Goal: Task Accomplishment & Management: Manage account settings

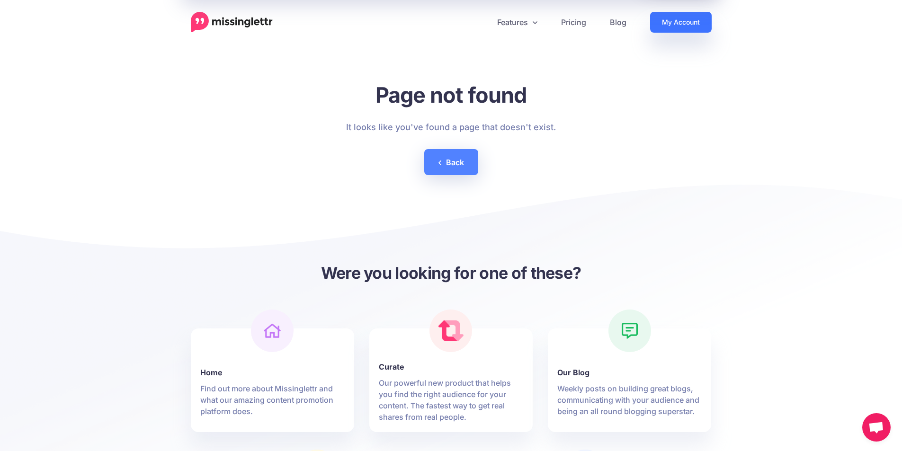
click at [698, 28] on link "My Account" at bounding box center [681, 22] width 62 height 21
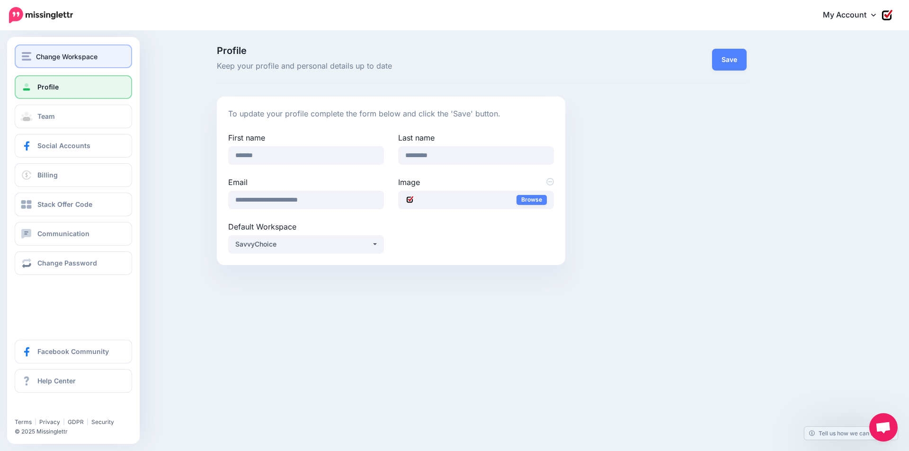
click at [85, 60] on span "Change Workspace" at bounding box center [67, 56] width 62 height 11
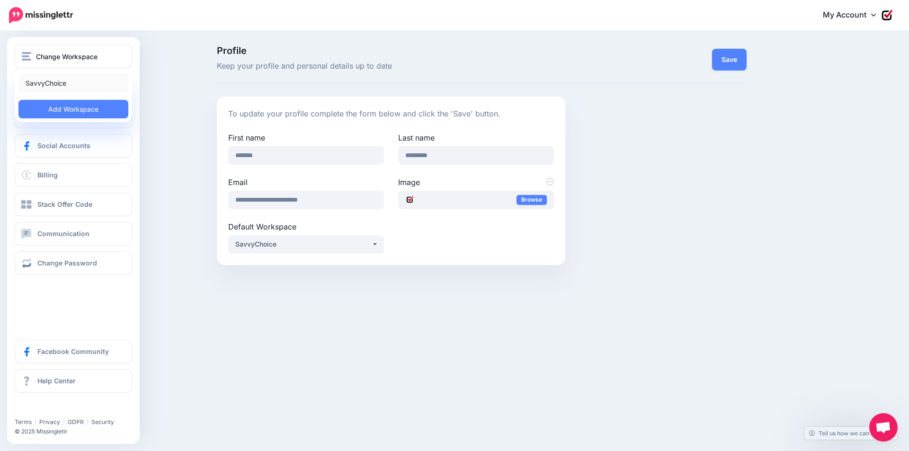
click at [71, 84] on link "SavvyChoice" at bounding box center [73, 83] width 110 height 18
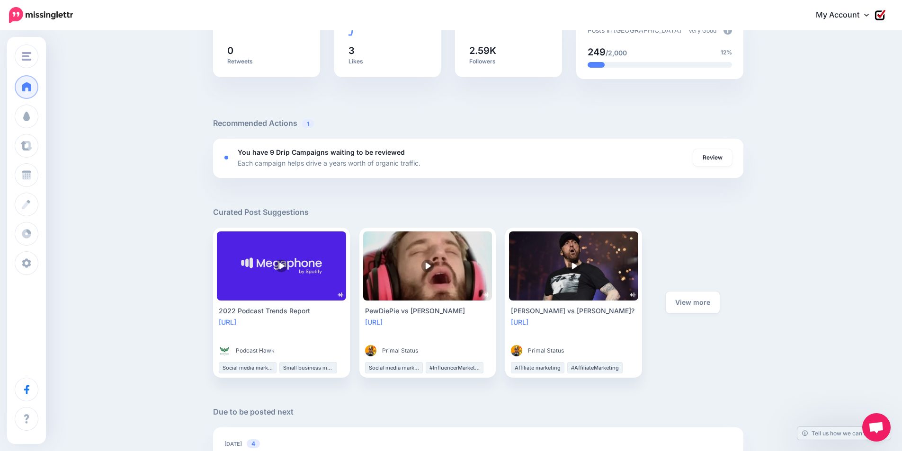
scroll to position [237, 0]
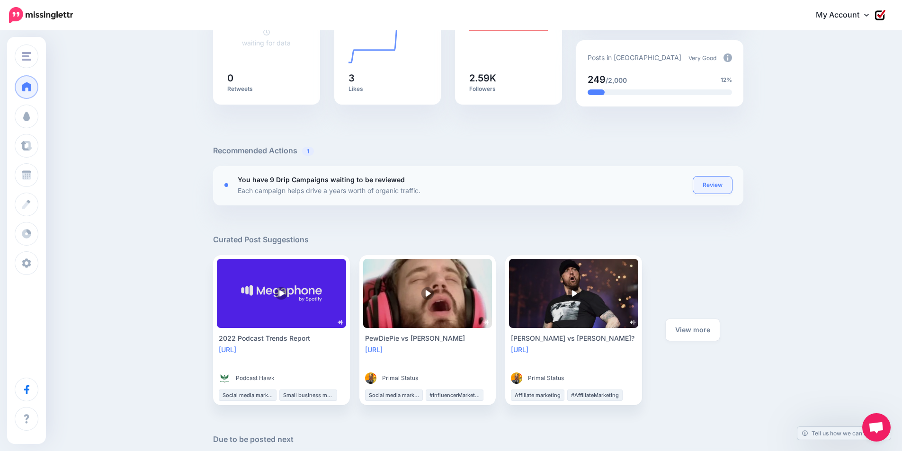
click at [725, 184] on link "Review" at bounding box center [712, 185] width 39 height 17
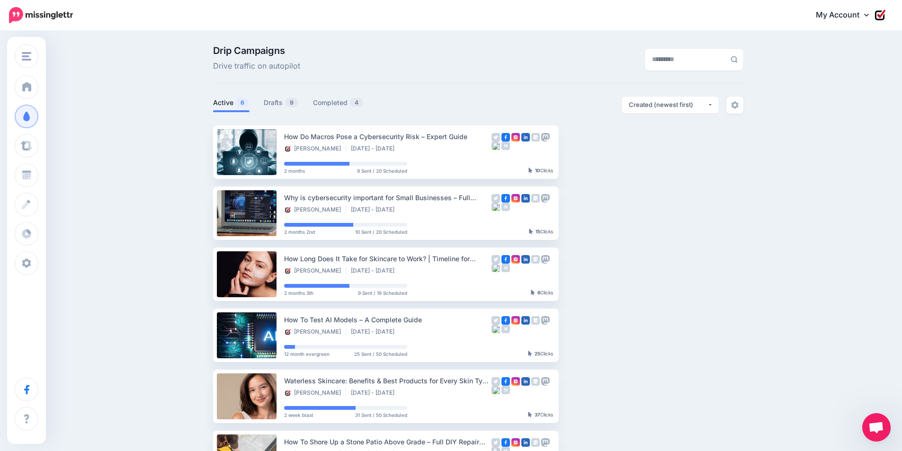
click at [287, 96] on div "Drip Campaigns Drive traffic on autopilot Active 6 9 4" at bounding box center [478, 265] width 545 height 439
click at [286, 102] on link "Drafts 9" at bounding box center [281, 102] width 35 height 11
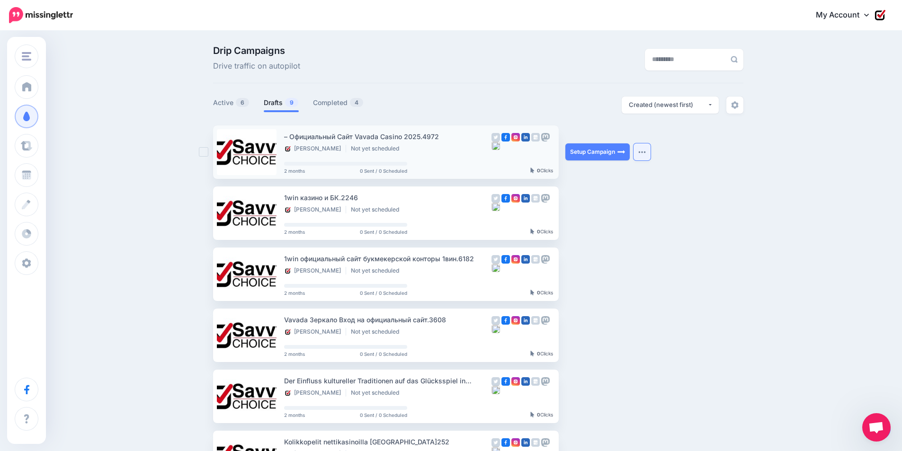
click at [646, 151] on img "button" at bounding box center [643, 152] width 8 height 3
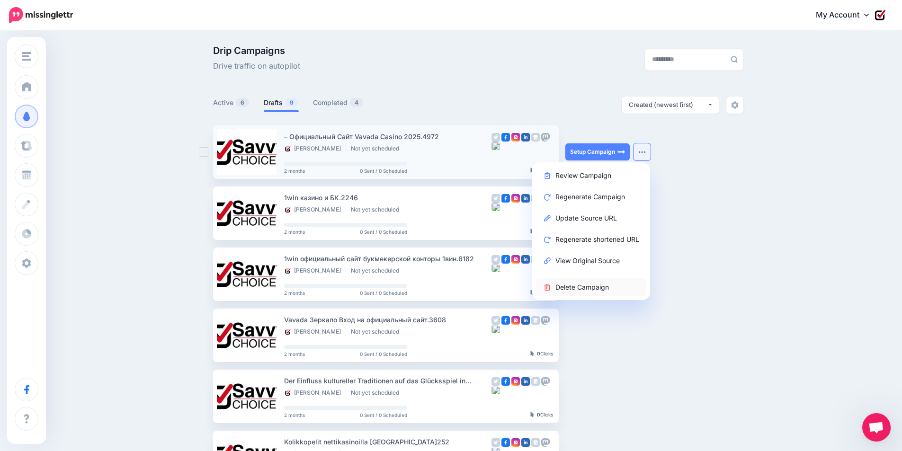
click at [584, 288] on link "Delete Campaign" at bounding box center [591, 287] width 110 height 18
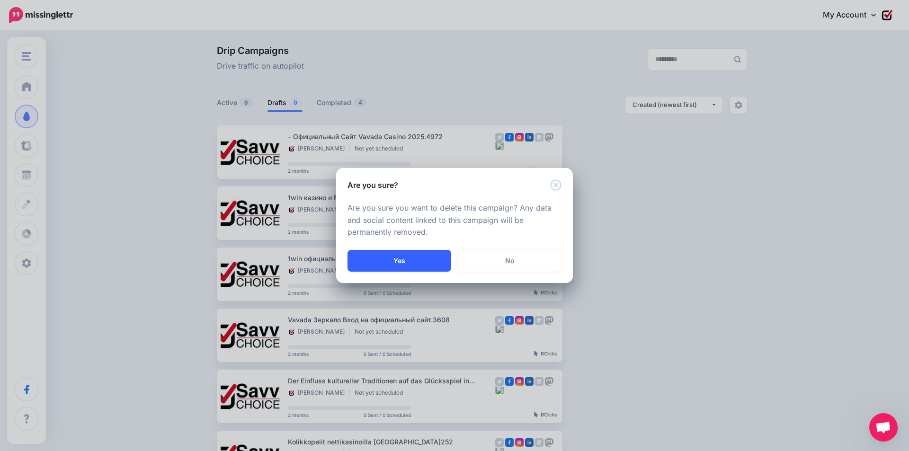
click at [436, 264] on button "Yes" at bounding box center [400, 261] width 104 height 22
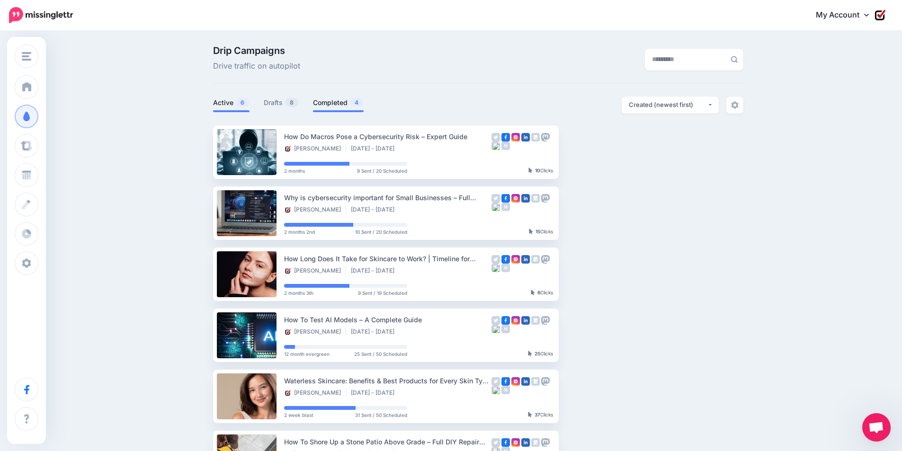
click at [345, 103] on link "Completed 4" at bounding box center [338, 102] width 51 height 11
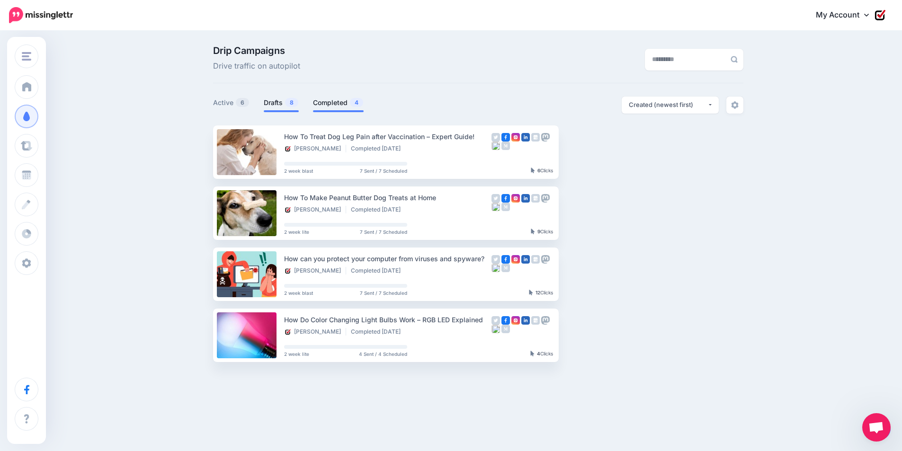
click at [280, 103] on link "Drafts 8" at bounding box center [281, 102] width 35 height 11
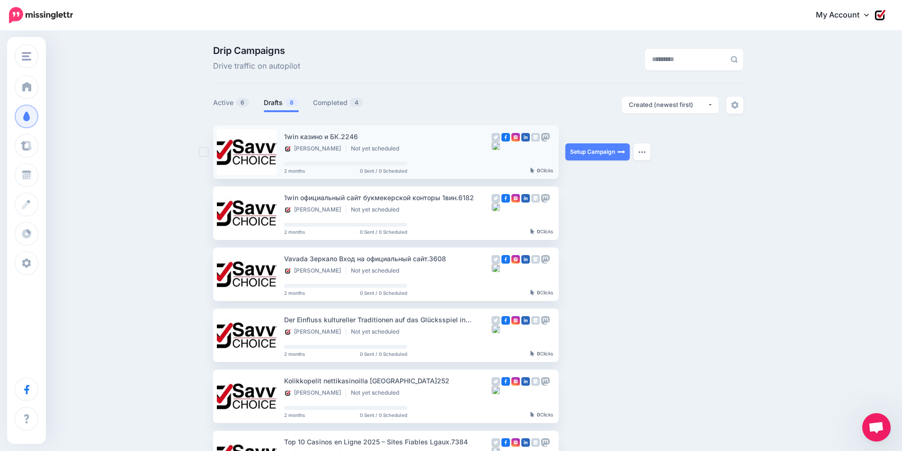
click at [207, 153] on ins at bounding box center [203, 151] width 9 height 9
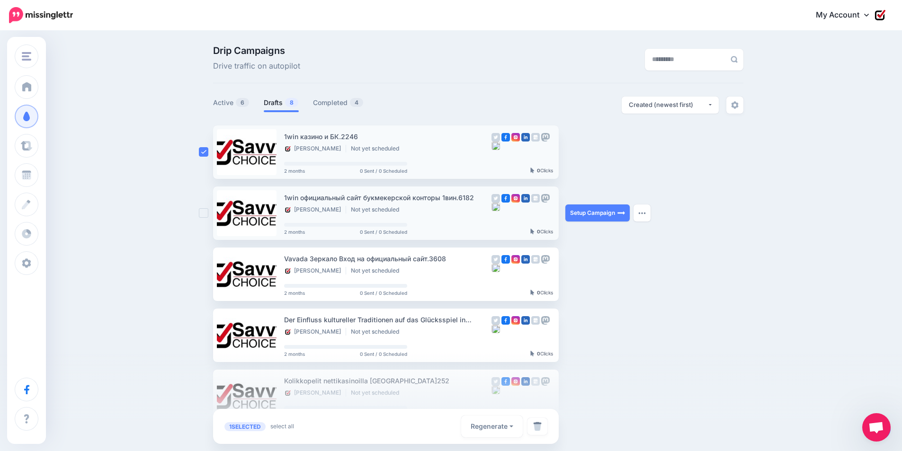
click at [208, 212] on ins at bounding box center [203, 212] width 9 height 9
click at [205, 275] on ins at bounding box center [203, 274] width 9 height 9
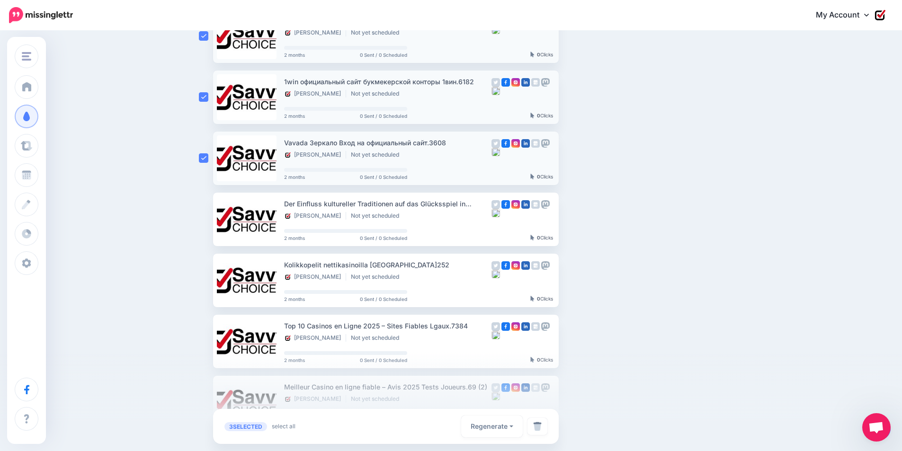
scroll to position [142, 0]
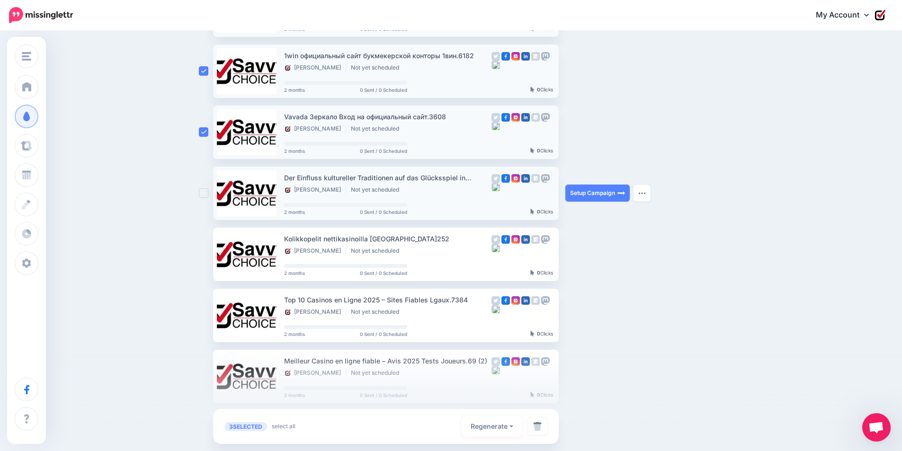
click at [205, 191] on ins at bounding box center [203, 193] width 9 height 9
click at [205, 257] on ins at bounding box center [203, 254] width 9 height 9
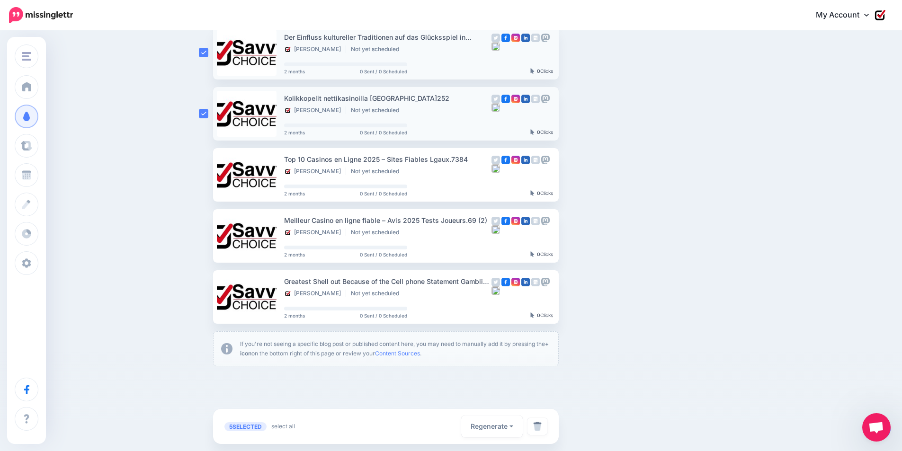
scroll to position [284, 0]
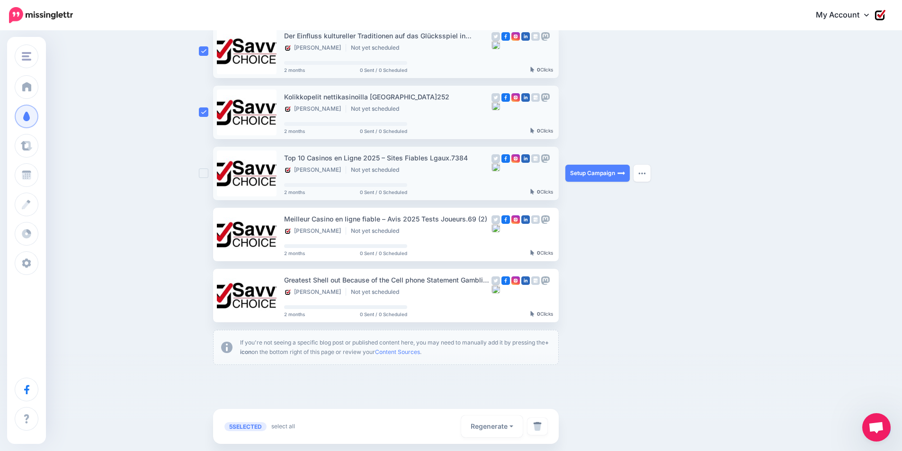
click at [206, 174] on ins at bounding box center [203, 173] width 9 height 9
click at [208, 236] on ins at bounding box center [203, 234] width 9 height 9
click at [208, 297] on ins at bounding box center [203, 295] width 9 height 9
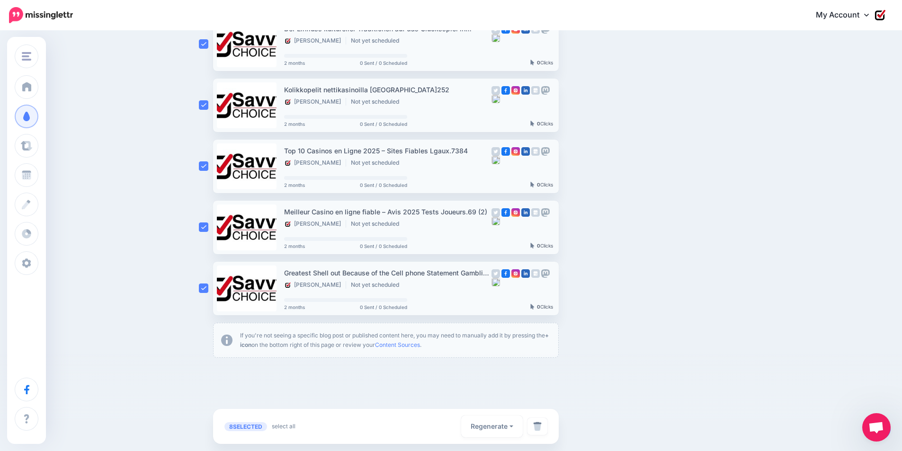
scroll to position [293, 0]
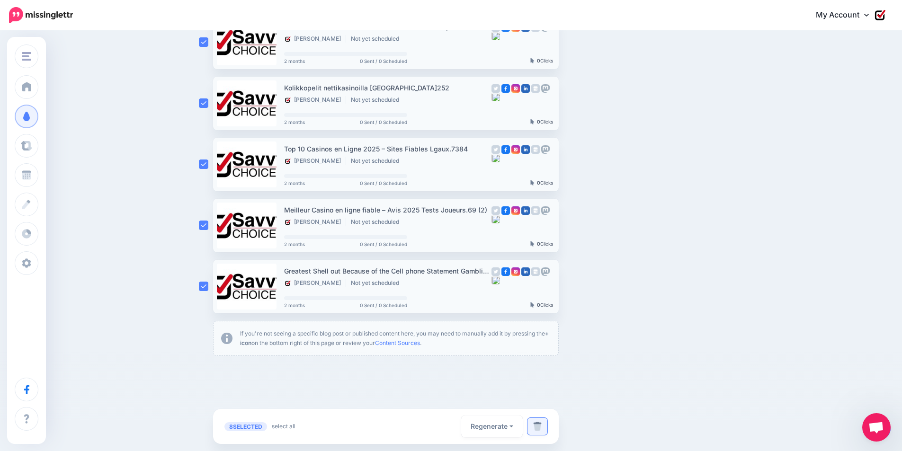
click at [544, 433] on link at bounding box center [538, 426] width 20 height 17
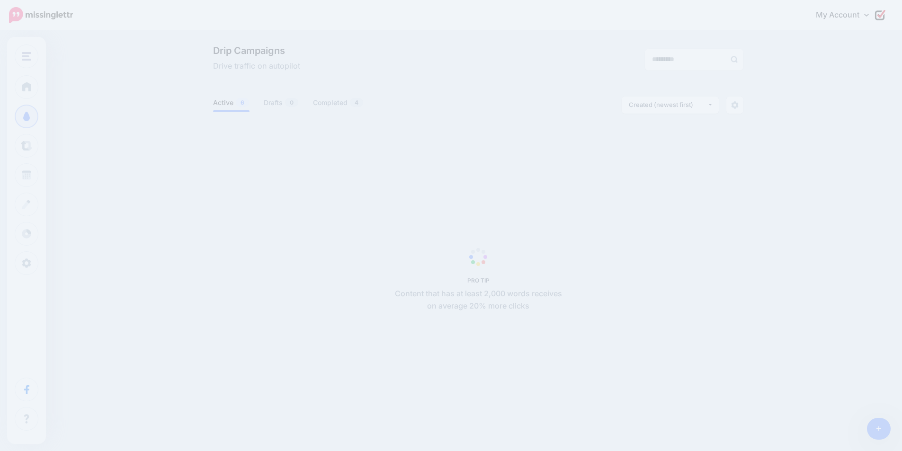
scroll to position [81, 0]
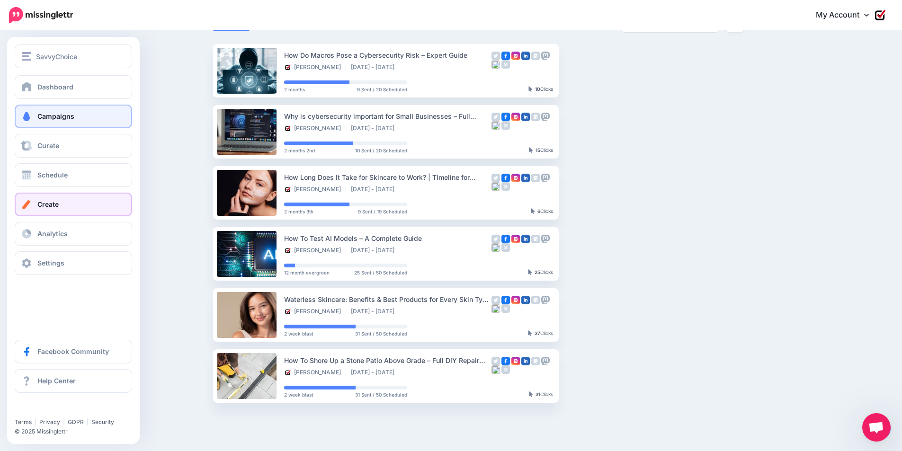
click at [65, 203] on link "Create" at bounding box center [73, 205] width 117 height 24
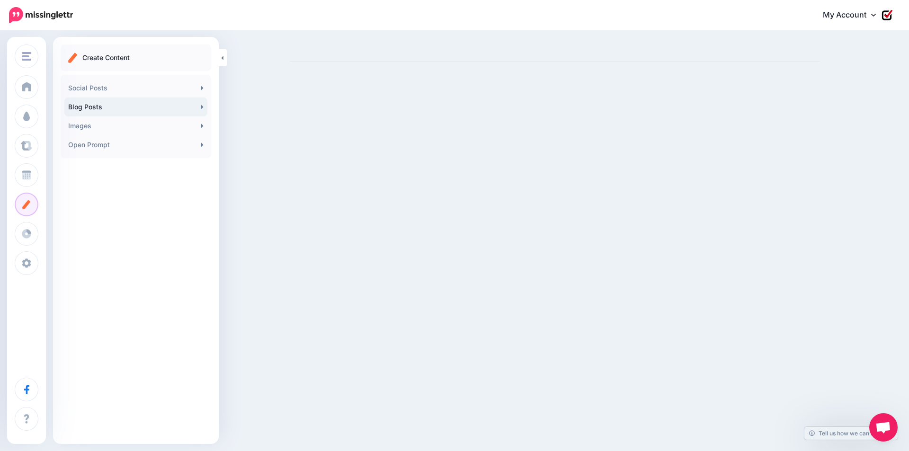
click at [202, 108] on icon at bounding box center [202, 107] width 2 height 4
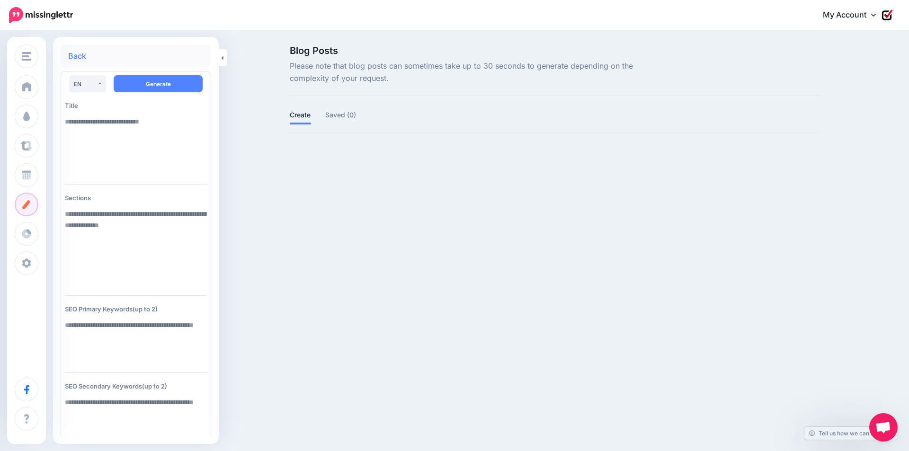
click at [81, 58] on link "Back" at bounding box center [77, 56] width 18 height 8
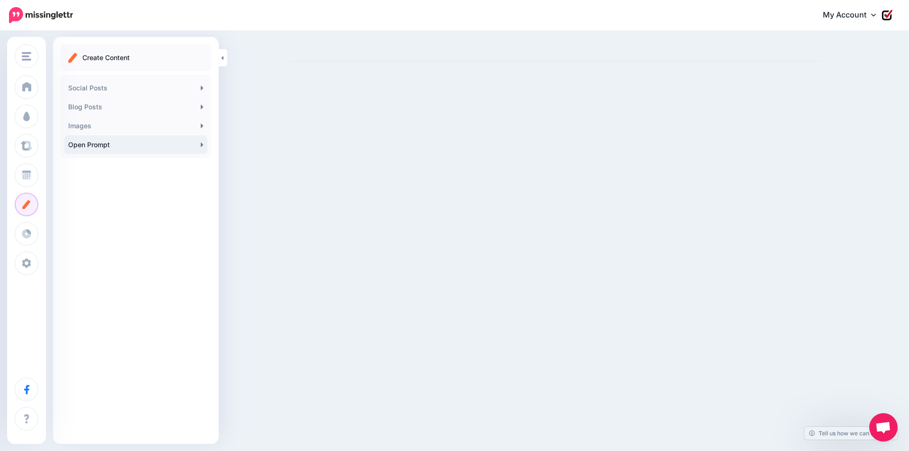
click at [204, 145] on link "Open Prompt" at bounding box center [135, 144] width 143 height 19
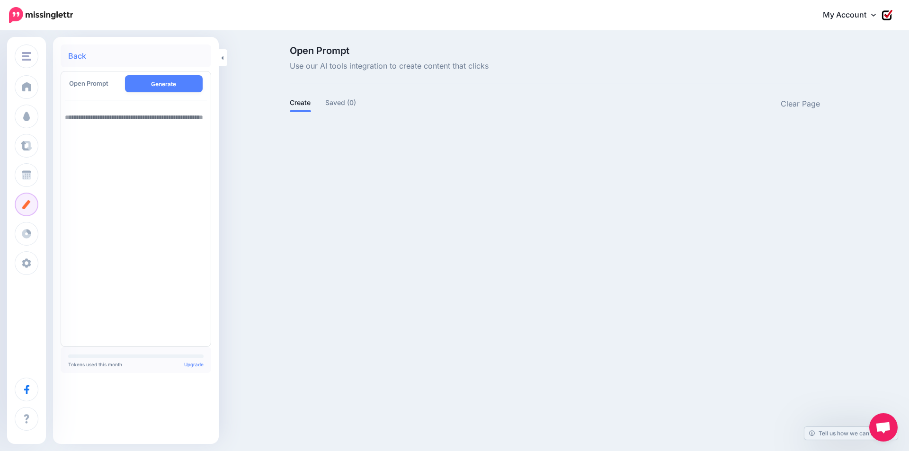
click at [81, 55] on link "Back" at bounding box center [77, 56] width 18 height 8
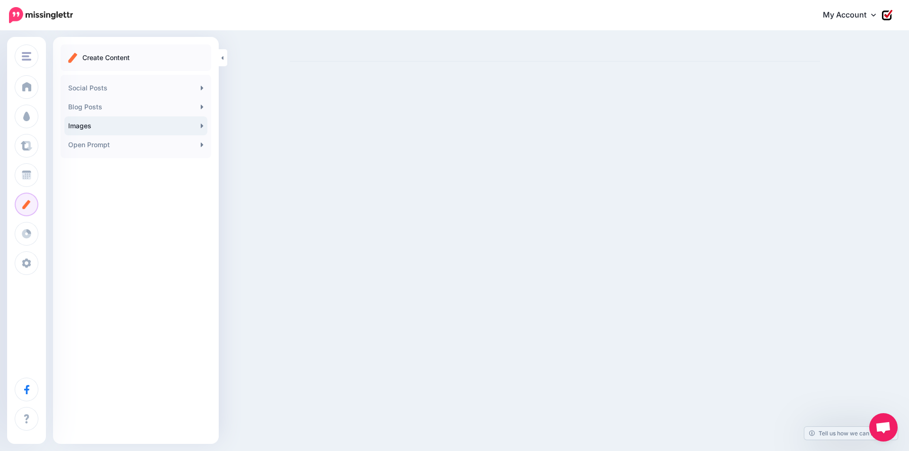
click at [194, 126] on link "Images" at bounding box center [135, 126] width 143 height 19
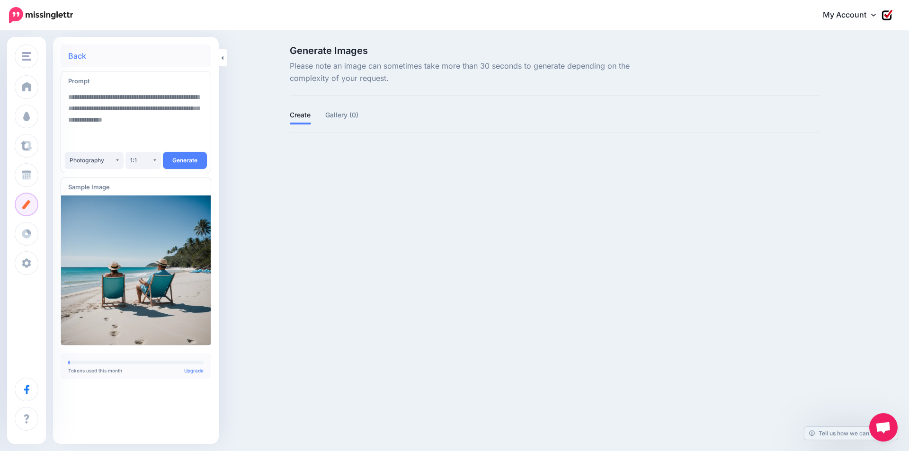
click at [69, 54] on link "Back" at bounding box center [77, 56] width 18 height 8
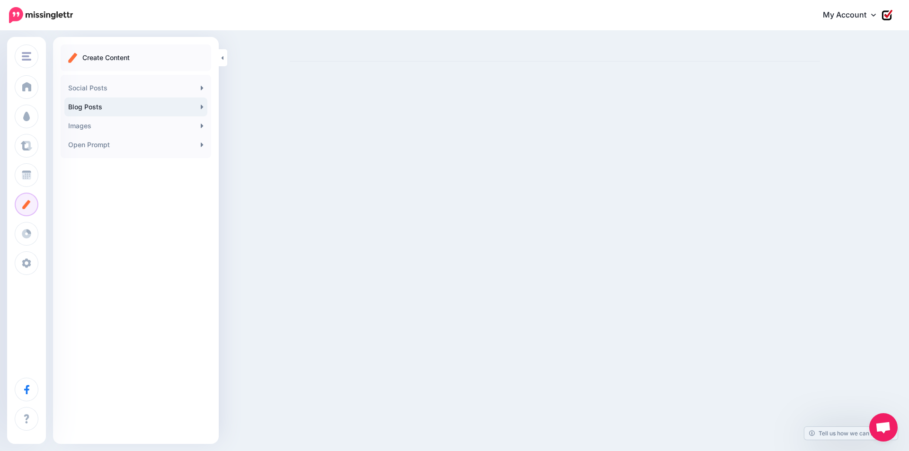
click at [87, 105] on link "Blog Posts" at bounding box center [135, 107] width 143 height 19
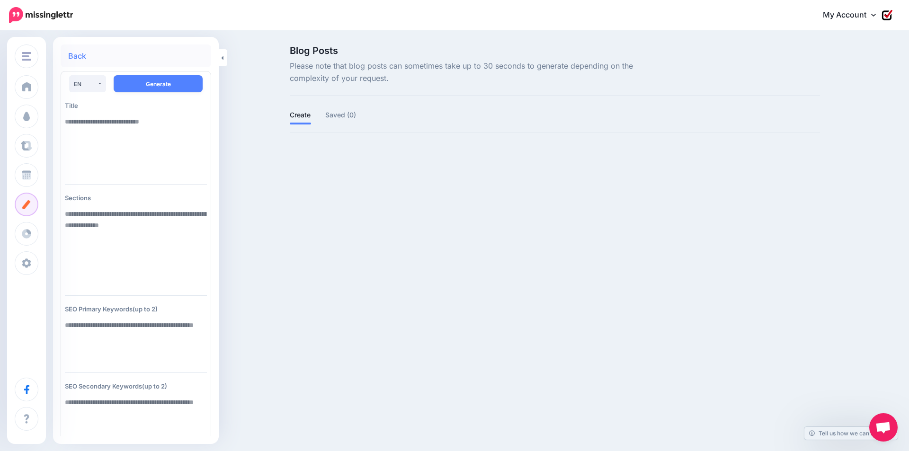
click at [81, 58] on link "Back" at bounding box center [77, 56] width 18 height 8
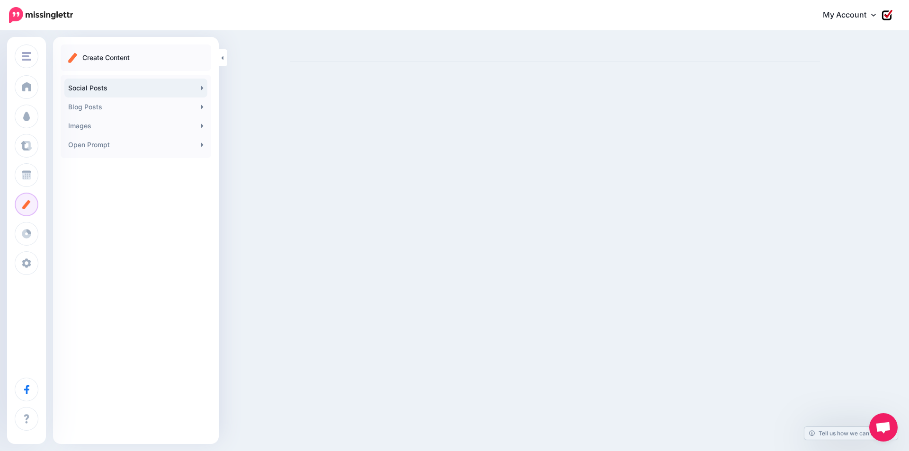
click at [97, 86] on link "Social Posts" at bounding box center [135, 88] width 143 height 19
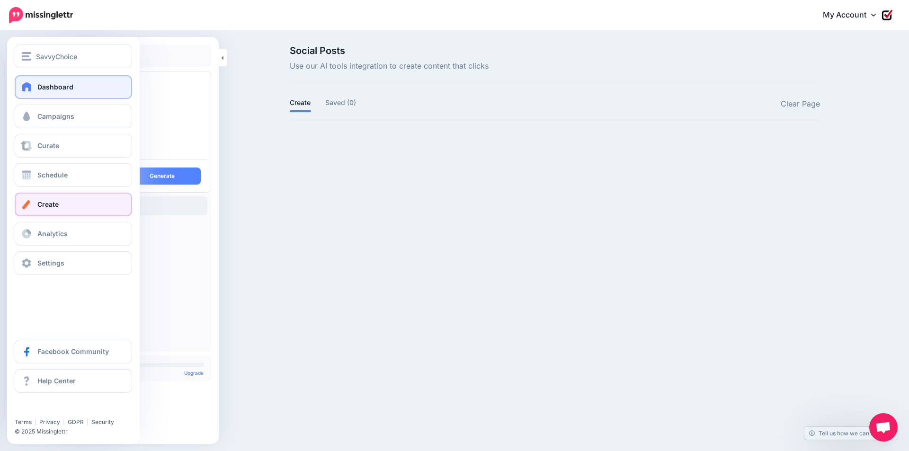
click at [49, 91] on link "Dashboard" at bounding box center [73, 87] width 117 height 24
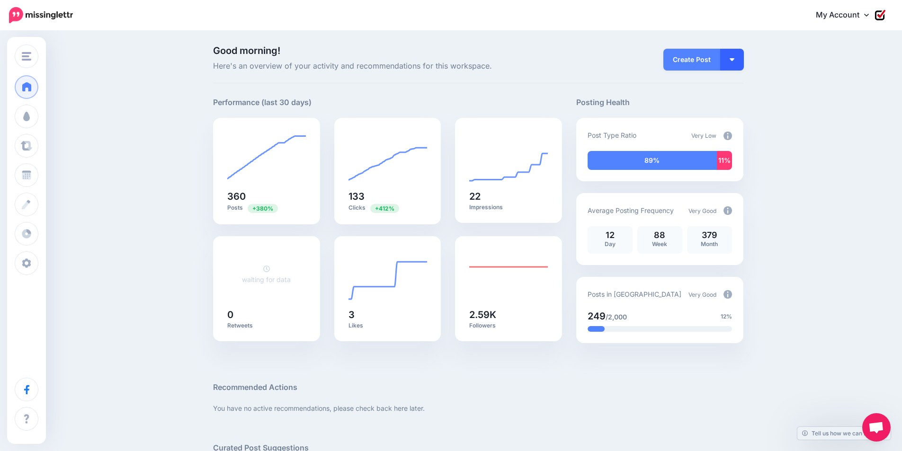
click at [734, 60] on img "button" at bounding box center [732, 59] width 5 height 3
click at [724, 107] on link "Create Campaign" at bounding box center [705, 107] width 69 height 18
click at [701, 65] on link "Create Post" at bounding box center [692, 60] width 57 height 22
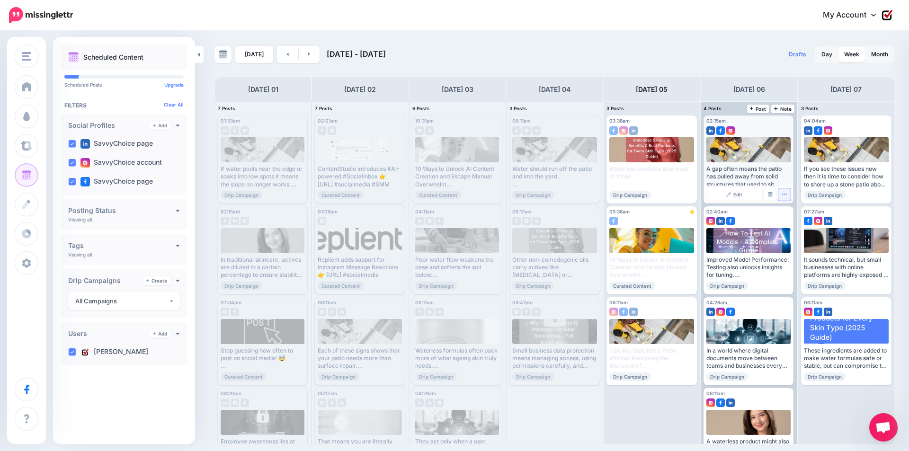
click at [787, 197] on button "button" at bounding box center [785, 195] width 12 height 12
click at [796, 225] on link "Delete Post" at bounding box center [807, 224] width 49 height 10
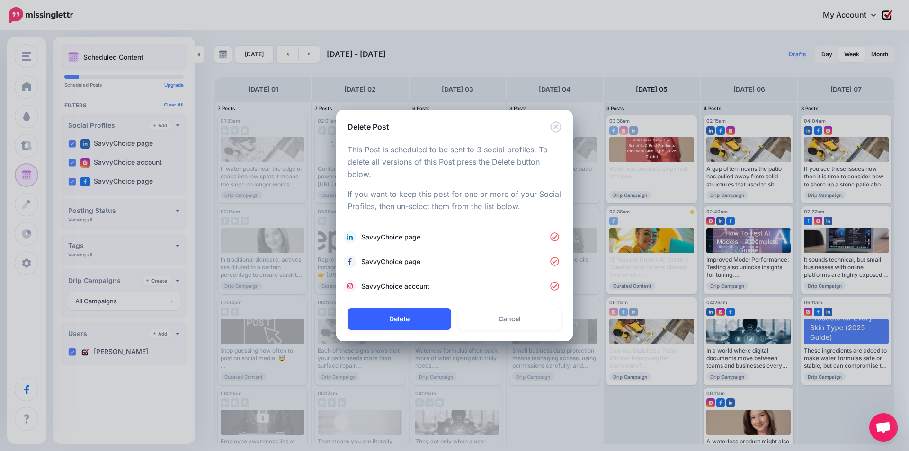
click at [400, 320] on button "Delete" at bounding box center [400, 319] width 104 height 22
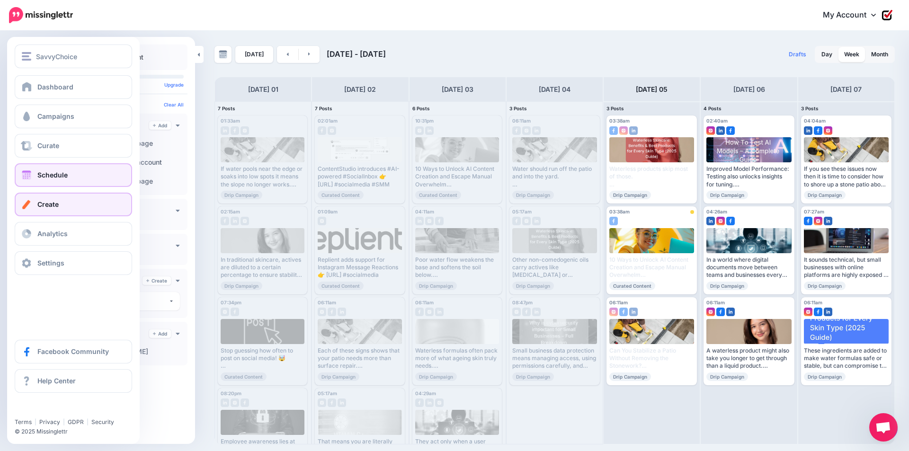
click at [51, 205] on span "Create" at bounding box center [47, 204] width 21 height 8
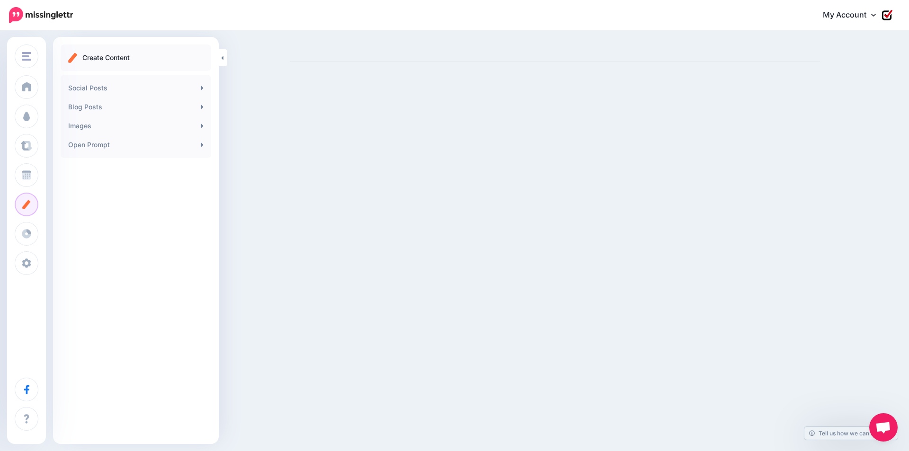
click at [110, 59] on p "Create Content" at bounding box center [105, 57] width 47 height 11
click at [197, 87] on link "Social Posts" at bounding box center [135, 88] width 143 height 19
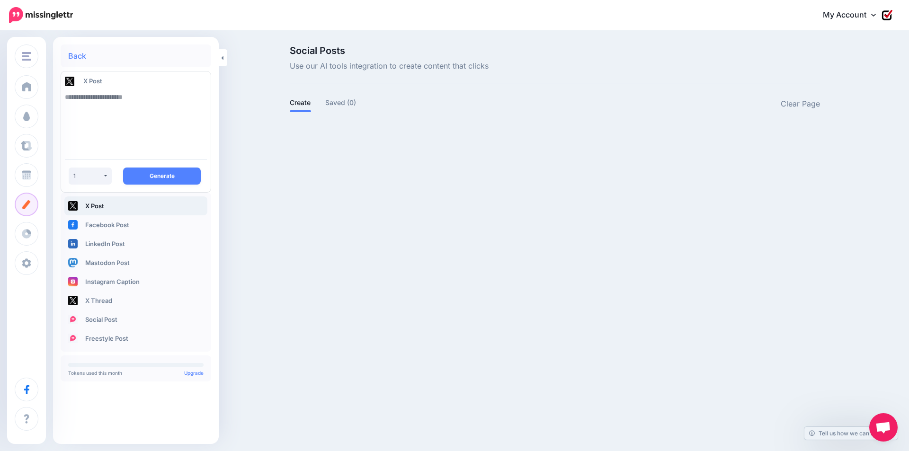
click at [162, 108] on textarea at bounding box center [136, 120] width 142 height 64
click at [84, 58] on link "Back" at bounding box center [77, 56] width 18 height 8
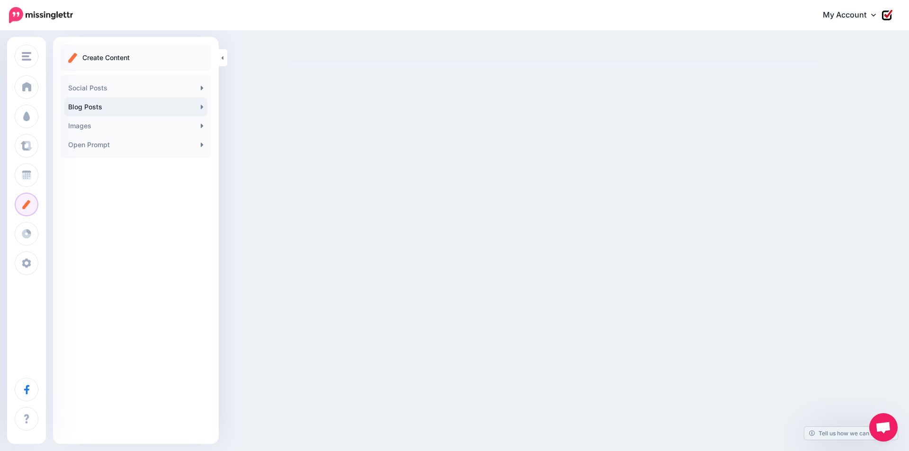
click at [112, 102] on link "Blog Posts" at bounding box center [135, 107] width 143 height 19
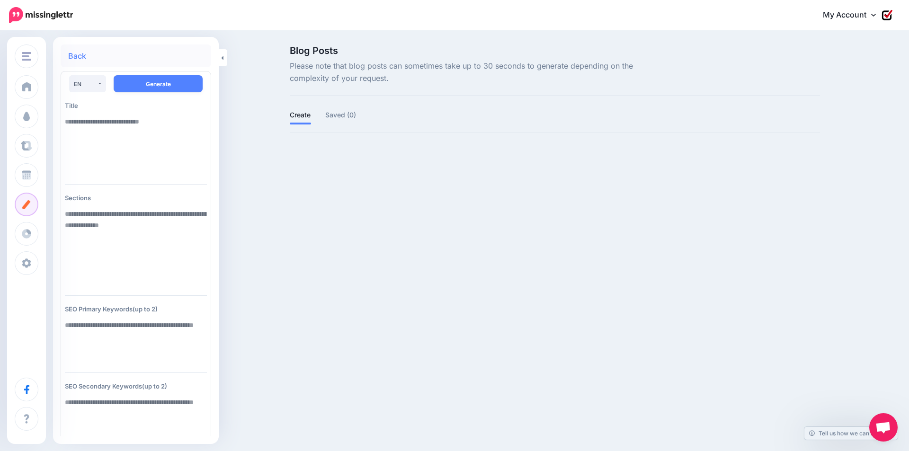
paste textarea "**********"
type textarea "**********"
click at [128, 225] on textarea at bounding box center [136, 246] width 142 height 83
paste textarea "**********"
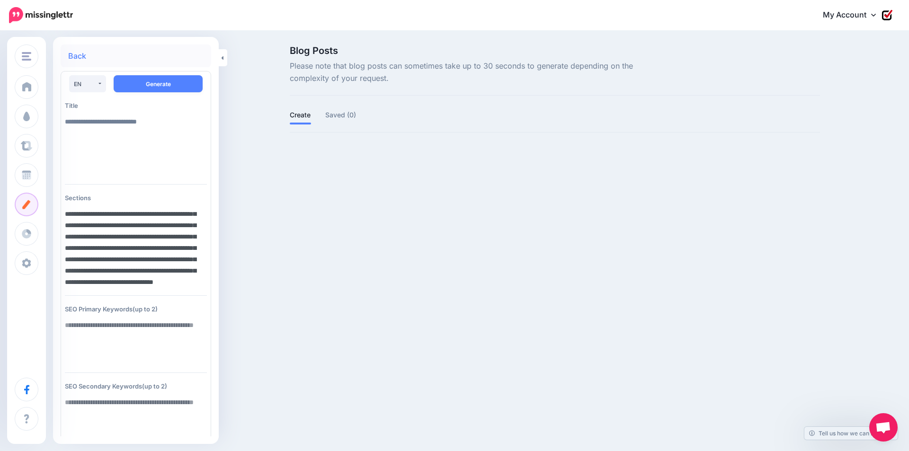
scroll to position [114, 0]
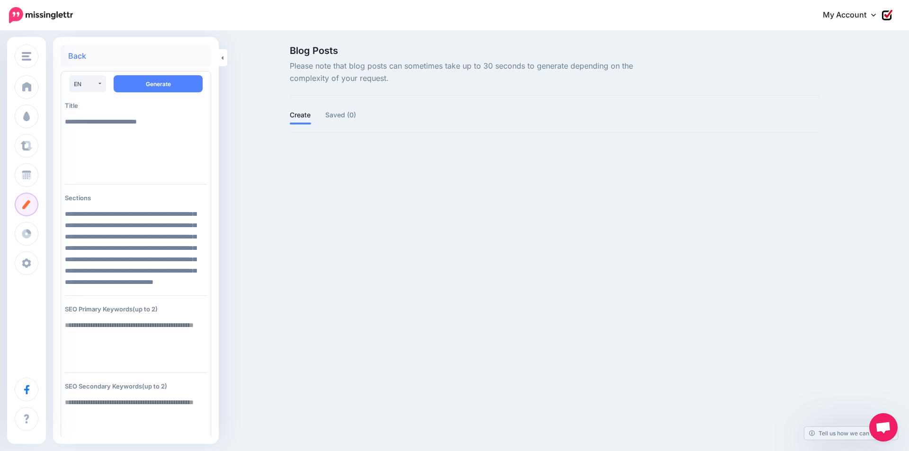
click at [106, 329] on textarea at bounding box center [136, 340] width 142 height 49
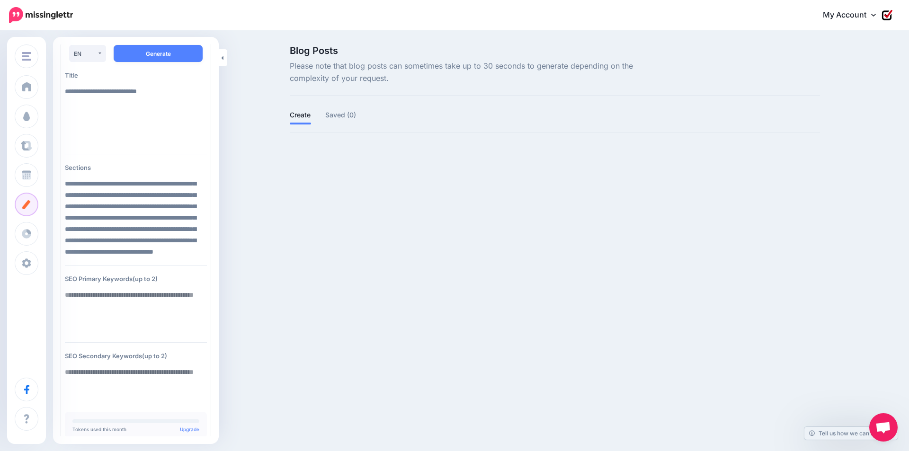
scroll to position [47, 0]
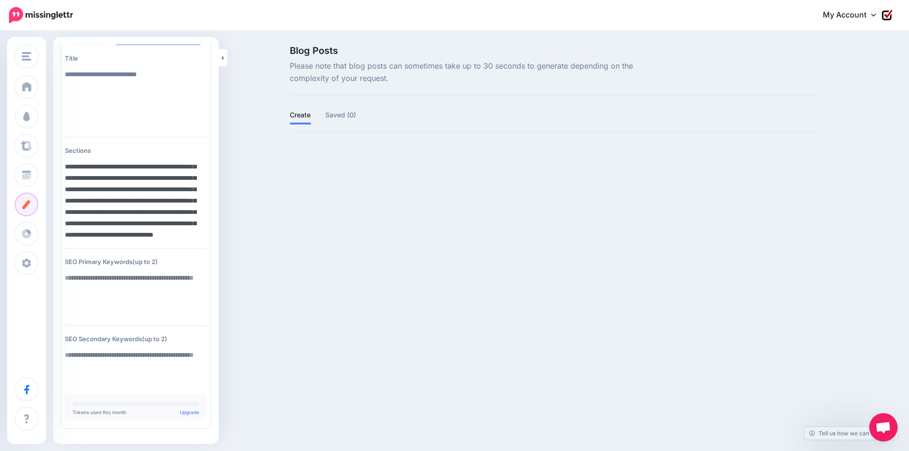
click at [124, 236] on textarea "**********" at bounding box center [133, 198] width 137 height 83
paste textarea "**********"
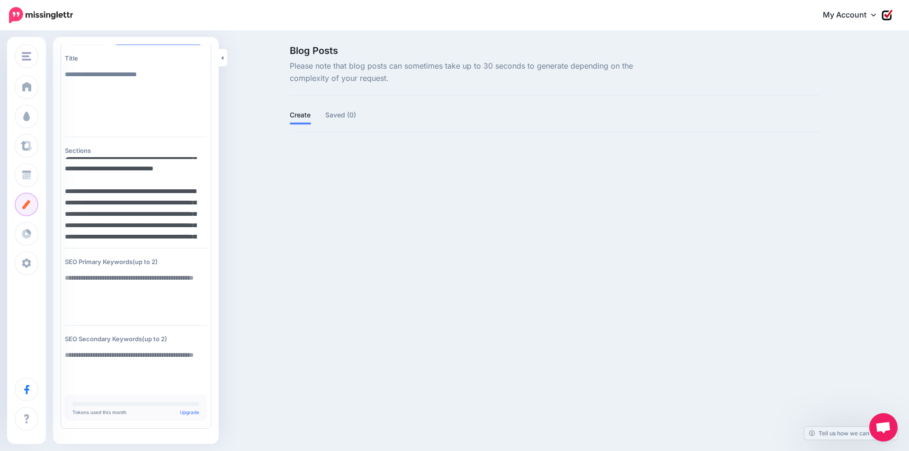
scroll to position [748, 0]
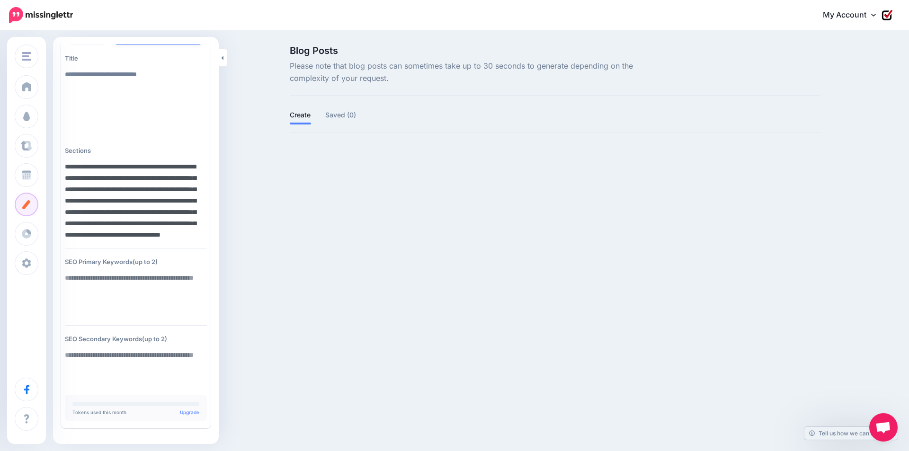
type textarea "**********"
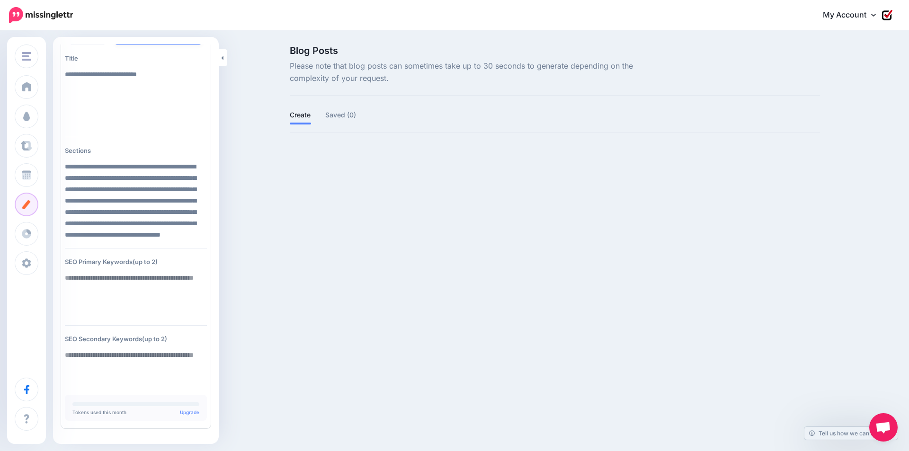
click at [150, 280] on textarea at bounding box center [136, 293] width 142 height 49
paste textarea "**********"
click at [201, 315] on textarea "**********" at bounding box center [136, 293] width 142 height 49
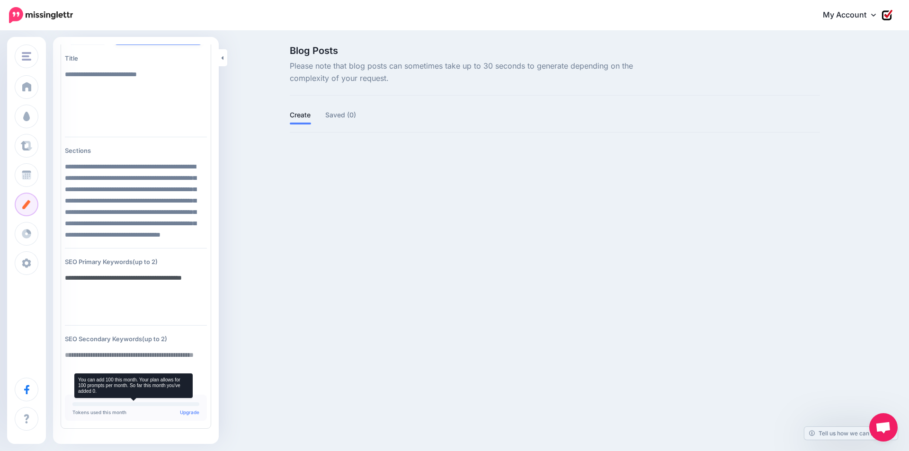
type textarea "**********"
click at [99, 412] on p "Tokens used this month Upgrade" at bounding box center [135, 412] width 127 height 5
click at [209, 317] on div "**********" at bounding box center [136, 217] width 166 height 440
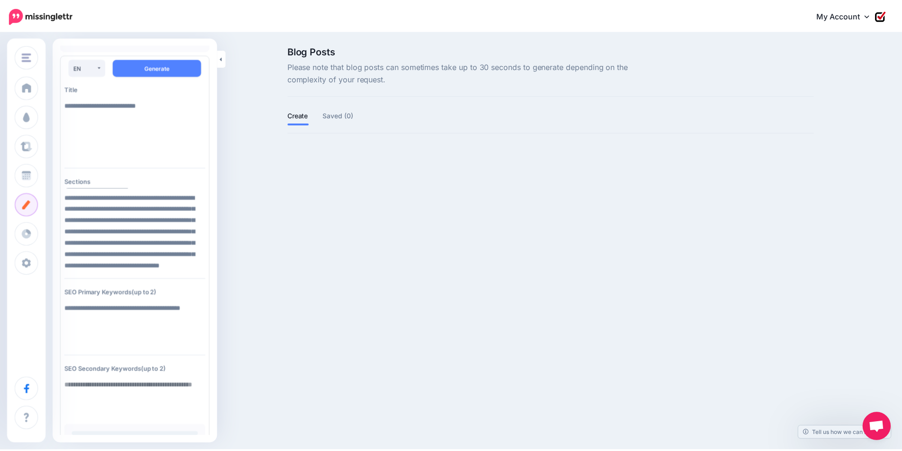
scroll to position [0, 0]
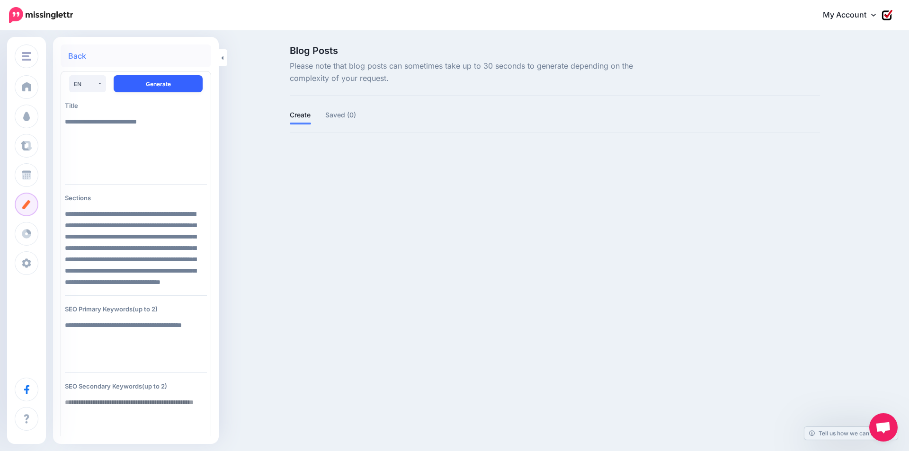
click at [164, 86] on button "Generate" at bounding box center [158, 83] width 89 height 17
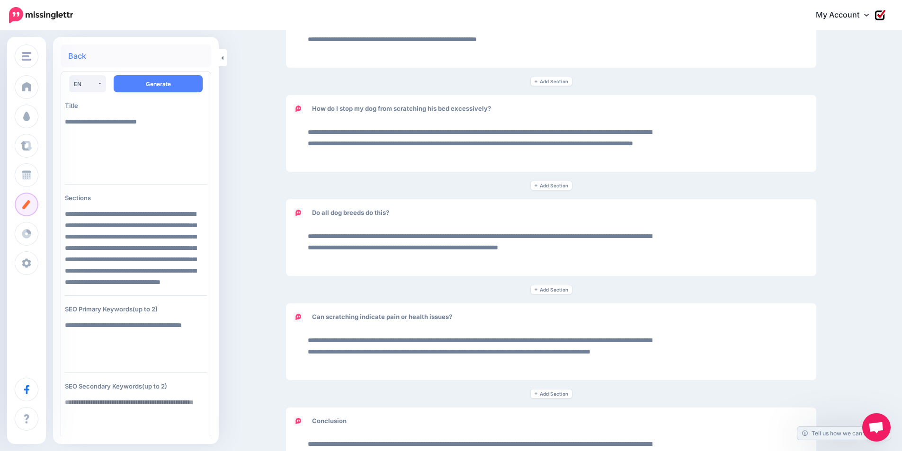
scroll to position [2220, 0]
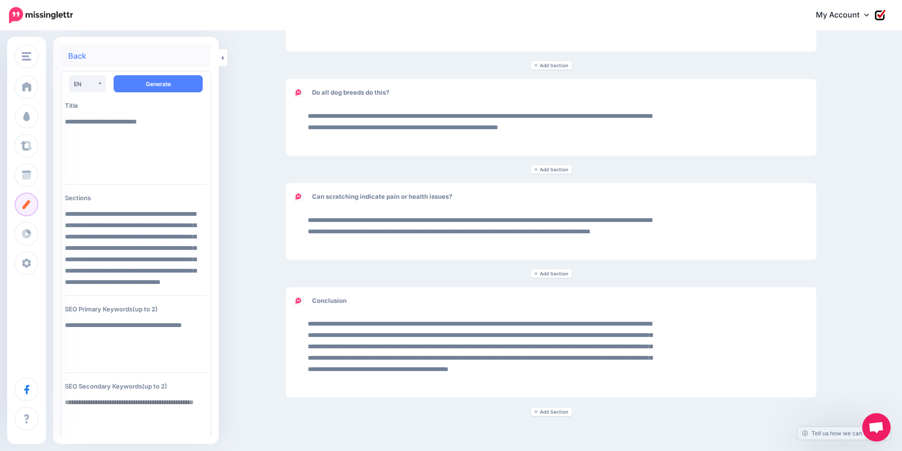
click at [77, 56] on link "Back" at bounding box center [77, 56] width 18 height 8
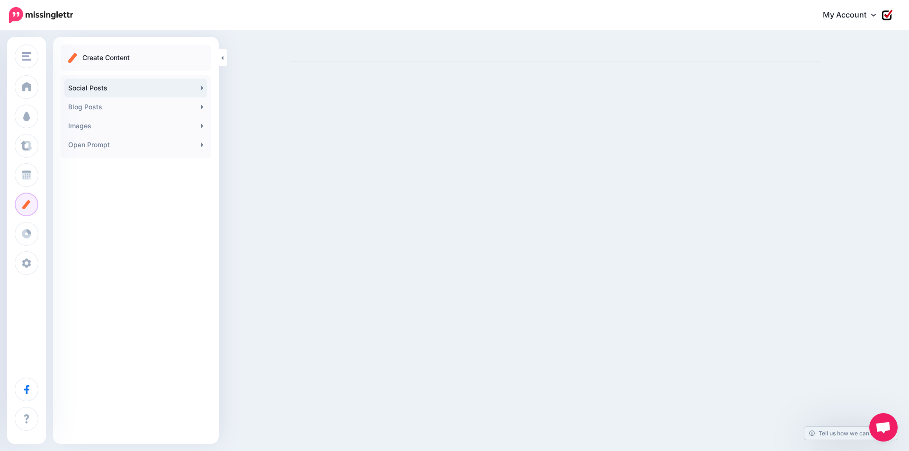
click at [178, 87] on link "Social Posts" at bounding box center [135, 88] width 143 height 19
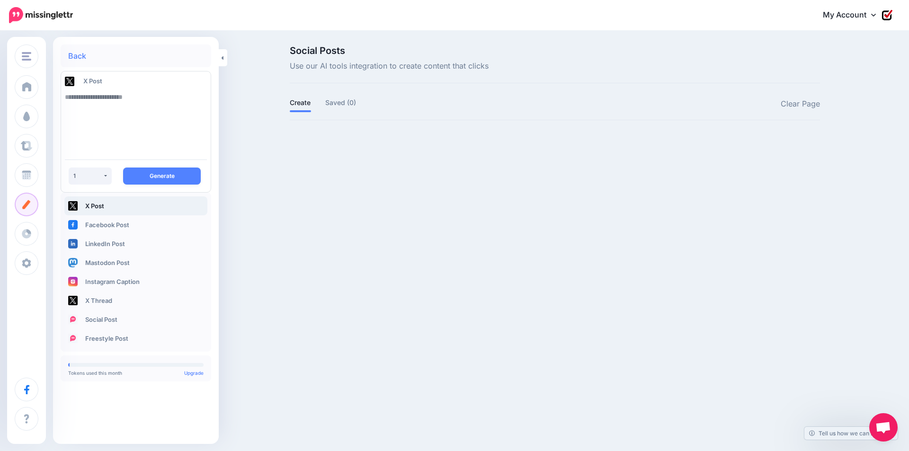
click at [112, 98] on textarea at bounding box center [136, 120] width 142 height 64
paste textarea "**********"
type textarea "**********"
click at [155, 176] on button "Generate" at bounding box center [162, 176] width 78 height 17
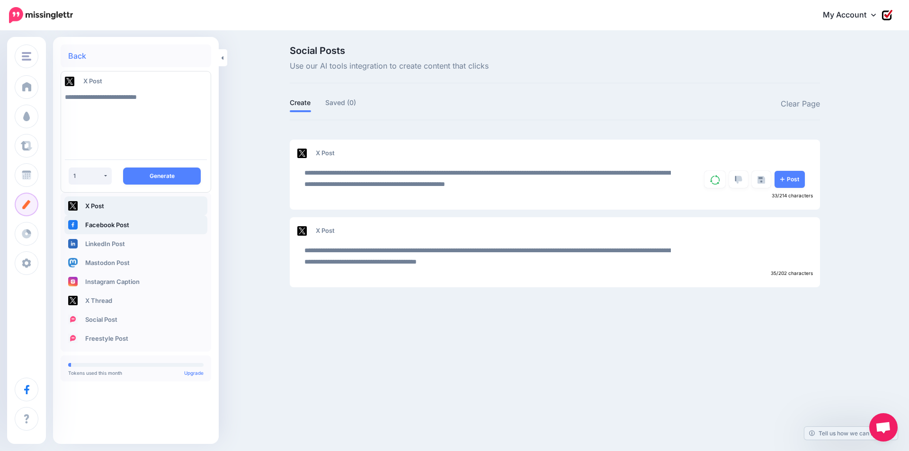
click at [133, 226] on link "Facebook Post" at bounding box center [135, 225] width 143 height 19
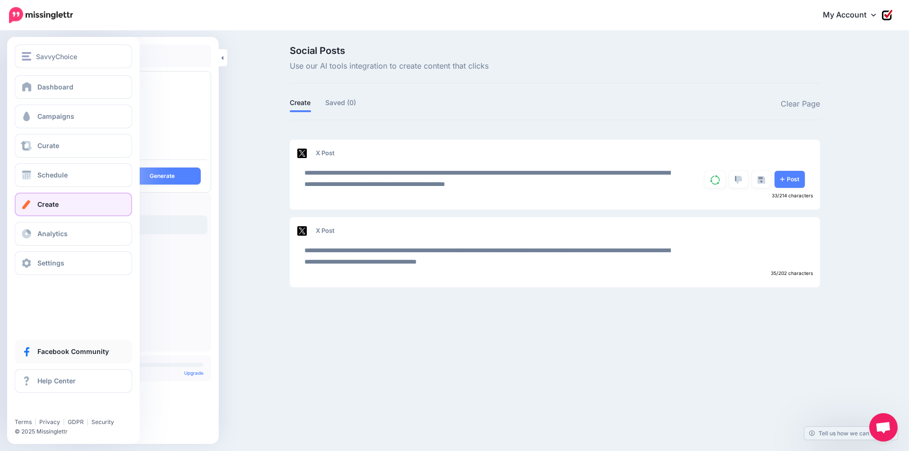
click at [59, 357] on link "Facebook Community" at bounding box center [73, 352] width 117 height 24
click at [44, 383] on span "Help Center" at bounding box center [56, 381] width 38 height 8
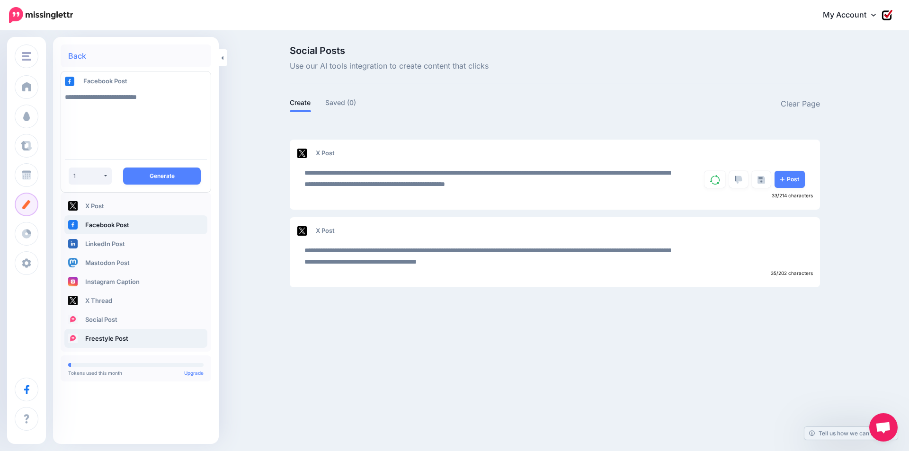
click at [124, 339] on link "Freestyle Post" at bounding box center [135, 338] width 143 height 19
click at [120, 337] on link "Freestyle Post" at bounding box center [135, 338] width 143 height 19
click at [120, 315] on link "Social Post" at bounding box center [135, 319] width 143 height 19
click at [120, 340] on link "Freestyle Post" at bounding box center [135, 338] width 143 height 19
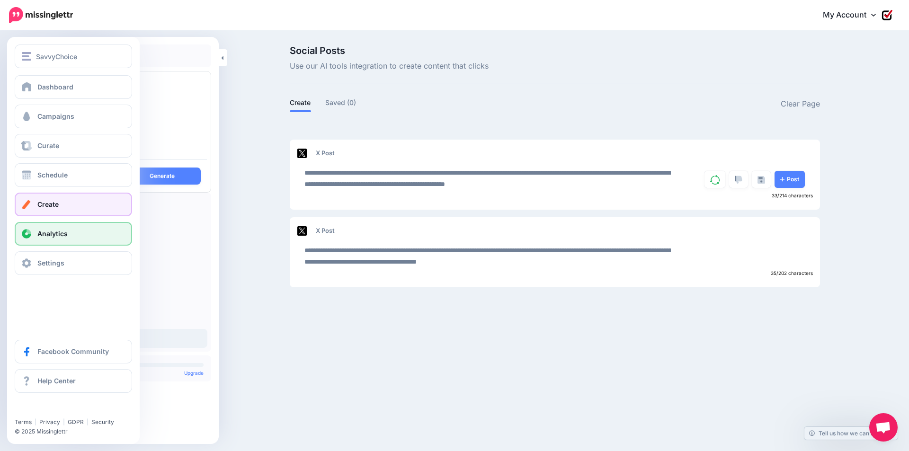
click at [39, 241] on link "Analytics" at bounding box center [73, 234] width 117 height 24
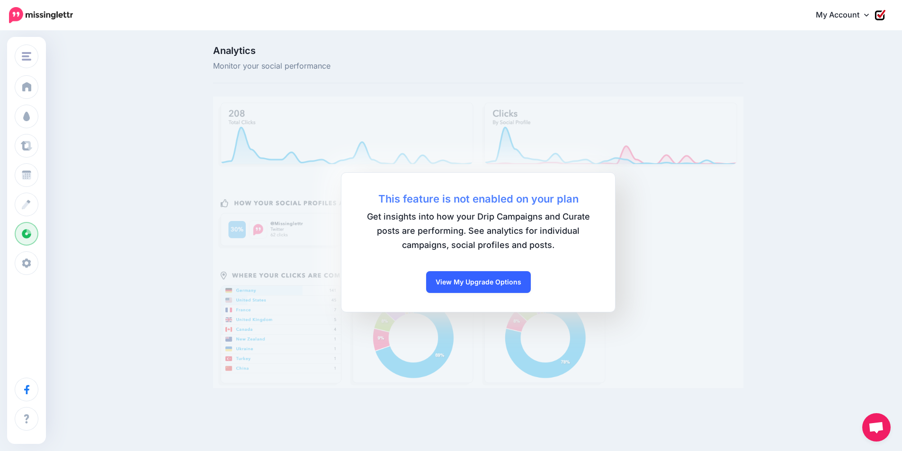
click at [491, 283] on link "View My Upgrade Options" at bounding box center [478, 282] width 105 height 22
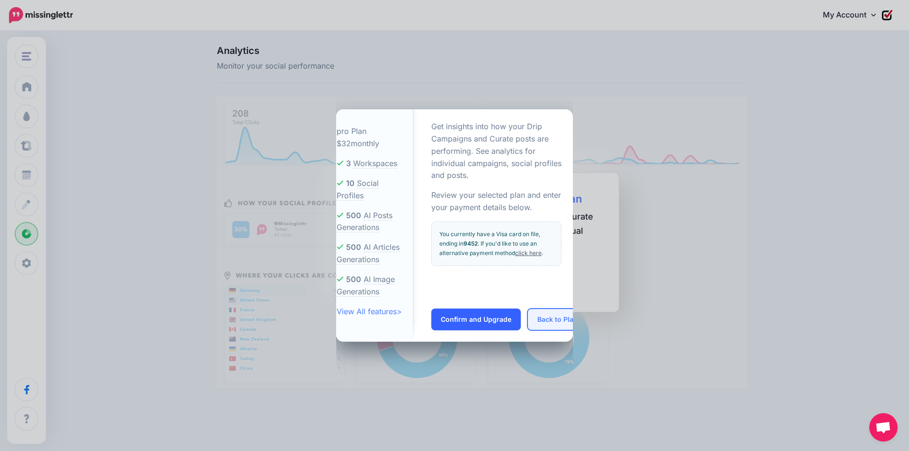
click at [559, 324] on button "Back to Plans" at bounding box center [560, 320] width 64 height 22
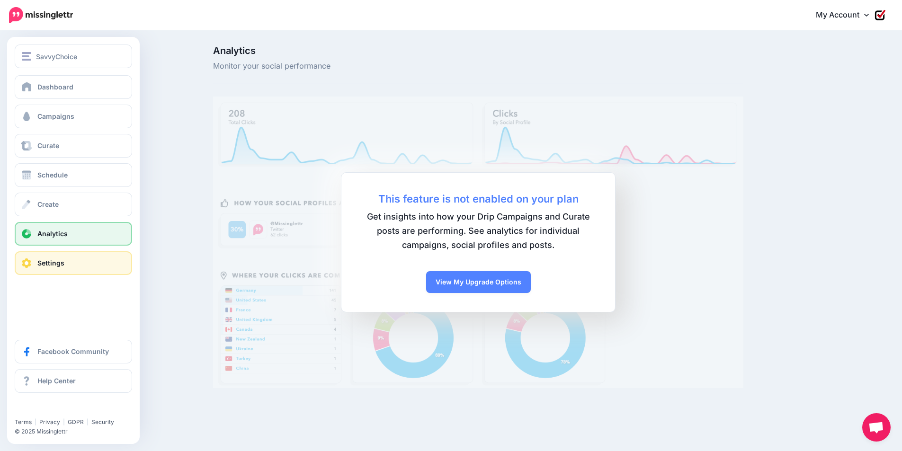
click at [54, 259] on span "Settings" at bounding box center [50, 263] width 27 height 8
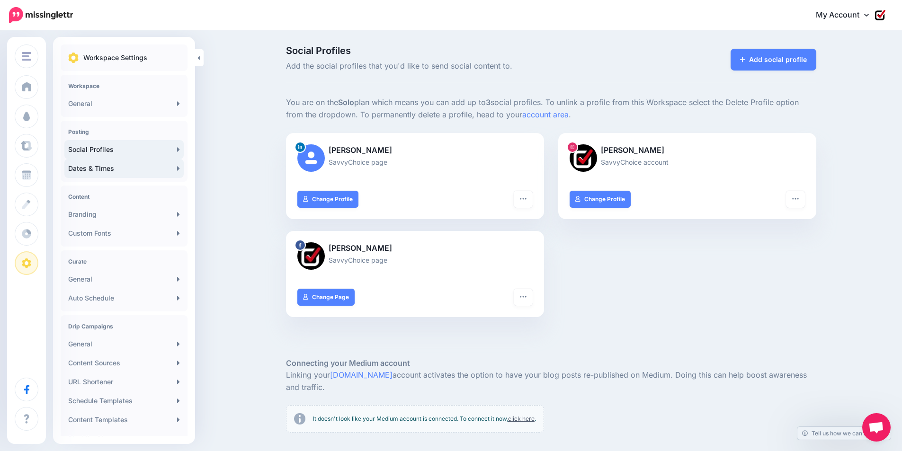
click at [165, 169] on link "Dates & Times" at bounding box center [123, 168] width 119 height 19
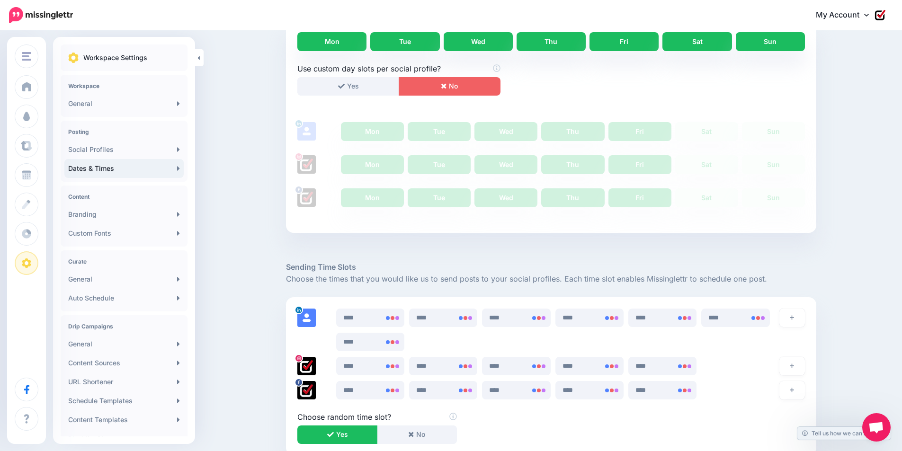
scroll to position [348, 0]
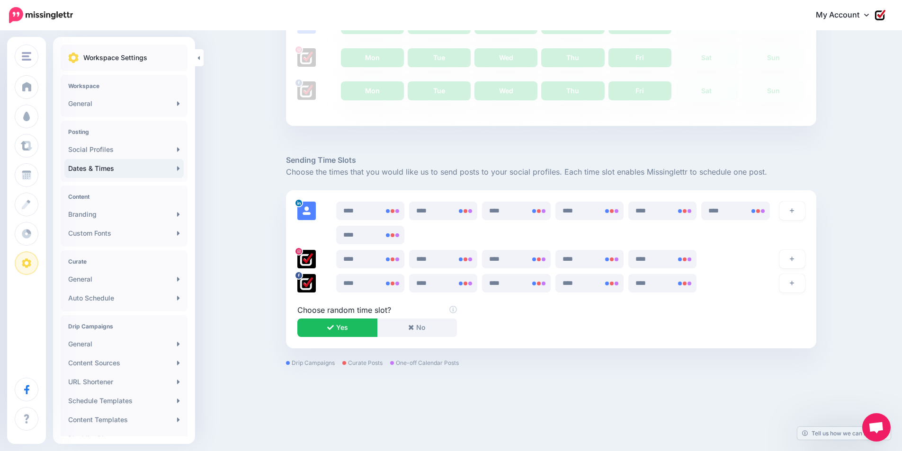
click at [353, 334] on button "Yes" at bounding box center [337, 328] width 80 height 18
click at [398, 237] on icon at bounding box center [395, 236] width 8 height 8
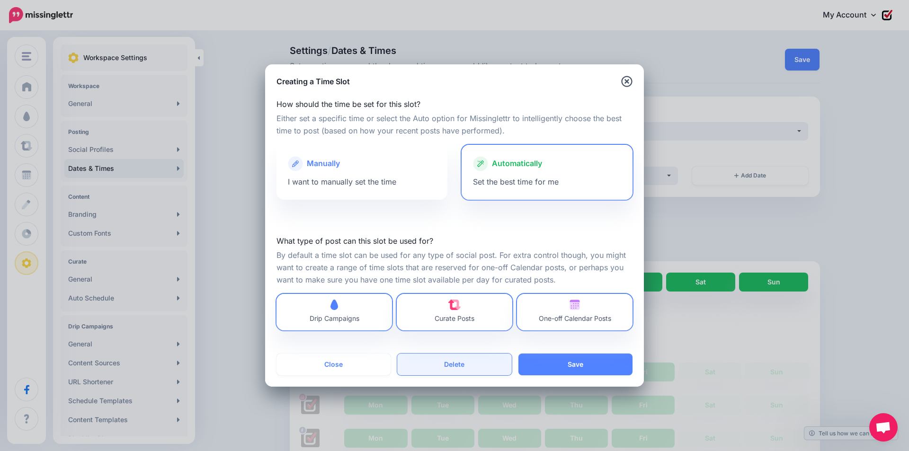
click at [452, 365] on button "Delete" at bounding box center [454, 365] width 114 height 22
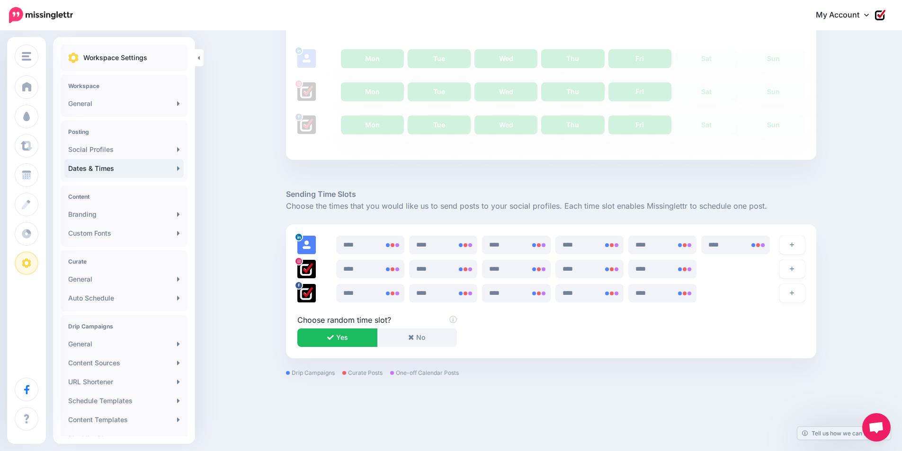
scroll to position [324, 0]
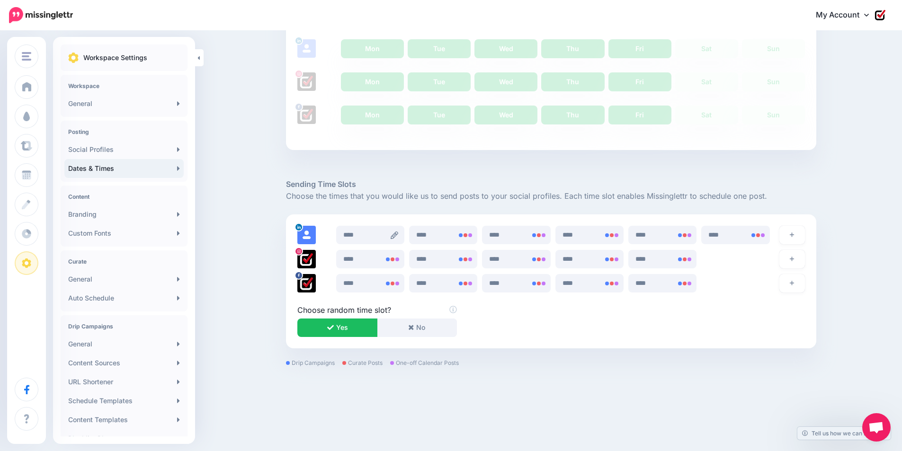
click at [398, 236] on icon at bounding box center [395, 236] width 8 height 8
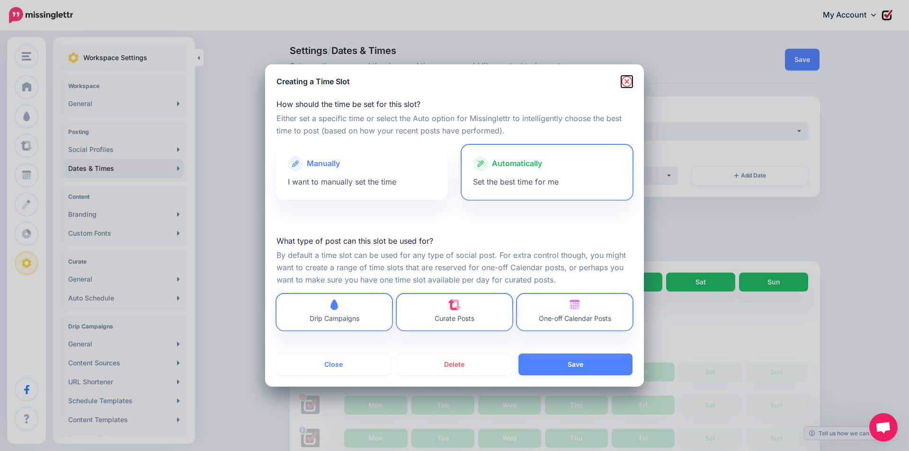
click icon "button"
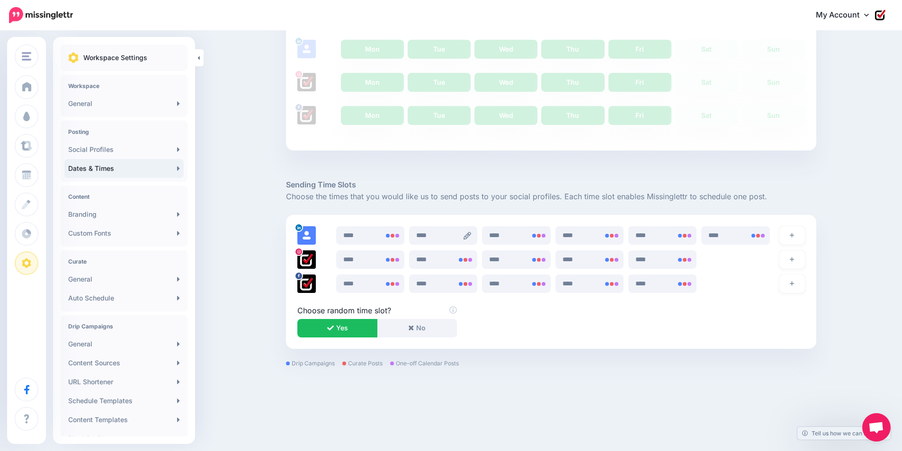
scroll to position [324, 0]
click link "General"
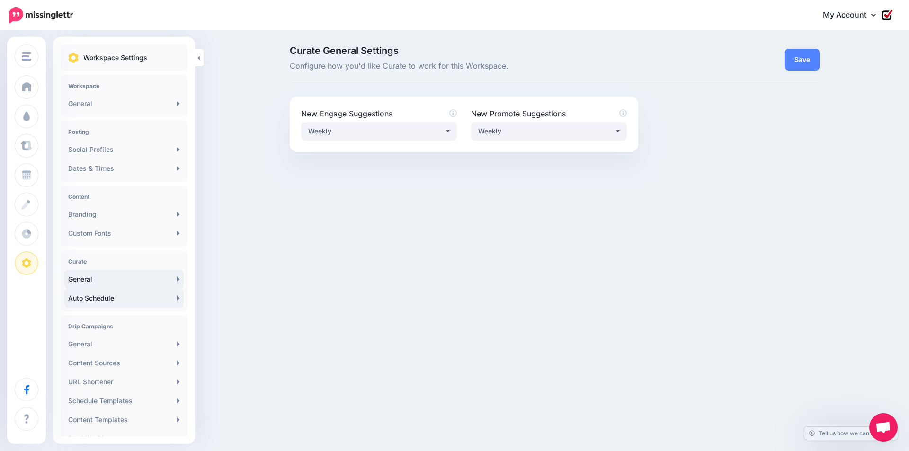
click at [109, 299] on link "Auto Schedule" at bounding box center [123, 298] width 119 height 19
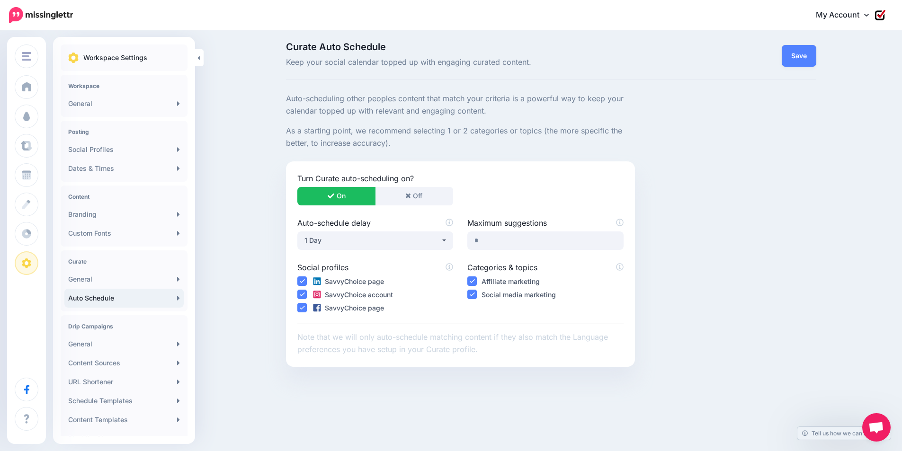
scroll to position [5, 0]
click at [137, 366] on link "Content Sources" at bounding box center [123, 363] width 119 height 19
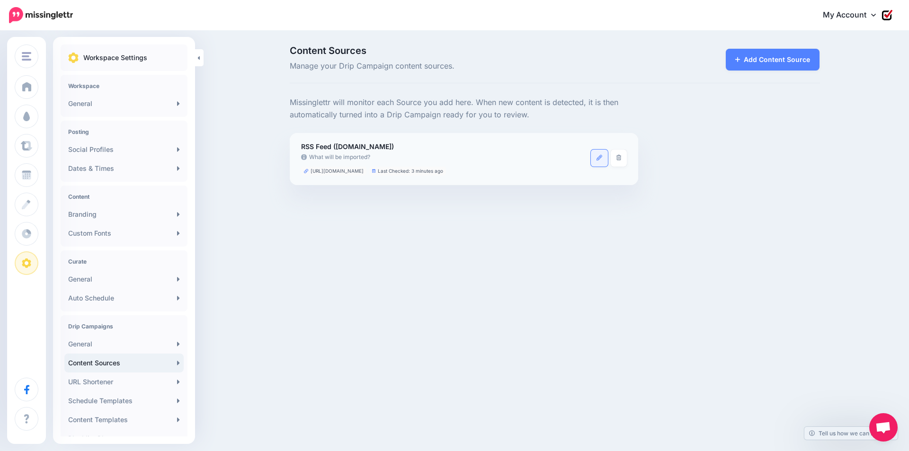
click at [597, 161] on link at bounding box center [599, 158] width 17 height 17
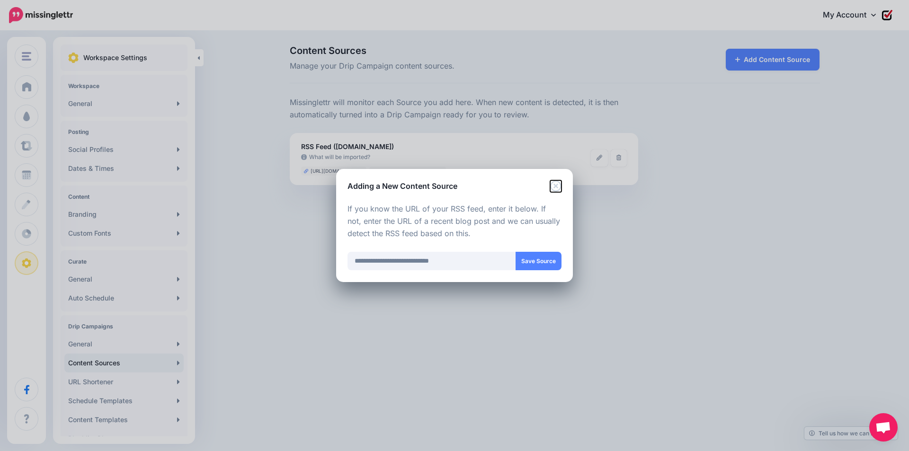
click at [556, 189] on icon "Close" at bounding box center [555, 185] width 11 height 11
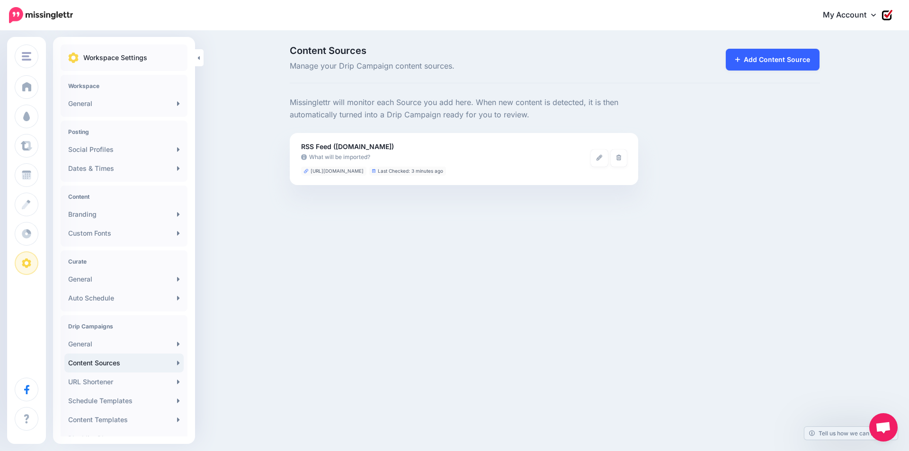
click at [779, 62] on link "Add Content Source" at bounding box center [773, 60] width 94 height 22
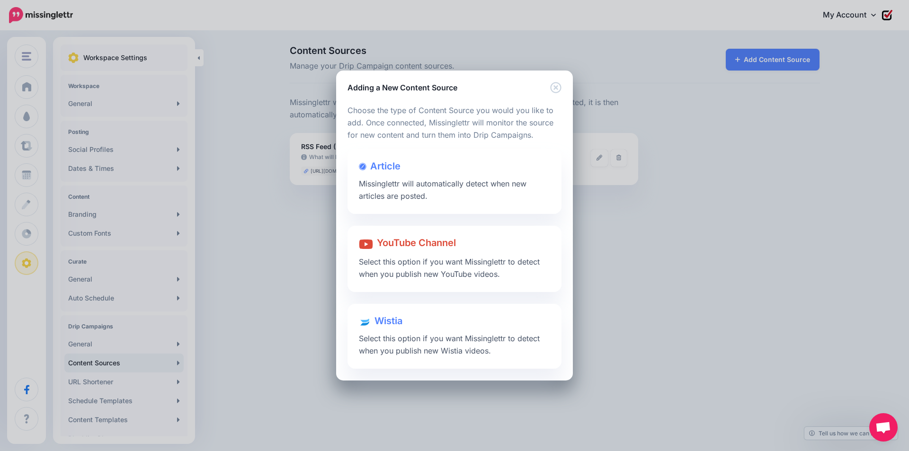
click at [418, 181] on span "Missinglettr will automatically detect when new articles are posted." at bounding box center [443, 190] width 168 height 22
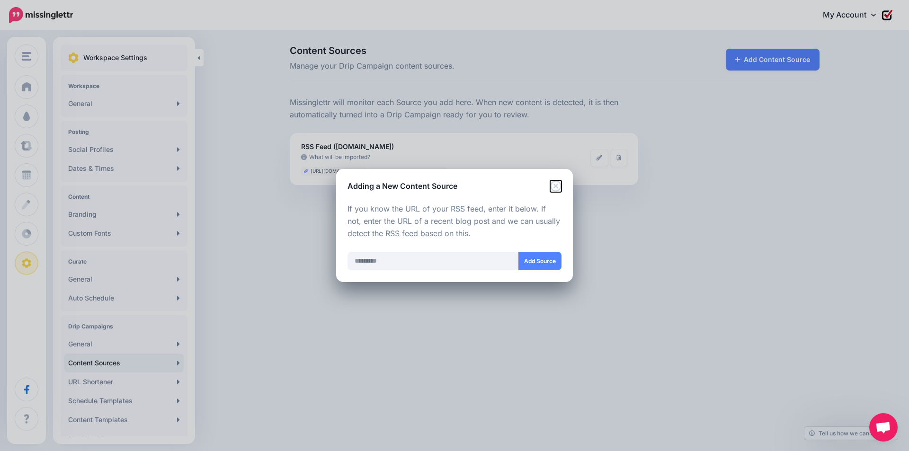
click at [554, 187] on icon "Close" at bounding box center [555, 185] width 11 height 11
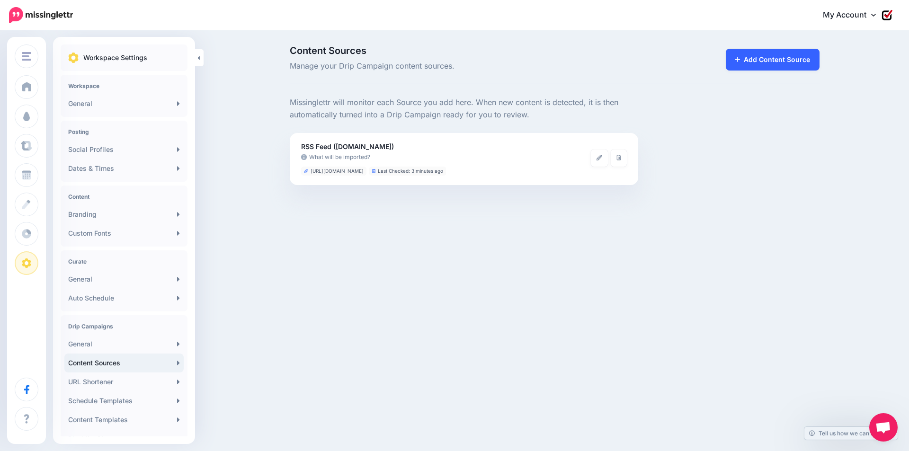
click at [757, 61] on link "Add Content Source" at bounding box center [773, 60] width 94 height 22
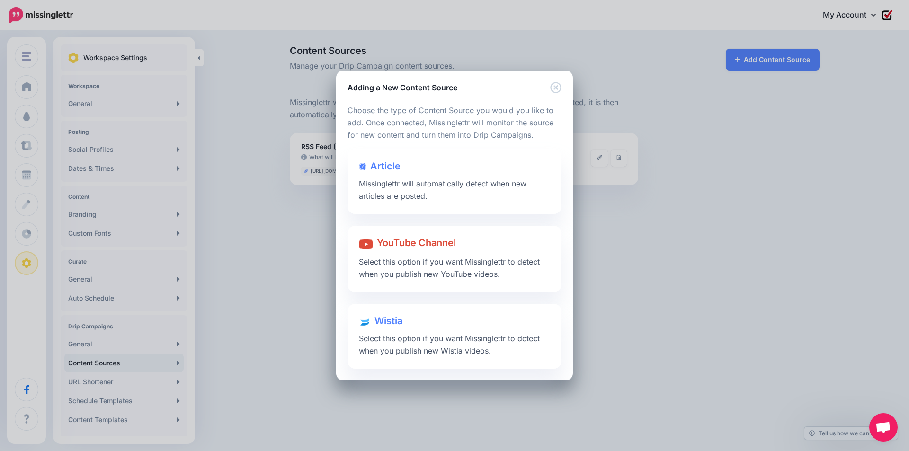
drag, startPoint x: 734, startPoint y: 216, endPoint x: 728, endPoint y: 217, distance: 6.8
click at [734, 216] on div "Adding a New Content Source Loading Loading Choose the type of Content Source y…" at bounding box center [454, 225] width 909 height 451
click at [559, 87] on icon "Close" at bounding box center [555, 87] width 11 height 11
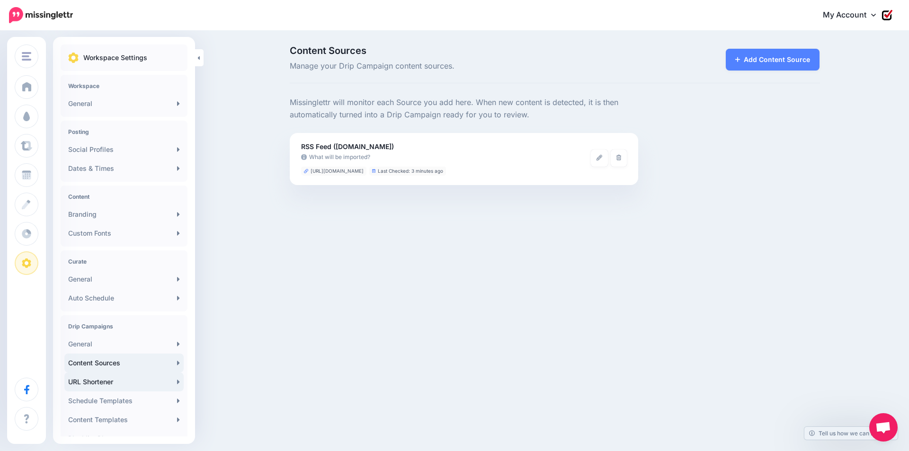
click at [115, 382] on link "URL Shortener" at bounding box center [123, 382] width 119 height 19
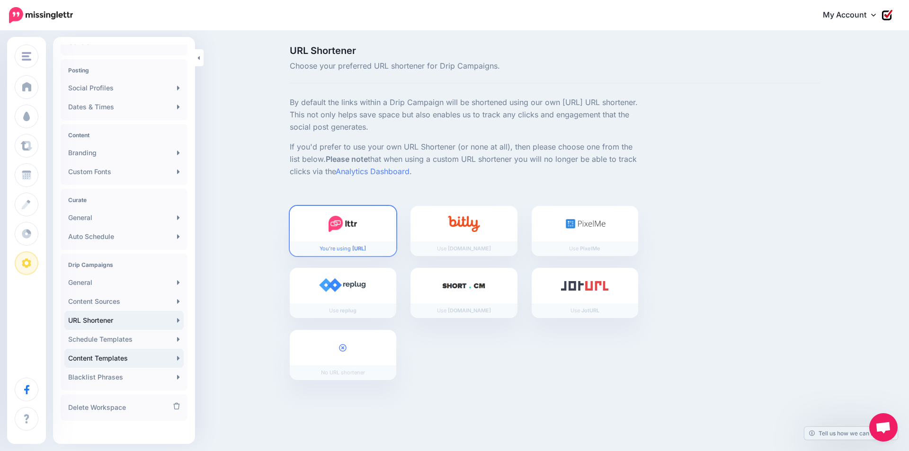
scroll to position [69, 0]
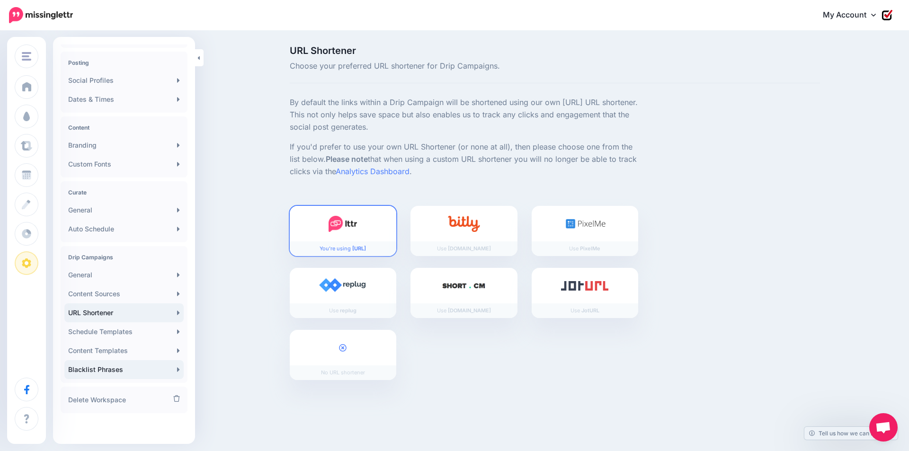
click at [124, 373] on link "Blacklist Phrases" at bounding box center [123, 369] width 119 height 19
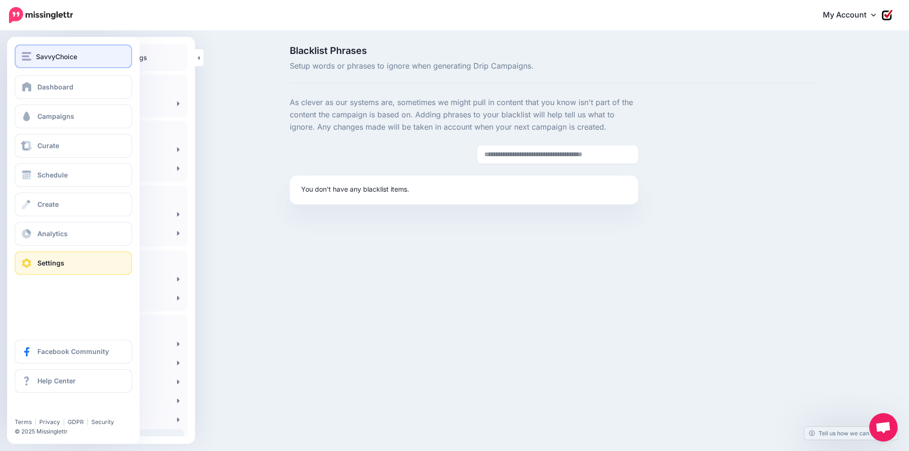
click at [38, 54] on span "SavvyChoice" at bounding box center [56, 56] width 41 height 11
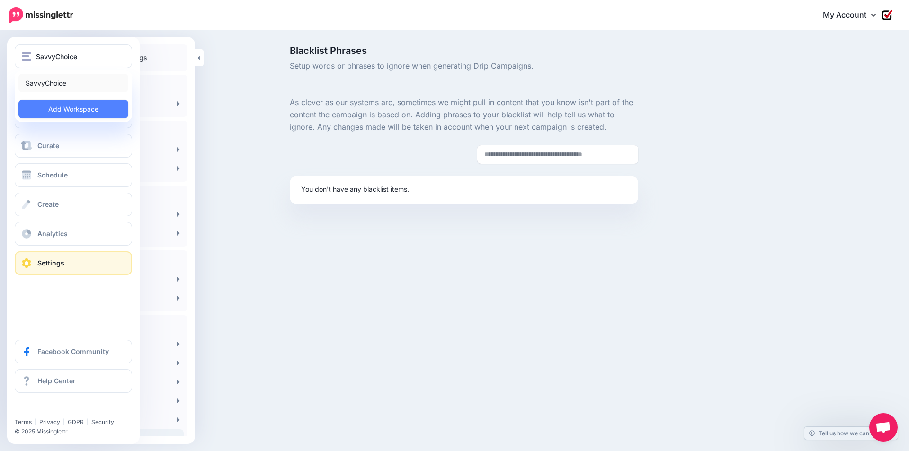
click at [46, 83] on link "SavvyChoice" at bounding box center [73, 83] width 110 height 18
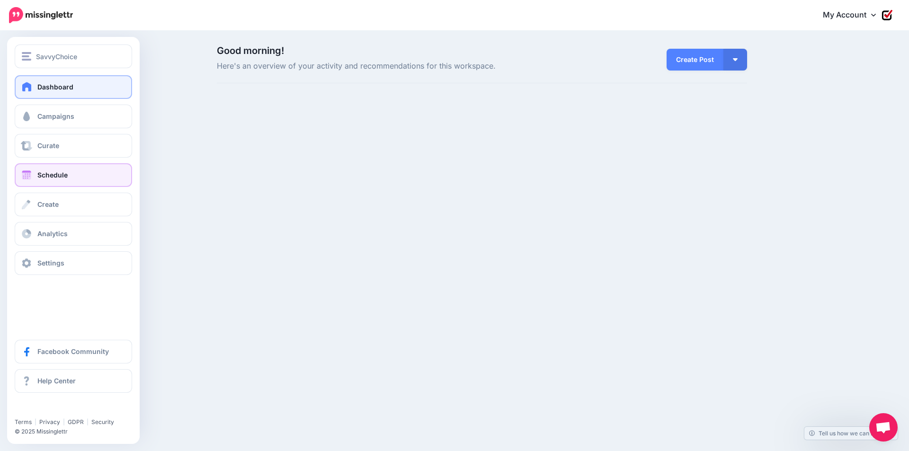
click at [42, 171] on span "Schedule" at bounding box center [52, 175] width 30 height 8
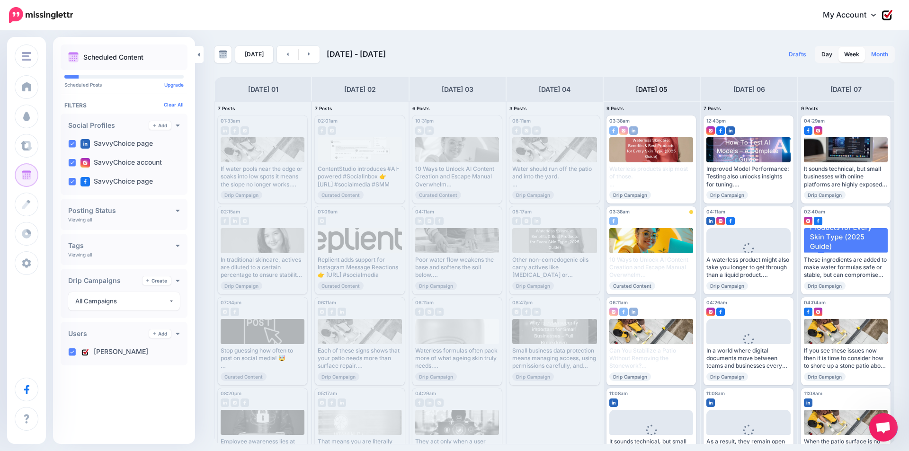
click at [890, 53] on link "Month" at bounding box center [880, 54] width 28 height 15
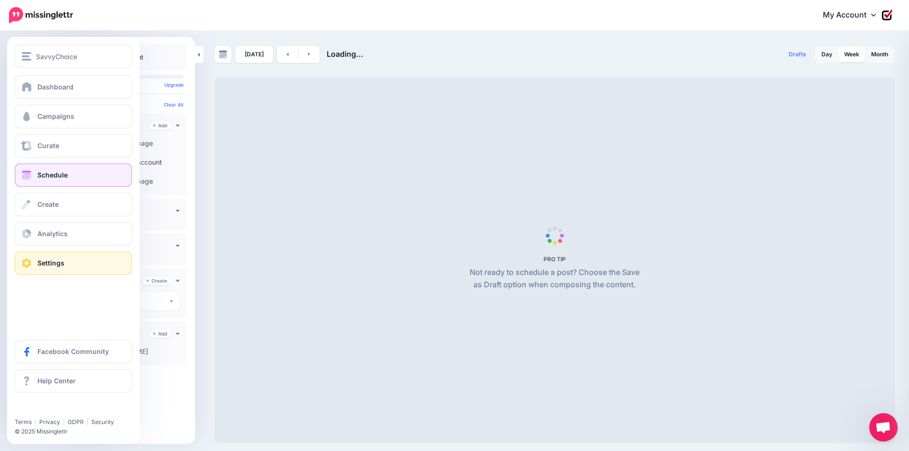
click at [54, 261] on span "Settings" at bounding box center [50, 263] width 27 height 8
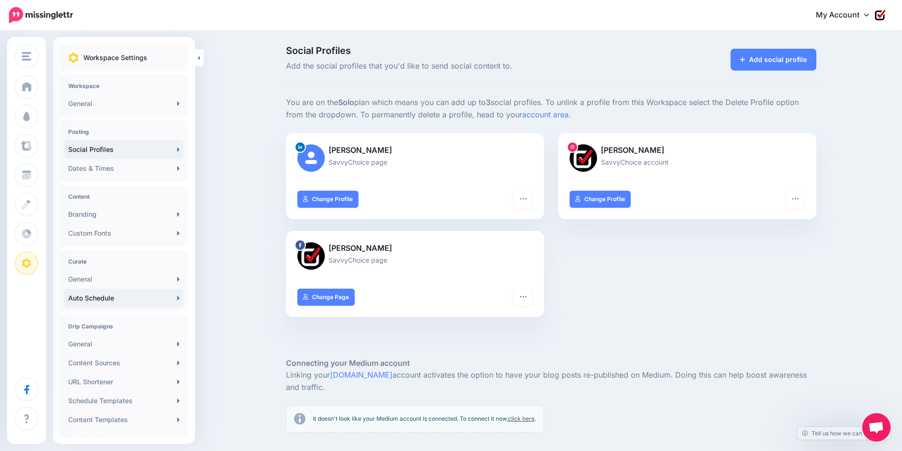
click at [100, 299] on link "Auto Schedule" at bounding box center [123, 298] width 119 height 19
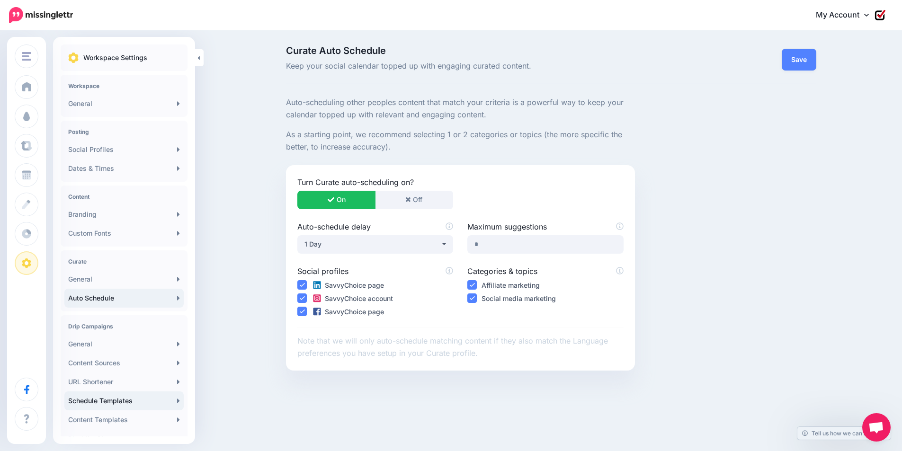
scroll to position [47, 0]
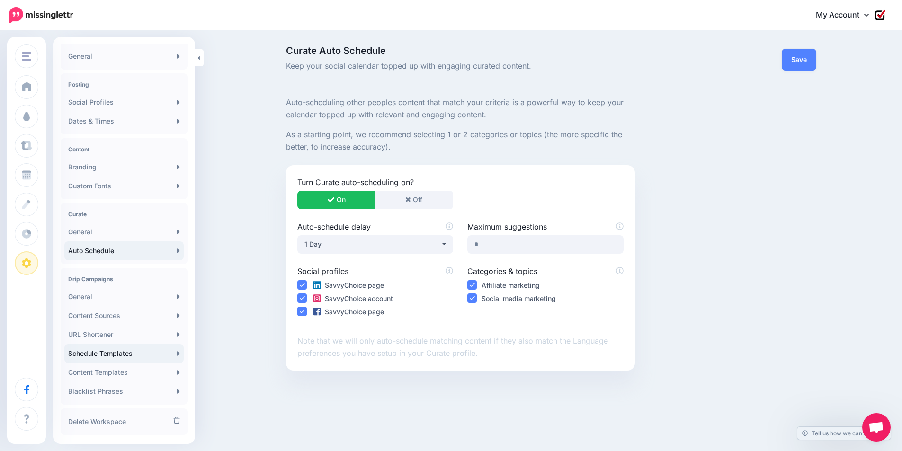
click at [135, 353] on link "Schedule Templates" at bounding box center [123, 353] width 119 height 19
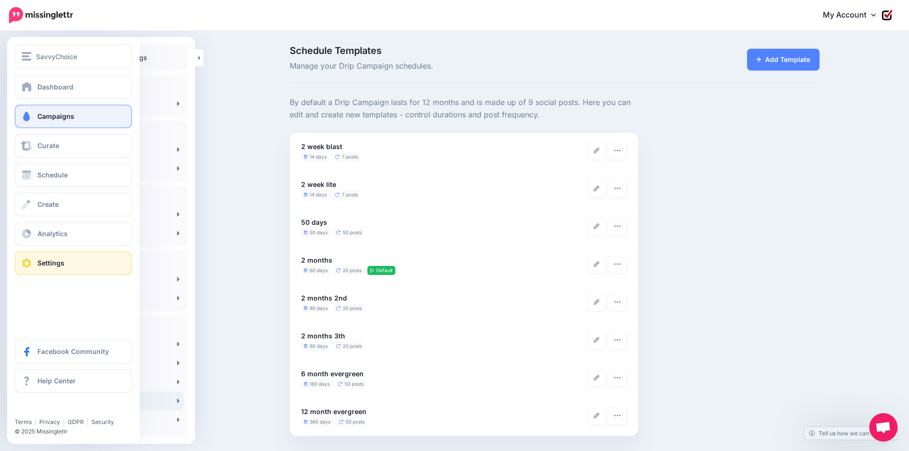
click at [45, 113] on span "Campaigns" at bounding box center [55, 116] width 37 height 8
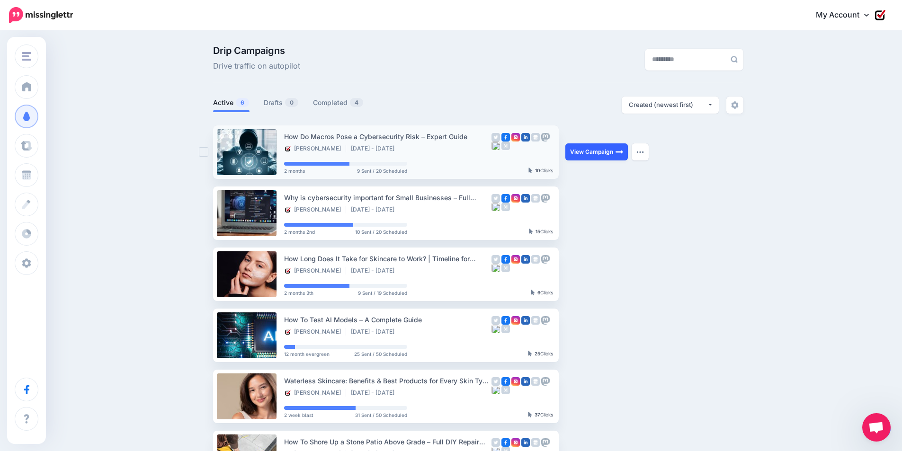
click at [586, 153] on link "View Campaign" at bounding box center [597, 152] width 63 height 17
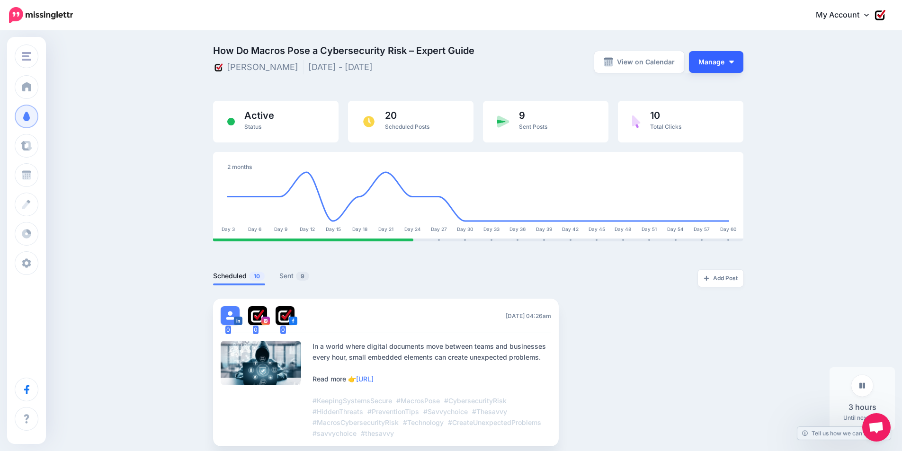
click at [734, 61] on img "button" at bounding box center [731, 62] width 5 height 3
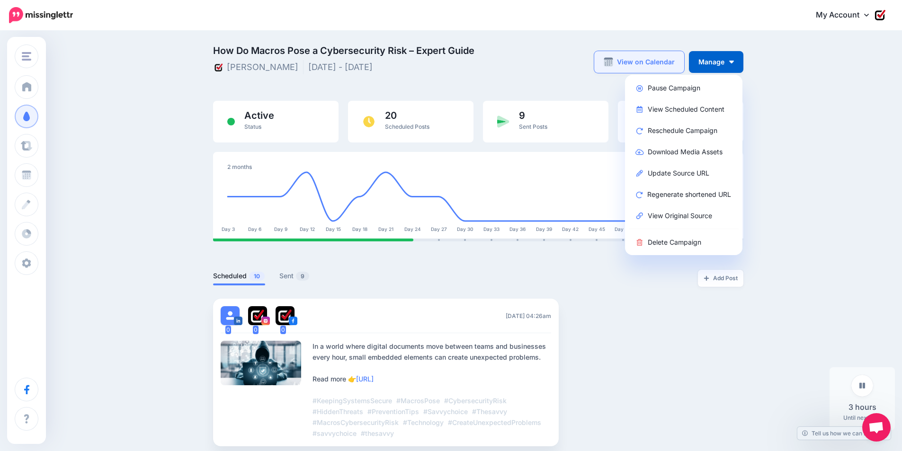
click at [676, 62] on link "View on Calendar" at bounding box center [639, 62] width 90 height 22
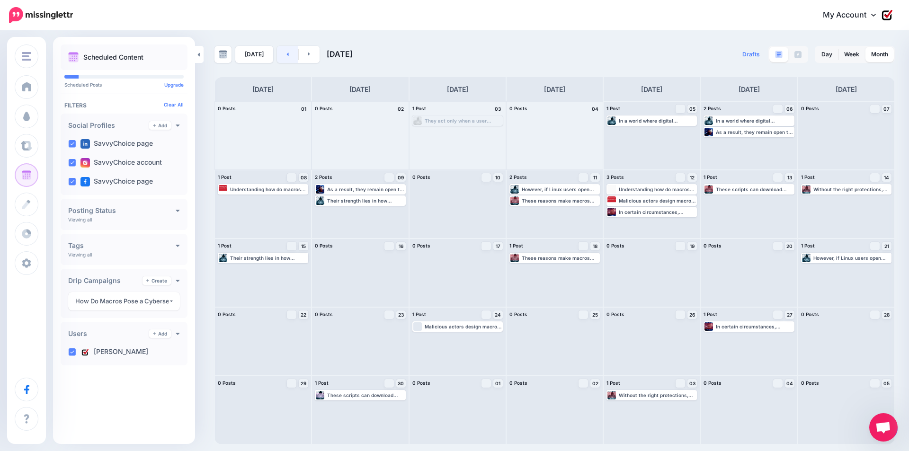
click at [283, 56] on link at bounding box center [287, 54] width 21 height 17
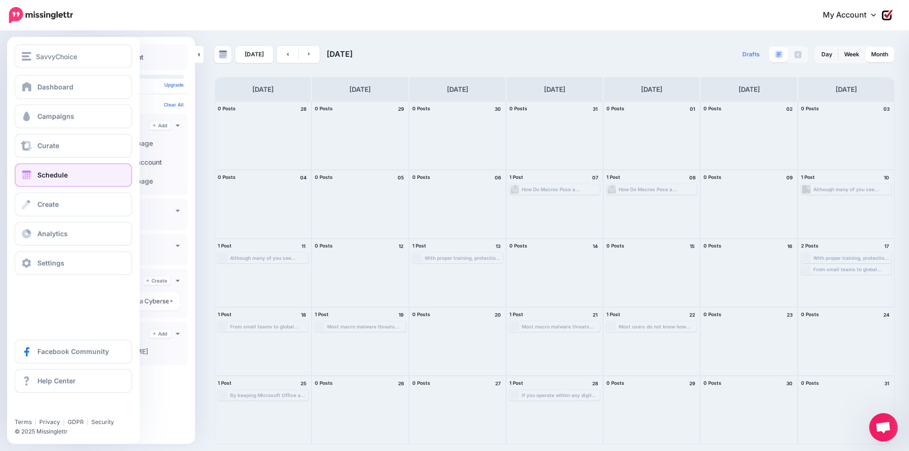
click at [45, 173] on span "Schedule" at bounding box center [52, 175] width 30 height 8
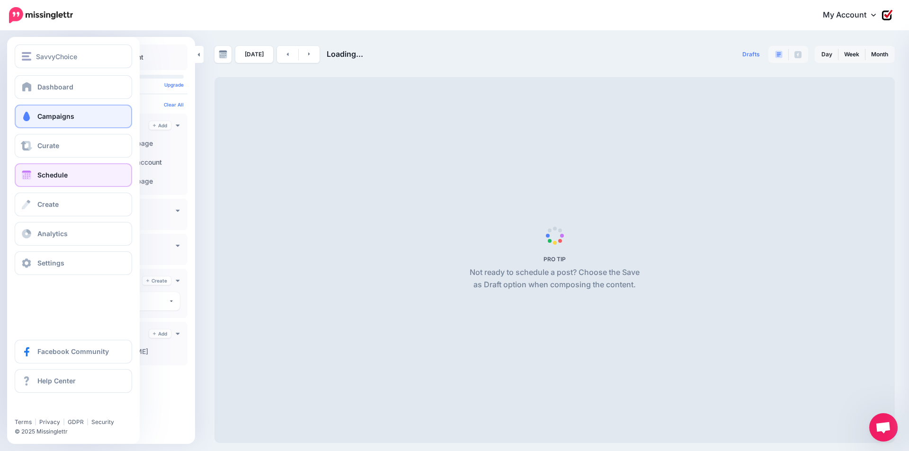
click at [58, 119] on span "Campaigns" at bounding box center [55, 116] width 37 height 8
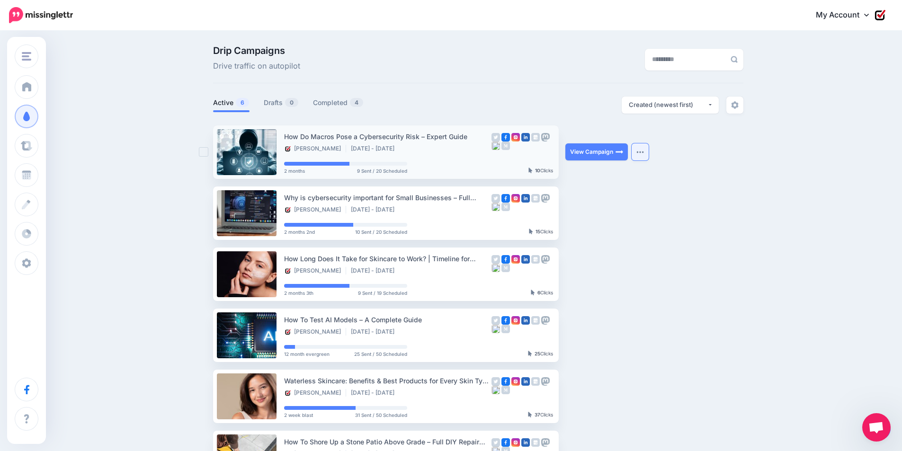
click at [643, 154] on button "button" at bounding box center [640, 152] width 17 height 17
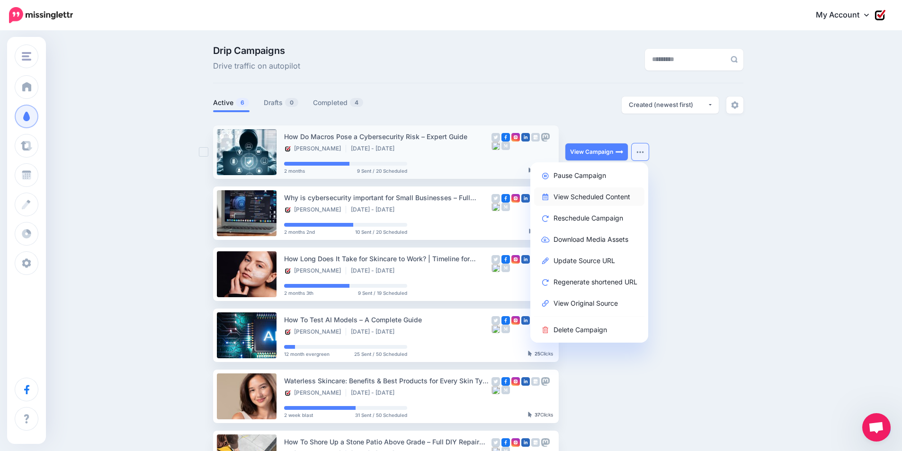
click link "View Scheduled Content"
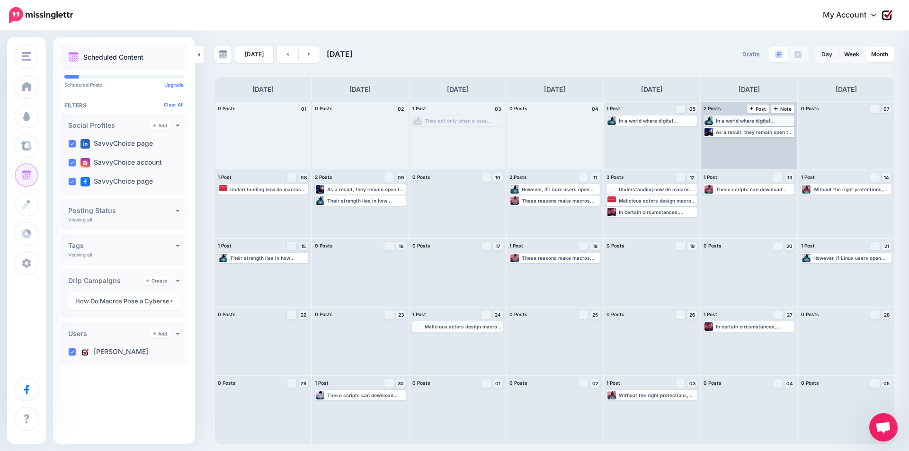
drag, startPoint x: 783, startPoint y: 121, endPoint x: 793, endPoint y: 122, distance: 10.0
click at [793, 122] on div "In a world where digital documents move between teams and businesses every hour…" at bounding box center [754, 121] width 77 height 6
click at [785, 132] on icon "button" at bounding box center [787, 132] width 5 height 1
click at [768, 158] on link "Delete Post" at bounding box center [766, 158] width 49 height 10
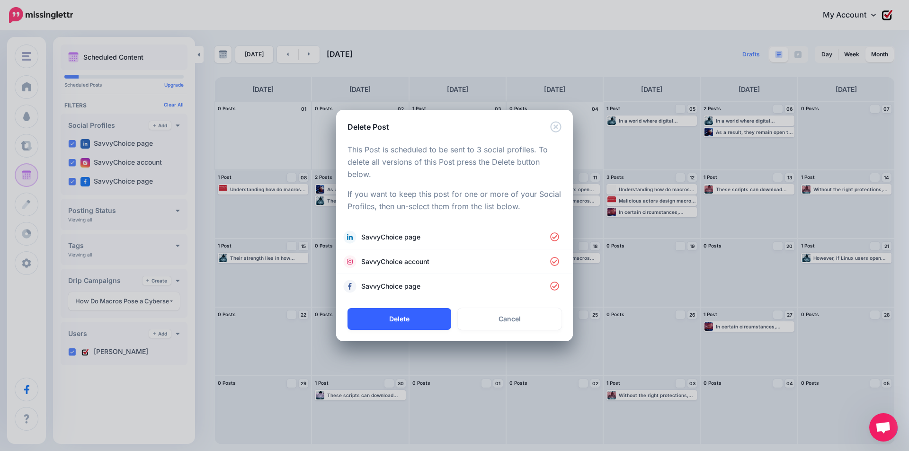
click at [426, 314] on button "Delete" at bounding box center [400, 319] width 104 height 22
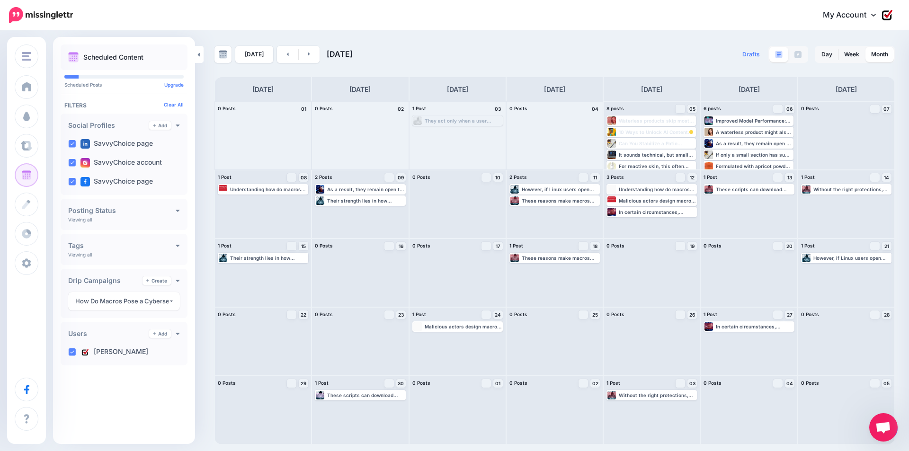
click at [565, 113] on div "0 Posts 04" at bounding box center [555, 109] width 96 height 14
click at [689, 118] on div "Waterless products skip most of those. Read more 👉 [URL] #UnlockRadiantSkin #Sa…" at bounding box center [657, 121] width 76 height 6
click at [675, 140] on div "10 Ways to Unlock AI Content Creation and Escape Manual Overwhelm ▸ [URL] #Lear…" at bounding box center [652, 144] width 88 height 9
click at [670, 154] on div "Can You Stabilize a Patio Without Removing the Stonework? Read more 👉 [URL] #St…" at bounding box center [657, 156] width 76 height 6
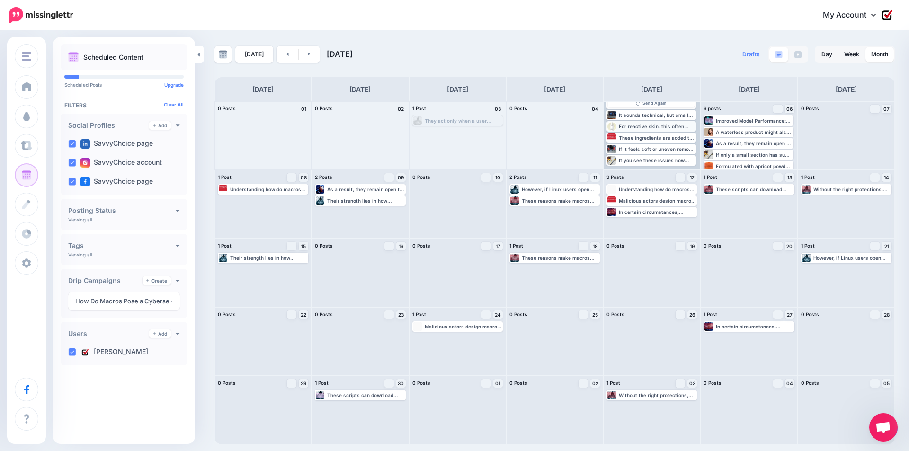
click at [668, 121] on div "For reactive skin, this often means fewer flare-ups and more consistent comfort…" at bounding box center [652, 126] width 90 height 10
click at [686, 124] on icon "button" at bounding box center [689, 126] width 6 height 6
click at [691, 124] on button "button" at bounding box center [689, 126] width 12 height 9
click at [692, 160] on div "If you see these issues now then it is time to consider how to shore up a stone…" at bounding box center [657, 161] width 76 height 6
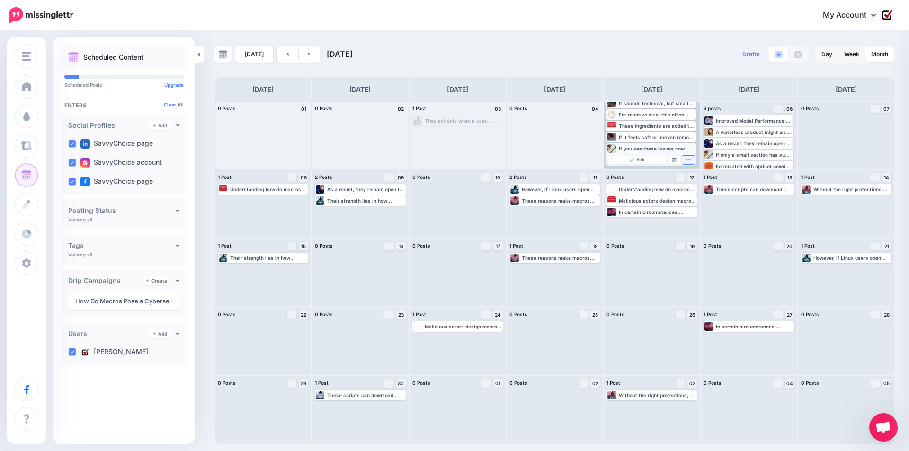
click at [692, 159] on button "button" at bounding box center [689, 160] width 12 height 9
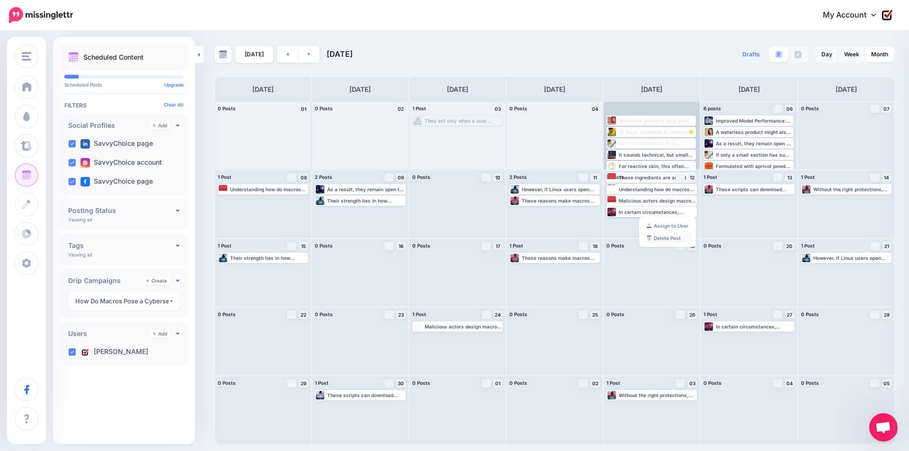
click at [671, 237] on link "Delete Post" at bounding box center [667, 238] width 49 height 10
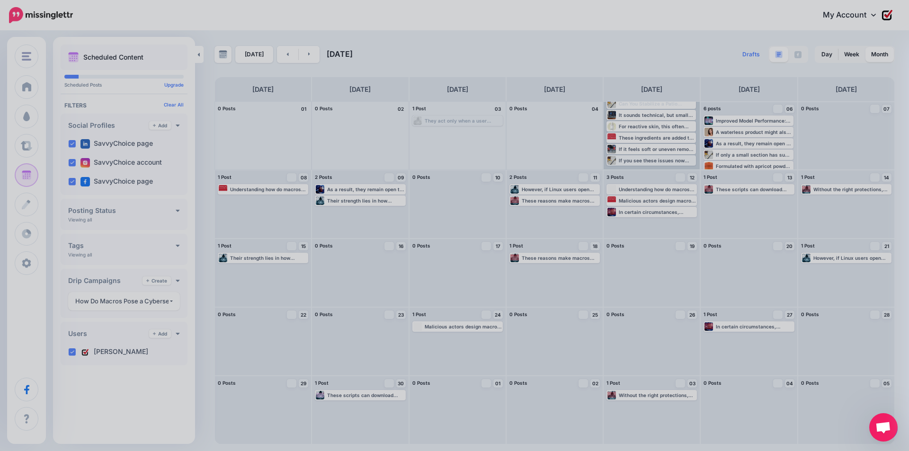
scroll to position [40, 0]
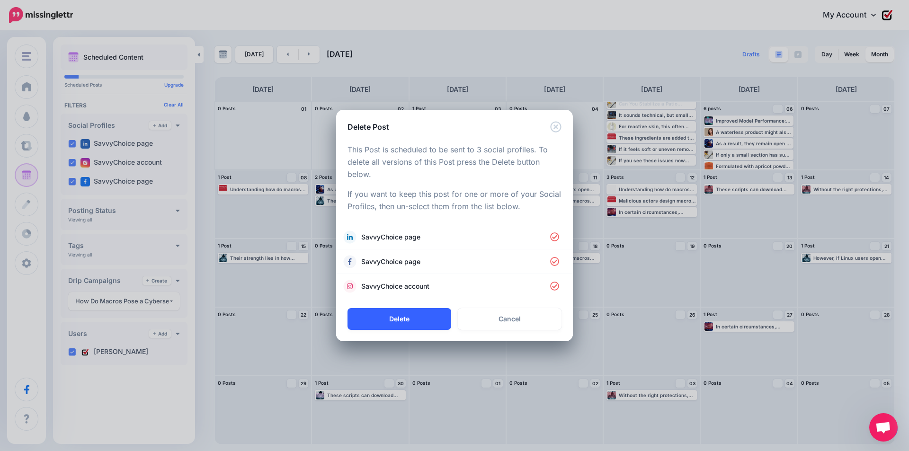
click at [403, 325] on button "Delete" at bounding box center [400, 319] width 104 height 22
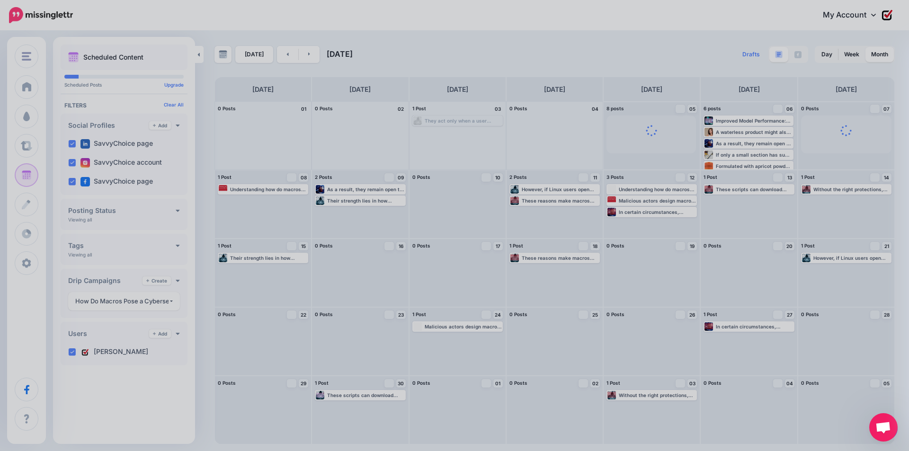
scroll to position [0, 0]
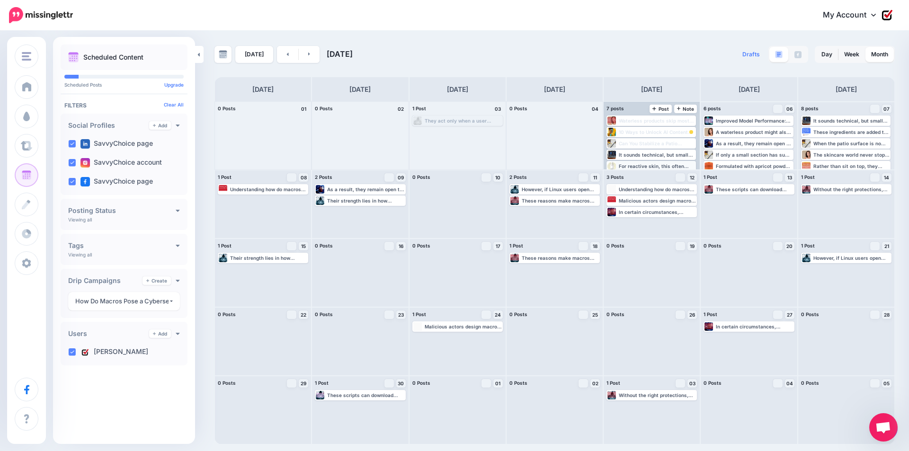
click at [689, 166] on div "For reactive skin, this often means fewer flare-ups and more consistent comfort…" at bounding box center [657, 166] width 76 height 6
click at [661, 162] on div "For reactive skin, this often means fewer flare-ups and more consistent comfort…" at bounding box center [652, 166] width 88 height 9
click at [676, 160] on div "If it feels soft or uneven remove it and add a thicker gravel base. Read more 👉…" at bounding box center [657, 161] width 76 height 6
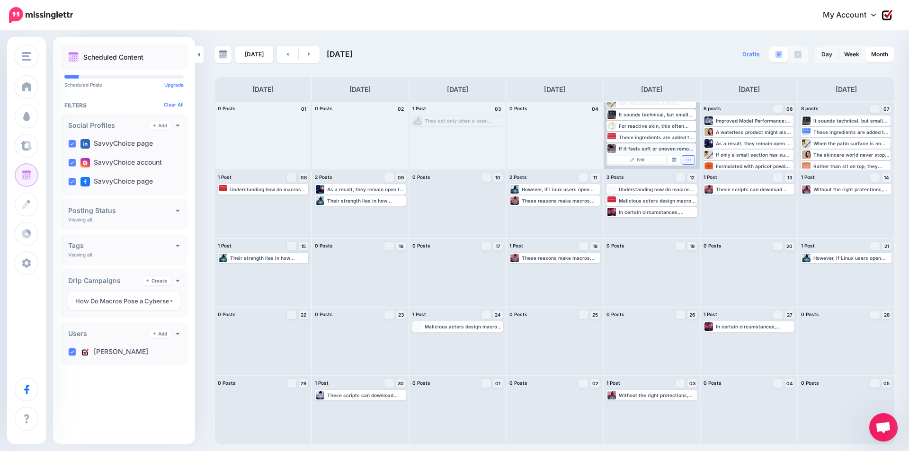
click at [684, 157] on button "button" at bounding box center [689, 160] width 12 height 9
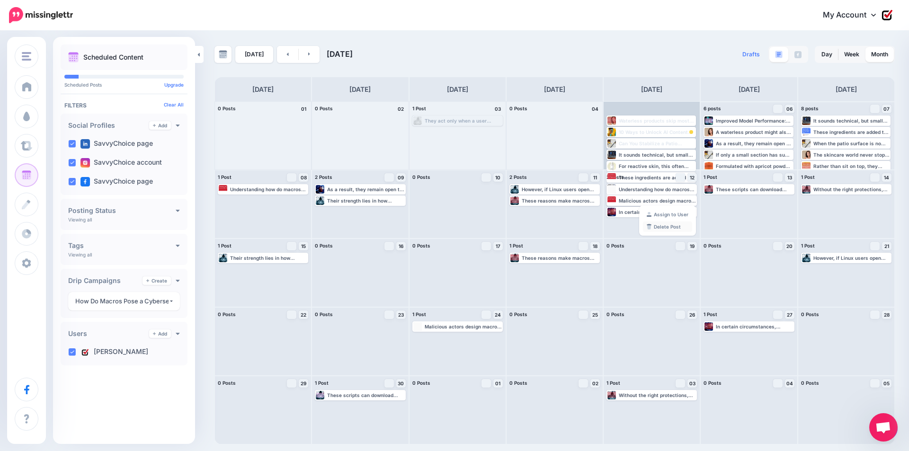
click at [675, 231] on link "Delete Post" at bounding box center [667, 227] width 49 height 10
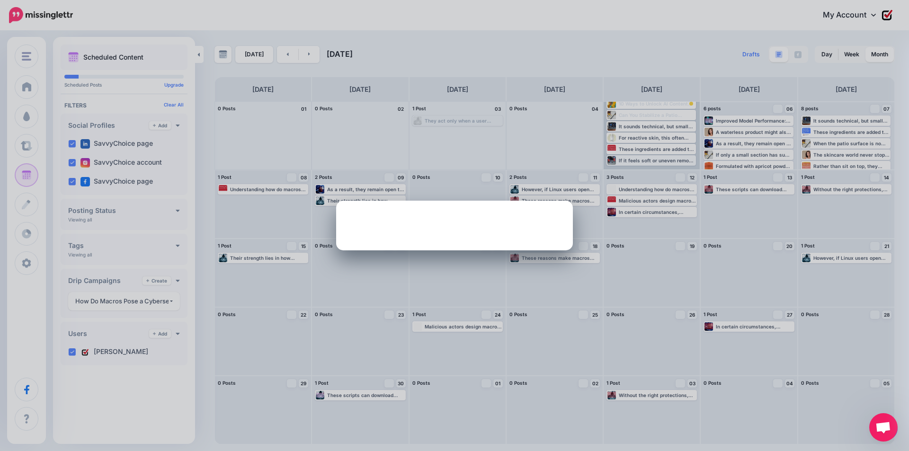
scroll to position [28, 0]
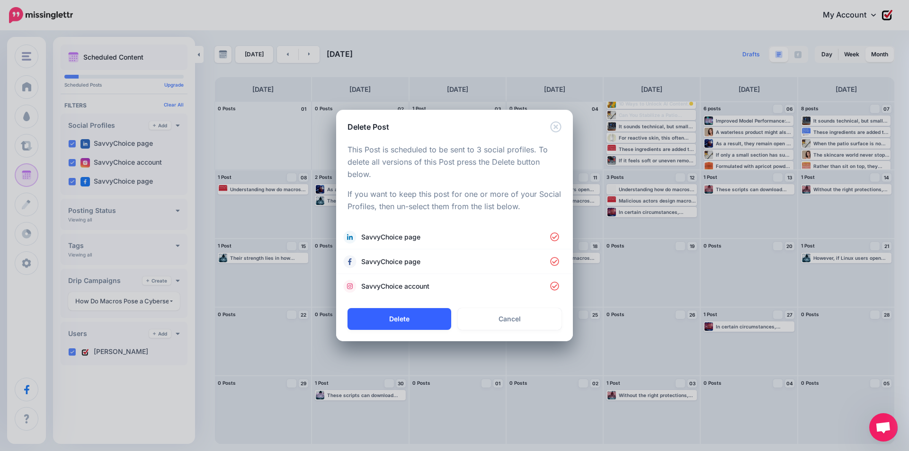
click at [418, 328] on button "Delete" at bounding box center [400, 319] width 104 height 22
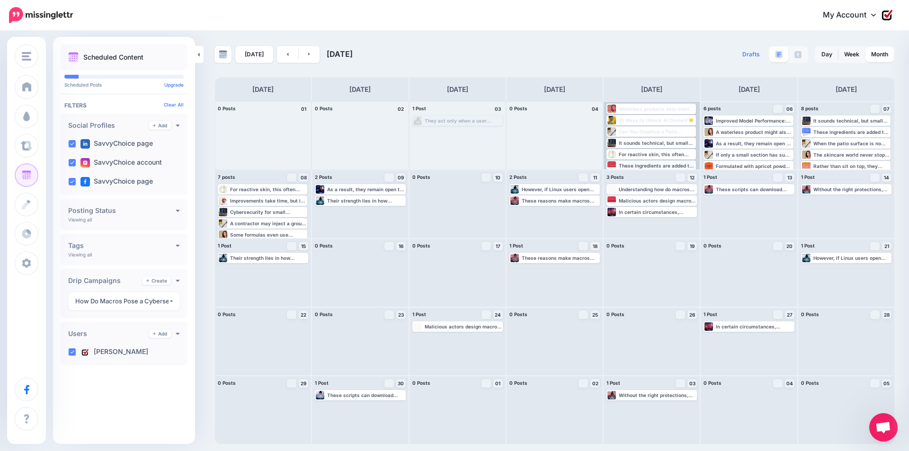
scroll to position [17, 0]
click at [693, 162] on div "These ingredients are added to make water formulas safe or stable, but can comp…" at bounding box center [657, 161] width 76 height 6
click at [687, 160] on icon "button" at bounding box center [689, 160] width 6 height 6
click at [677, 212] on link "Delete Post" at bounding box center [667, 215] width 49 height 10
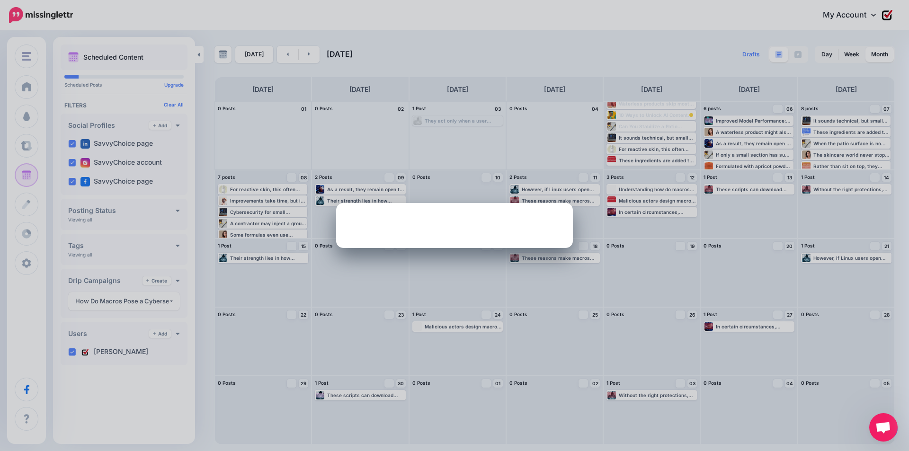
scroll to position [17, 0]
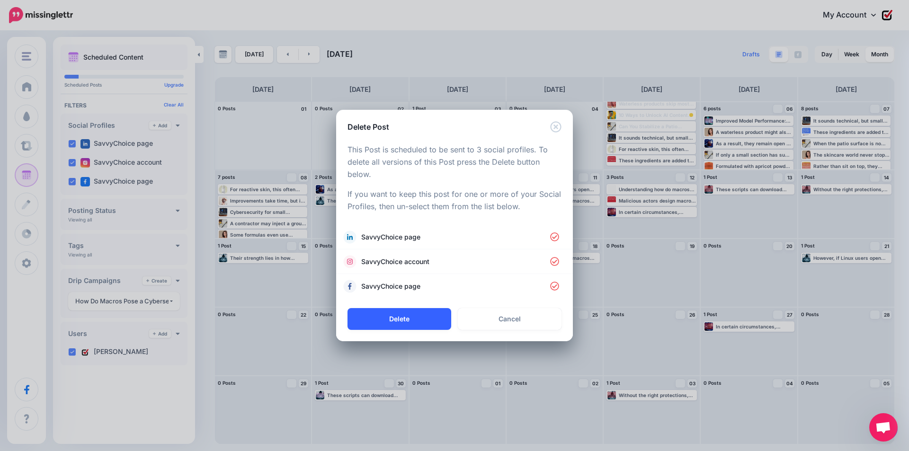
click at [415, 325] on button "Delete" at bounding box center [400, 319] width 104 height 22
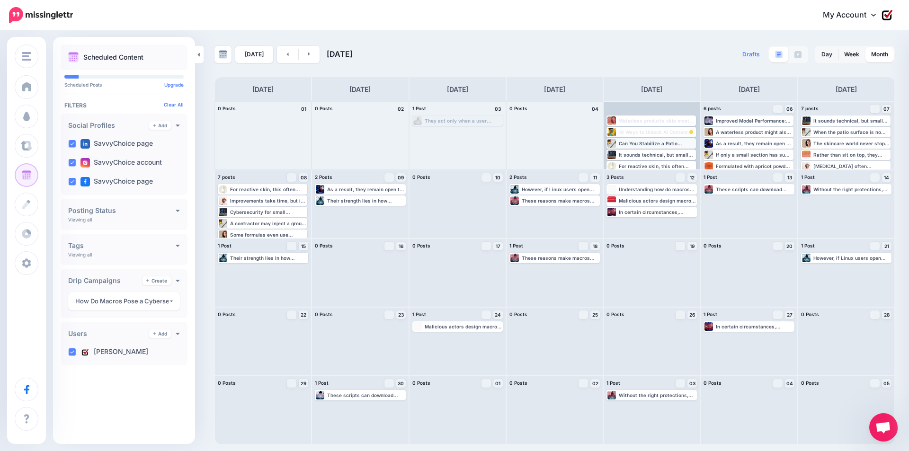
scroll to position [6, 0]
click at [686, 164] on div "For reactive skin, this often means fewer flare-ups and more consistent comfort…" at bounding box center [652, 160] width 88 height 9
click at [687, 159] on icon "button" at bounding box center [689, 160] width 6 height 6
click at [691, 161] on button "button" at bounding box center [689, 160] width 12 height 9
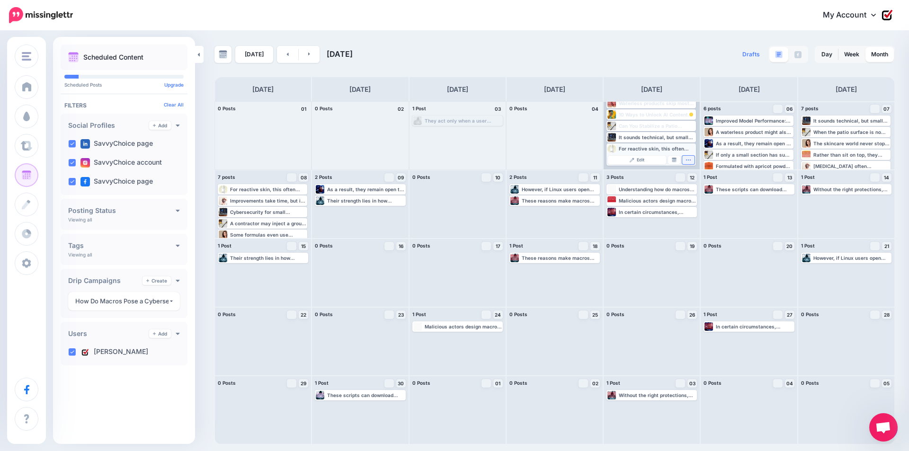
click at [690, 164] on button "button" at bounding box center [689, 160] width 12 height 9
click at [689, 158] on icon "button" at bounding box center [689, 160] width 6 height 6
click at [683, 157] on button "button" at bounding box center [689, 160] width 12 height 9
click at [691, 161] on button "button" at bounding box center [689, 160] width 12 height 9
click at [688, 146] on div "For reactive skin, this often means fewer flare-ups and more consistent comfort…" at bounding box center [657, 149] width 76 height 6
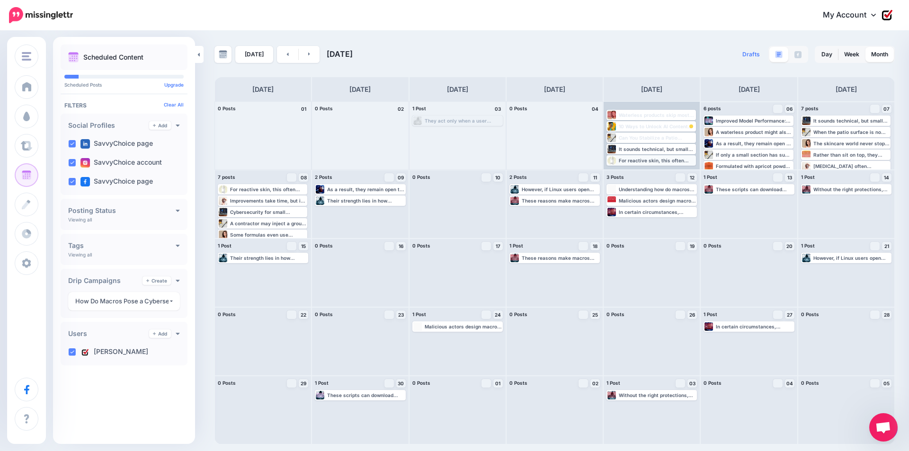
click at [687, 159] on div "For reactive skin, this often means fewer flare-ups and more consistent comfort…" at bounding box center [657, 161] width 76 height 6
click at [688, 162] on icon "button" at bounding box center [689, 160] width 6 height 6
click at [686, 162] on icon "button" at bounding box center [689, 160] width 6 height 6
click at [855, 63] on div "Today September 2025 Drafts 0 Day Week Month PRO TIP" at bounding box center [554, 245] width 695 height 399
click at [854, 54] on link "Week" at bounding box center [852, 54] width 27 height 15
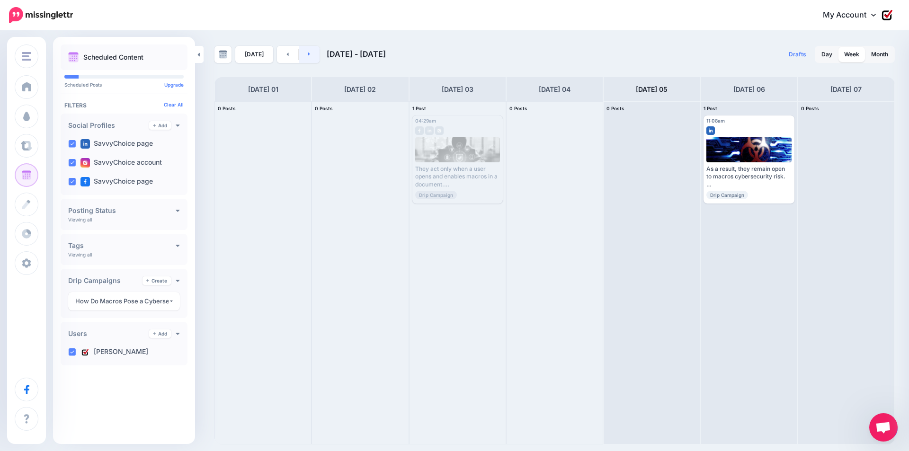
click at [308, 55] on link at bounding box center [309, 54] width 21 height 17
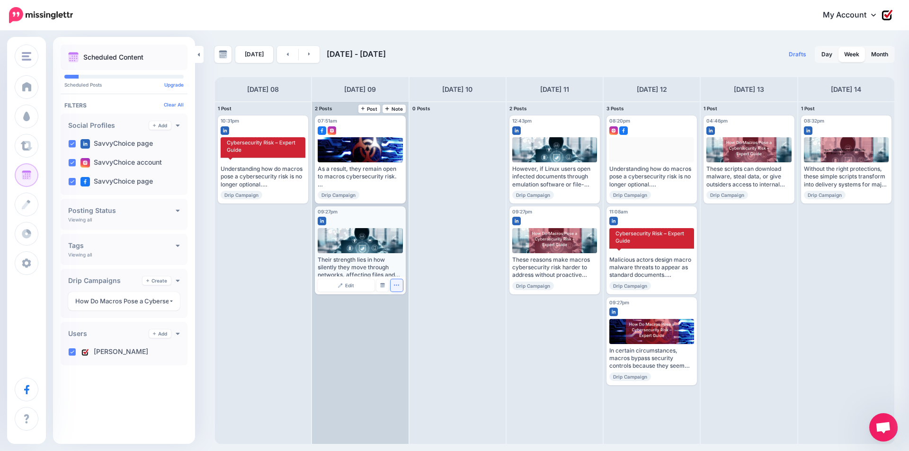
click at [394, 286] on icon "button" at bounding box center [397, 285] width 6 height 6
click at [407, 316] on link "Delete Post" at bounding box center [419, 315] width 49 height 10
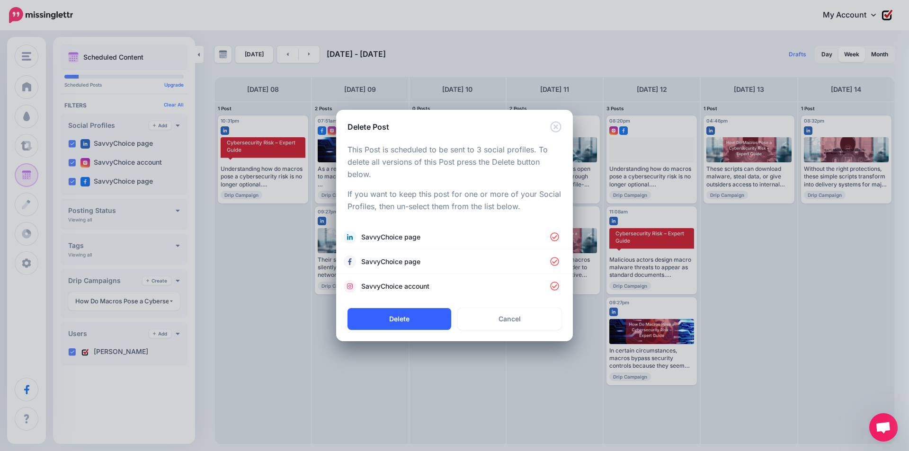
drag, startPoint x: 387, startPoint y: 320, endPoint x: 394, endPoint y: 324, distance: 8.1
click at [387, 320] on button "Delete" at bounding box center [400, 319] width 104 height 22
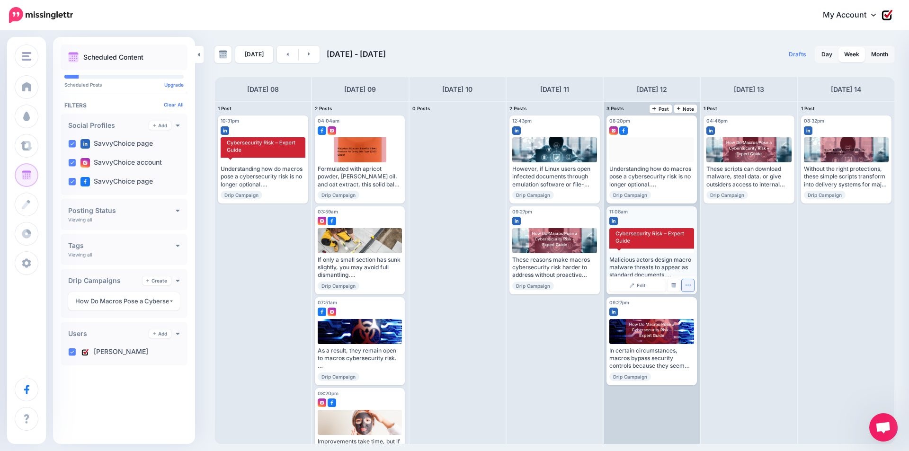
click at [691, 287] on icon "button" at bounding box center [688, 285] width 6 height 6
click at [686, 288] on icon "button" at bounding box center [688, 285] width 6 height 6
click at [700, 316] on link "Delete Post" at bounding box center [710, 315] width 49 height 10
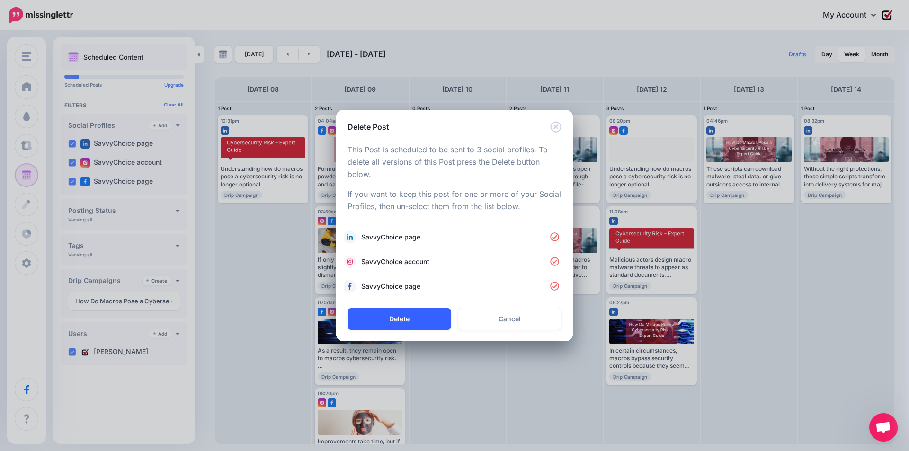
click at [415, 327] on button "Delete" at bounding box center [400, 319] width 104 height 22
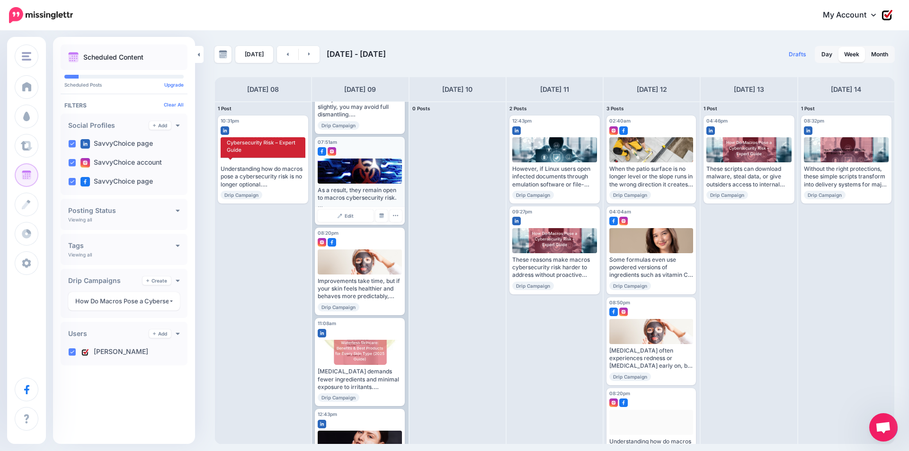
scroll to position [0, 0]
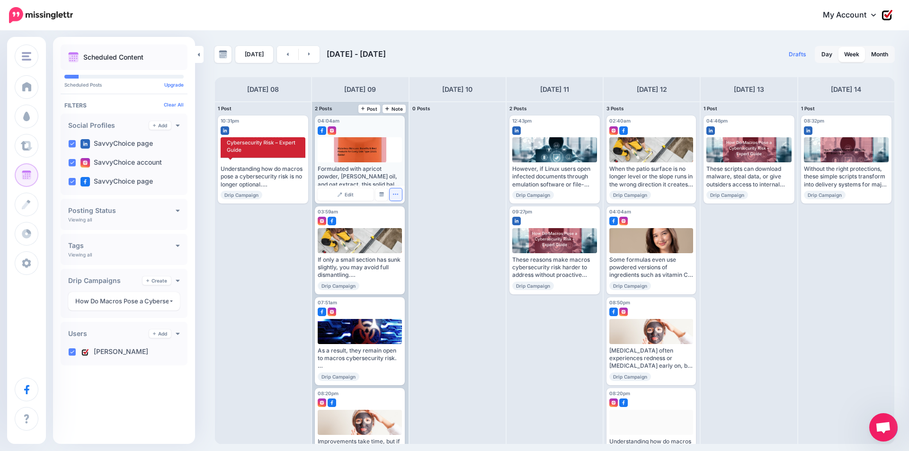
click at [397, 197] on button "button" at bounding box center [396, 195] width 12 height 12
click at [405, 223] on link "Delete Post" at bounding box center [418, 224] width 49 height 10
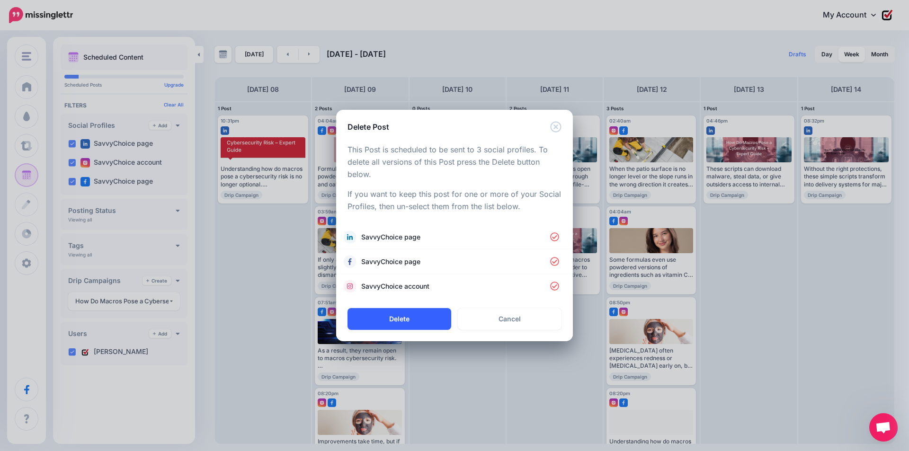
click at [402, 322] on button "Delete" at bounding box center [400, 319] width 104 height 22
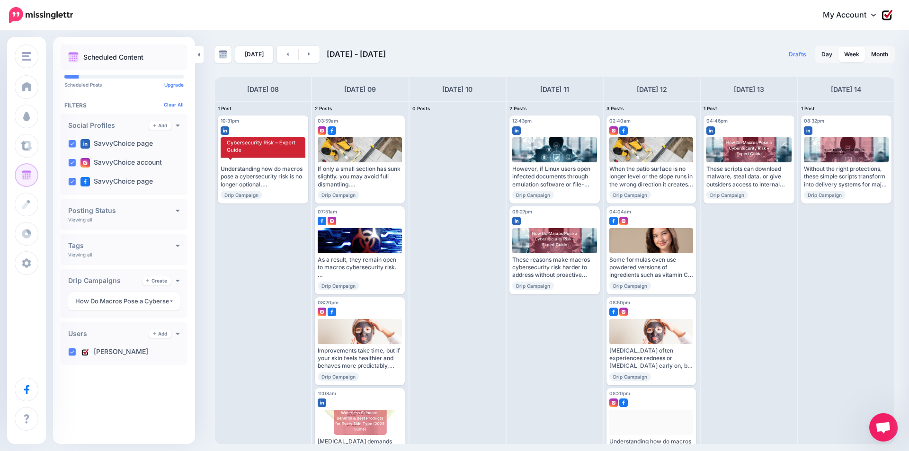
click at [393, 297] on icon "button" at bounding box center [396, 300] width 6 height 6
click at [408, 315] on link "Delete Post" at bounding box center [418, 315] width 49 height 10
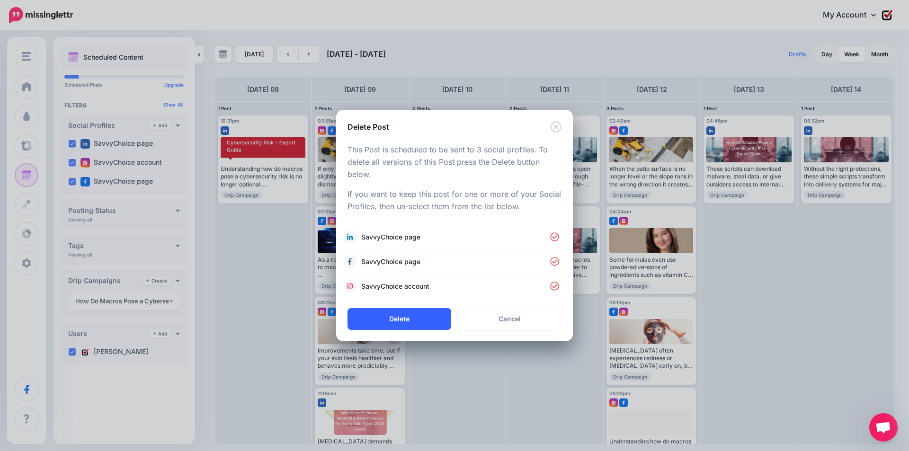
click at [405, 319] on button "Delete" at bounding box center [400, 319] width 104 height 22
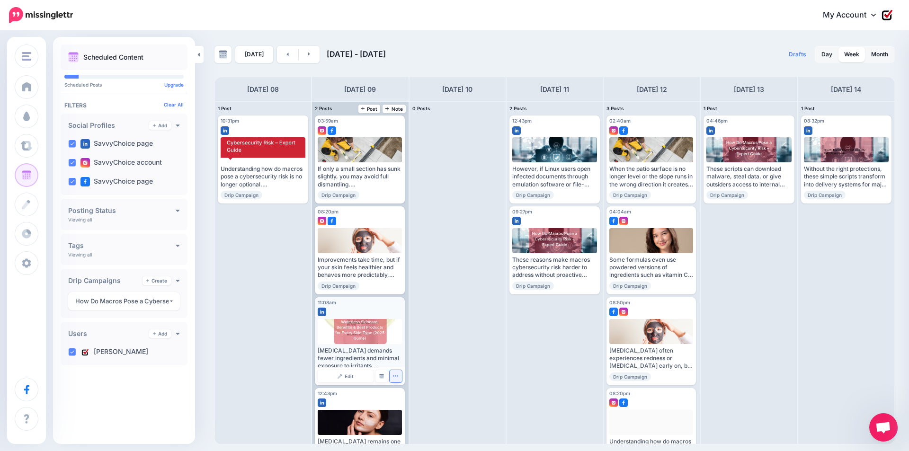
click at [396, 375] on icon "button" at bounding box center [396, 376] width 6 height 6
click at [412, 404] on link "Delete Post" at bounding box center [418, 406] width 49 height 10
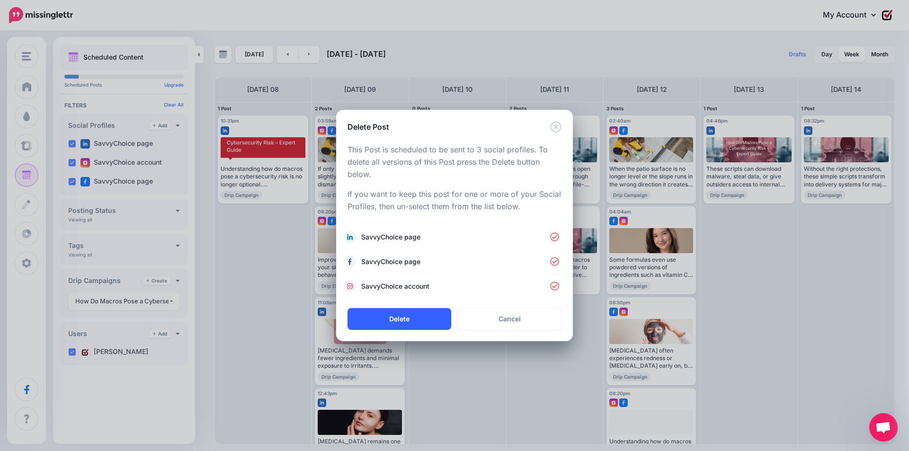
click at [419, 315] on button "Delete" at bounding box center [400, 319] width 104 height 22
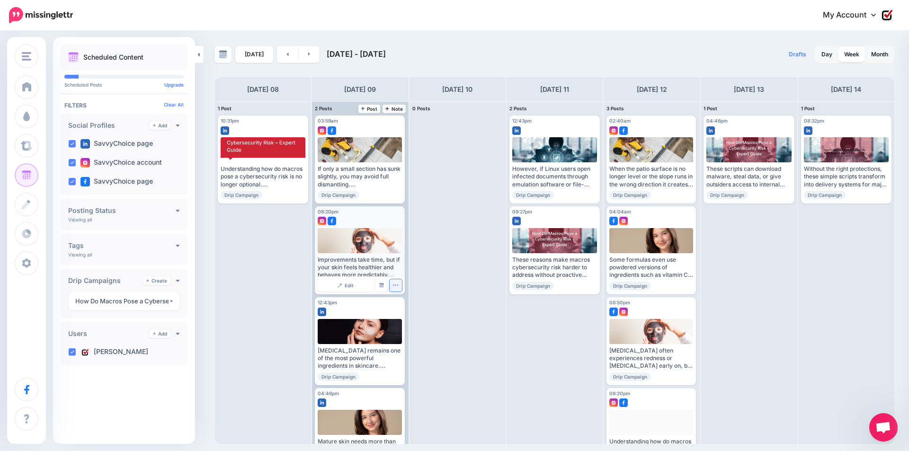
click at [395, 287] on icon "button" at bounding box center [396, 285] width 6 height 6
click at [414, 314] on link "Delete Post" at bounding box center [418, 315] width 49 height 10
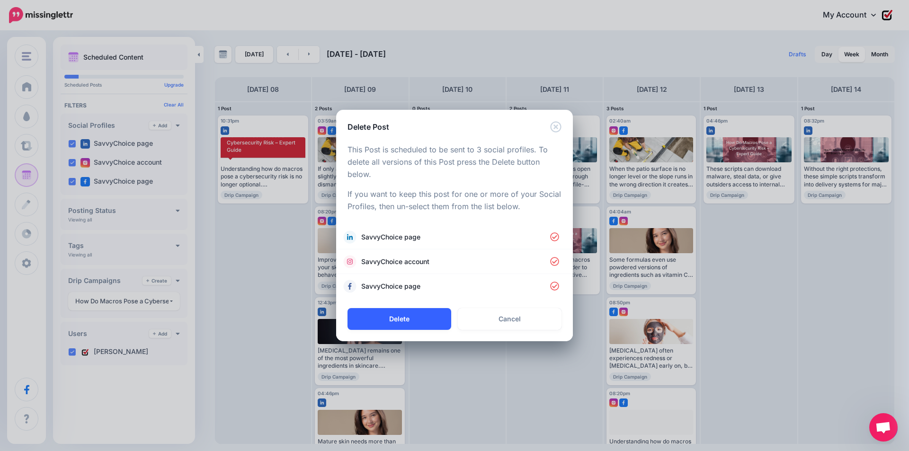
click at [397, 318] on button "Delete" at bounding box center [400, 319] width 104 height 22
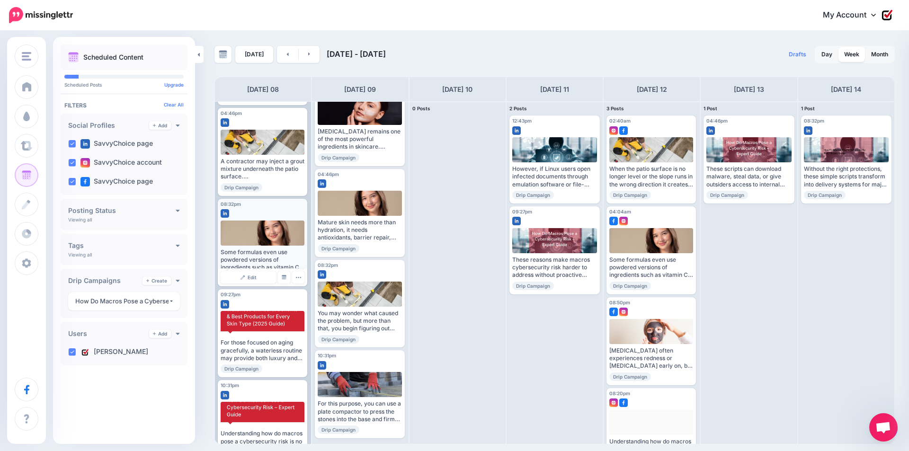
scroll to position [219, 0]
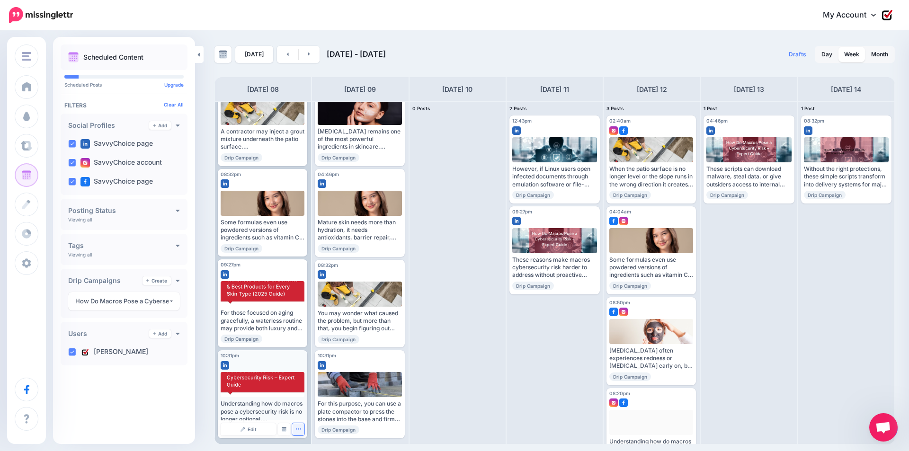
click at [297, 429] on icon "button" at bounding box center [299, 429] width 6 height 6
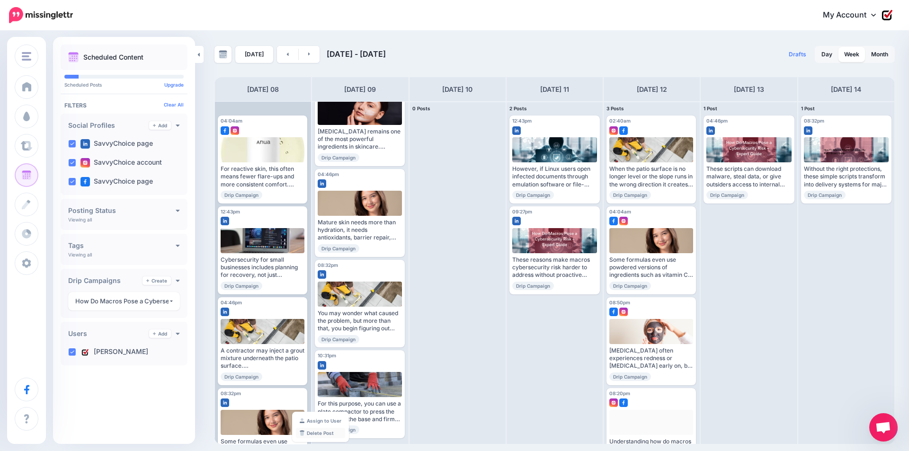
click at [318, 433] on link "Delete Post" at bounding box center [320, 433] width 49 height 10
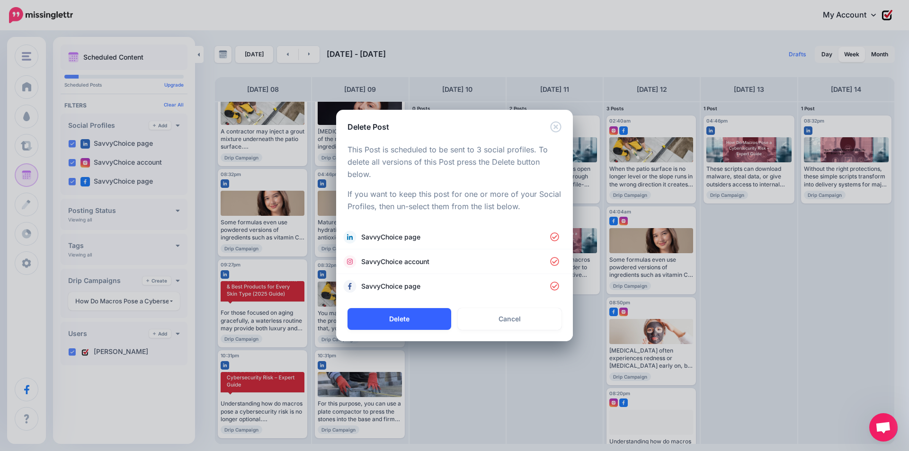
click at [384, 320] on button "Delete" at bounding box center [400, 319] width 104 height 22
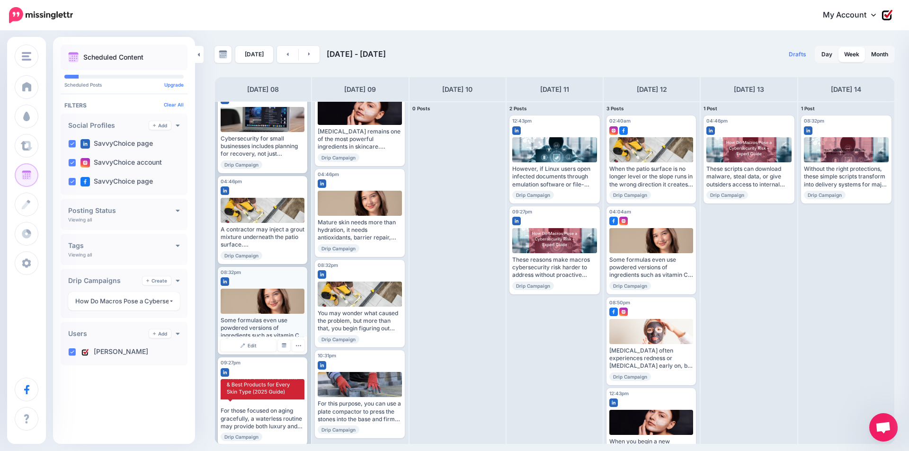
scroll to position [128, 0]
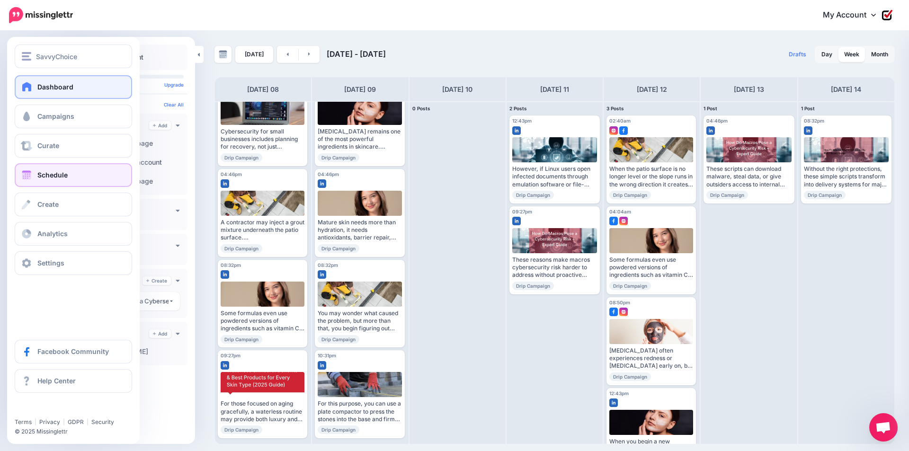
click at [18, 88] on link "Dashboard" at bounding box center [73, 87] width 117 height 24
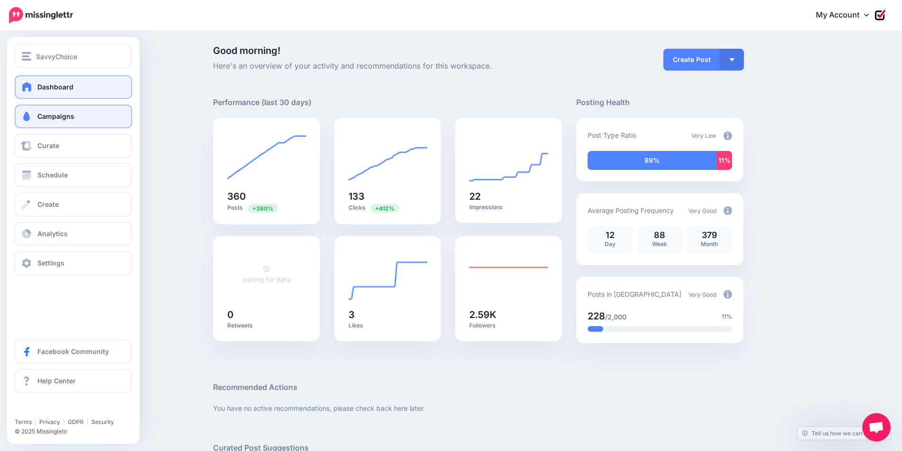
click at [77, 121] on link "Campaigns" at bounding box center [73, 117] width 117 height 24
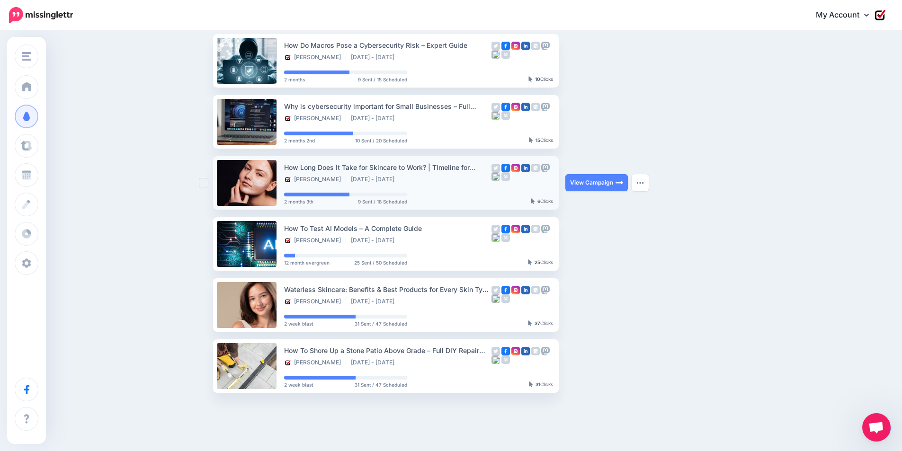
scroll to position [95, 0]
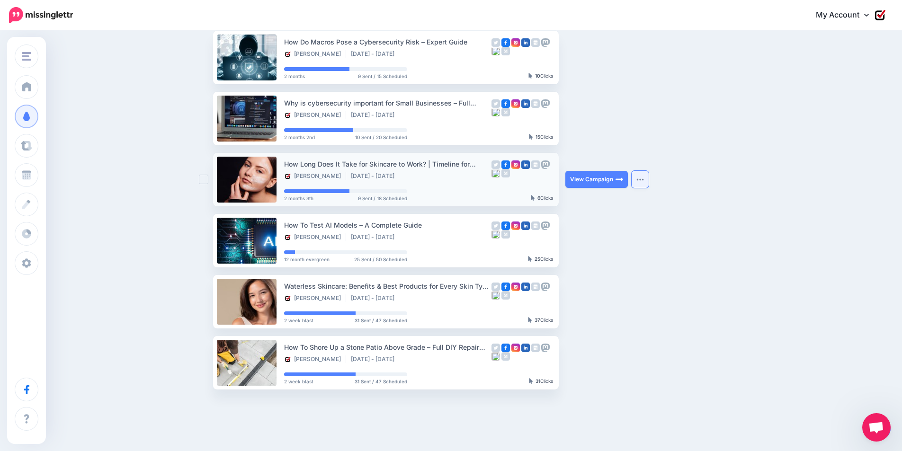
click at [640, 179] on button "button" at bounding box center [640, 179] width 17 height 17
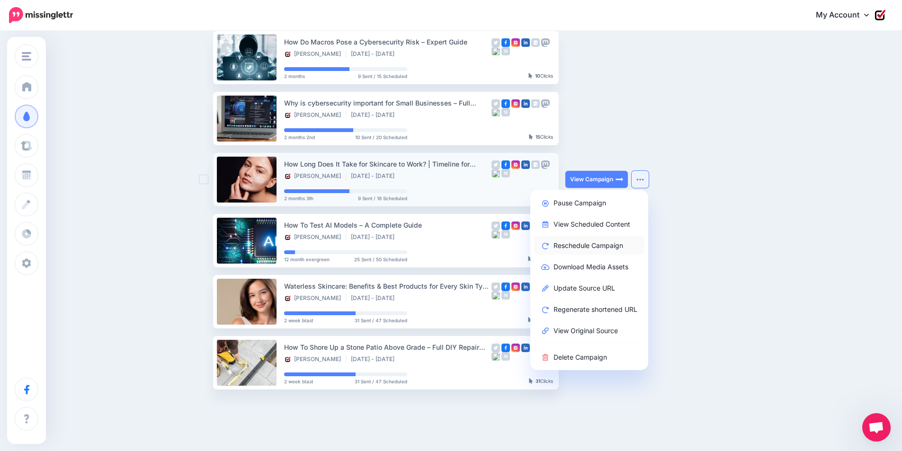
click at [606, 245] on link "Reschedule Campaign" at bounding box center [589, 245] width 110 height 18
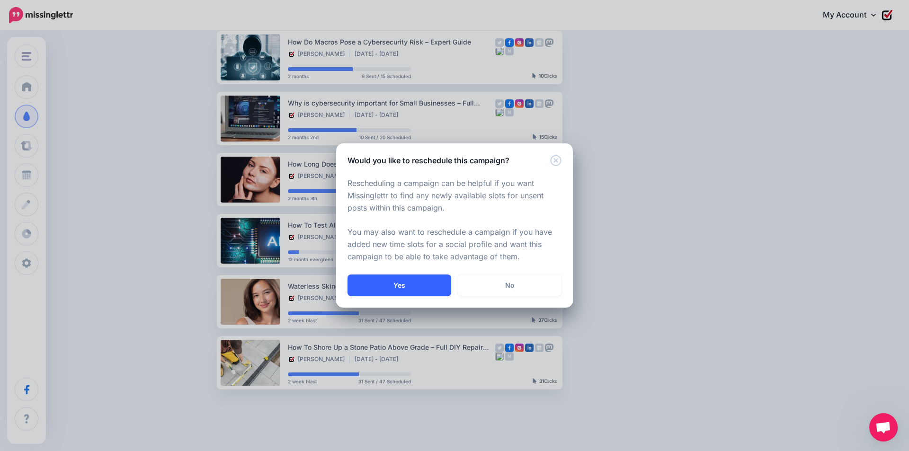
click at [432, 291] on button "Yes" at bounding box center [400, 286] width 104 height 22
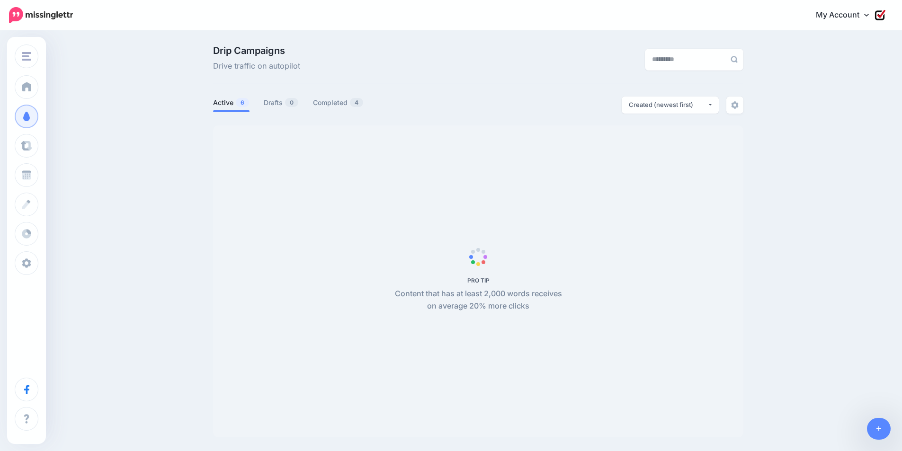
scroll to position [81, 0]
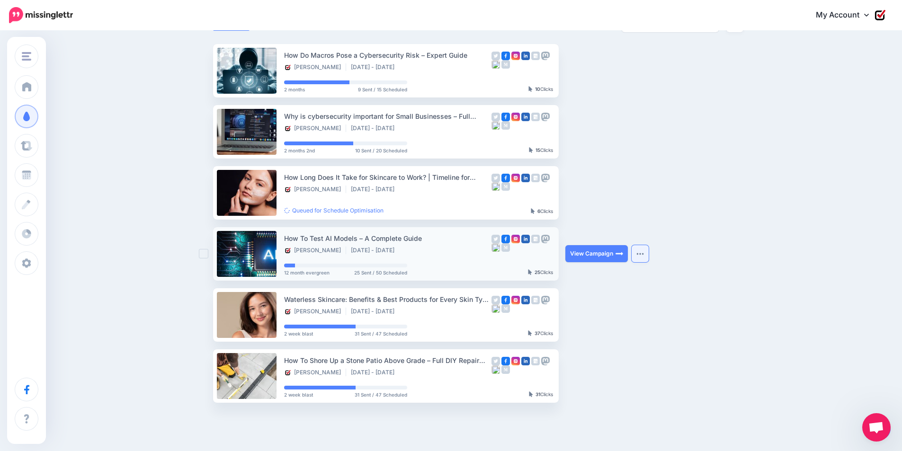
click at [644, 260] on button "button" at bounding box center [640, 253] width 17 height 17
click link "View Scheduled Content"
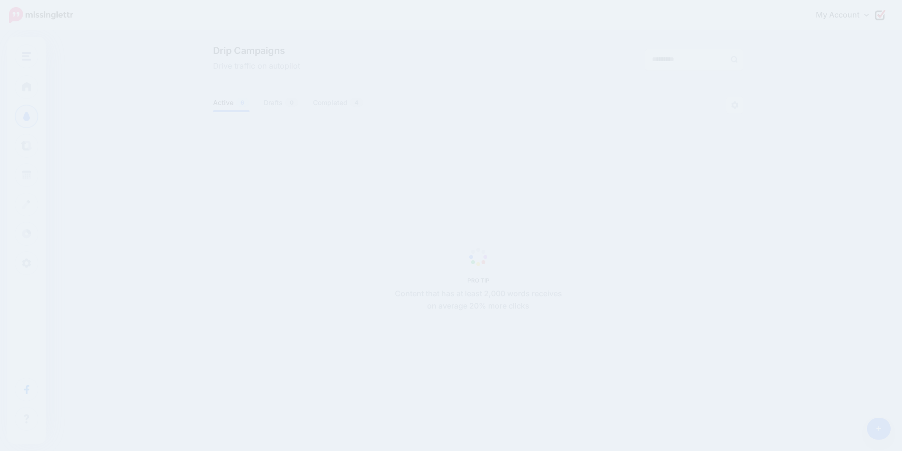
scroll to position [81, 0]
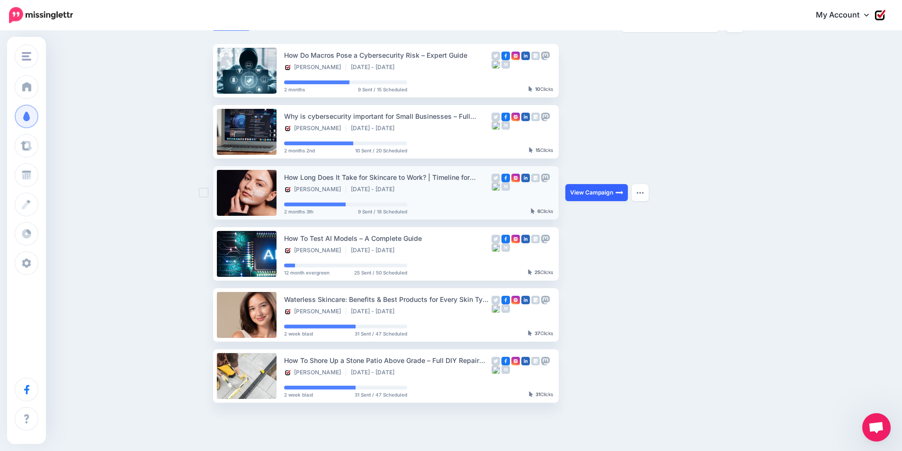
click link "View Campaign"
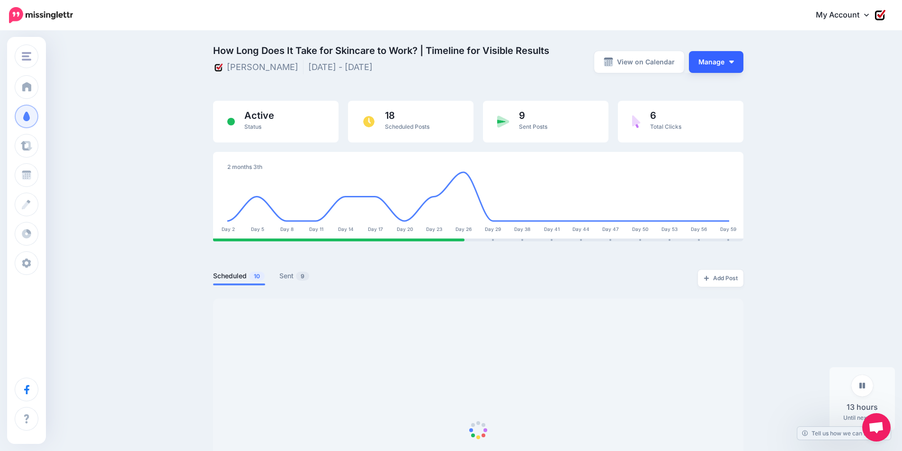
click at [711, 61] on button "Manage" at bounding box center [716, 62] width 54 height 22
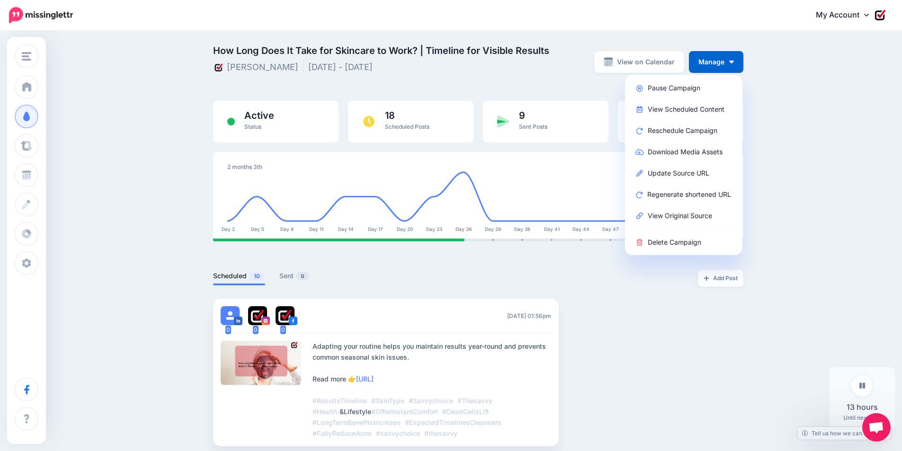
drag, startPoint x: 886, startPoint y: 131, endPoint x: 875, endPoint y: 133, distance: 11.1
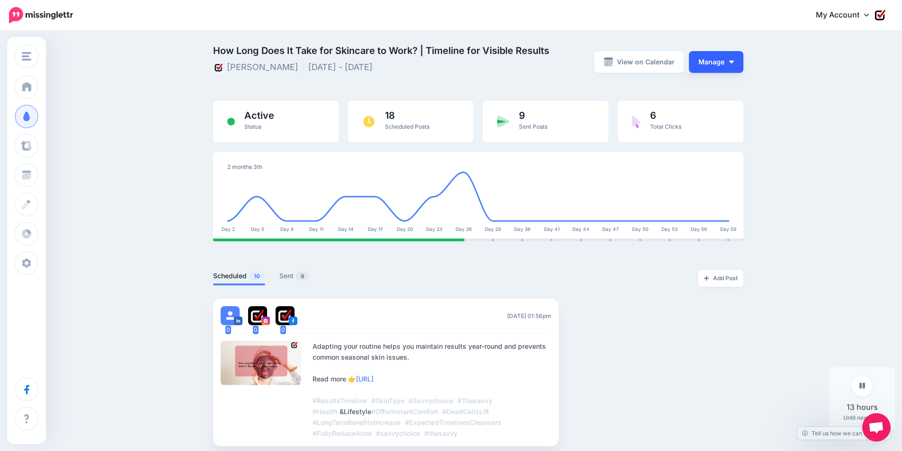
click at [734, 63] on img "button" at bounding box center [731, 62] width 5 height 3
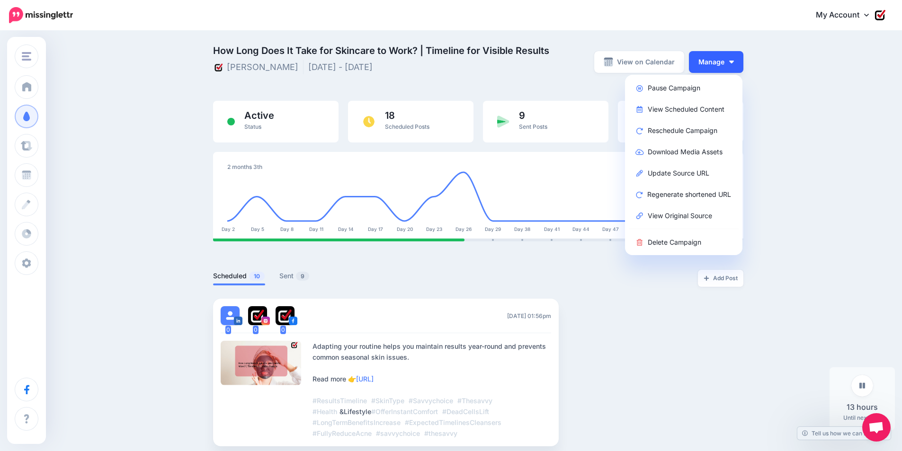
click at [734, 61] on img "button" at bounding box center [731, 62] width 5 height 3
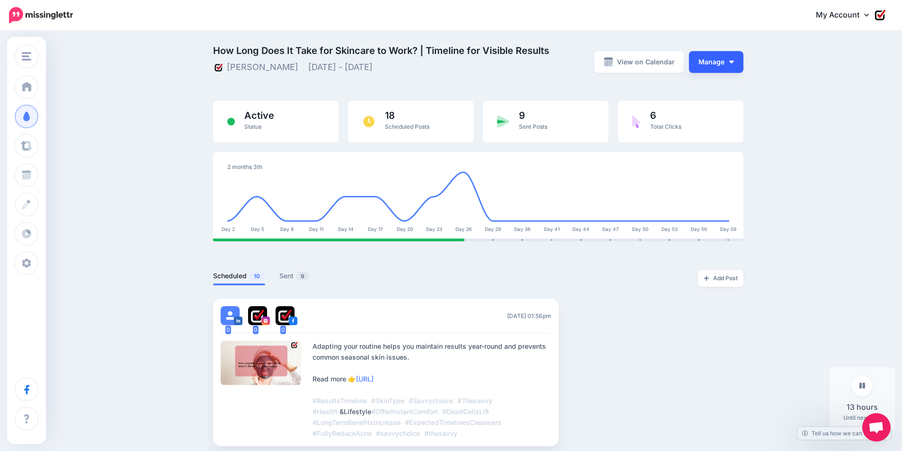
click at [734, 62] on img "button" at bounding box center [731, 62] width 5 height 3
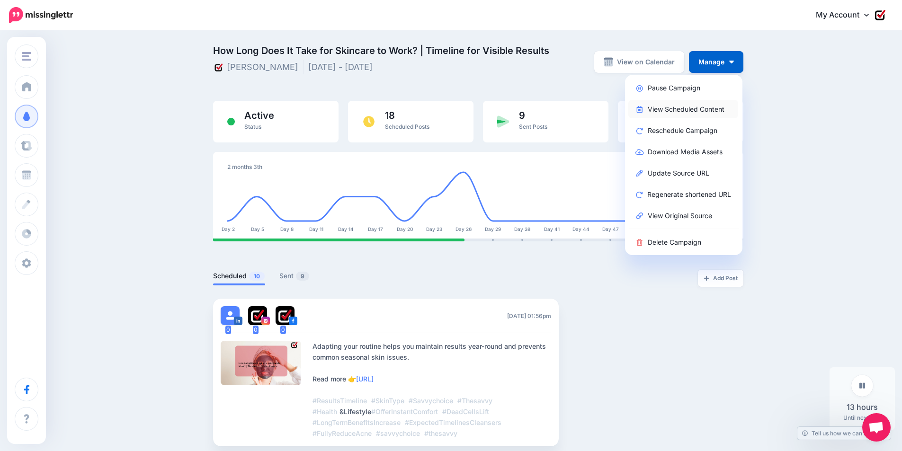
click at [691, 114] on link "View Scheduled Content" at bounding box center [684, 109] width 110 height 18
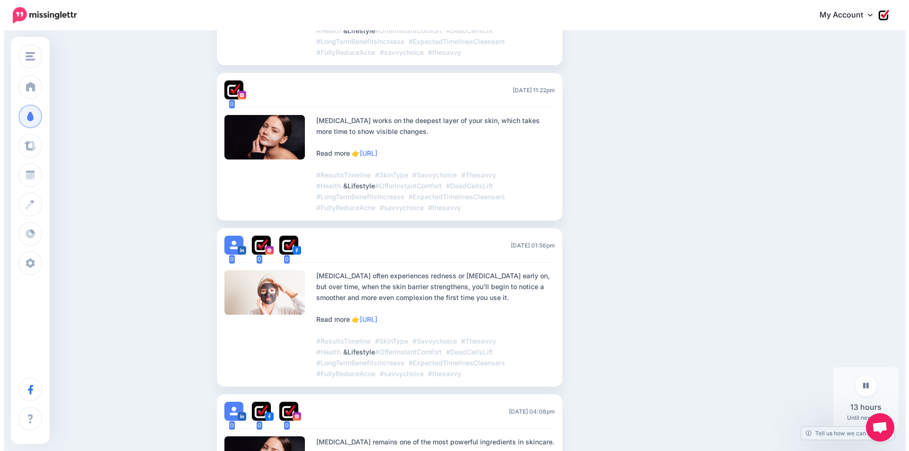
scroll to position [379, 0]
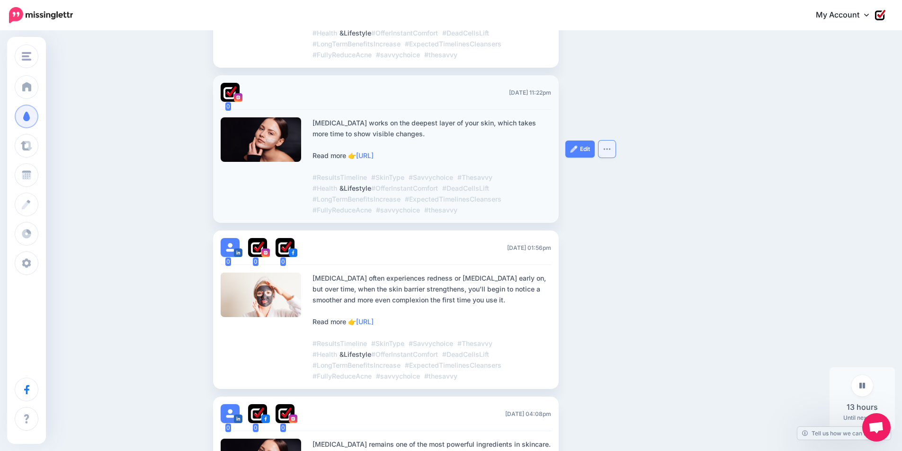
click at [615, 150] on button "button" at bounding box center [607, 149] width 17 height 17
click at [595, 178] on link "Delete Post" at bounding box center [578, 172] width 68 height 18
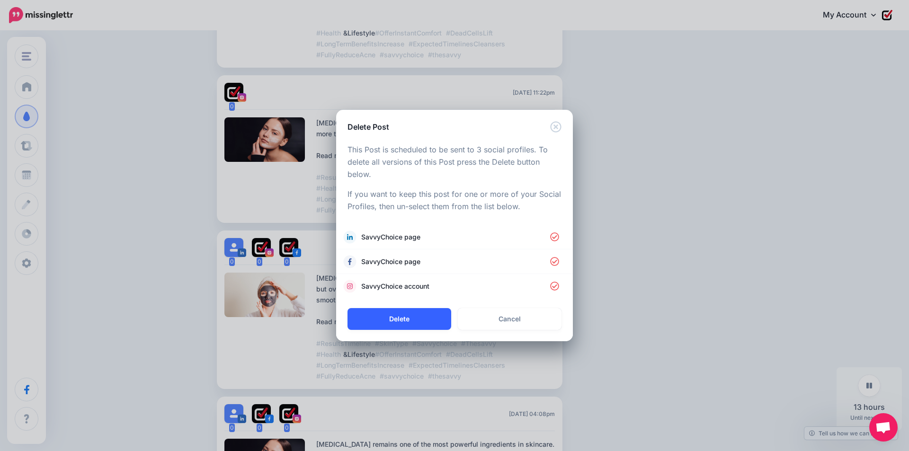
click at [425, 321] on button "Delete" at bounding box center [400, 319] width 104 height 22
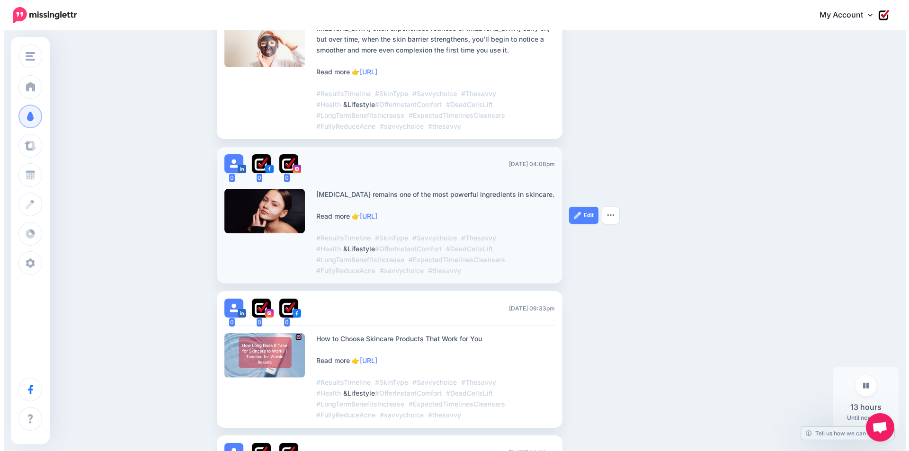
scroll to position [495, 0]
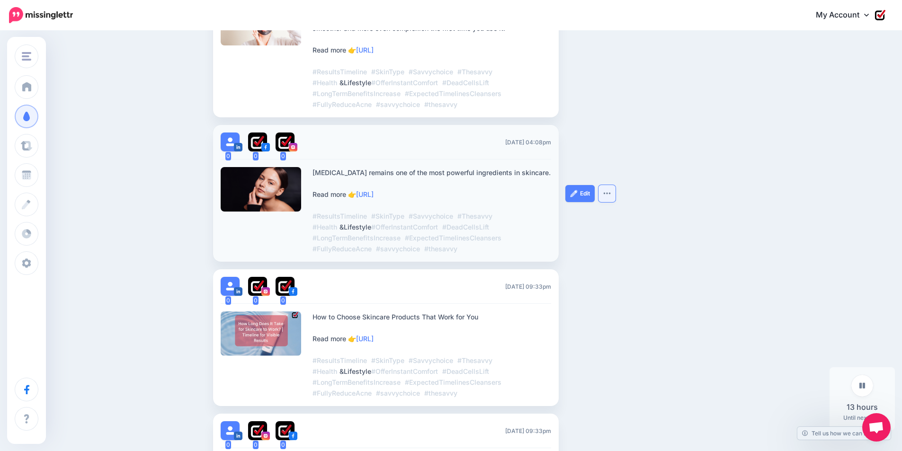
click at [616, 192] on button "button" at bounding box center [607, 193] width 17 height 17
click at [591, 218] on link "Delete Post" at bounding box center [578, 217] width 68 height 18
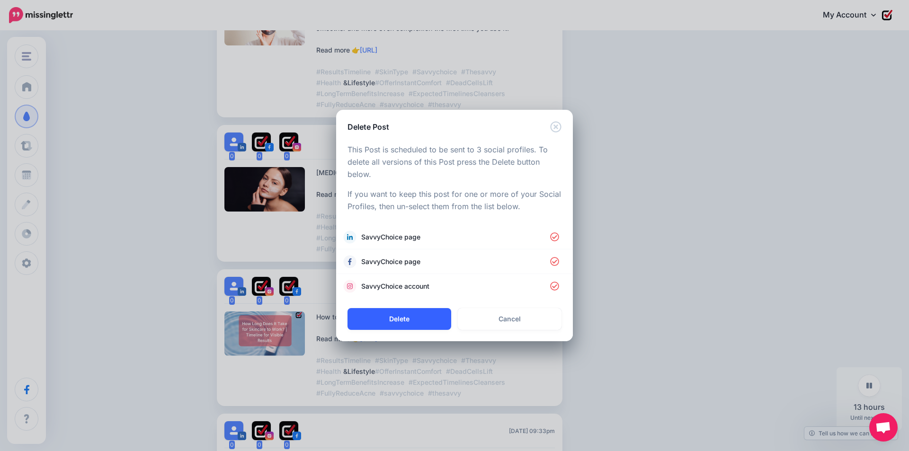
click at [431, 322] on button "Delete" at bounding box center [400, 319] width 104 height 22
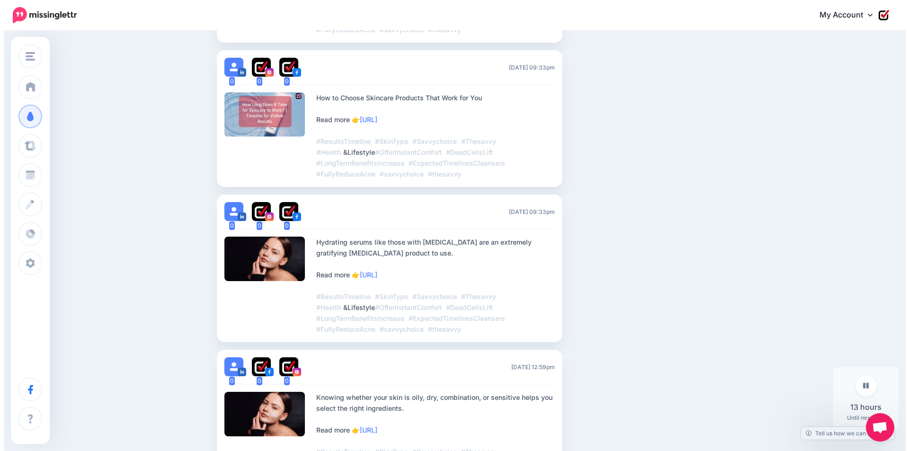
scroll to position [586, 0]
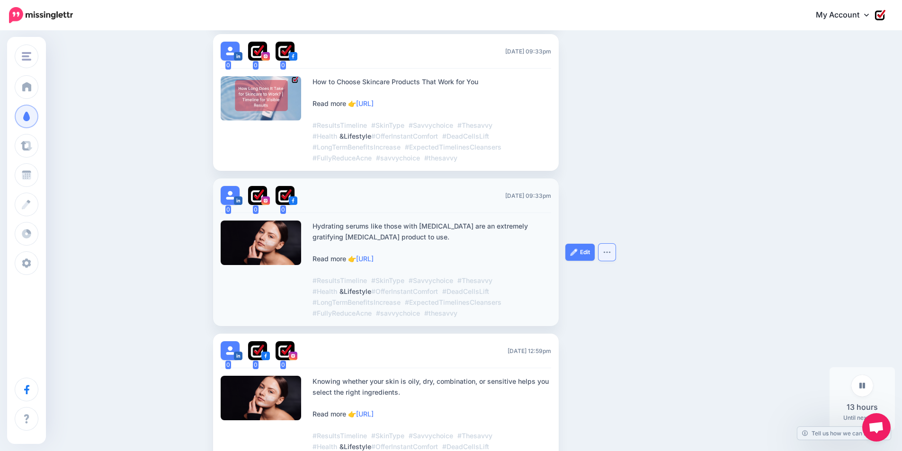
click at [611, 252] on img "button" at bounding box center [607, 252] width 8 height 3
click at [594, 276] on link "Delete Post" at bounding box center [578, 276] width 68 height 18
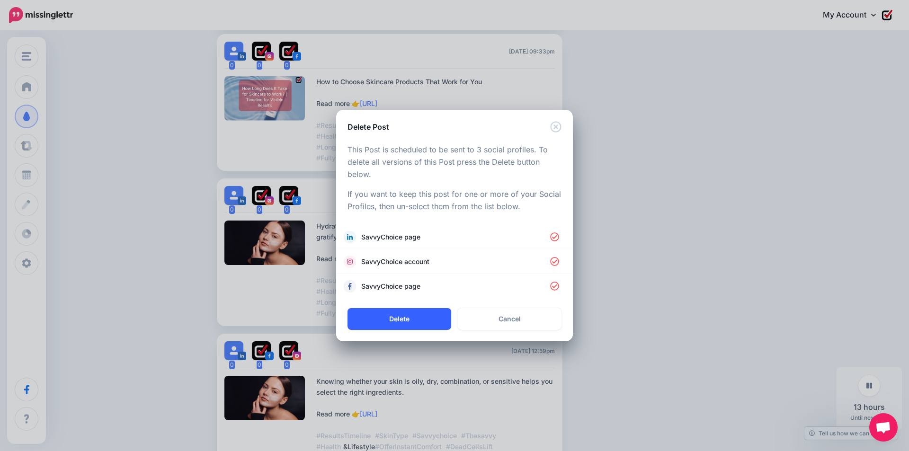
click at [413, 316] on button "Delete" at bounding box center [400, 319] width 104 height 22
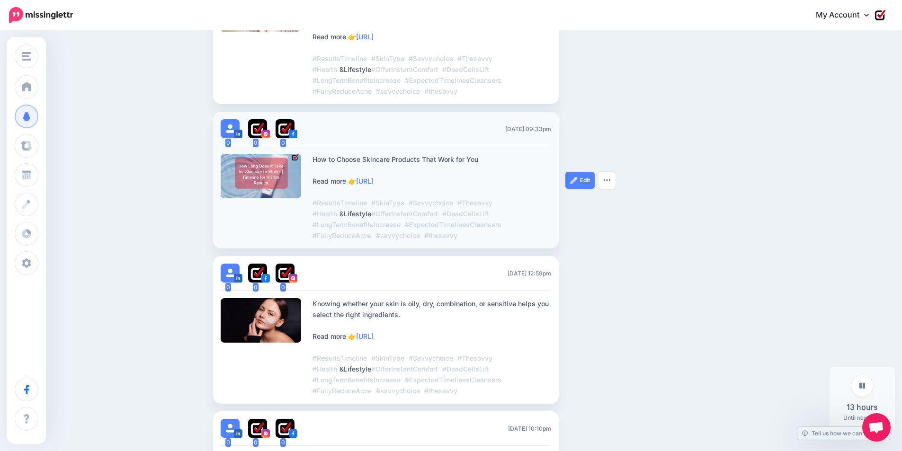
scroll to position [492, 0]
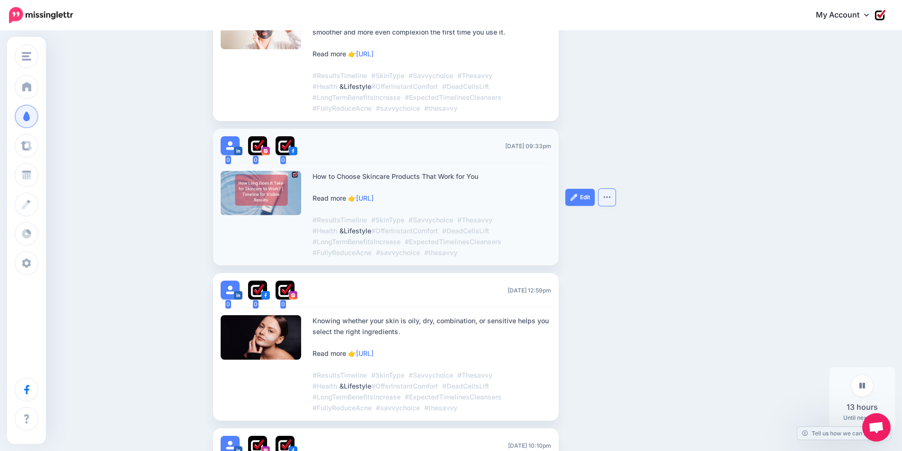
click at [611, 196] on img "button" at bounding box center [607, 197] width 8 height 3
click at [594, 309] on div "Edit Delete Post" at bounding box center [601, 347] width 71 height 148
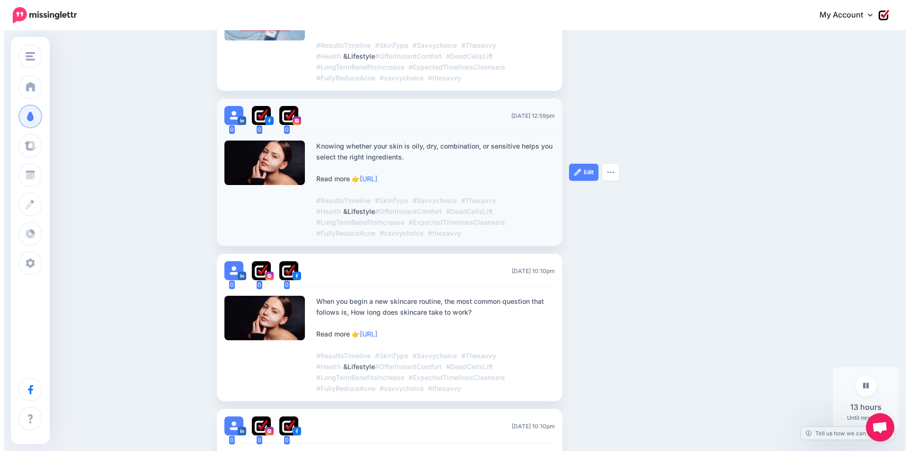
scroll to position [729, 0]
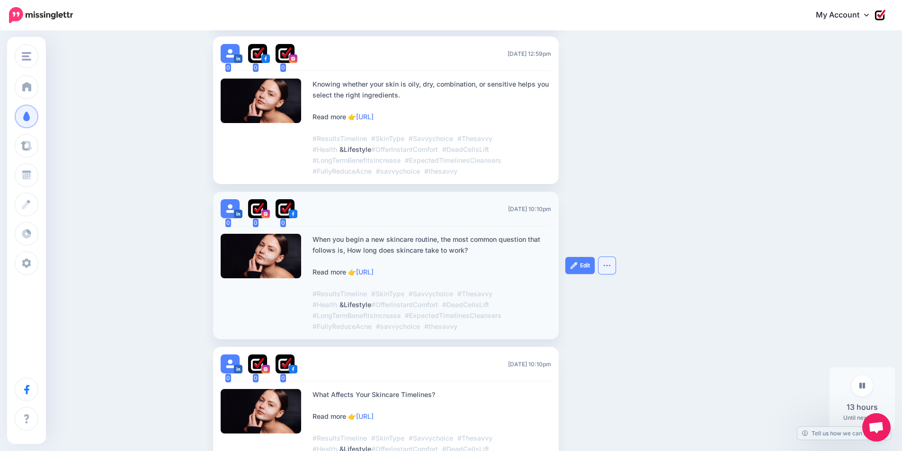
click at [608, 269] on button "button" at bounding box center [607, 265] width 17 height 17
click at [583, 292] on link "Delete Post" at bounding box center [578, 289] width 68 height 18
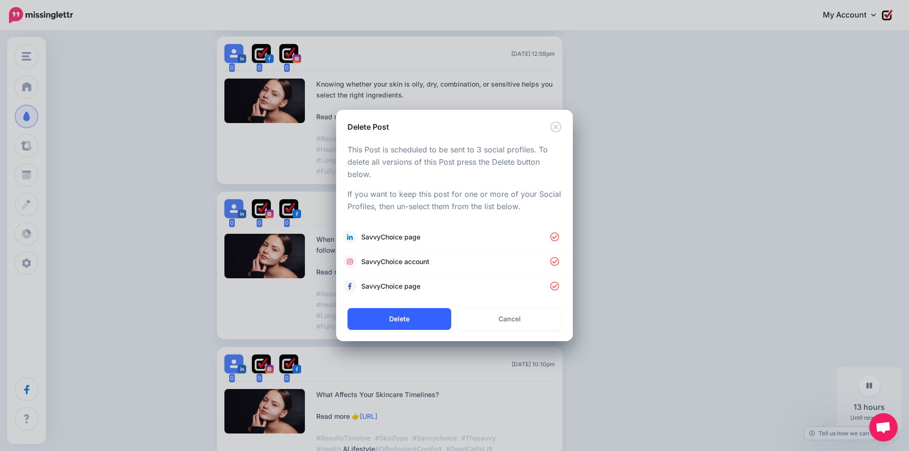
click at [408, 319] on button "Delete" at bounding box center [400, 319] width 104 height 22
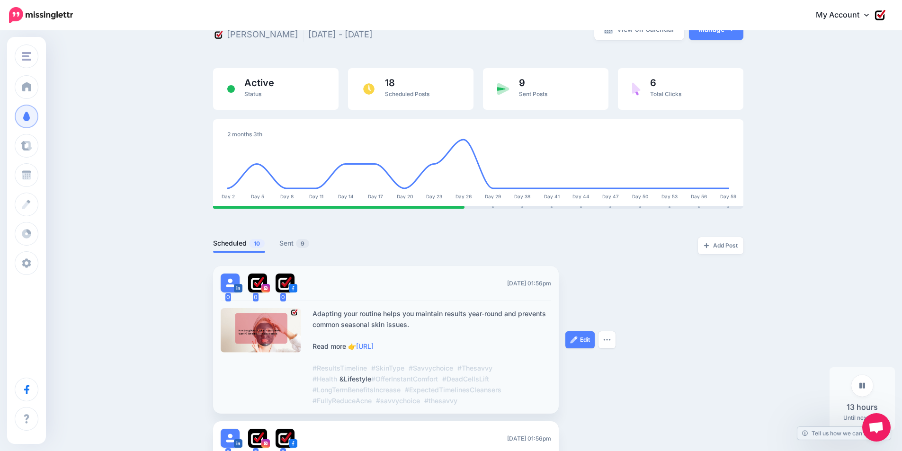
scroll to position [0, 0]
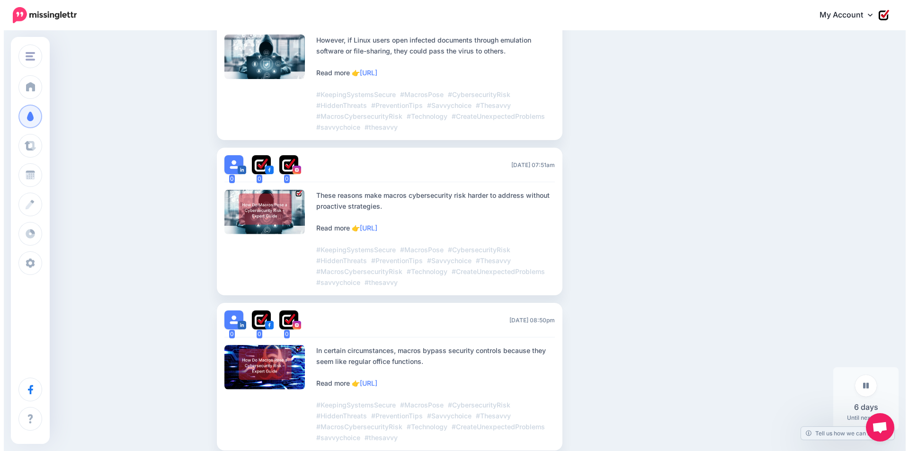
scroll to position [332, 0]
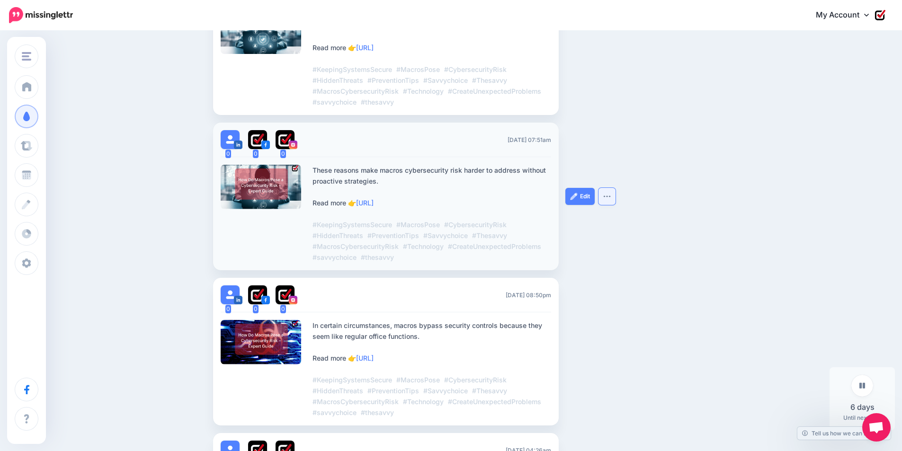
click at [610, 197] on img "button" at bounding box center [607, 196] width 8 height 3
click at [591, 224] on link "Delete Post" at bounding box center [578, 220] width 68 height 18
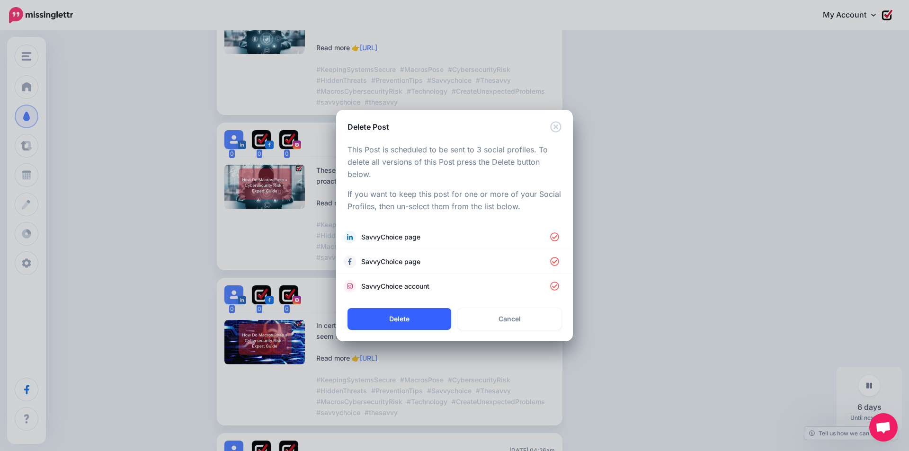
click at [419, 317] on button "Delete" at bounding box center [400, 319] width 104 height 22
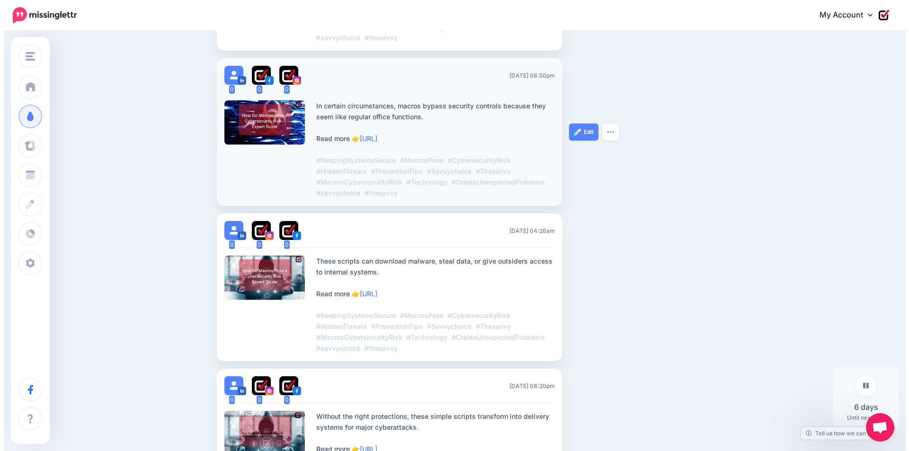
scroll to position [397, 0]
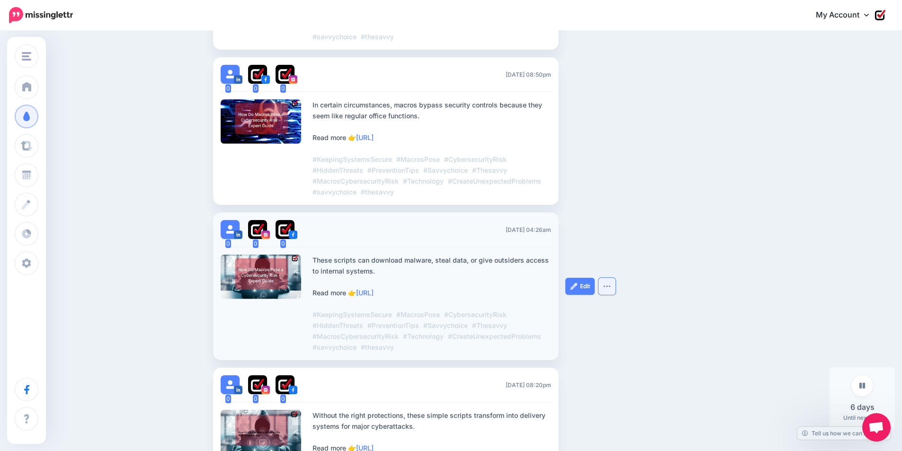
click at [611, 286] on img "button" at bounding box center [607, 286] width 8 height 3
click at [595, 312] on link "Delete Post" at bounding box center [578, 310] width 68 height 18
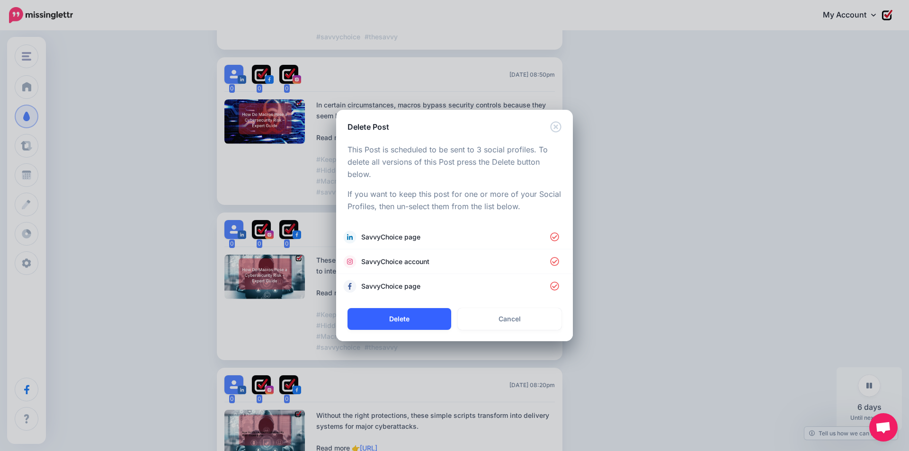
click at [405, 327] on button "Delete" at bounding box center [400, 319] width 104 height 22
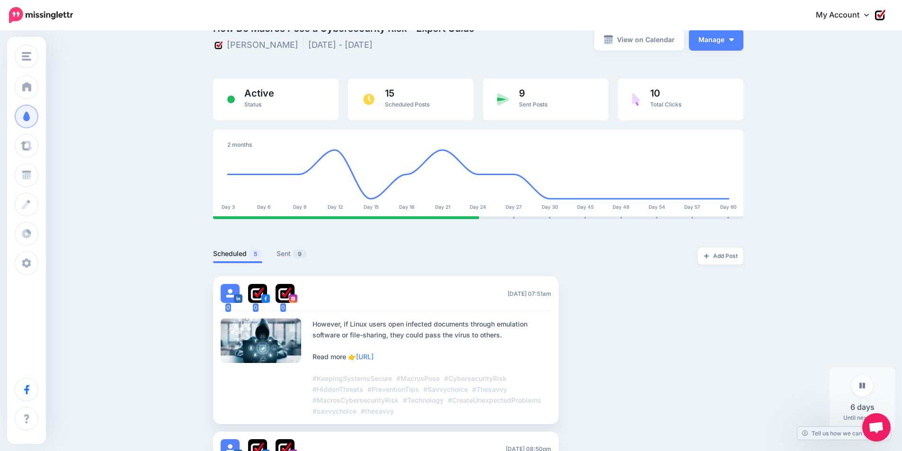
scroll to position [0, 0]
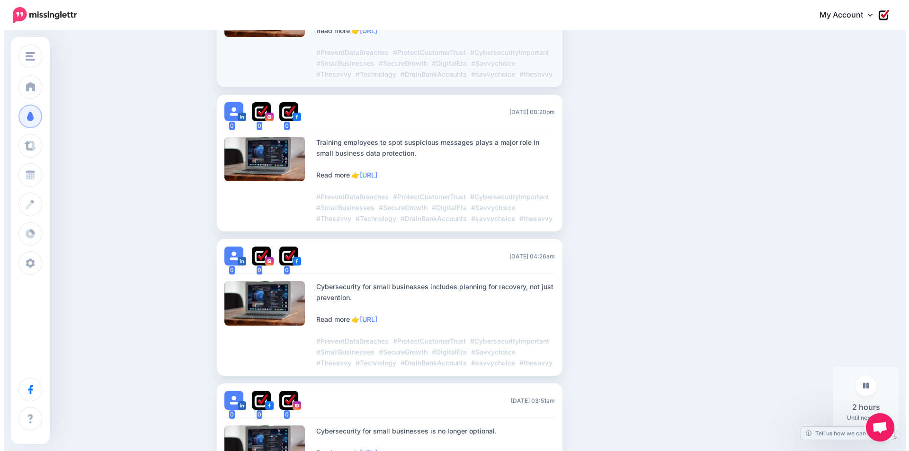
scroll to position [379, 0]
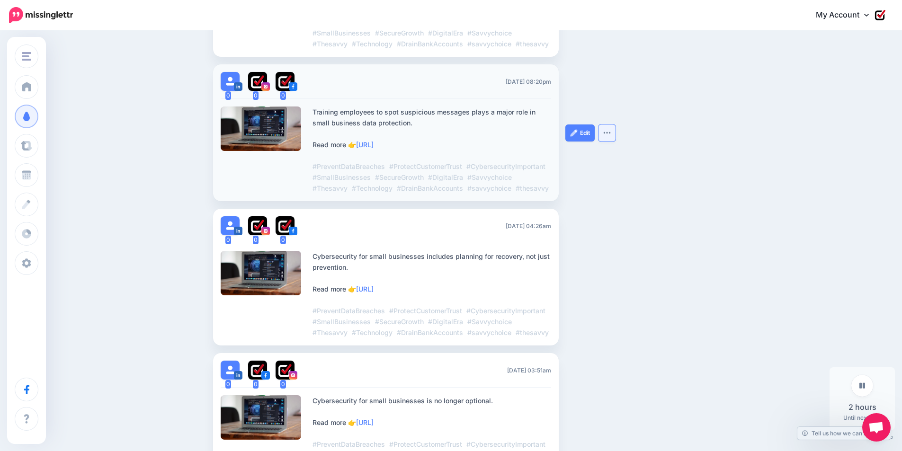
click at [605, 142] on button "button" at bounding box center [607, 133] width 17 height 17
click at [585, 166] on link "Delete Post" at bounding box center [578, 156] width 68 height 18
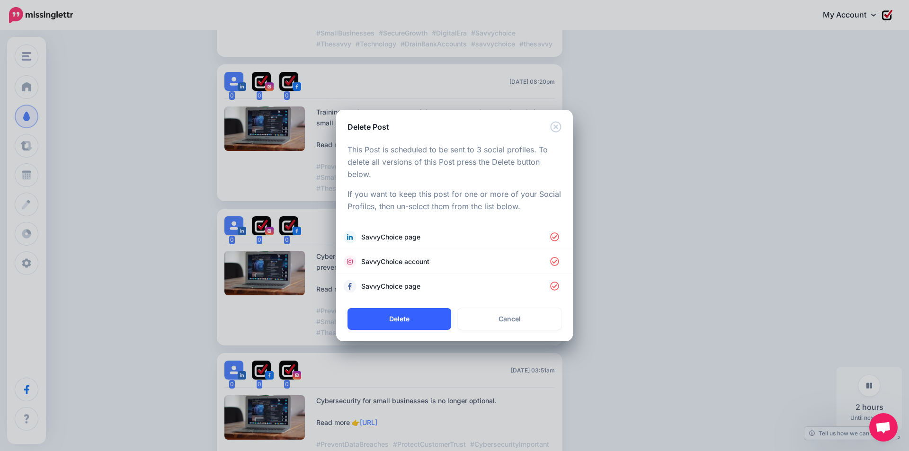
click at [418, 318] on button "Delete" at bounding box center [400, 319] width 104 height 22
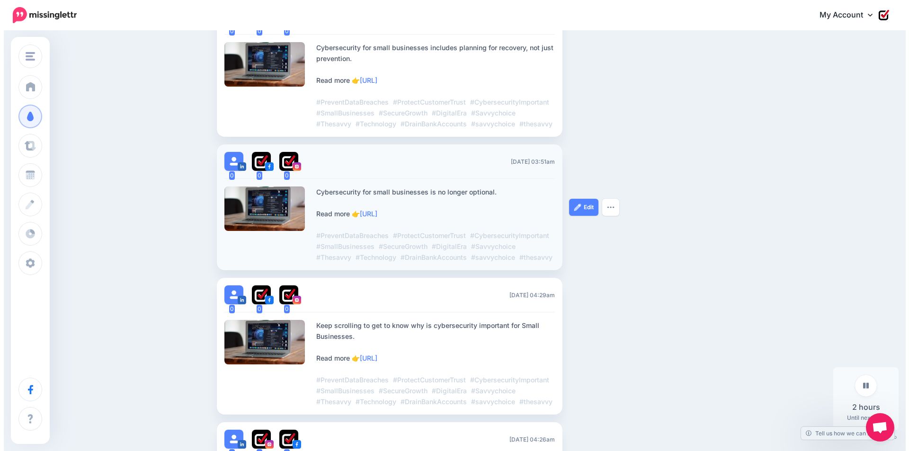
scroll to position [444, 0]
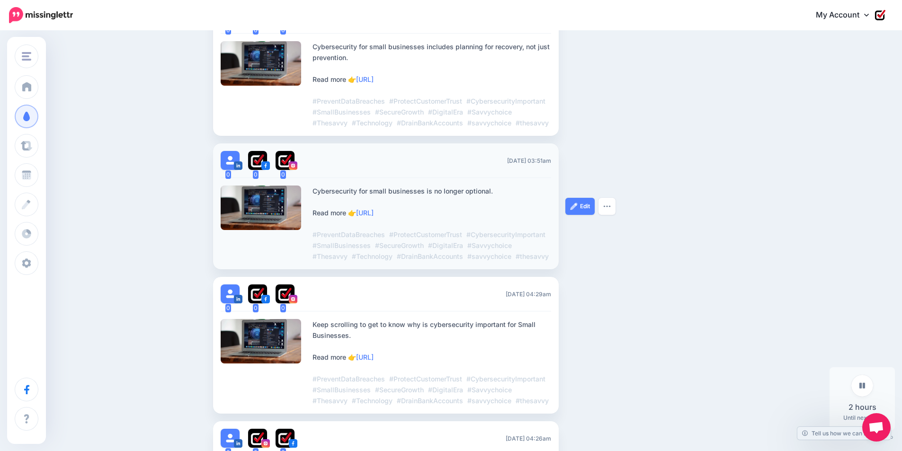
click at [612, 243] on div "Edit Delete Post" at bounding box center [601, 207] width 71 height 126
click at [612, 215] on button "button" at bounding box center [607, 206] width 17 height 17
click at [603, 239] on link "Delete Post" at bounding box center [578, 230] width 68 height 18
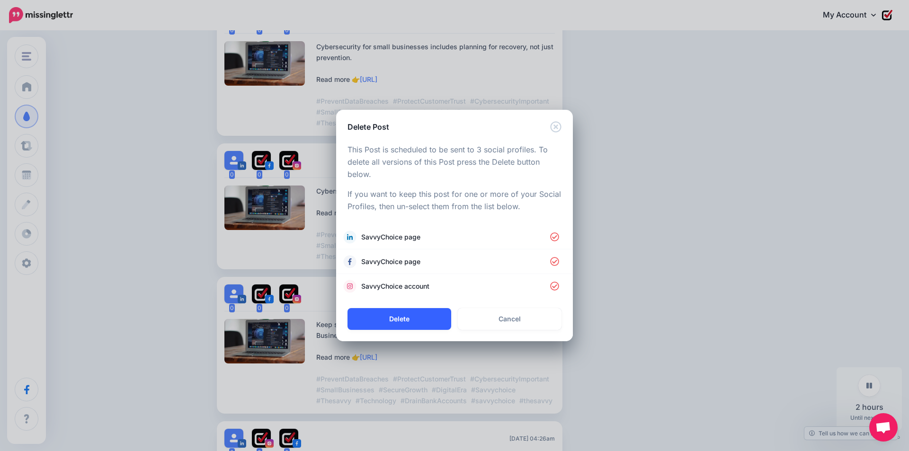
click at [421, 324] on button "Delete" at bounding box center [400, 319] width 104 height 22
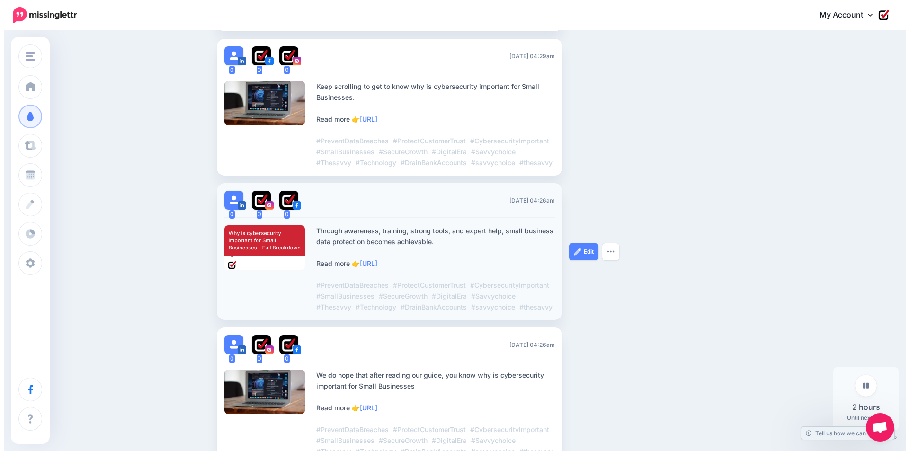
scroll to position [539, 0]
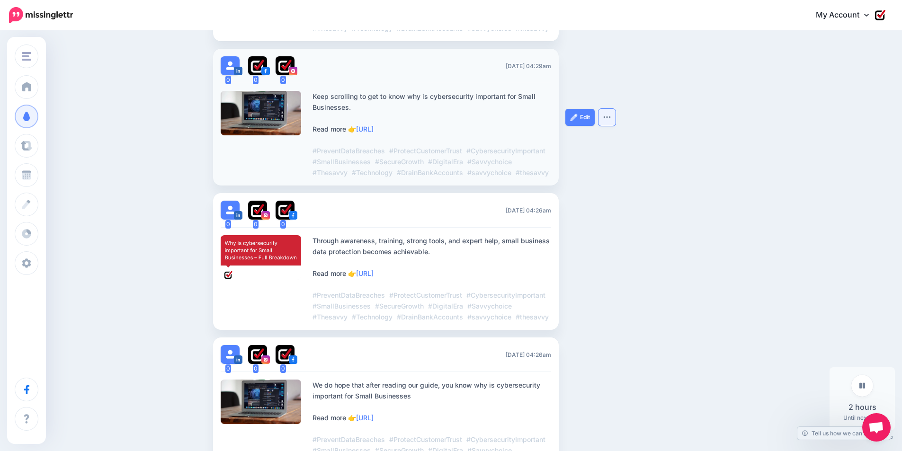
click at [611, 118] on img "button" at bounding box center [607, 117] width 8 height 3
click at [590, 150] on link "Delete Post" at bounding box center [578, 141] width 68 height 18
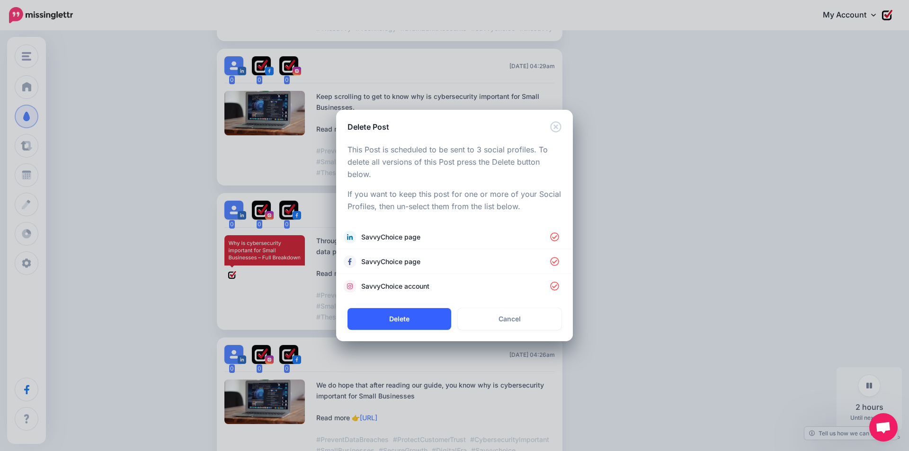
click at [392, 321] on button "Delete" at bounding box center [400, 319] width 104 height 22
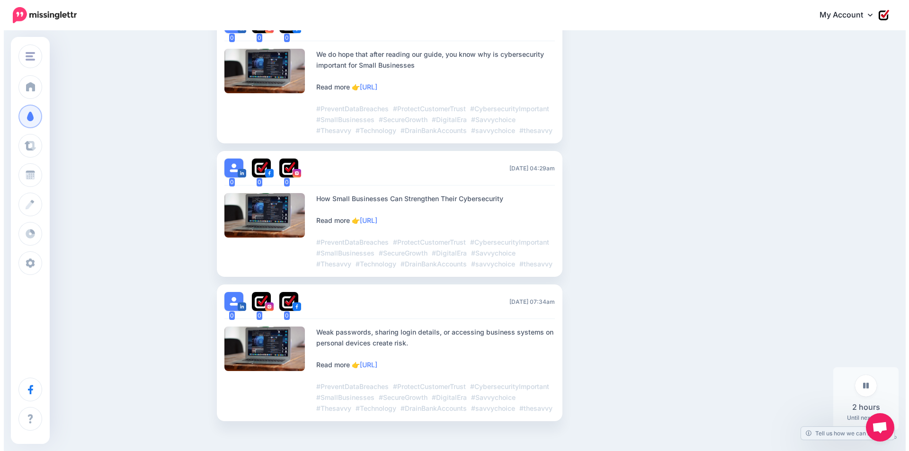
scroll to position [729, 0]
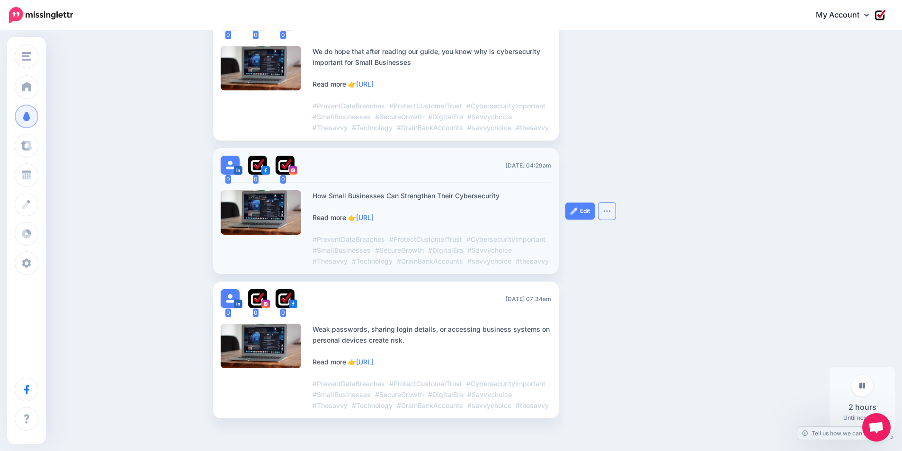
click at [608, 220] on button "button" at bounding box center [607, 211] width 17 height 17
click at [598, 244] on link "Delete Post" at bounding box center [578, 234] width 68 height 18
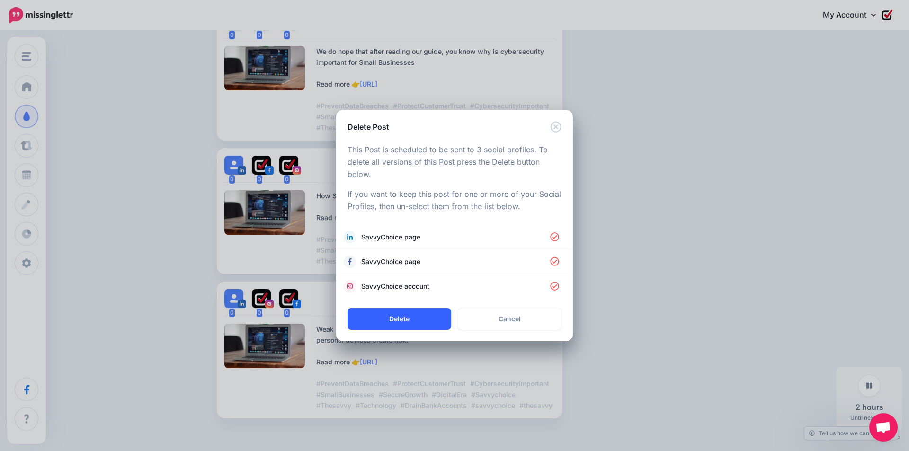
click at [409, 315] on button "Delete" at bounding box center [400, 319] width 104 height 22
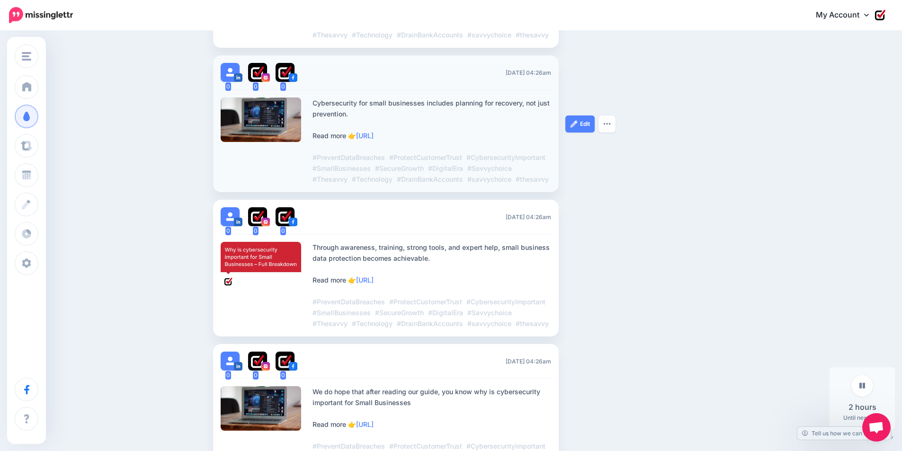
scroll to position [380, 0]
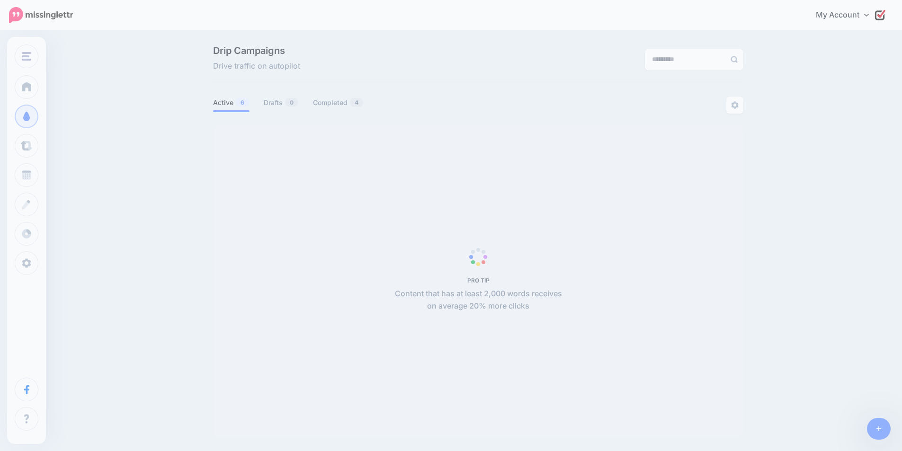
scroll to position [81, 0]
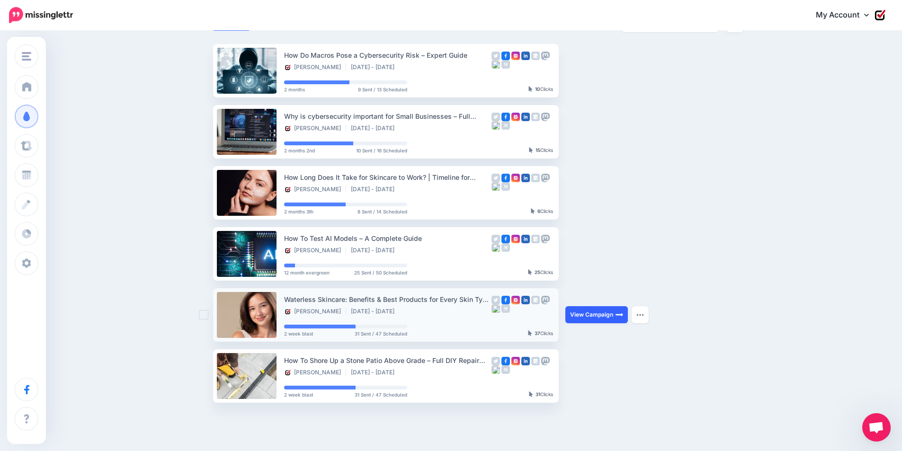
click at [614, 318] on link "View Campaign" at bounding box center [597, 314] width 63 height 17
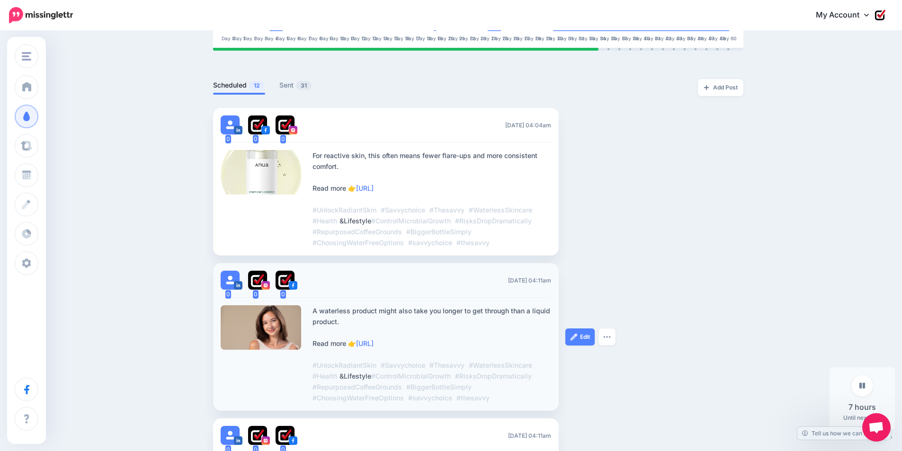
scroll to position [189, 0]
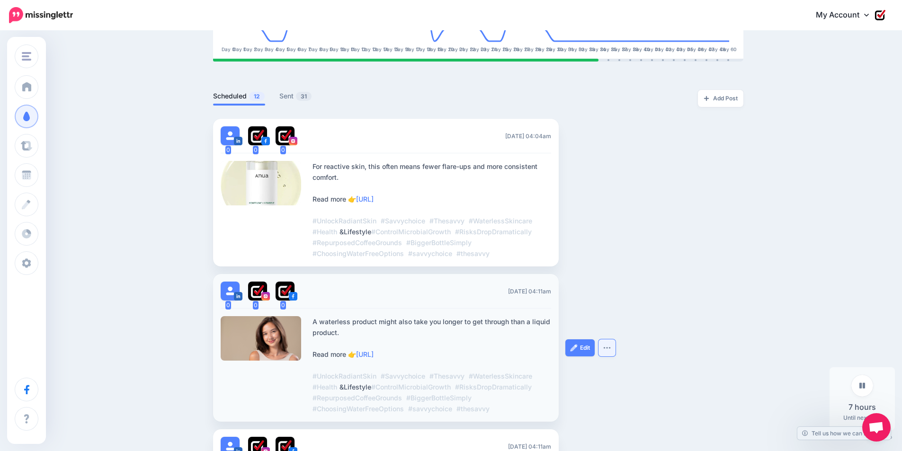
click at [613, 351] on button "button" at bounding box center [607, 348] width 17 height 17
click at [607, 371] on link "Delete Post" at bounding box center [578, 371] width 68 height 18
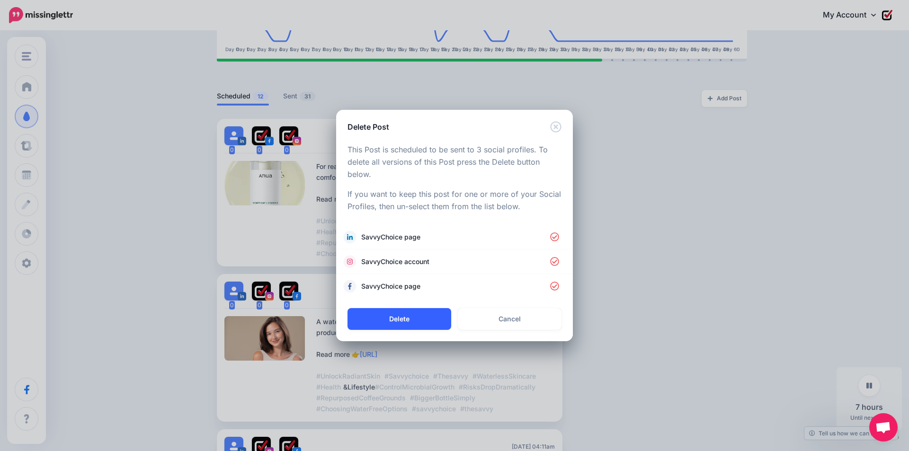
click at [389, 324] on button "Delete" at bounding box center [400, 319] width 104 height 22
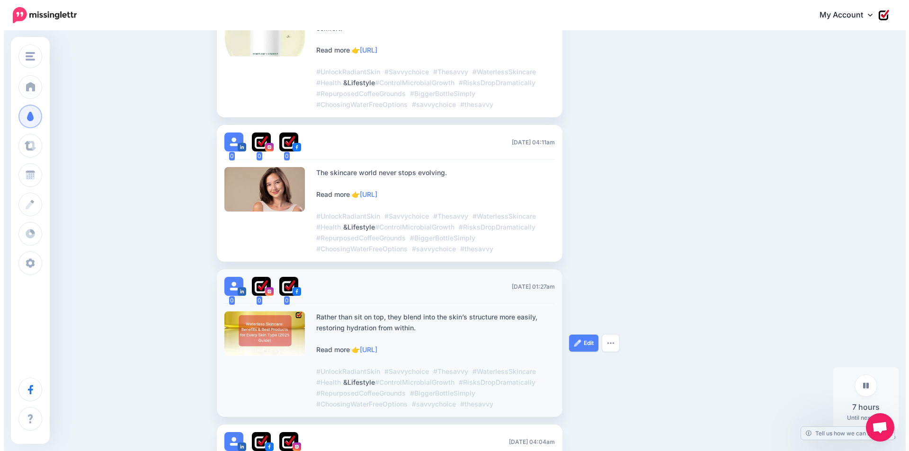
scroll to position [426, 0]
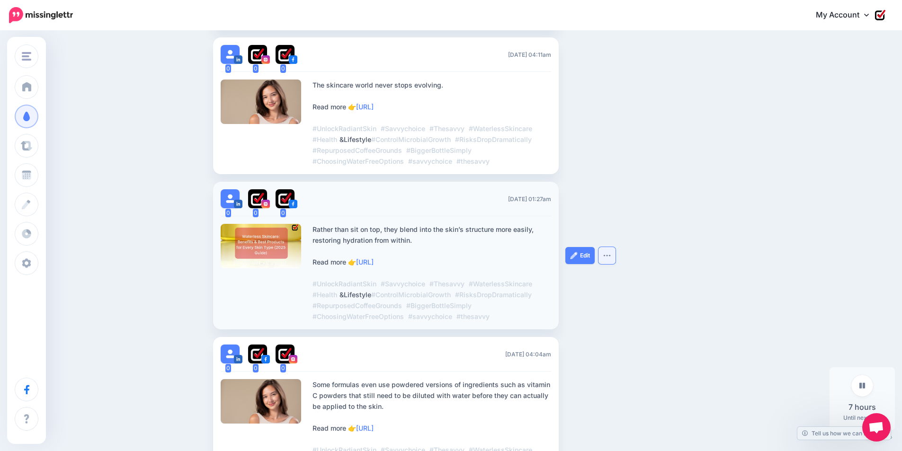
click at [609, 260] on button "button" at bounding box center [607, 255] width 17 height 17
click at [588, 278] on link "Delete Post" at bounding box center [578, 279] width 68 height 18
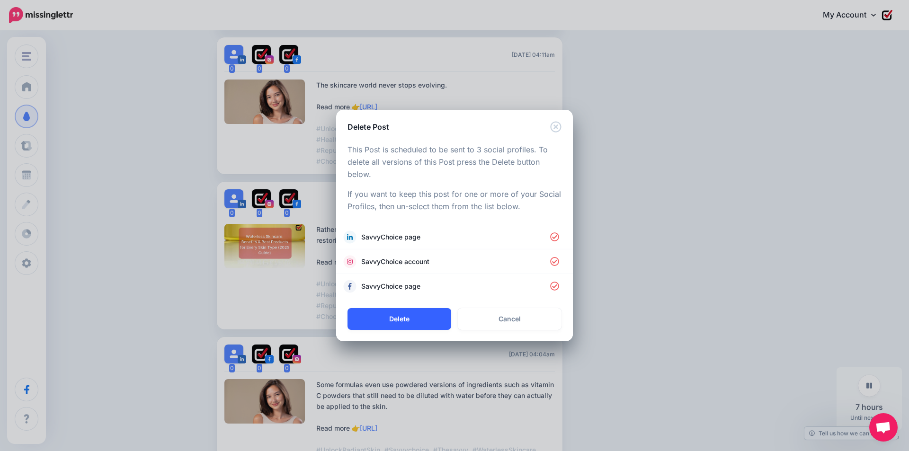
click at [399, 327] on button "Delete" at bounding box center [400, 319] width 104 height 22
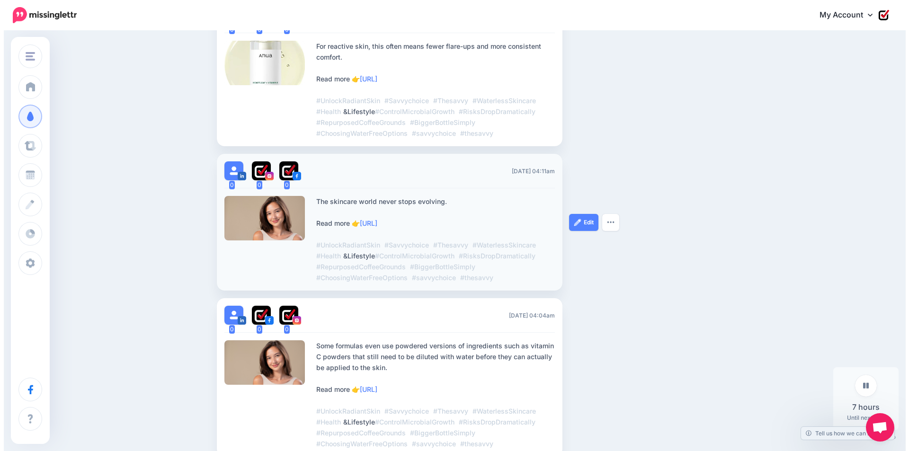
scroll to position [406, 0]
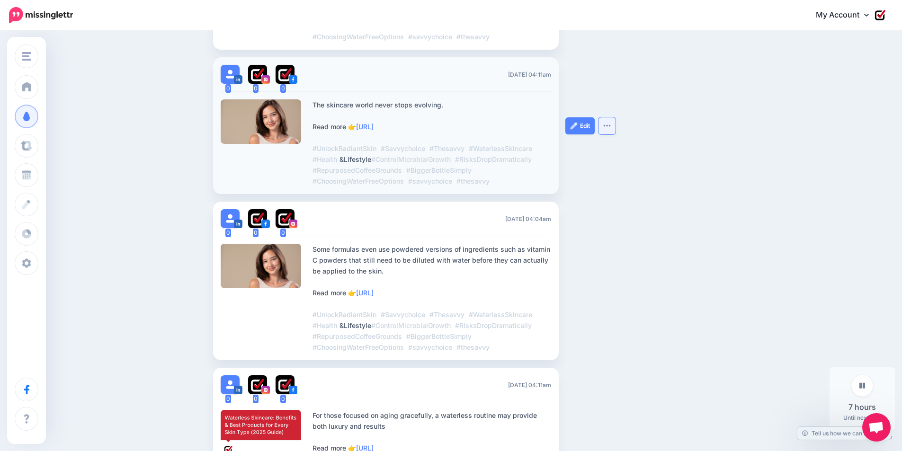
click at [611, 130] on button "button" at bounding box center [607, 125] width 17 height 17
click at [595, 156] on link "Delete Post" at bounding box center [578, 149] width 68 height 18
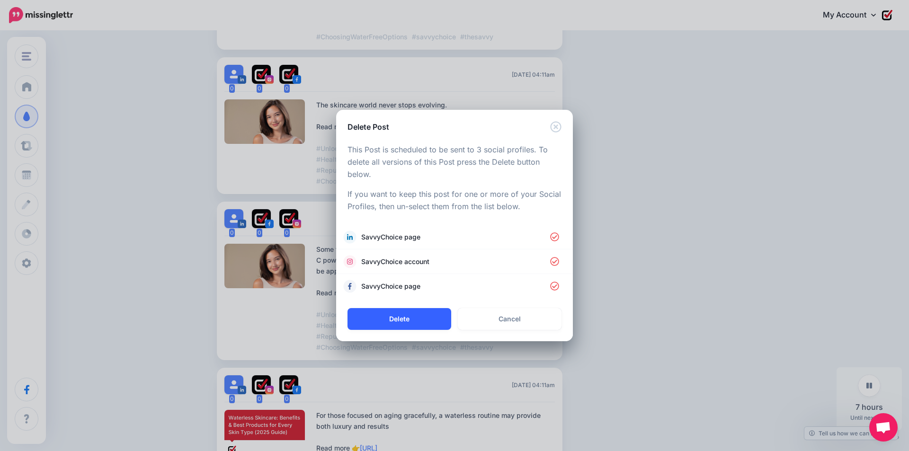
click at [398, 324] on button "Delete" at bounding box center [400, 319] width 104 height 22
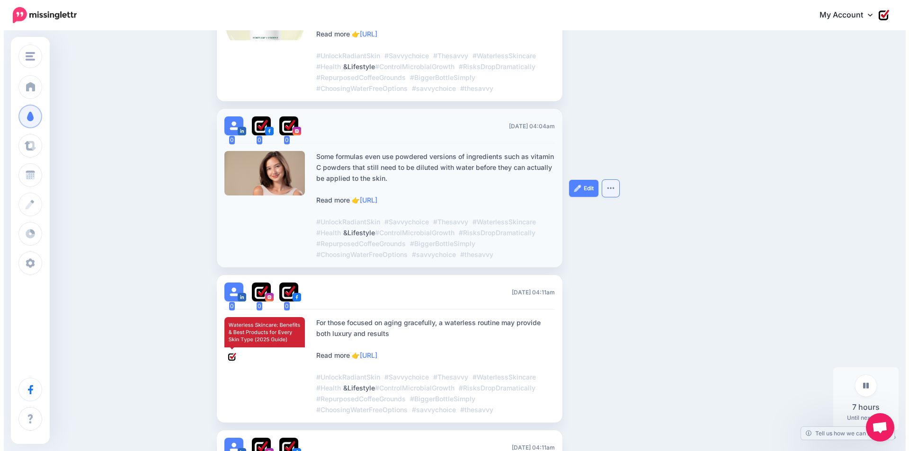
scroll to position [359, 0]
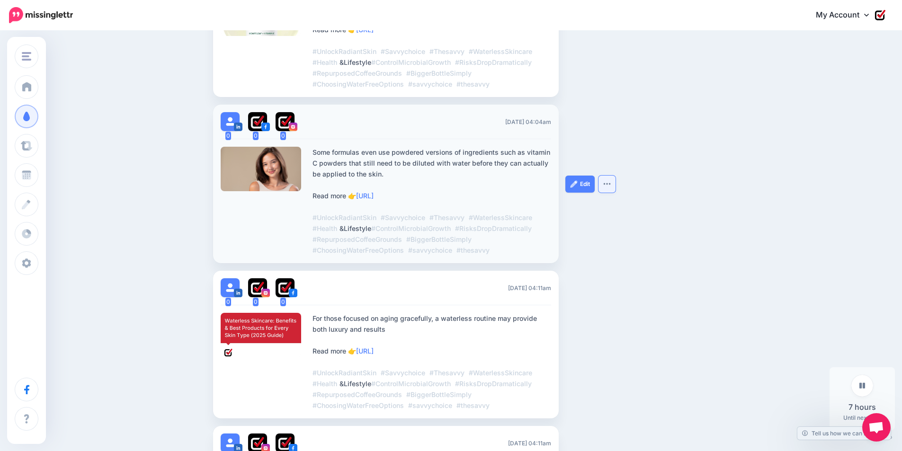
click at [614, 186] on button "button" at bounding box center [607, 184] width 17 height 17
click at [595, 211] on link "Delete Post" at bounding box center [578, 207] width 68 height 18
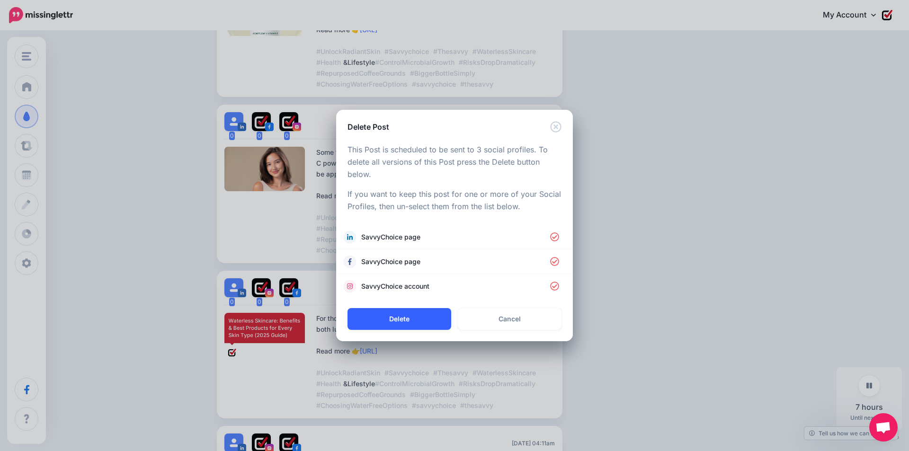
click at [422, 313] on button "Delete" at bounding box center [400, 319] width 104 height 22
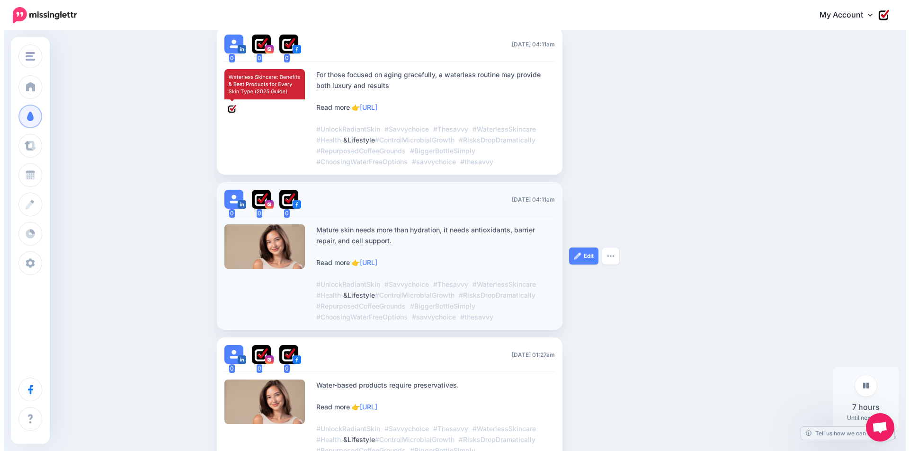
scroll to position [454, 0]
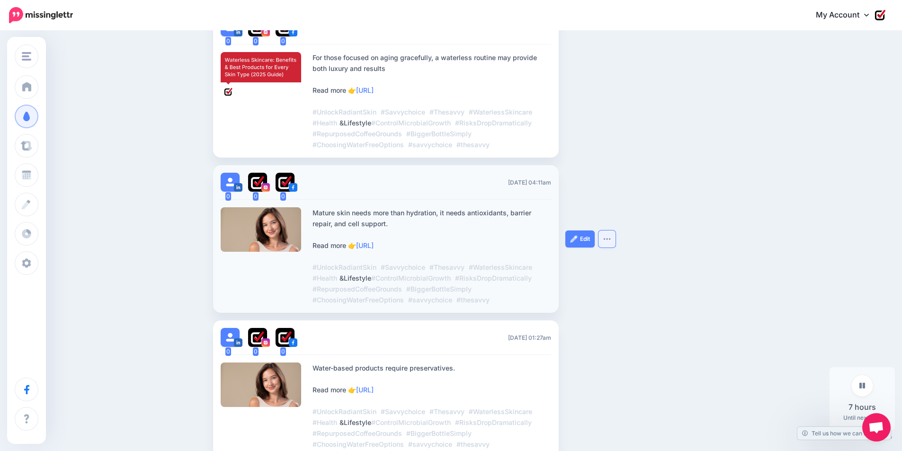
click at [615, 242] on button "button" at bounding box center [607, 239] width 17 height 17
click at [601, 263] on link "Delete Post" at bounding box center [578, 262] width 68 height 18
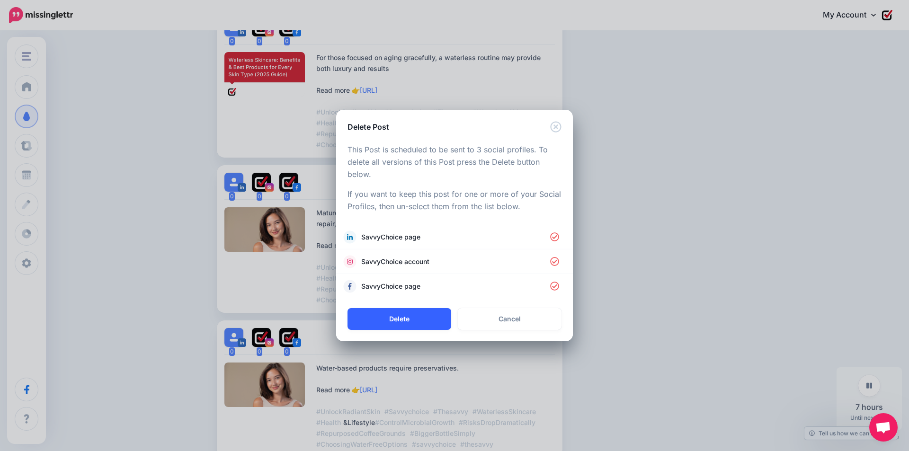
click at [413, 318] on button "Delete" at bounding box center [400, 319] width 104 height 22
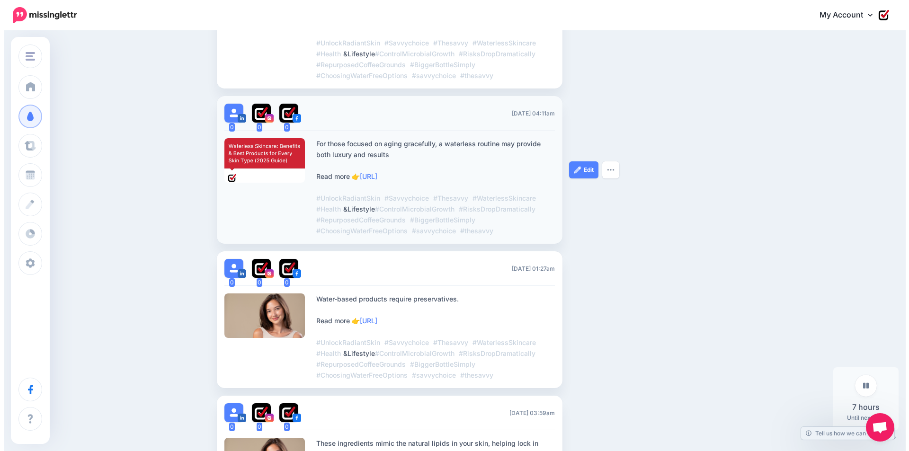
scroll to position [501, 0]
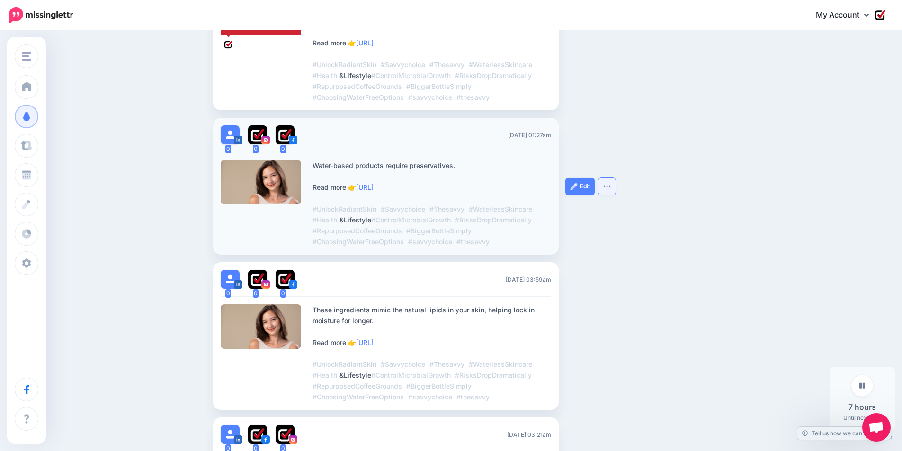
click at [609, 191] on button "button" at bounding box center [607, 186] width 17 height 17
click at [587, 206] on link "Delete Post" at bounding box center [578, 210] width 68 height 18
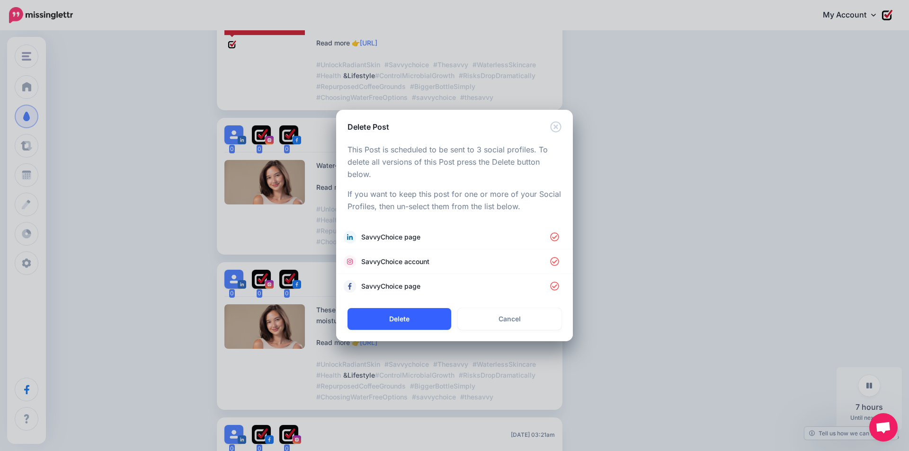
click at [412, 320] on button "Delete" at bounding box center [400, 319] width 104 height 22
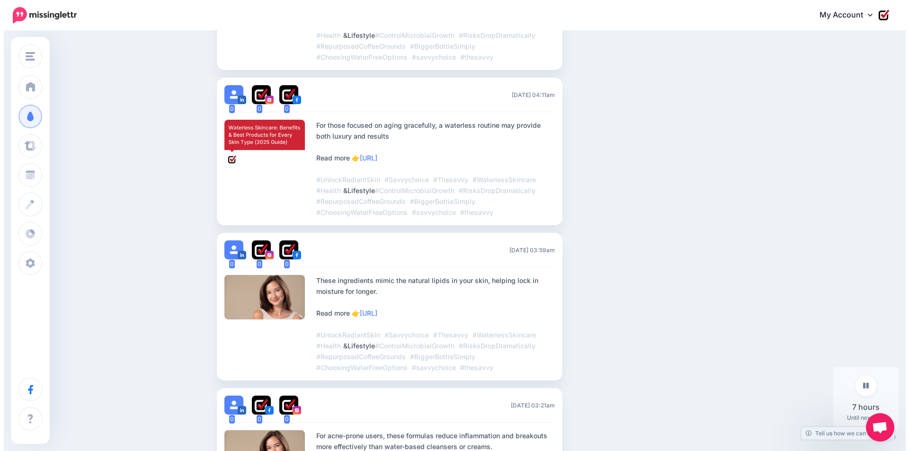
scroll to position [403, 0]
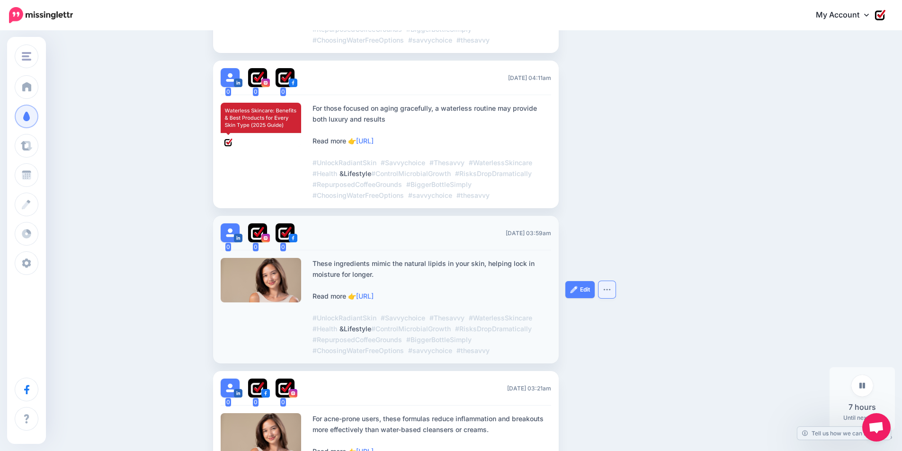
click at [611, 288] on img "button" at bounding box center [607, 289] width 8 height 3
click at [592, 311] on link "Delete Post" at bounding box center [578, 313] width 68 height 18
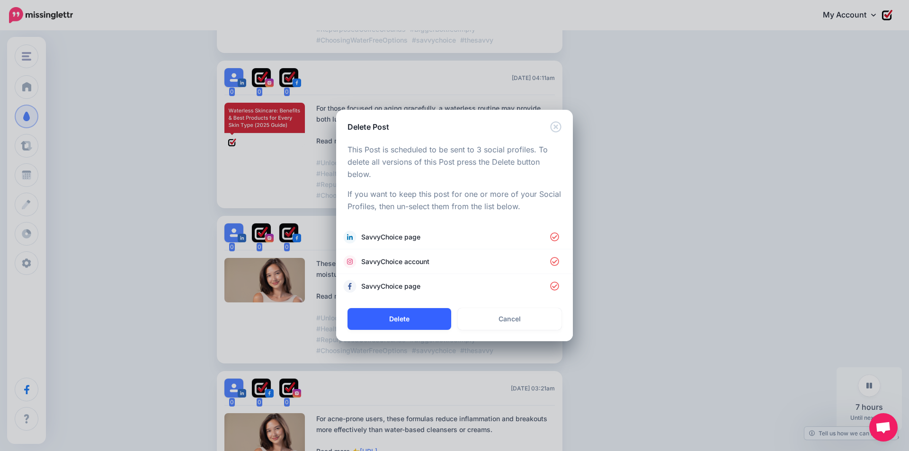
click at [385, 323] on button "Delete" at bounding box center [400, 319] width 104 height 22
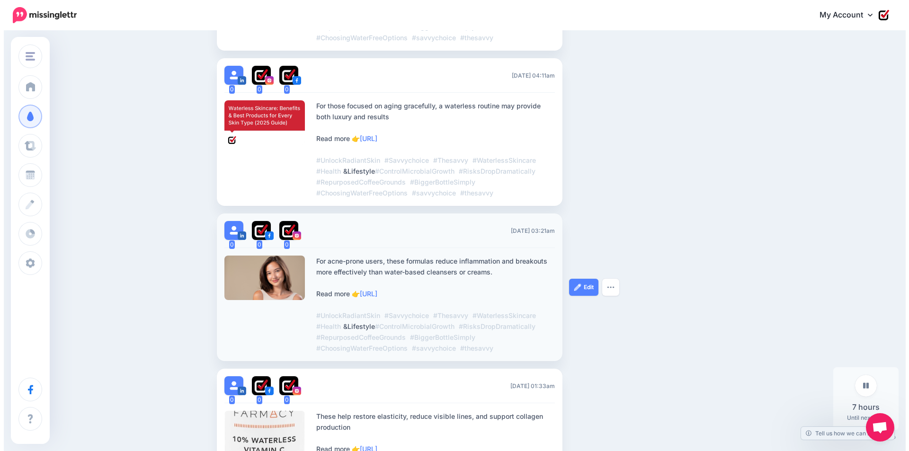
scroll to position [406, 0]
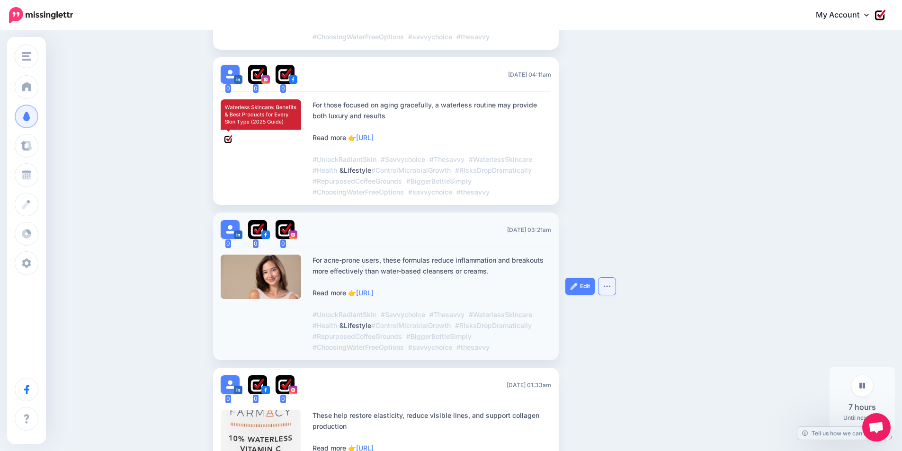
click at [615, 287] on button "button" at bounding box center [607, 286] width 17 height 17
click at [607, 311] on link "Delete Post" at bounding box center [578, 310] width 68 height 18
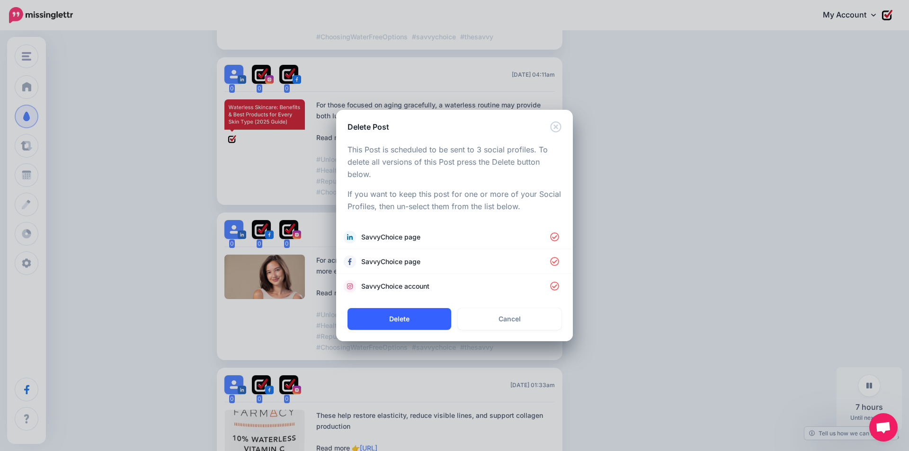
click at [408, 318] on button "Delete" at bounding box center [400, 319] width 104 height 22
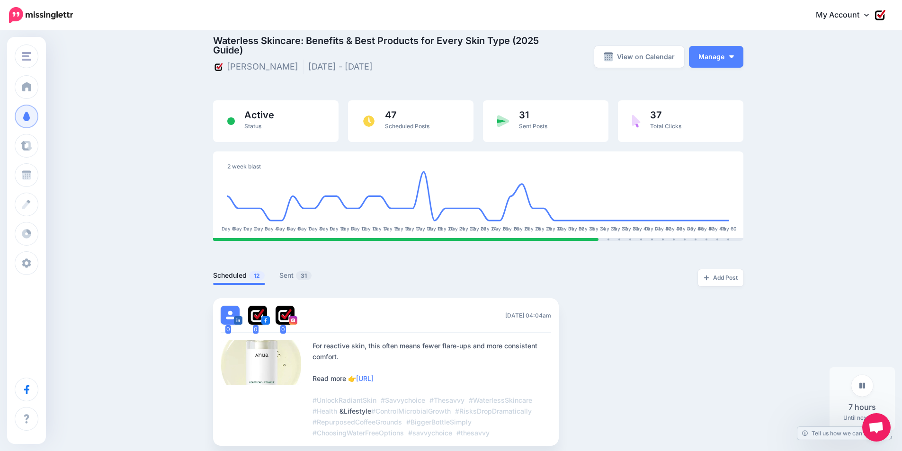
scroll to position [0, 0]
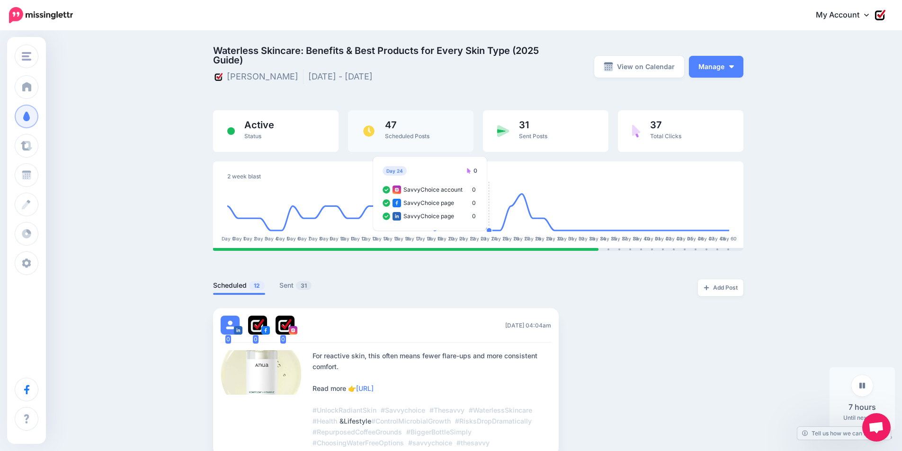
click at [370, 128] on img at bounding box center [368, 131] width 13 height 13
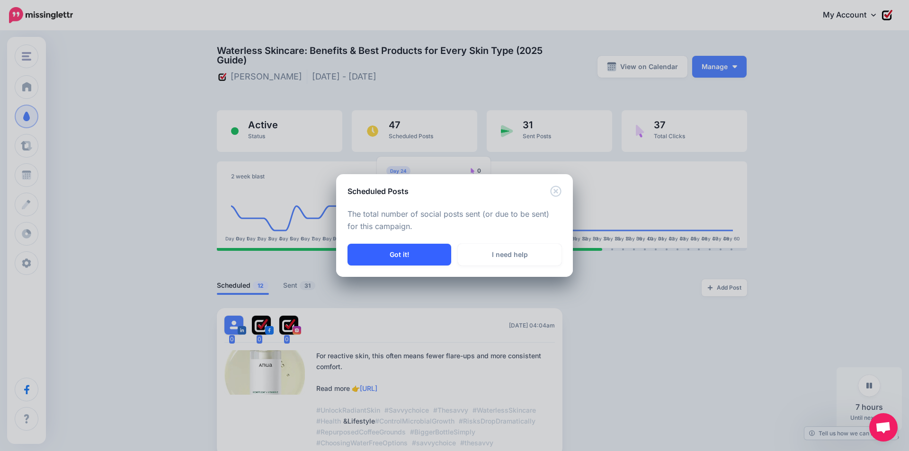
click at [411, 260] on button "Got it!" at bounding box center [400, 255] width 104 height 22
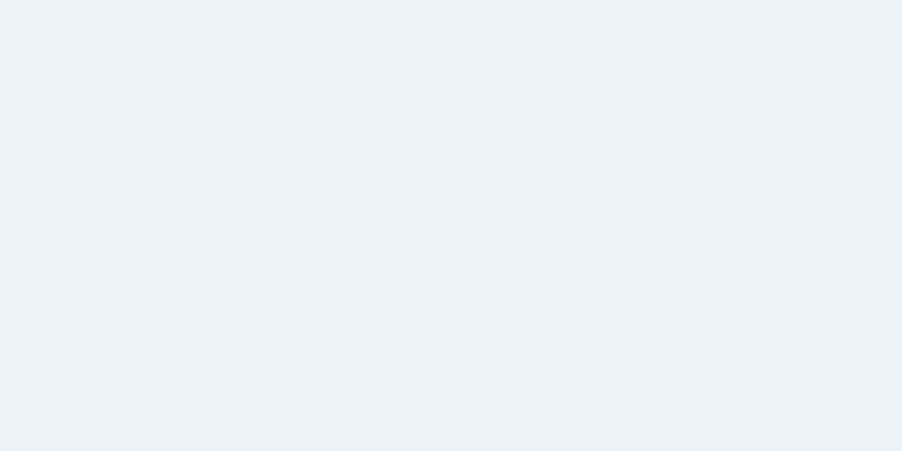
scroll to position [81, 0]
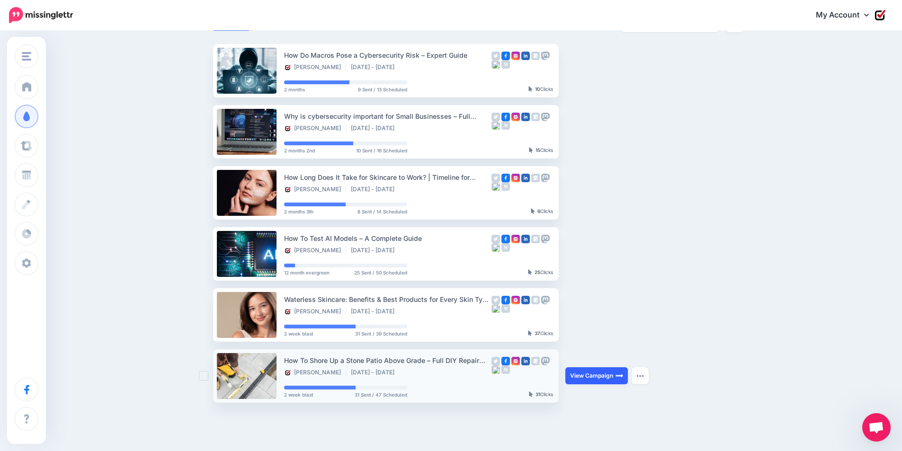
click at [615, 378] on link "View Campaign" at bounding box center [597, 376] width 63 height 17
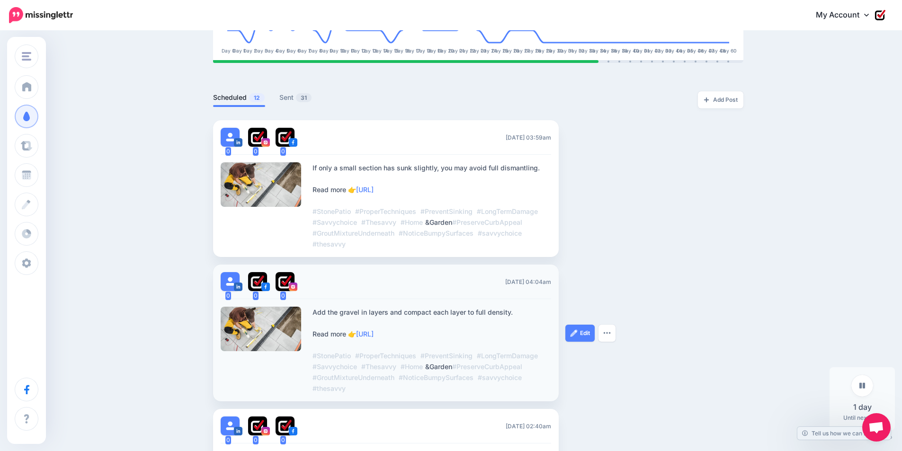
scroll to position [237, 0]
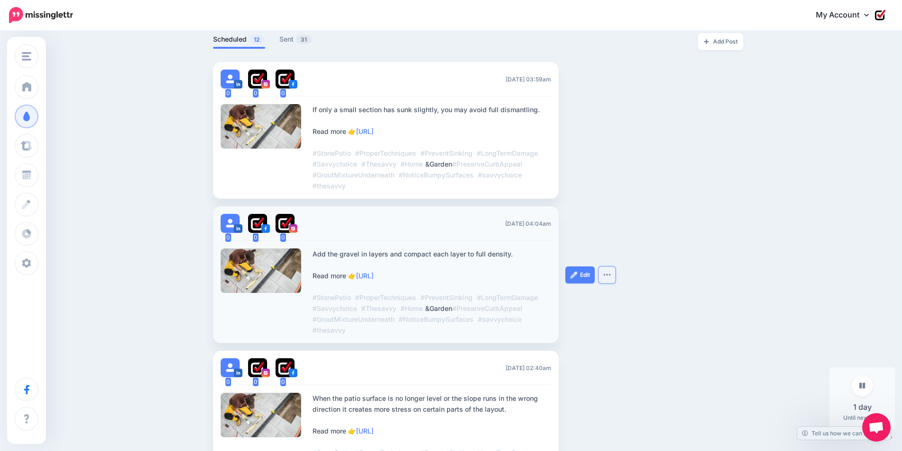
click at [616, 281] on button "button" at bounding box center [607, 275] width 17 height 17
click at [604, 302] on link "Delete Post" at bounding box center [578, 298] width 68 height 18
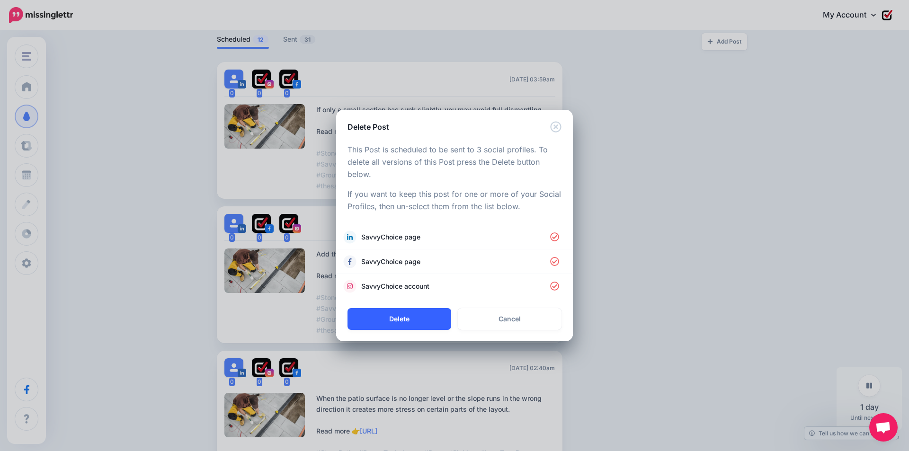
click at [424, 318] on button "Delete" at bounding box center [400, 319] width 104 height 22
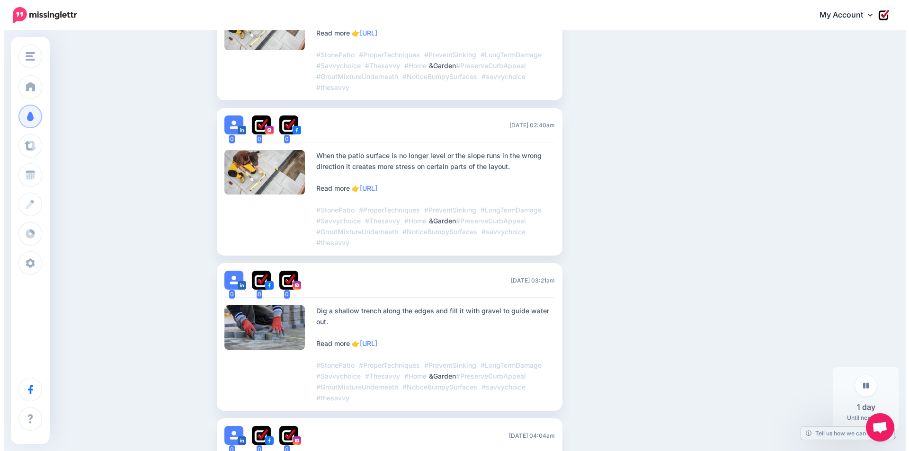
scroll to position [284, 0]
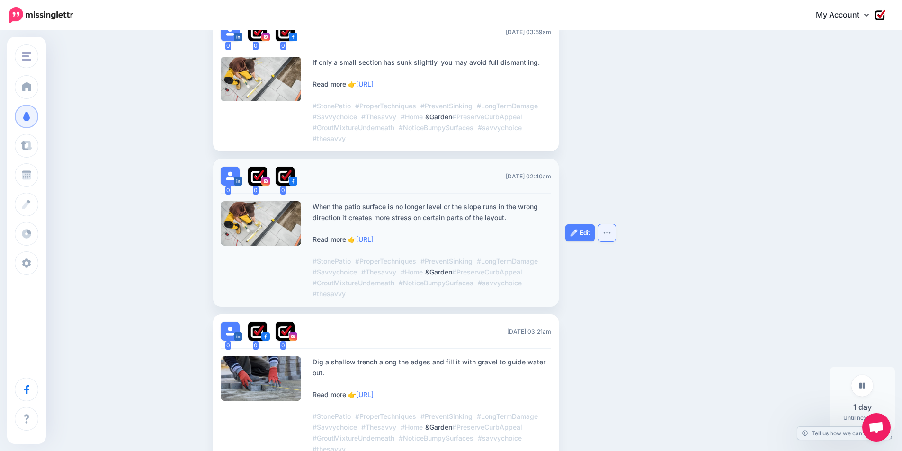
click at [612, 237] on button "button" at bounding box center [607, 233] width 17 height 17
click at [592, 257] on link "Delete Post" at bounding box center [578, 256] width 68 height 18
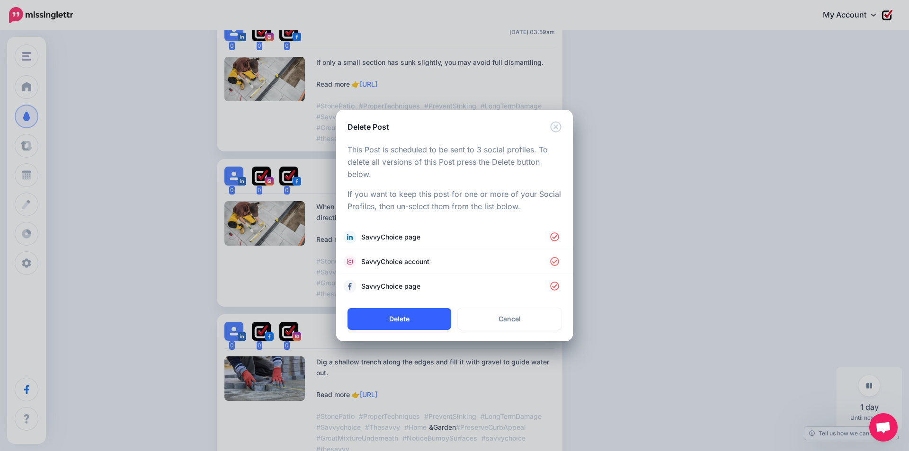
click at [423, 311] on button "Delete" at bounding box center [400, 319] width 104 height 22
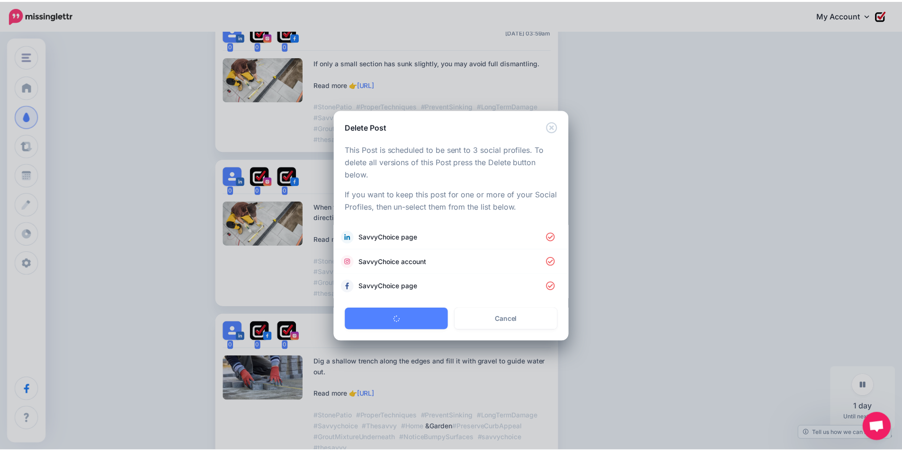
scroll to position [255, 0]
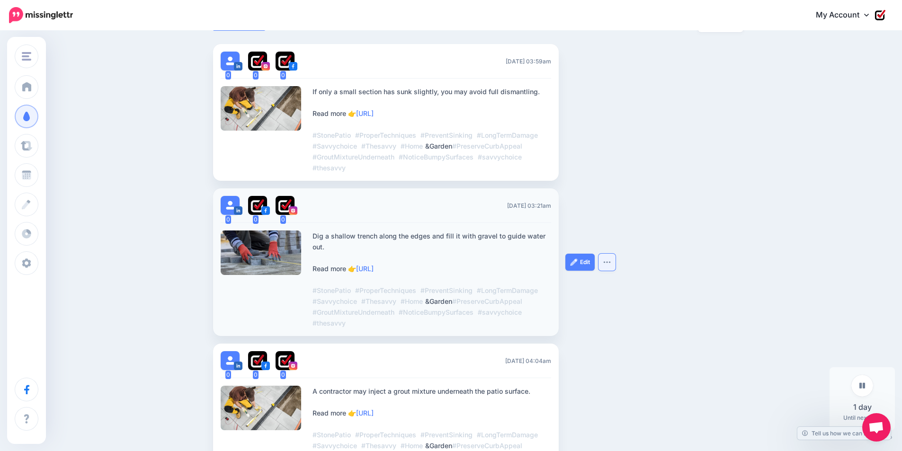
click at [614, 260] on button "button" at bounding box center [607, 262] width 17 height 17
click at [603, 292] on link "Delete Post" at bounding box center [578, 286] width 68 height 18
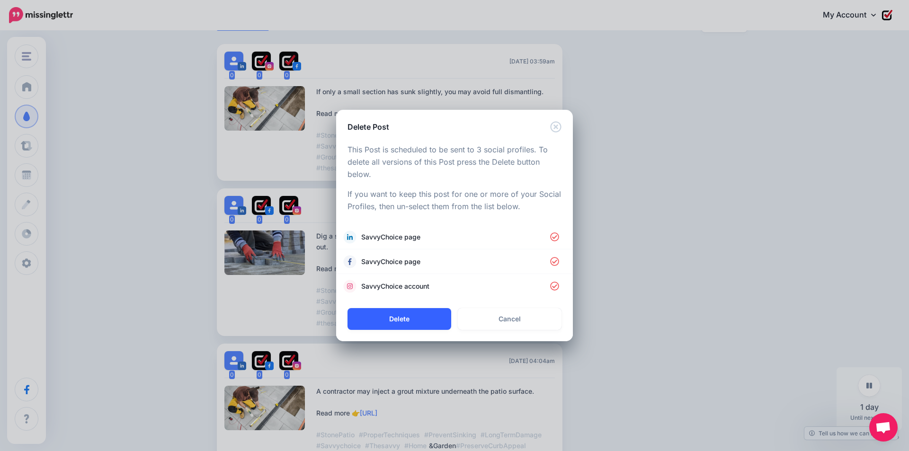
click at [370, 318] on button "Delete" at bounding box center [400, 319] width 104 height 22
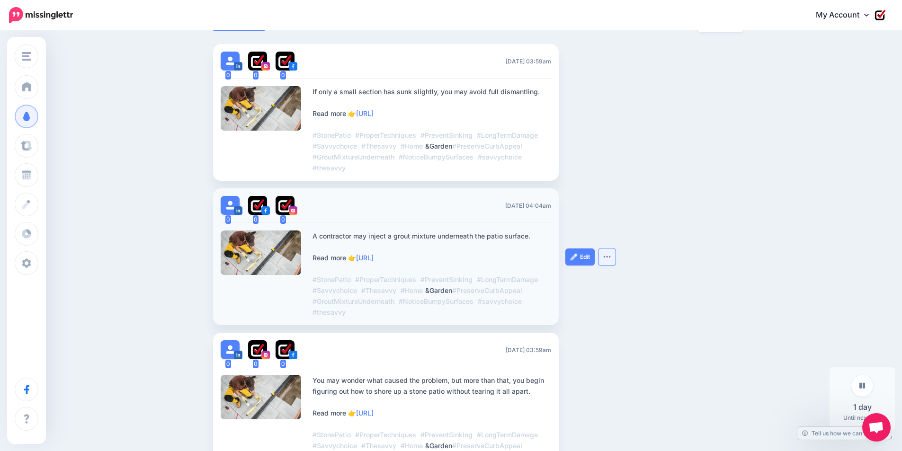
click at [612, 259] on button "button" at bounding box center [607, 257] width 17 height 17
click at [594, 285] on link "Delete Post" at bounding box center [578, 280] width 68 height 18
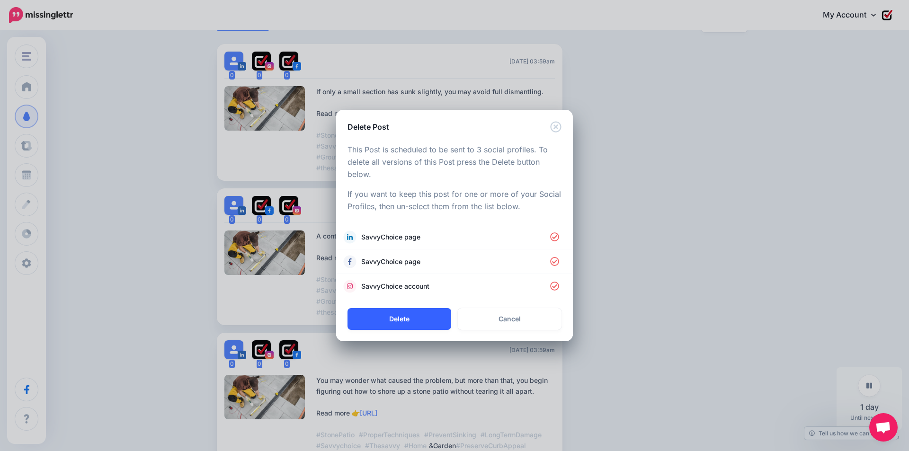
click at [400, 313] on button "Delete" at bounding box center [400, 319] width 104 height 22
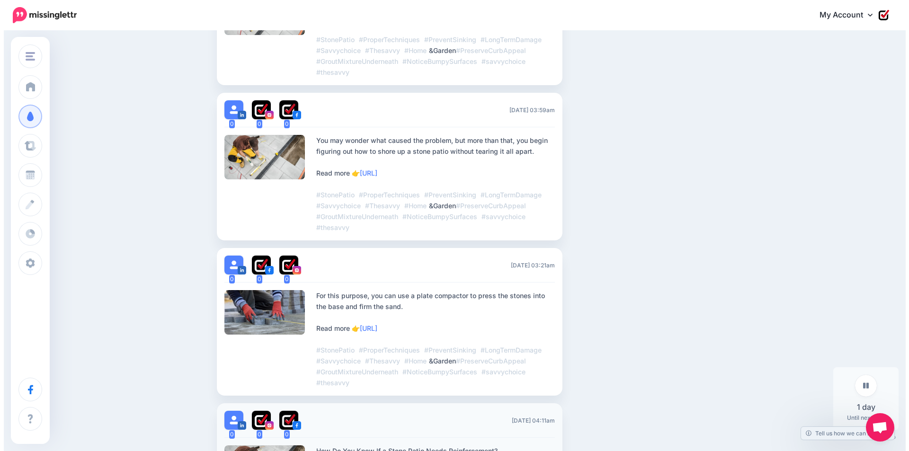
scroll to position [350, 0]
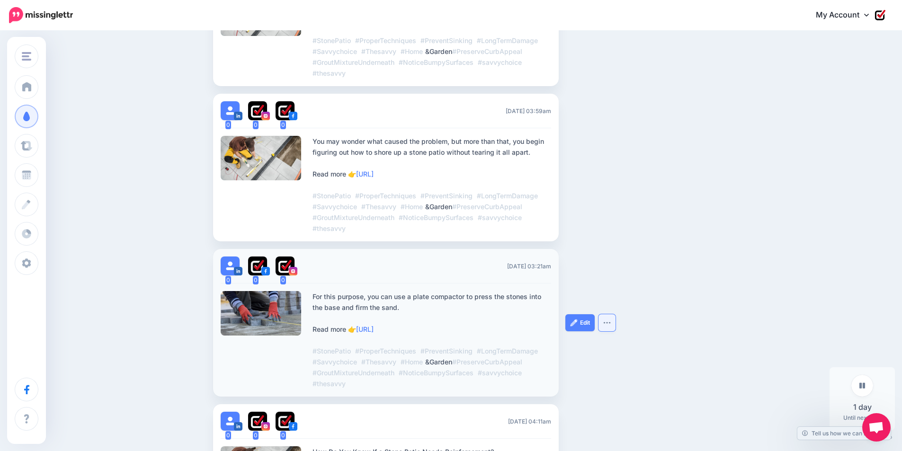
click at [616, 324] on button "button" at bounding box center [607, 323] width 17 height 17
click at [600, 341] on link "Delete Post" at bounding box center [578, 346] width 68 height 18
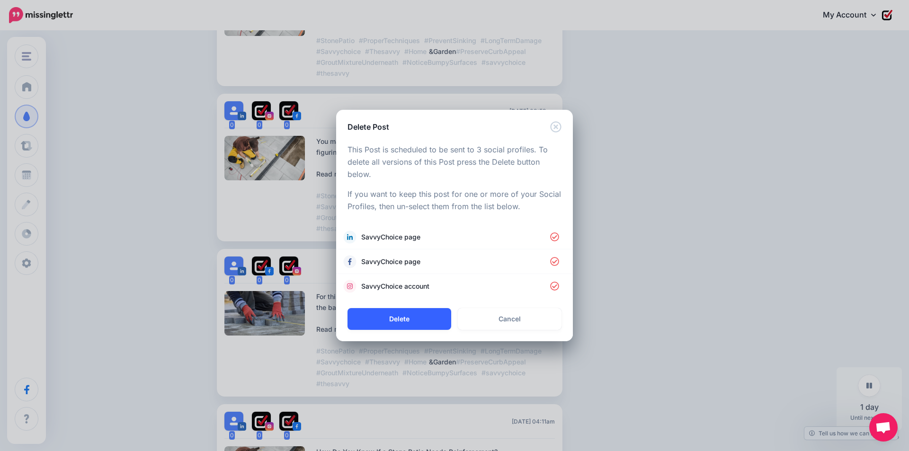
click at [423, 323] on button "Delete" at bounding box center [400, 319] width 104 height 22
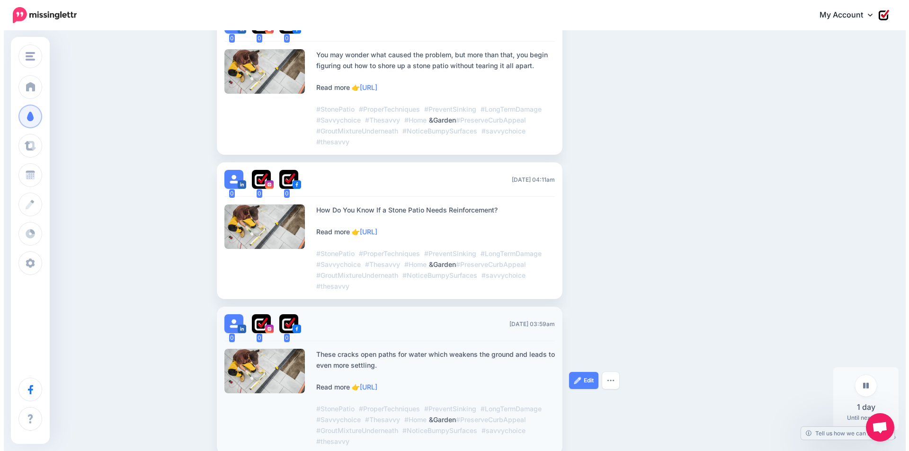
scroll to position [444, 0]
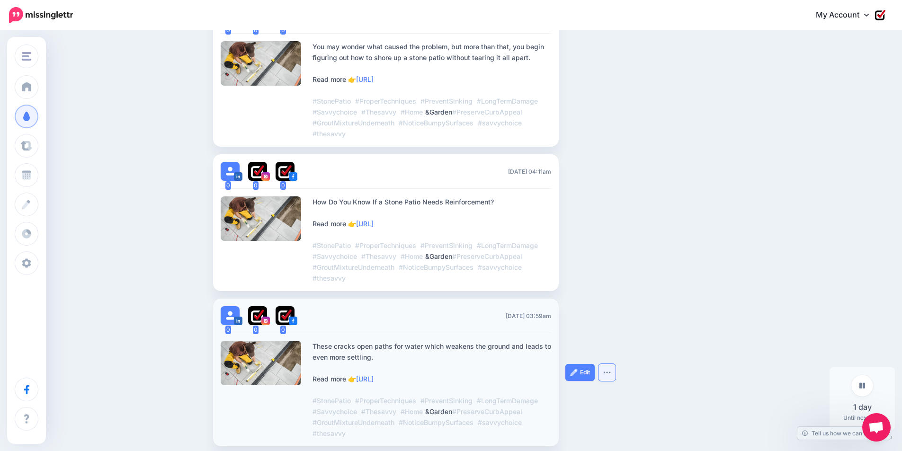
click at [611, 372] on img "button" at bounding box center [607, 372] width 8 height 3
click at [595, 398] on link "Delete Post" at bounding box center [578, 396] width 68 height 18
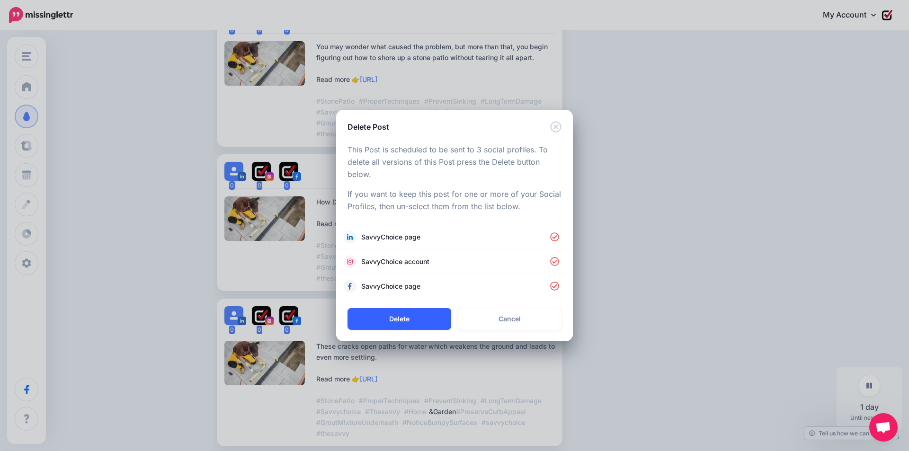
click at [380, 320] on button "Delete" at bounding box center [400, 319] width 104 height 22
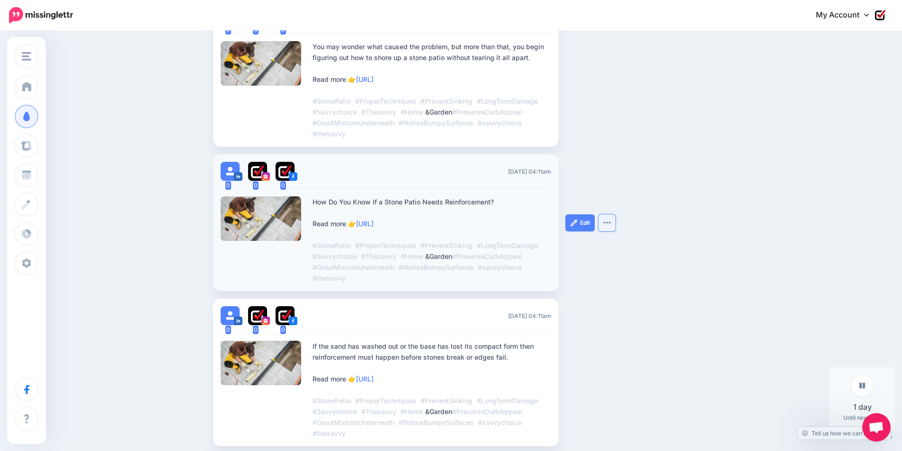
click at [611, 224] on img "button" at bounding box center [607, 222] width 8 height 3
click at [589, 247] on link "Delete Post" at bounding box center [578, 246] width 68 height 18
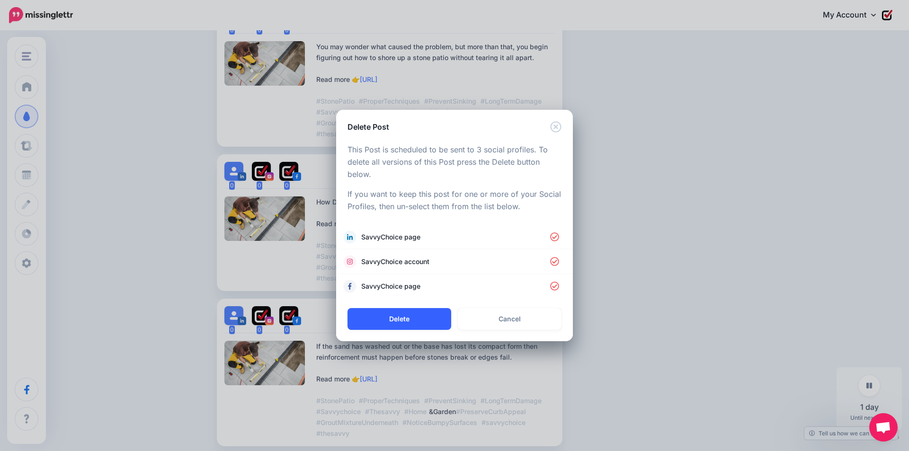
click at [402, 318] on button "Delete" at bounding box center [400, 319] width 104 height 22
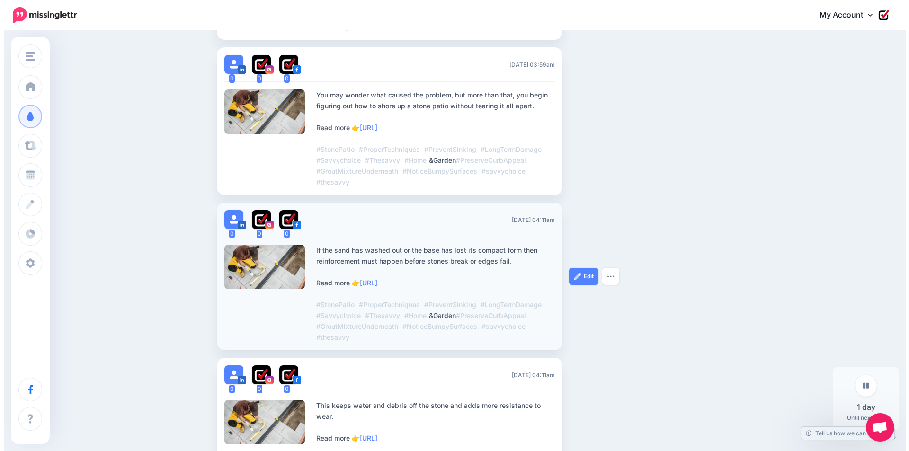
scroll to position [397, 0]
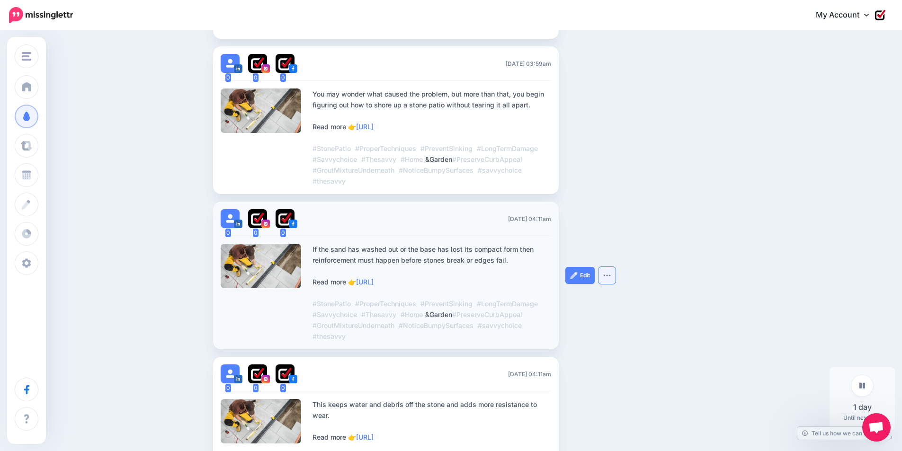
click at [605, 277] on button "button" at bounding box center [607, 275] width 17 height 17
click at [579, 302] on link "Delete Post" at bounding box center [578, 299] width 68 height 18
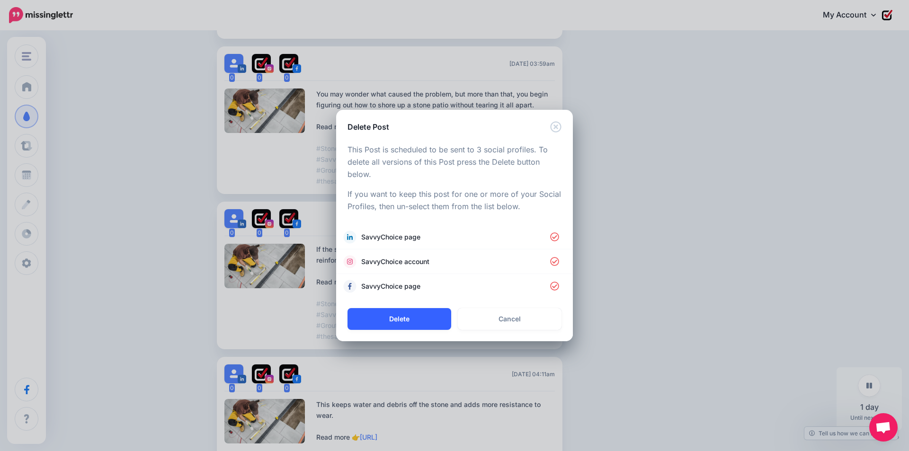
click at [414, 324] on button "Delete" at bounding box center [400, 319] width 104 height 22
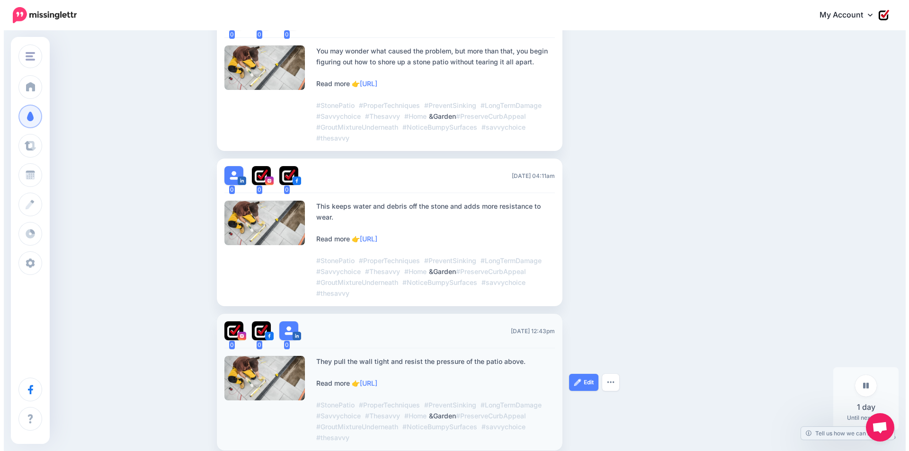
scroll to position [487, 0]
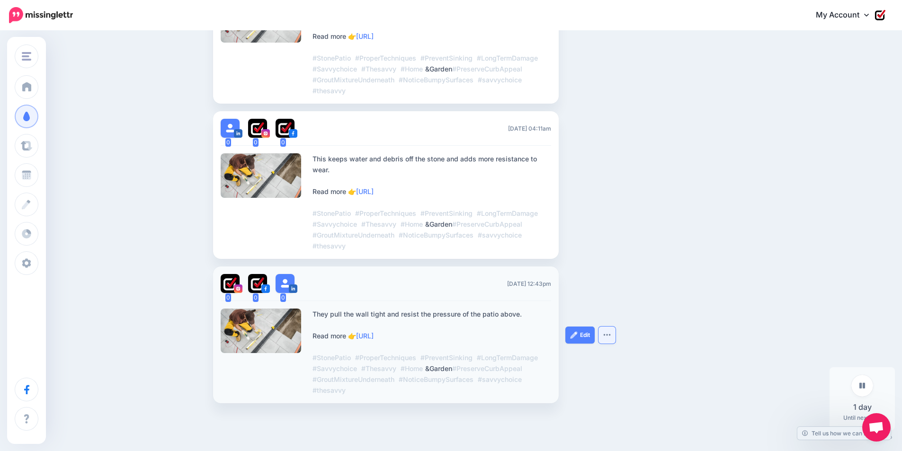
click at [611, 336] on img "button" at bounding box center [607, 334] width 8 height 3
click at [600, 357] on link "Delete Post" at bounding box center [578, 359] width 68 height 18
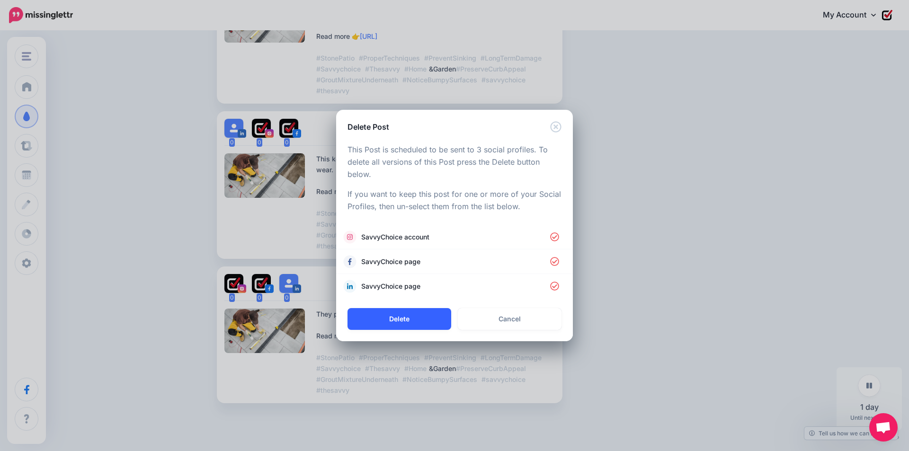
click at [415, 315] on button "Delete" at bounding box center [400, 319] width 104 height 22
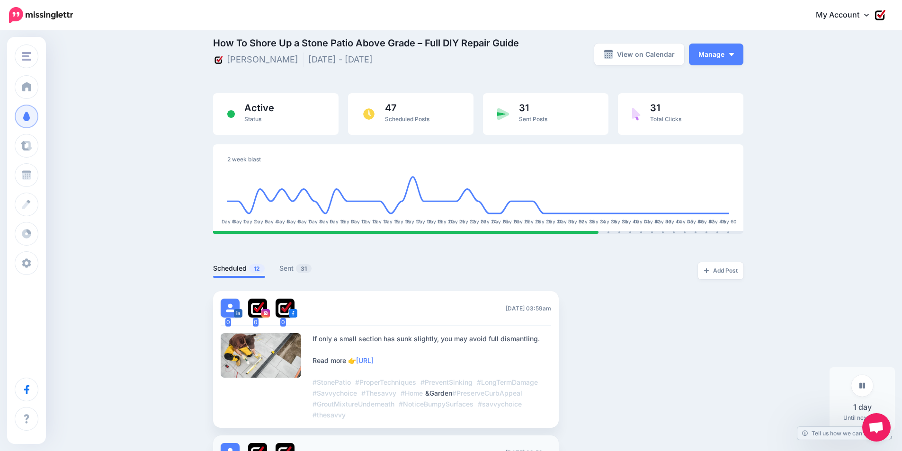
scroll to position [0, 0]
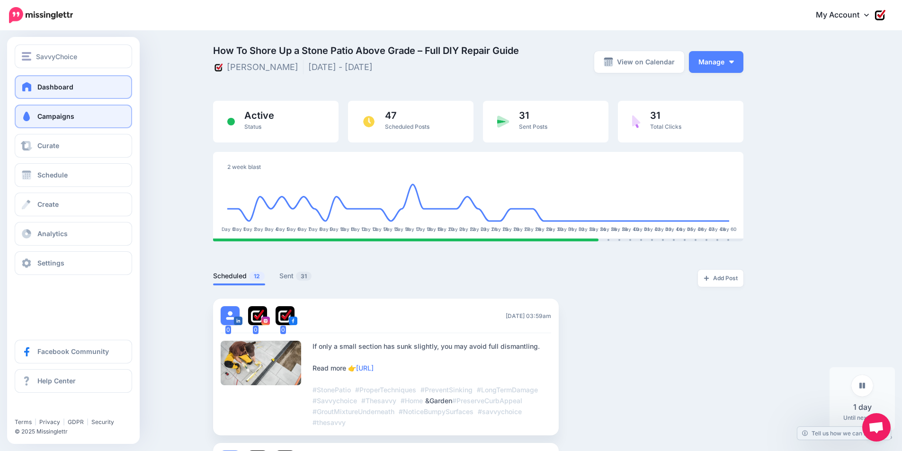
click at [49, 87] on span "Dashboard" at bounding box center [55, 87] width 36 height 8
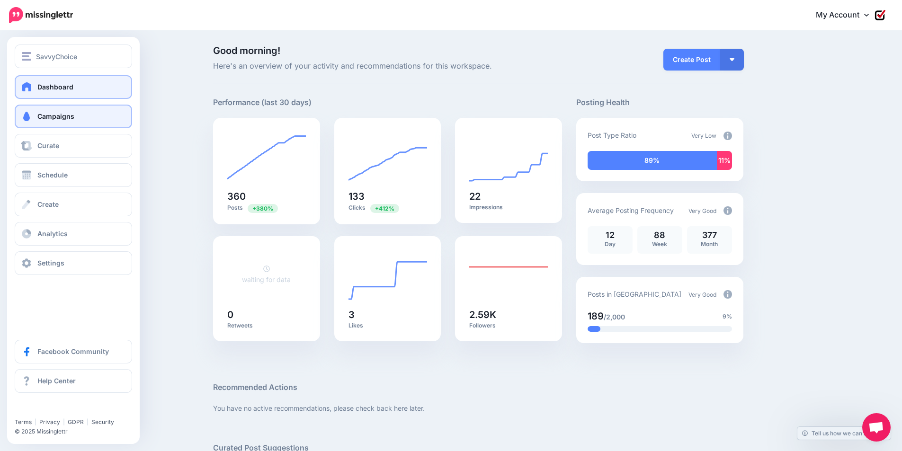
click at [58, 117] on span "Campaigns" at bounding box center [55, 116] width 37 height 8
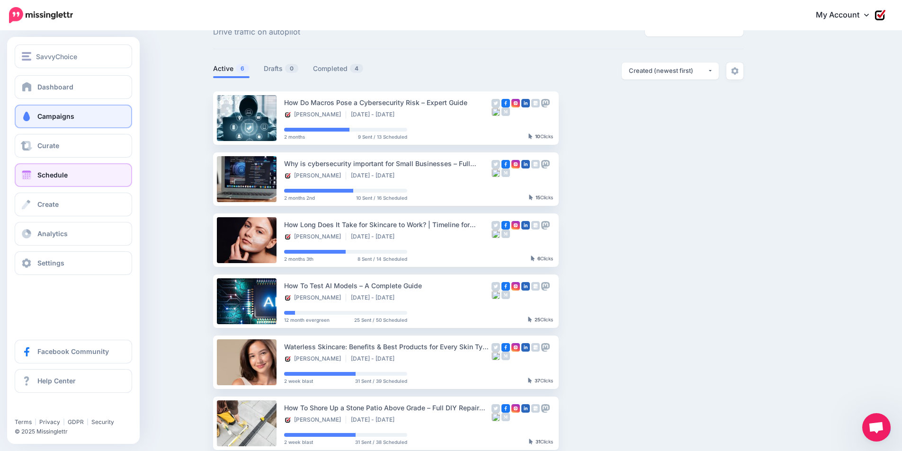
scroll to position [34, 0]
click at [37, 180] on link "Schedule" at bounding box center [73, 175] width 117 height 24
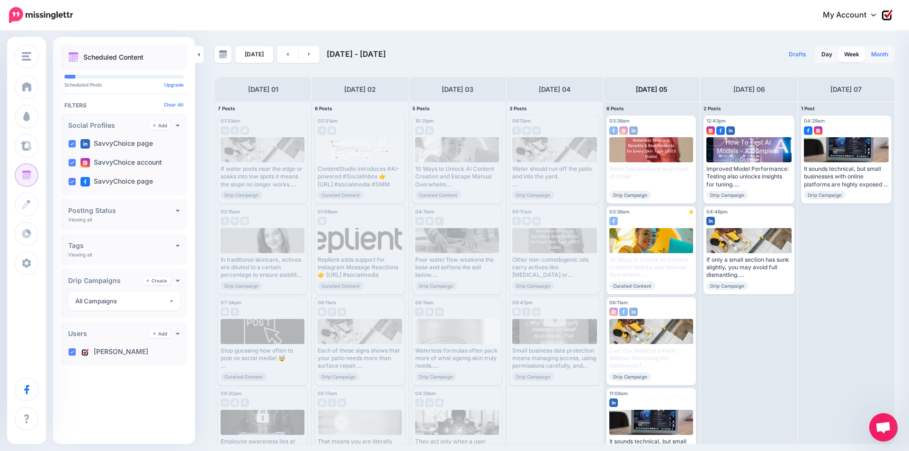
click at [888, 56] on link "Month" at bounding box center [880, 54] width 28 height 15
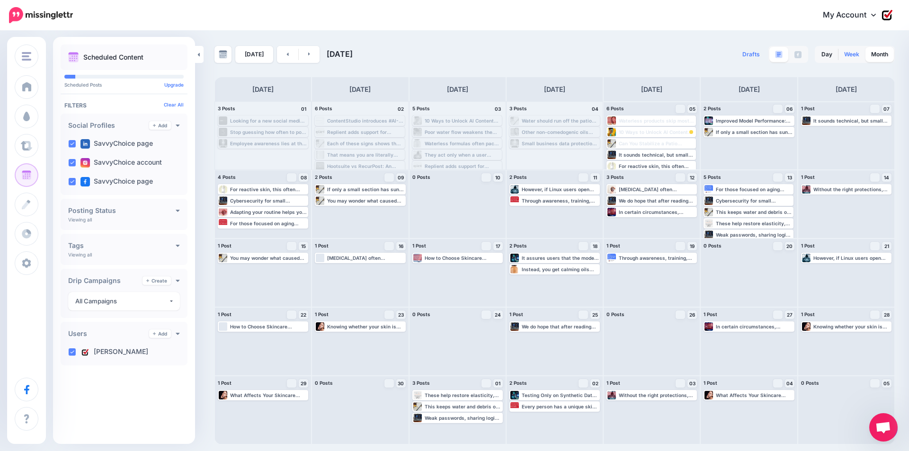
click at [848, 57] on link "Week" at bounding box center [852, 54] width 27 height 15
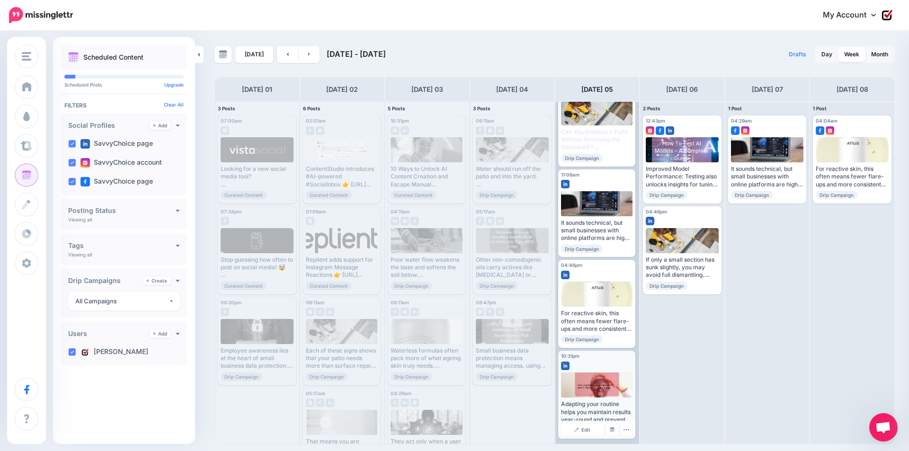
scroll to position [219, 0]
click at [625, 432] on icon "button" at bounding box center [626, 429] width 6 height 6
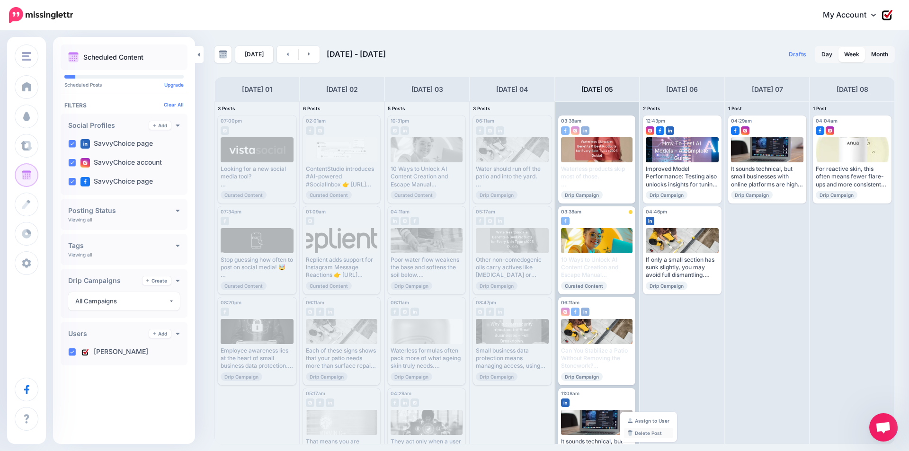
click at [641, 433] on link "Delete Post" at bounding box center [648, 433] width 49 height 10
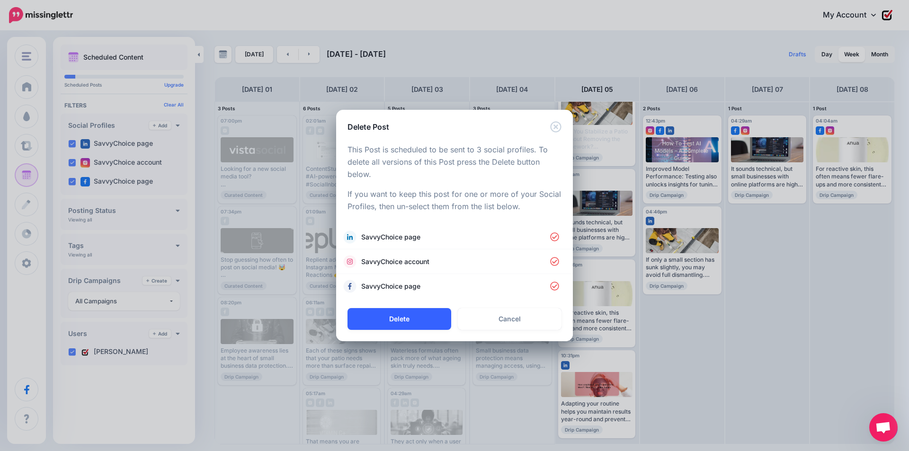
click at [423, 312] on button "Delete" at bounding box center [400, 319] width 104 height 22
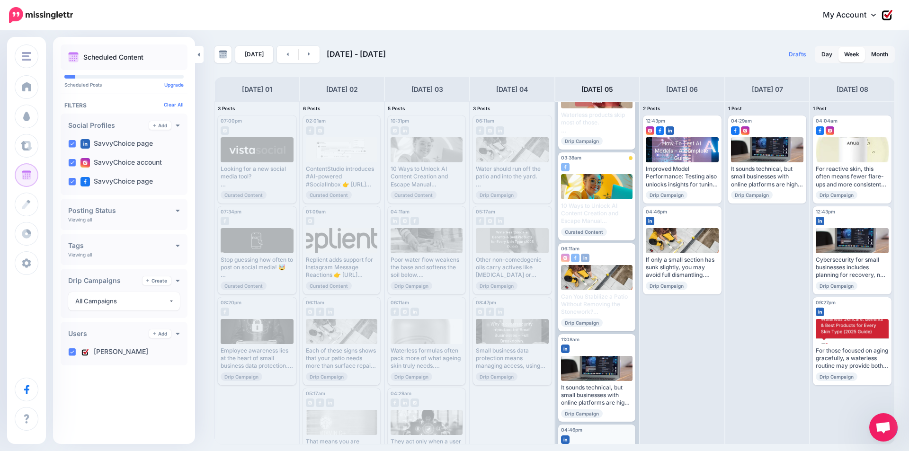
scroll to position [128, 0]
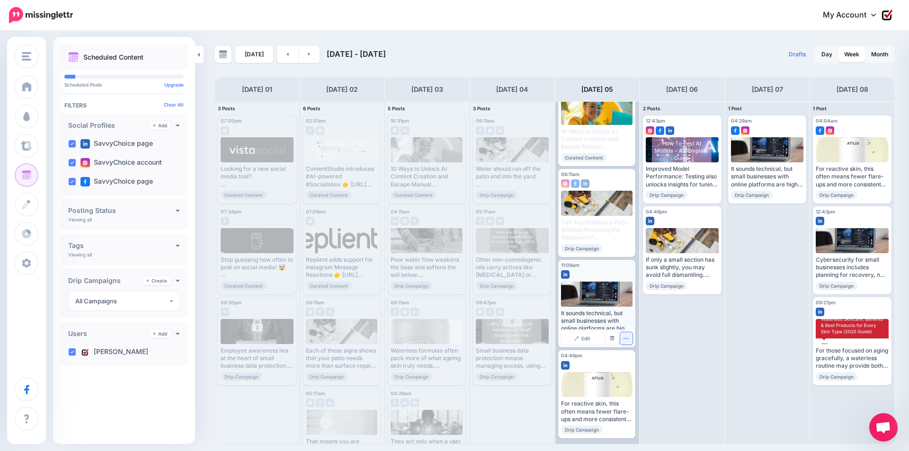
click at [625, 338] on icon "button" at bounding box center [626, 339] width 6 height 6
click at [623, 340] on icon "button" at bounding box center [626, 339] width 6 height 6
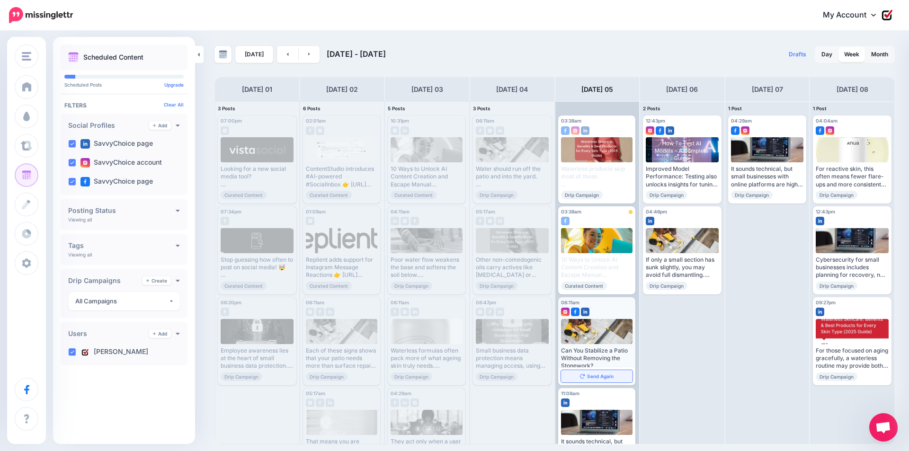
click at [625, 376] on link "Send Again" at bounding box center [597, 376] width 72 height 12
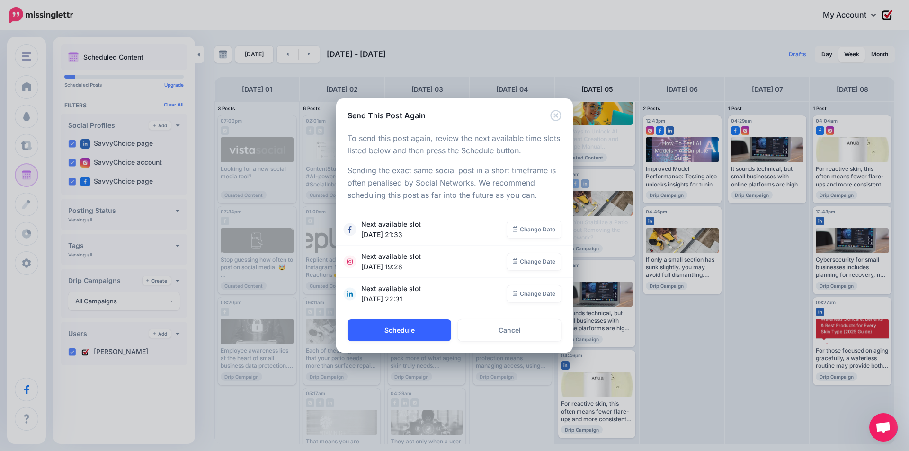
click at [422, 335] on button "Schedule" at bounding box center [400, 331] width 104 height 22
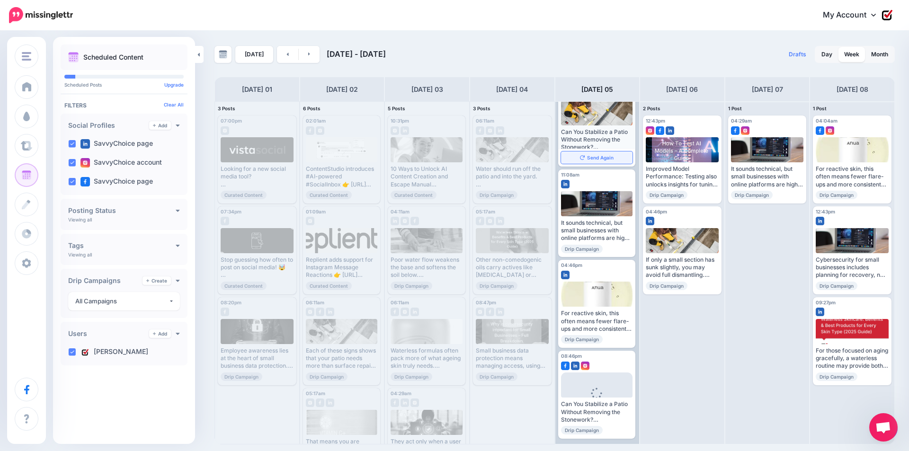
scroll to position [219, 0]
click at [623, 431] on icon "button" at bounding box center [626, 429] width 6 height 6
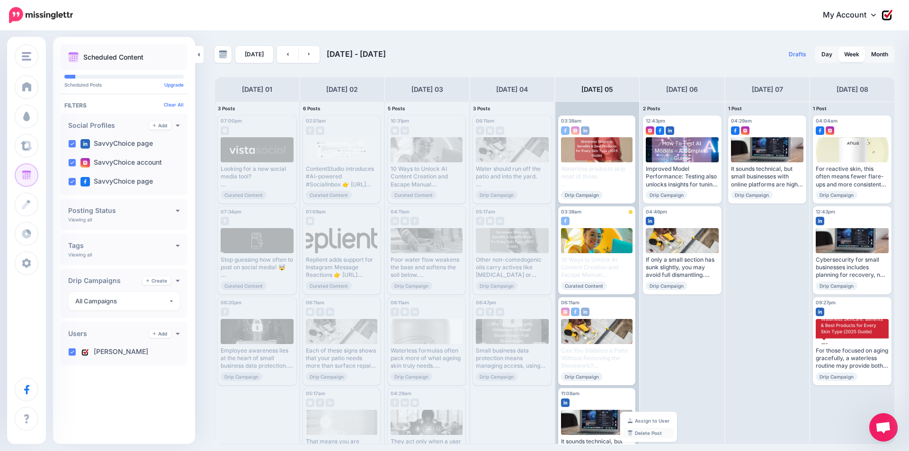
click at [639, 432] on link "Delete Post" at bounding box center [648, 433] width 49 height 10
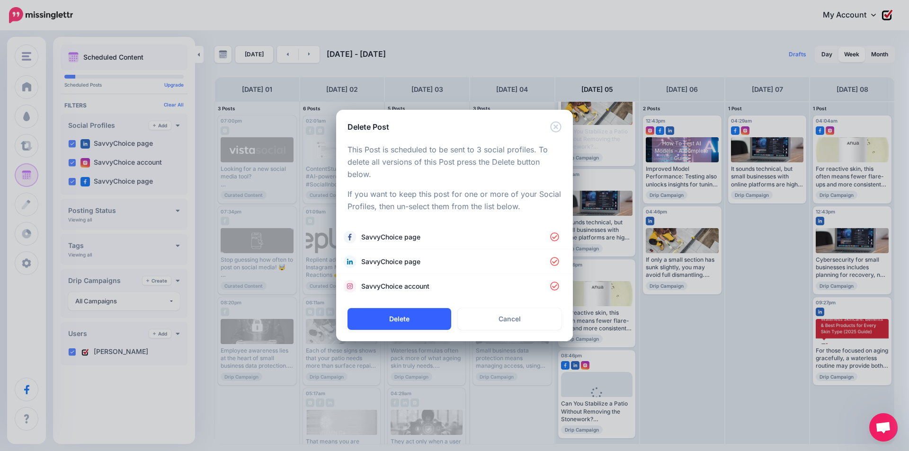
click at [387, 320] on button "Delete" at bounding box center [400, 319] width 104 height 22
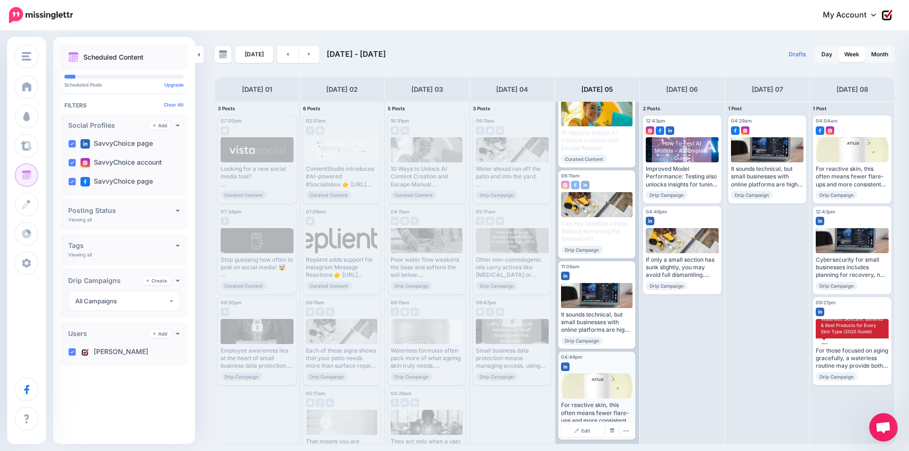
scroll to position [128, 0]
click at [626, 429] on icon "button" at bounding box center [626, 430] width 6 height 6
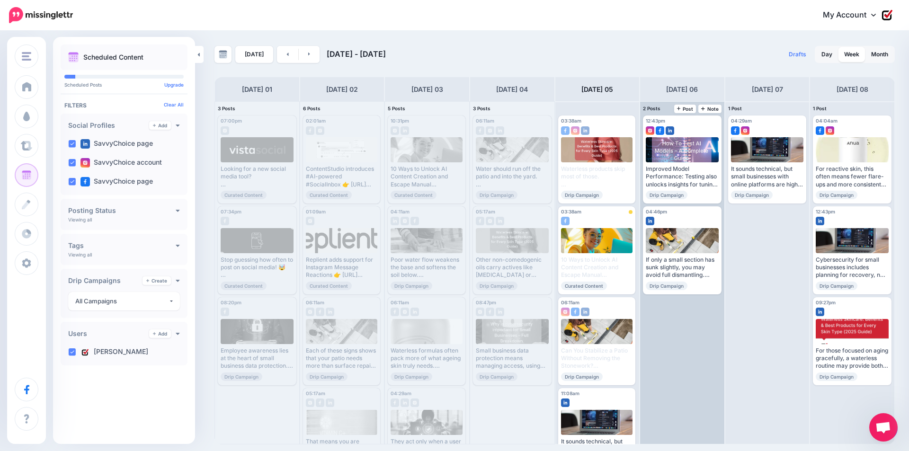
click at [662, 342] on div "12:43pm Sat, September 6, 2025 12:43pm Improved Model Performance: Testing also…" at bounding box center [682, 273] width 84 height 342
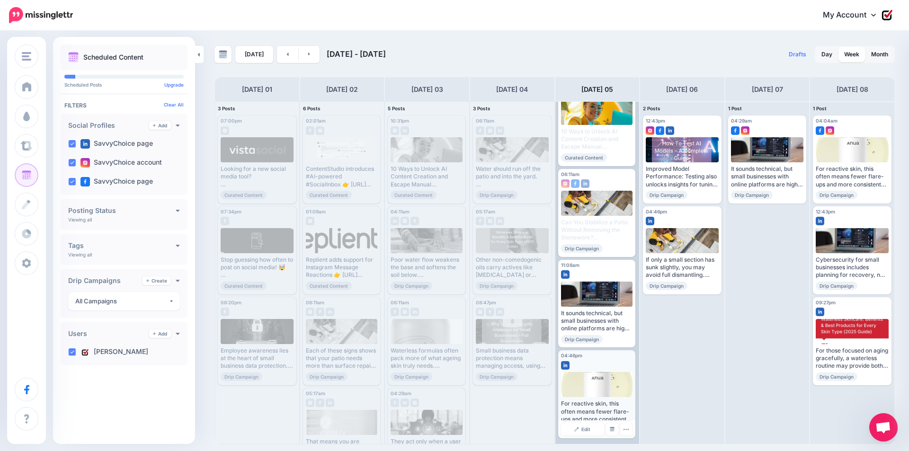
click at [594, 374] on div at bounding box center [597, 384] width 72 height 25
click at [624, 433] on button "button" at bounding box center [627, 429] width 12 height 12
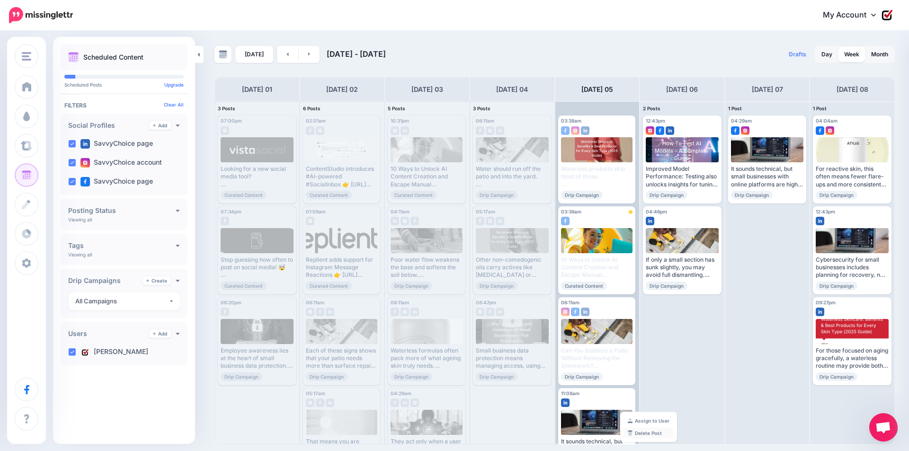
click at [636, 436] on link "Delete Post" at bounding box center [648, 433] width 49 height 10
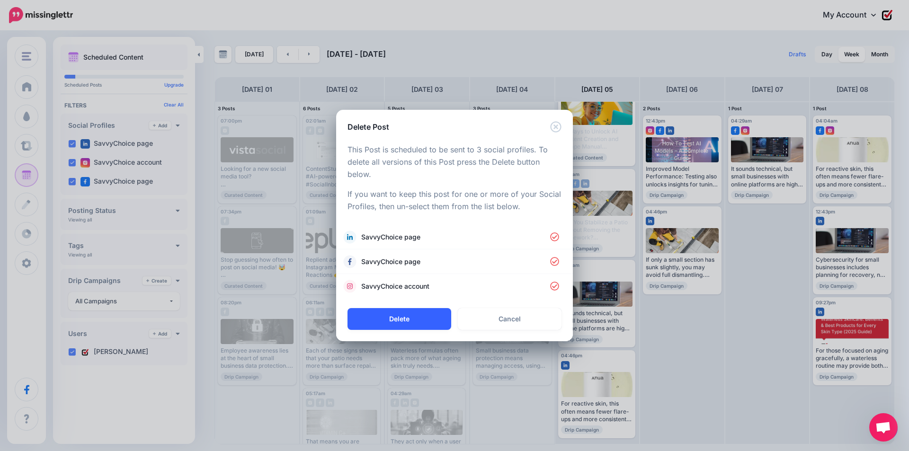
click at [423, 320] on button "Delete" at bounding box center [400, 319] width 104 height 22
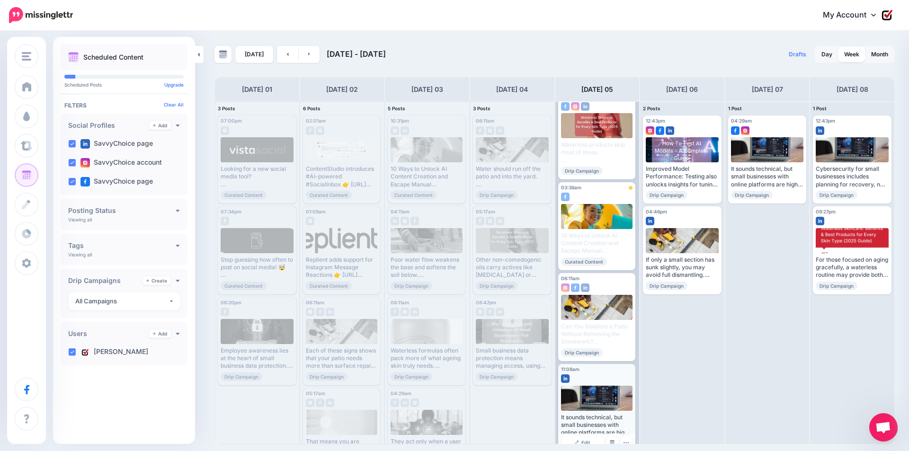
scroll to position [37, 0]
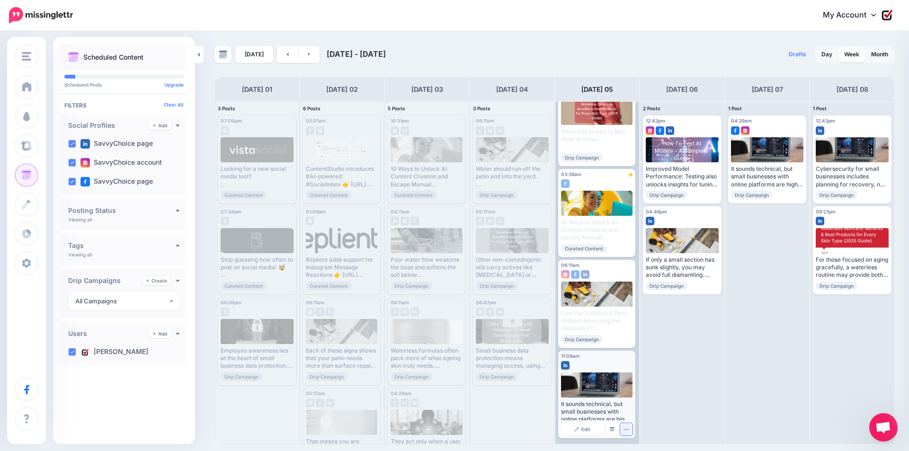
click at [628, 432] on icon "button" at bounding box center [626, 430] width 6 height 6
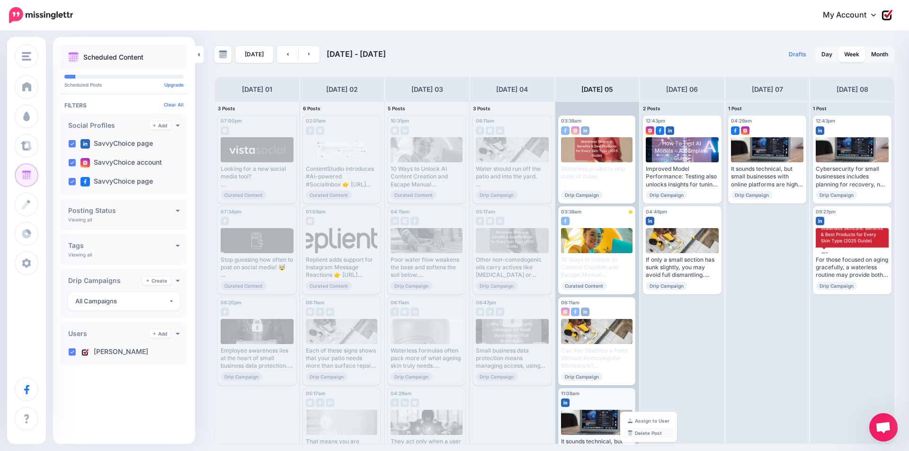
click at [641, 437] on link "Delete Post" at bounding box center [648, 433] width 49 height 10
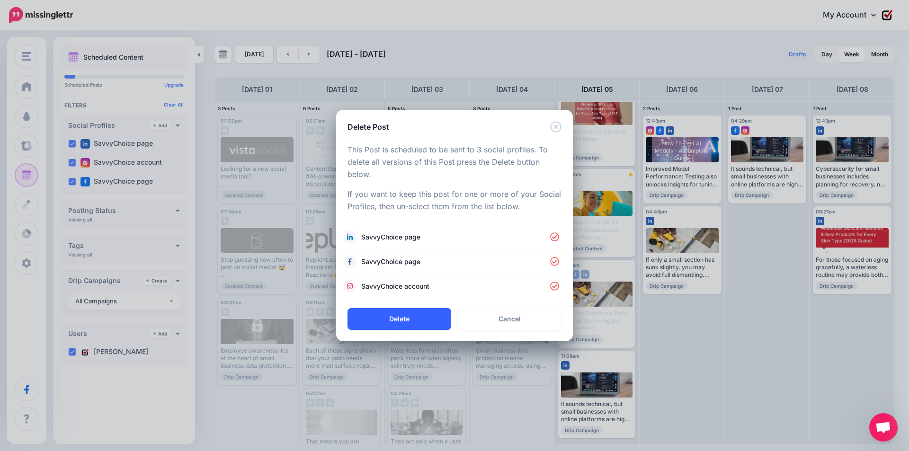
click at [436, 321] on button "Delete" at bounding box center [400, 319] width 104 height 22
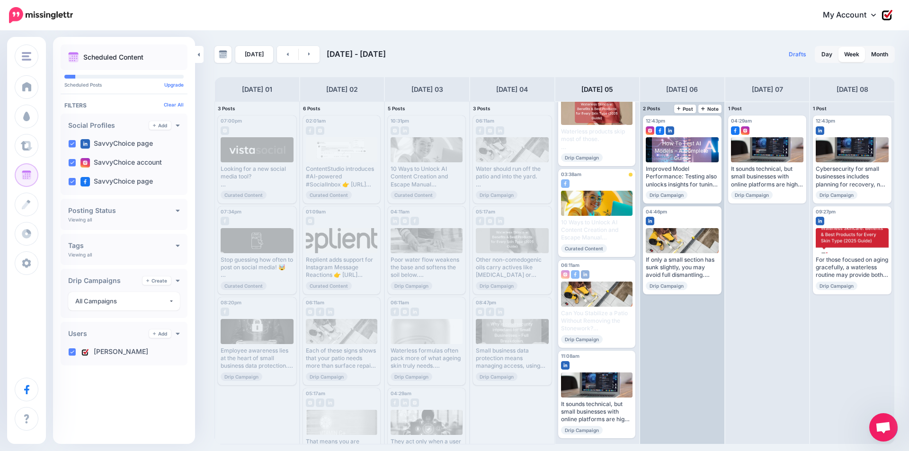
scroll to position [0, 0]
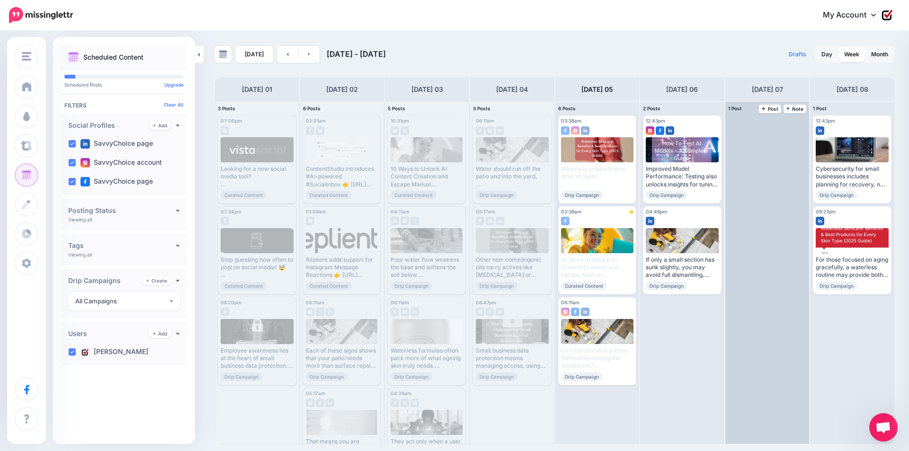
click at [780, 370] on div at bounding box center [768, 273] width 84 height 342
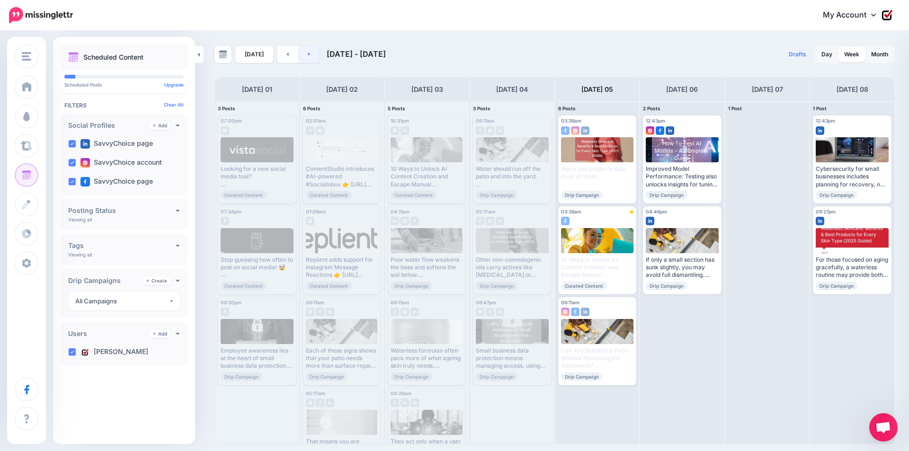
click at [309, 57] on link at bounding box center [309, 54] width 21 height 17
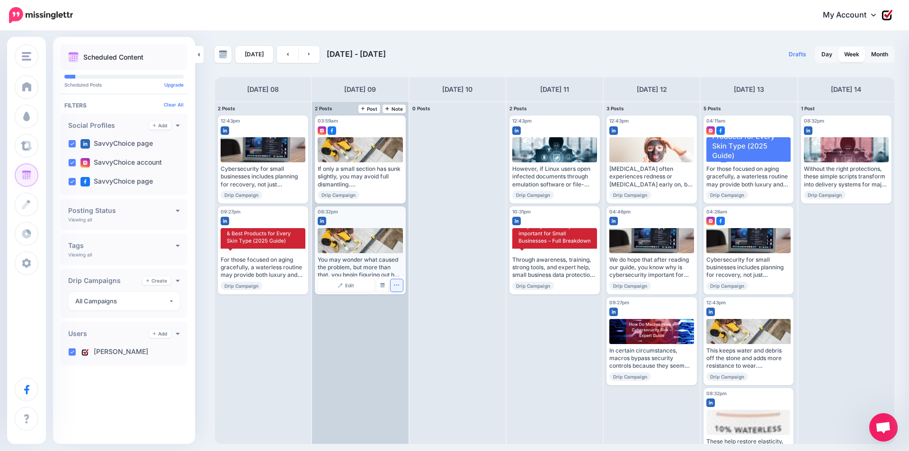
click at [393, 286] on button "button" at bounding box center [397, 285] width 12 height 12
click at [403, 312] on img at bounding box center [400, 314] width 5 height 5
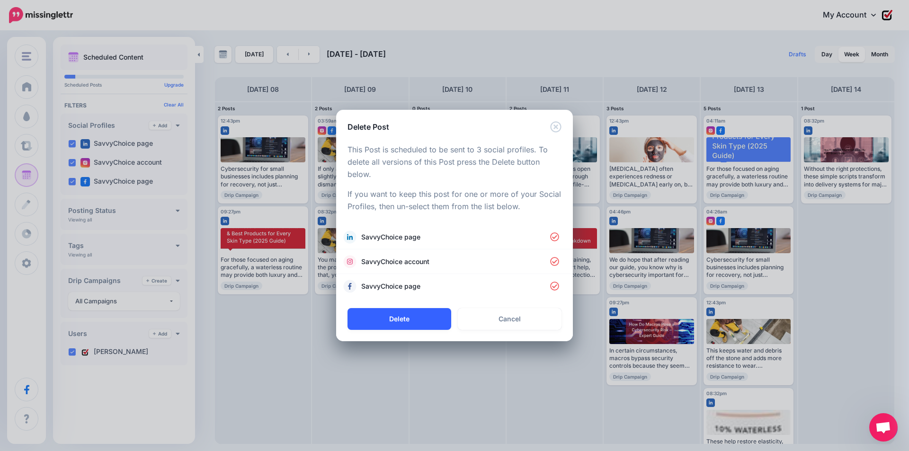
click at [433, 317] on button "Delete" at bounding box center [400, 319] width 104 height 22
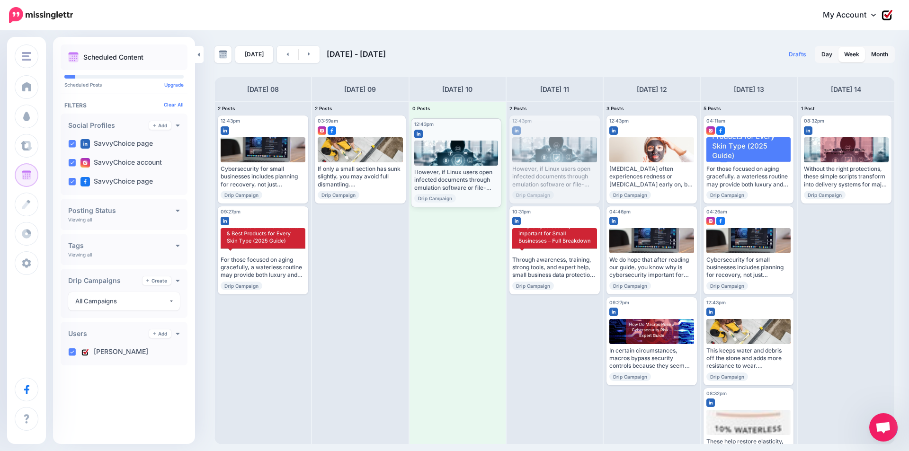
drag, startPoint x: 561, startPoint y: 173, endPoint x: 463, endPoint y: 176, distance: 98.1
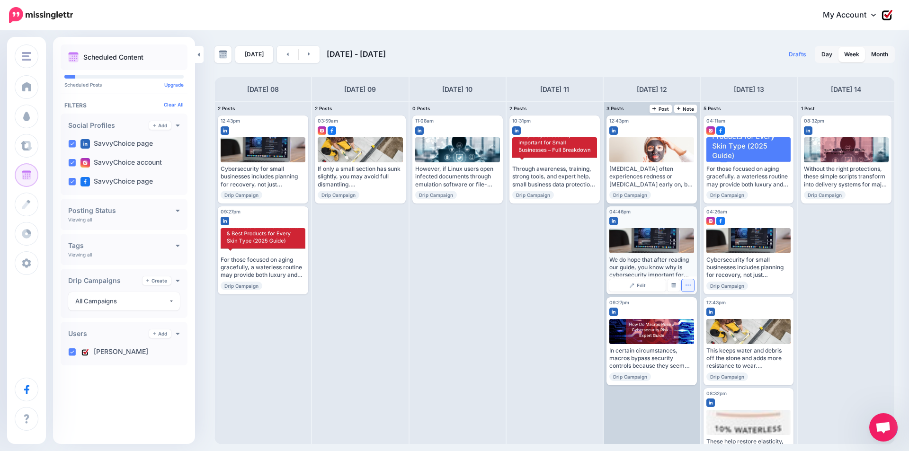
click at [693, 285] on button "button" at bounding box center [688, 285] width 12 height 12
click at [704, 313] on link "Delete Post" at bounding box center [710, 315] width 49 height 10
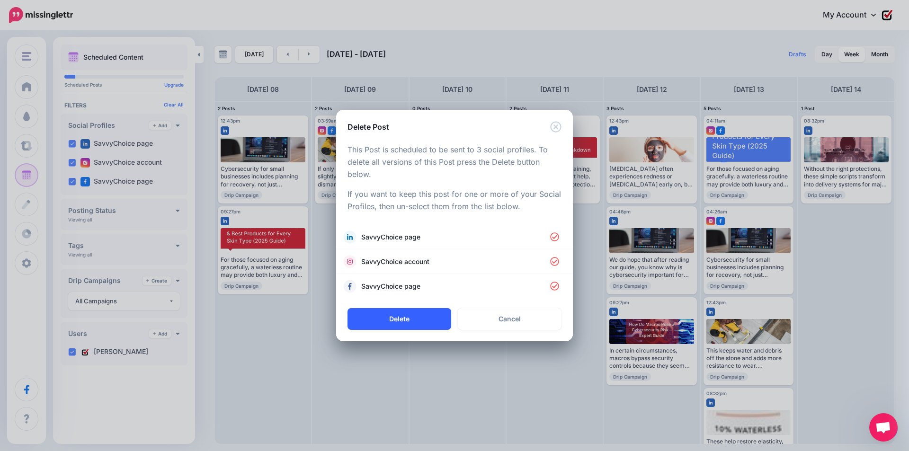
click at [396, 319] on button "Delete" at bounding box center [400, 319] width 104 height 22
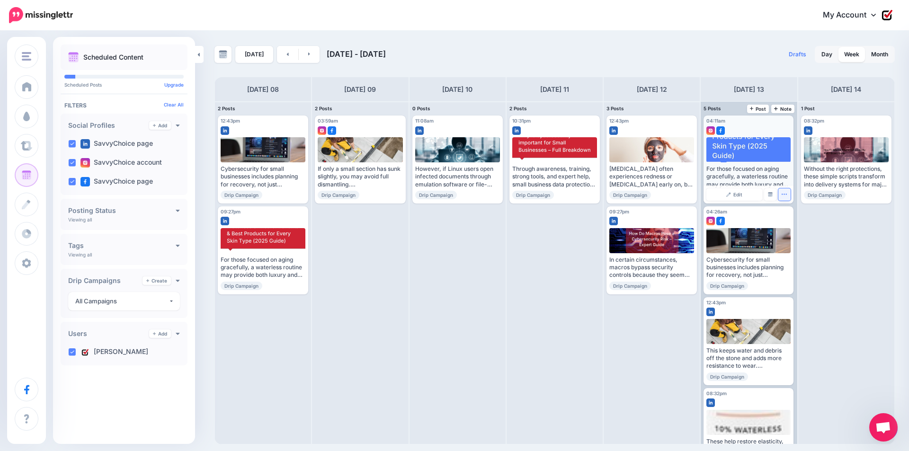
click at [782, 194] on icon "button" at bounding box center [784, 194] width 5 height 1
click at [799, 221] on link "Delete Post" at bounding box center [807, 224] width 49 height 10
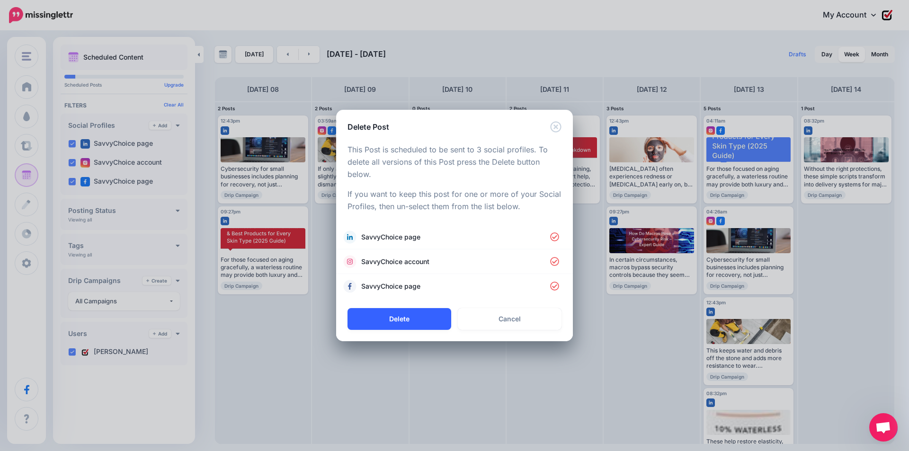
click at [414, 311] on button "Delete" at bounding box center [400, 319] width 104 height 22
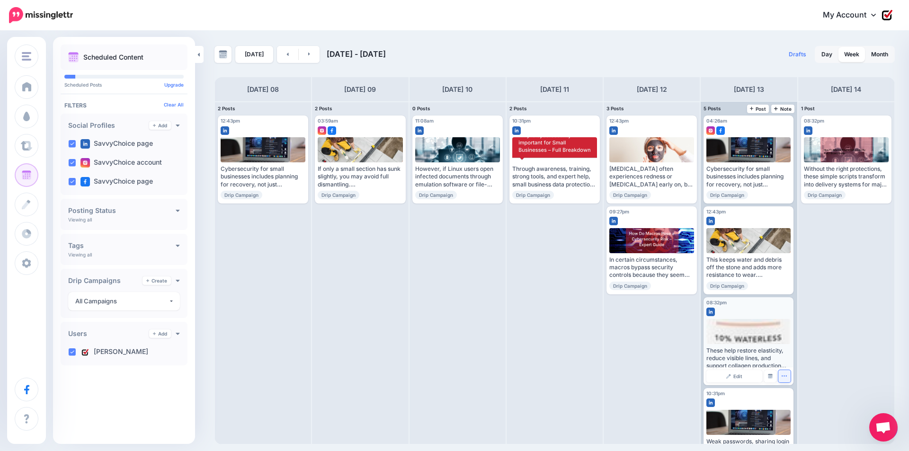
click at [785, 375] on icon "button" at bounding box center [785, 376] width 6 height 6
click at [805, 407] on link "Delete Post" at bounding box center [807, 406] width 49 height 10
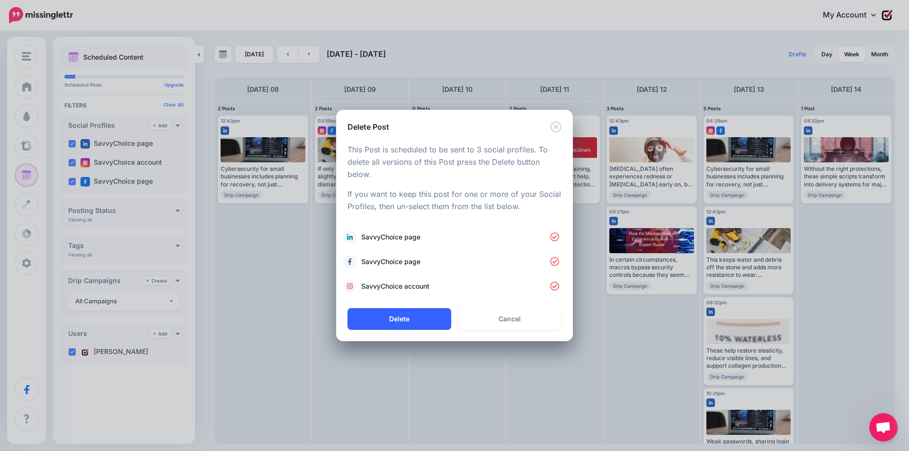
click at [416, 321] on button "Delete" at bounding box center [400, 319] width 104 height 22
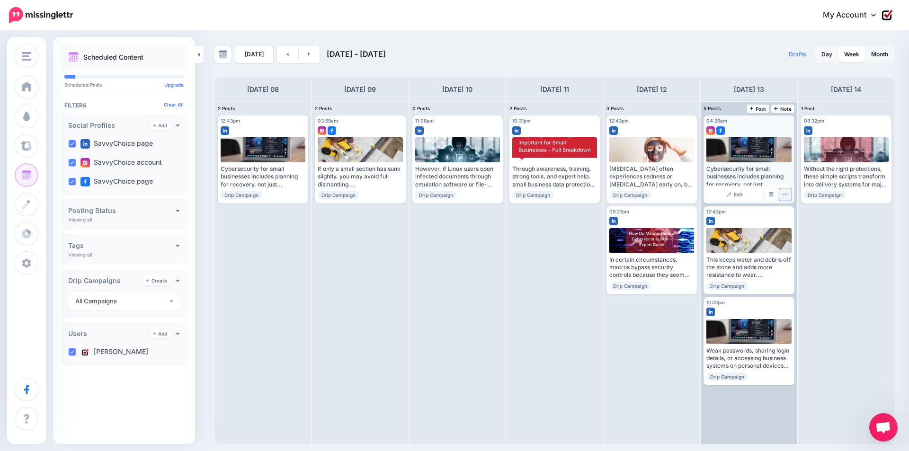
click at [783, 195] on icon "button" at bounding box center [786, 194] width 6 height 6
click at [787, 193] on icon "button" at bounding box center [786, 194] width 6 height 6
click at [801, 226] on link "Delete Post" at bounding box center [807, 224] width 49 height 10
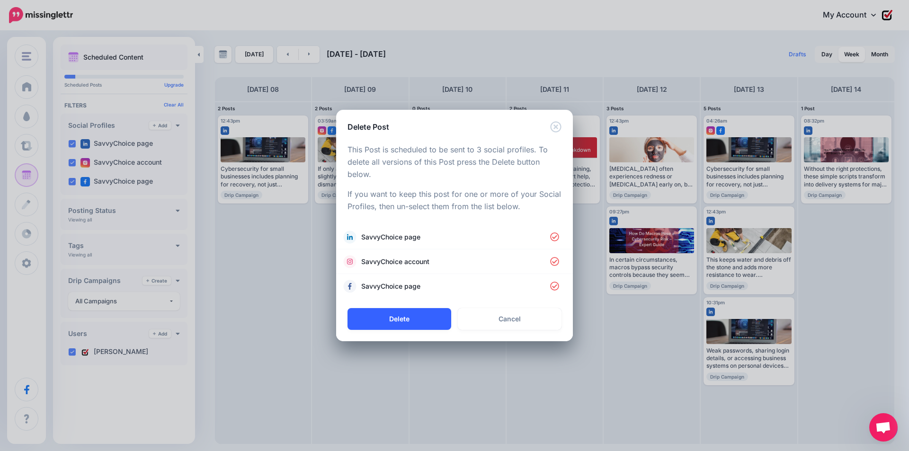
click at [414, 322] on button "Delete" at bounding box center [400, 319] width 104 height 22
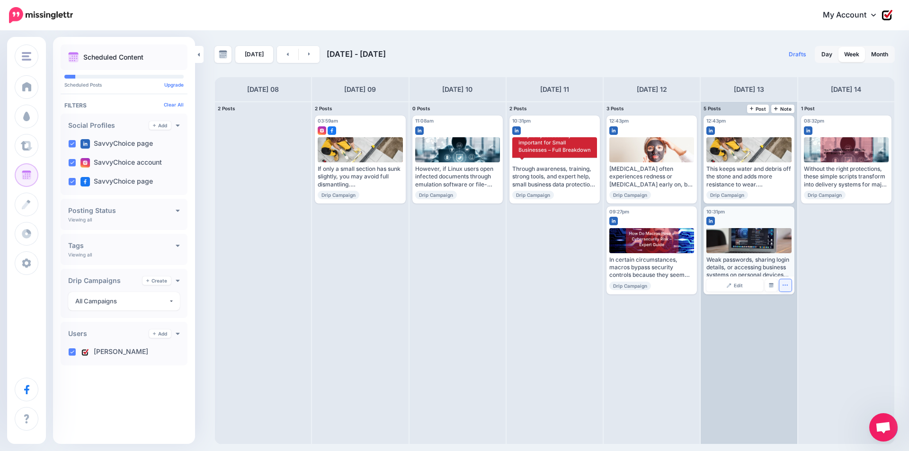
click at [785, 287] on icon "button" at bounding box center [786, 285] width 6 height 6
click at [797, 313] on link "Delete Post" at bounding box center [807, 315] width 49 height 10
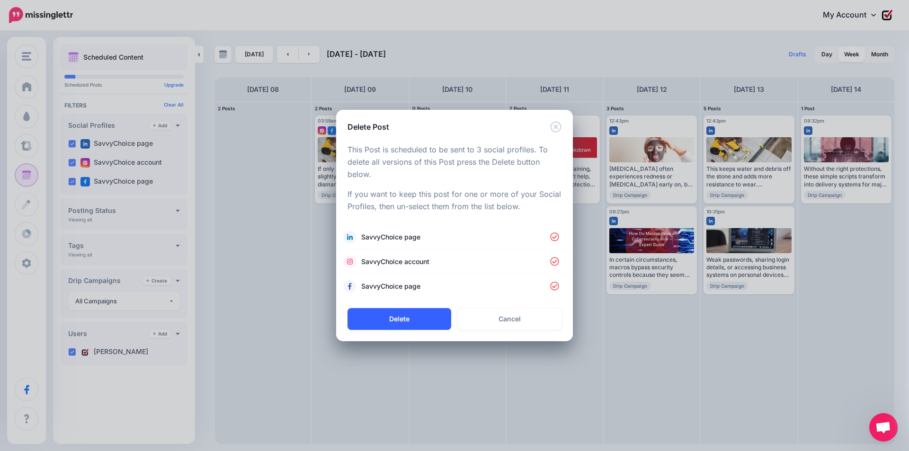
click at [420, 318] on button "Delete" at bounding box center [400, 319] width 104 height 22
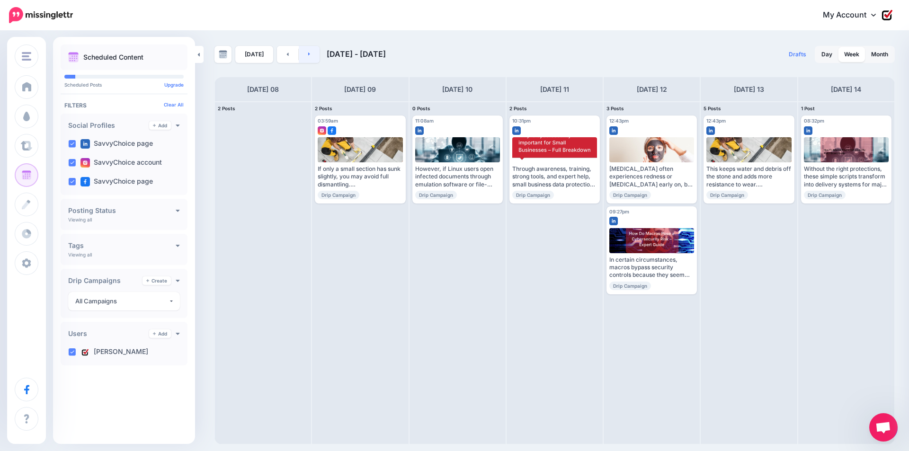
click at [308, 56] on icon at bounding box center [309, 54] width 2 height 6
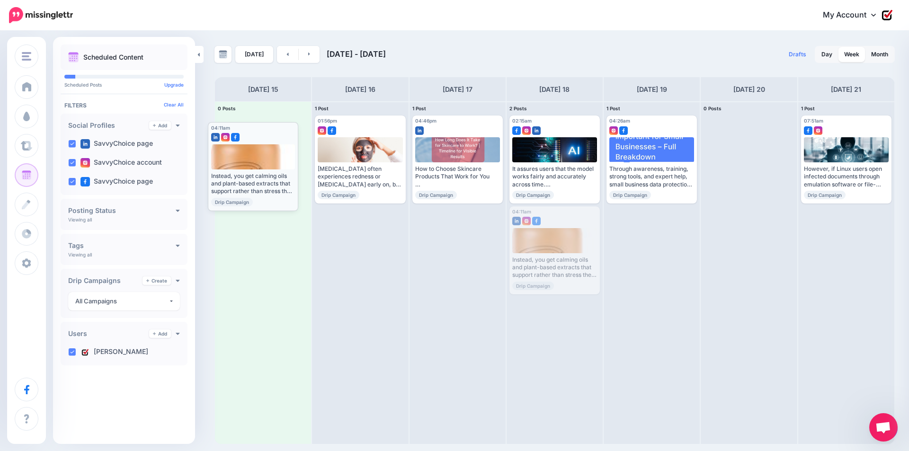
drag, startPoint x: 567, startPoint y: 269, endPoint x: 266, endPoint y: 184, distance: 313.3
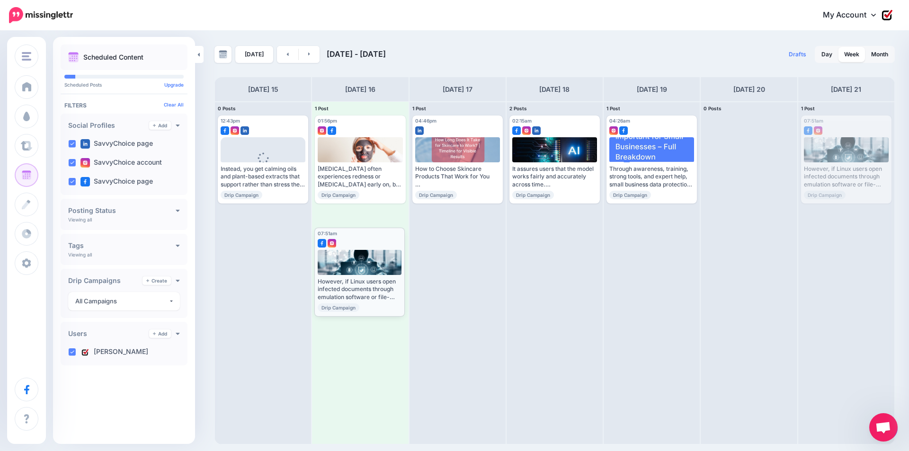
drag, startPoint x: 842, startPoint y: 166, endPoint x: 355, endPoint y: 279, distance: 499.7
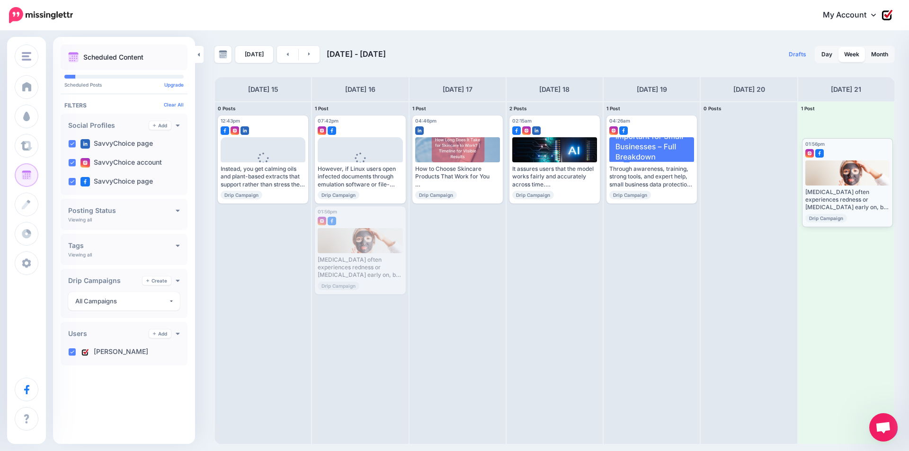
drag, startPoint x: 348, startPoint y: 246, endPoint x: 836, endPoint y: 178, distance: 492.2
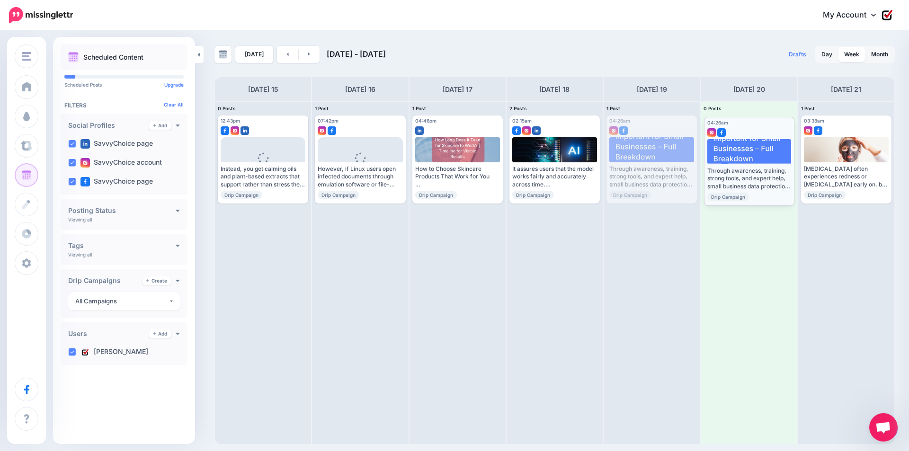
drag, startPoint x: 643, startPoint y: 167, endPoint x: 741, endPoint y: 168, distance: 97.6
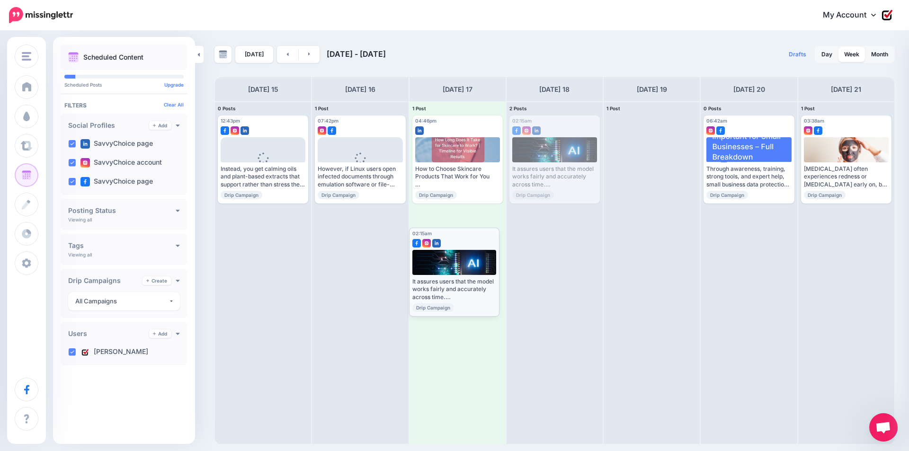
drag, startPoint x: 560, startPoint y: 167, endPoint x: 460, endPoint y: 279, distance: 150.6
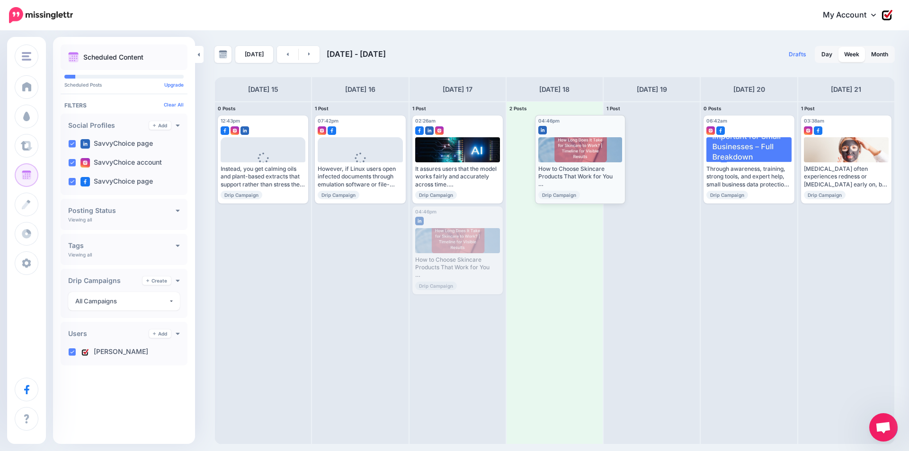
drag, startPoint x: 444, startPoint y: 250, endPoint x: 567, endPoint y: 159, distance: 153.0
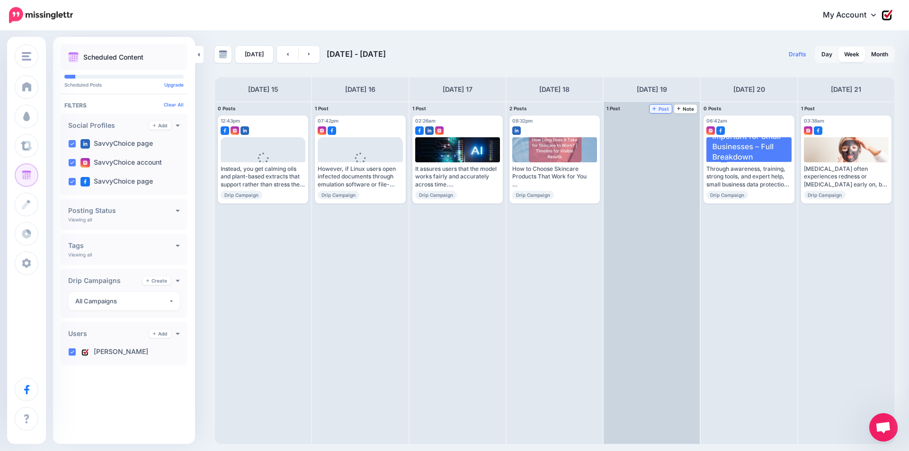
click at [663, 108] on span "Post" at bounding box center [661, 109] width 17 height 5
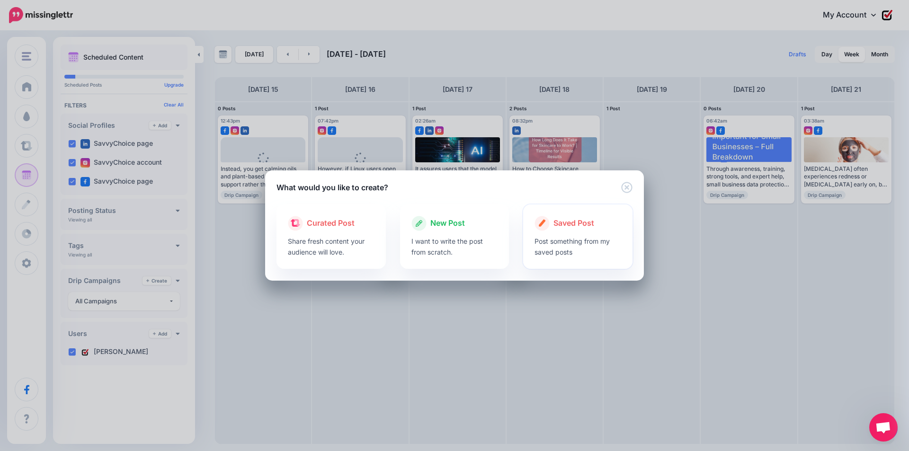
click at [603, 240] on p "Post something from my saved posts" at bounding box center [578, 247] width 87 height 22
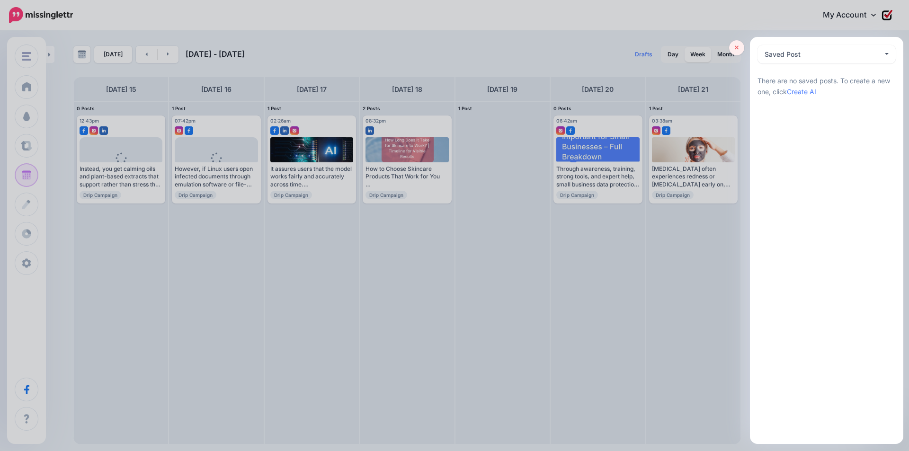
click at [737, 45] on icon at bounding box center [737, 48] width 4 height 7
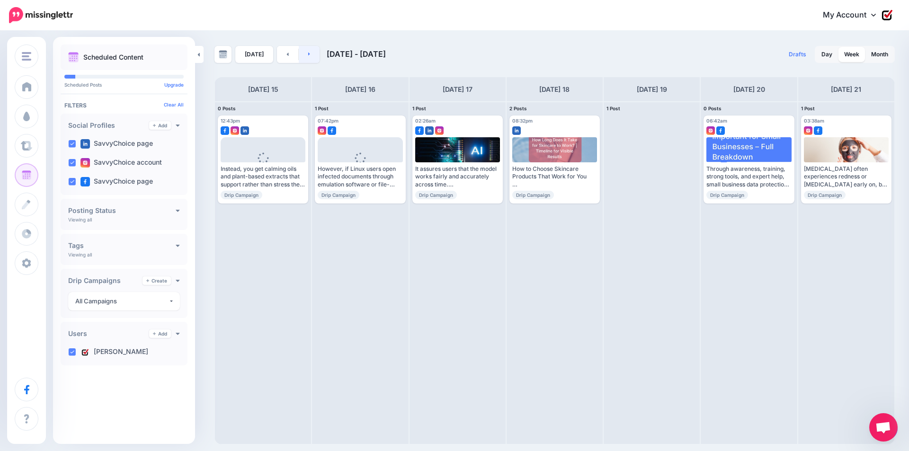
click at [301, 56] on link at bounding box center [309, 54] width 21 height 17
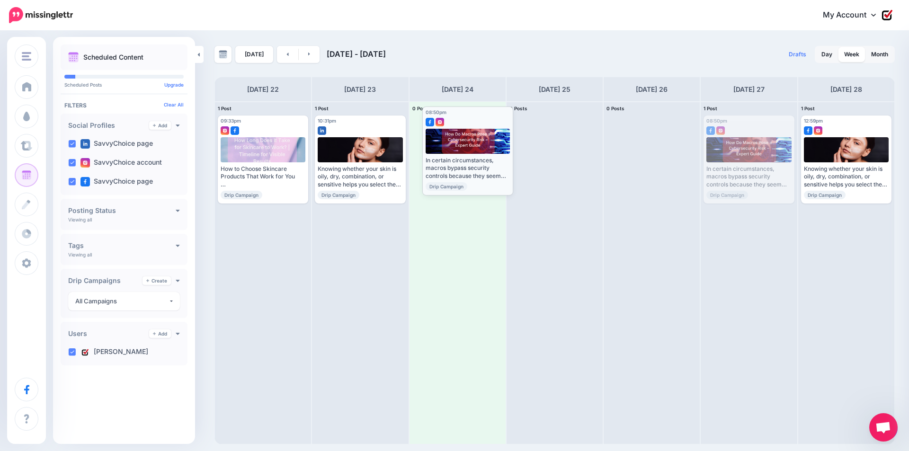
drag, startPoint x: 744, startPoint y: 174, endPoint x: 463, endPoint y: 165, distance: 281.5
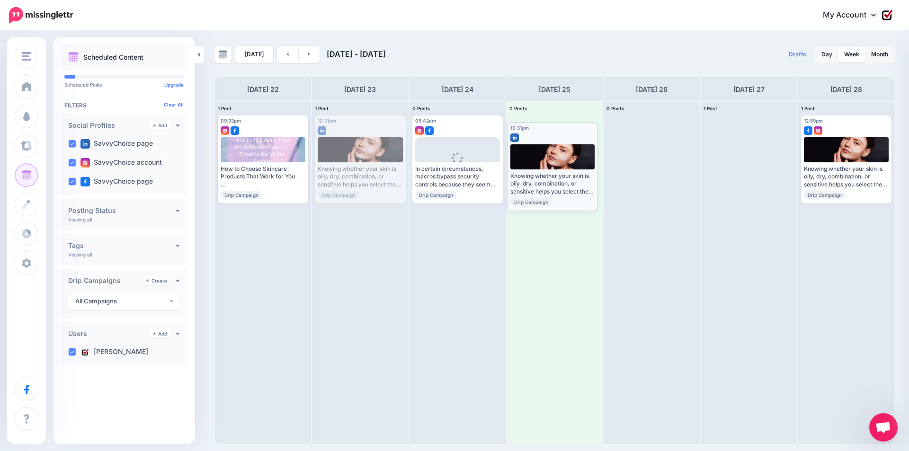
drag, startPoint x: 351, startPoint y: 166, endPoint x: 543, endPoint y: 172, distance: 192.4
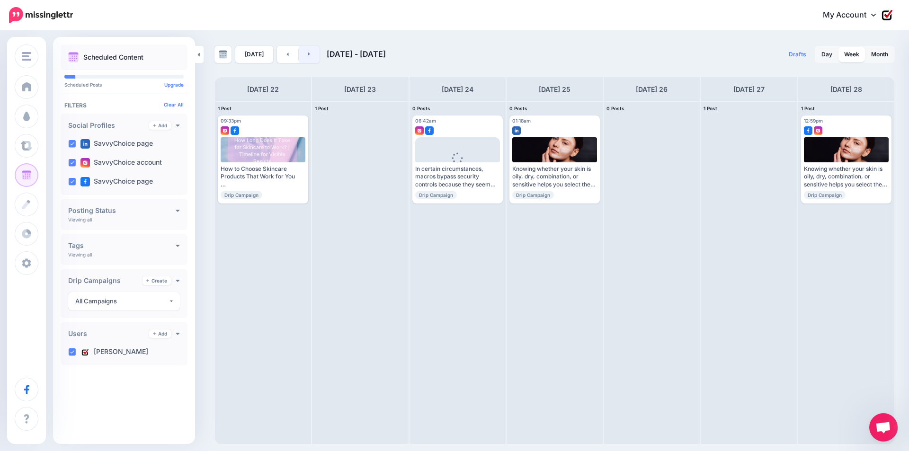
click at [308, 53] on icon at bounding box center [309, 54] width 2 height 6
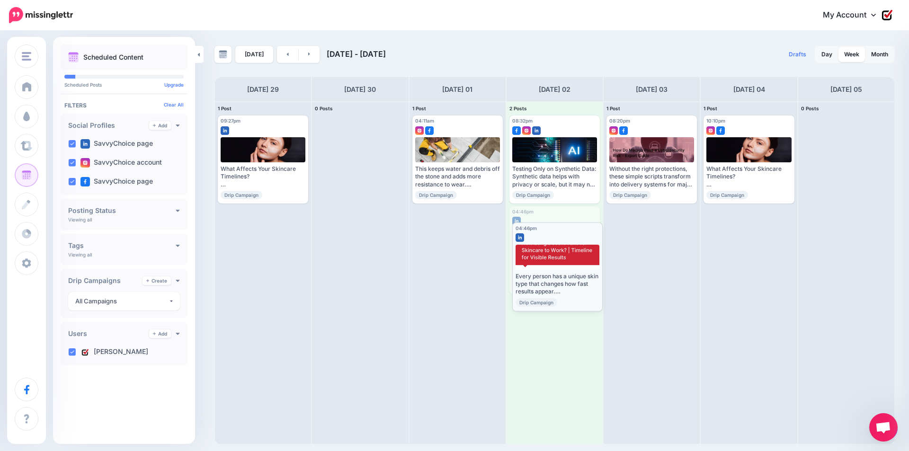
drag, startPoint x: 550, startPoint y: 250, endPoint x: 553, endPoint y: 266, distance: 16.4
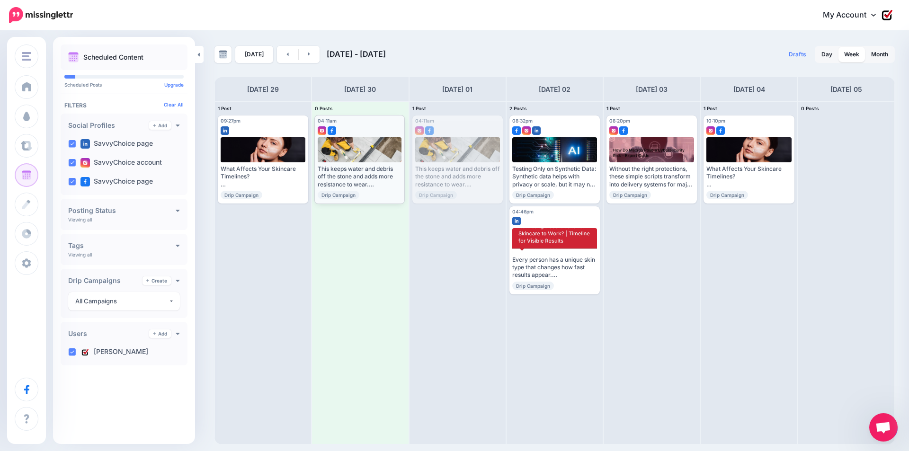
drag, startPoint x: 471, startPoint y: 181, endPoint x: 374, endPoint y: 180, distance: 97.6
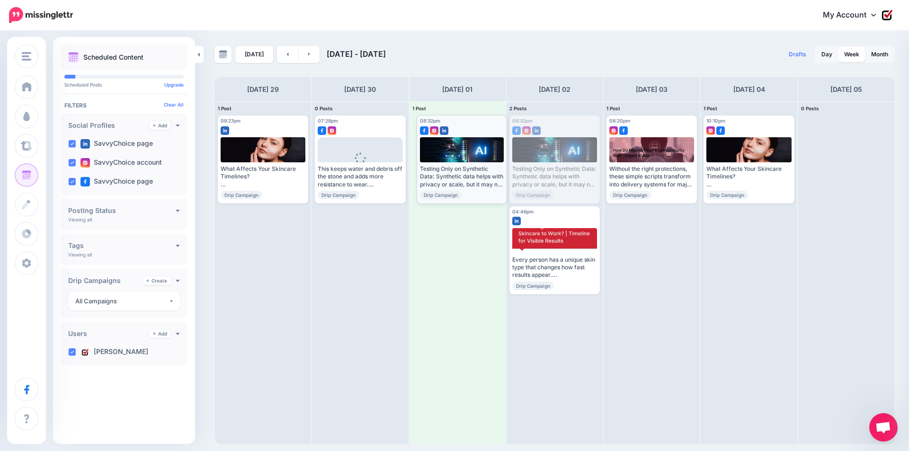
drag, startPoint x: 559, startPoint y: 169, endPoint x: 466, endPoint y: 168, distance: 92.8
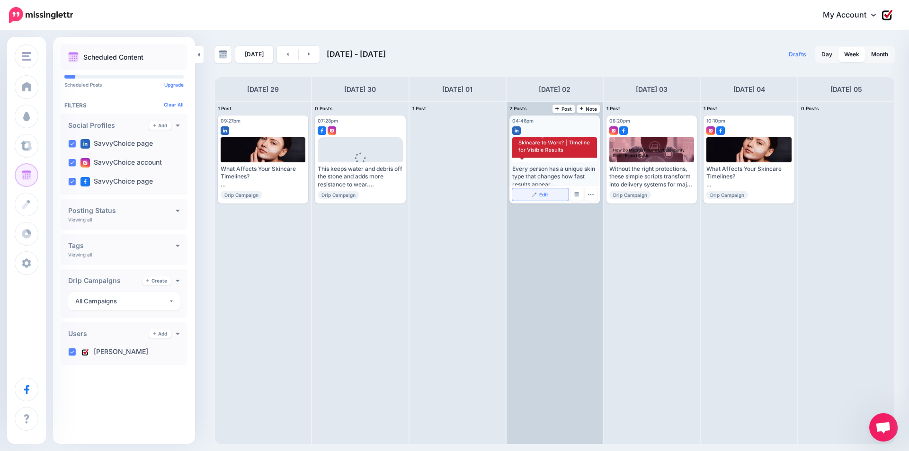
drag, startPoint x: 564, startPoint y: 248, endPoint x: 562, endPoint y: 201, distance: 46.9
click at [562, 201] on div "04:46pm Thu, October 2, 2025 04:46pm Every person has a unique skin type that c…" at bounding box center [555, 273] width 96 height 342
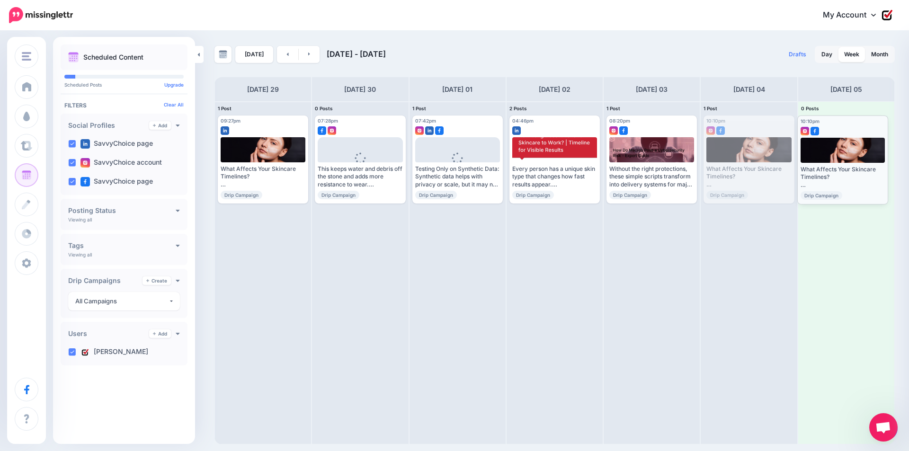
drag, startPoint x: 751, startPoint y: 167, endPoint x: 845, endPoint y: 167, distance: 93.8
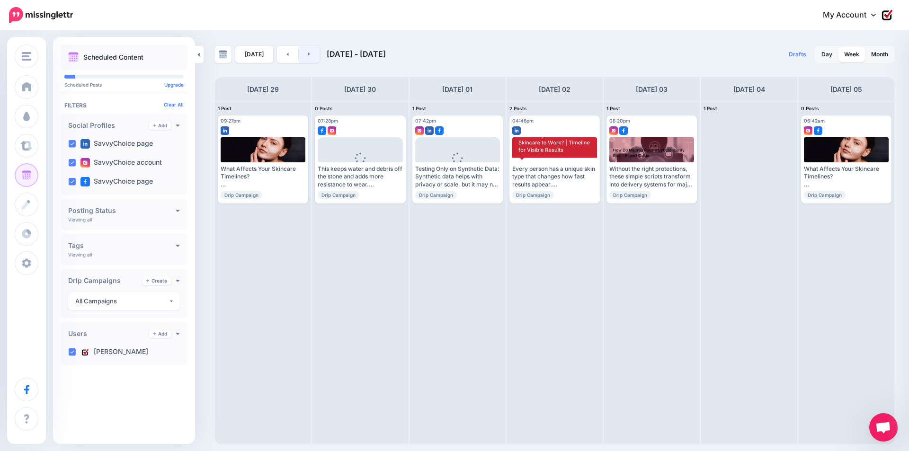
click at [309, 51] on link at bounding box center [309, 54] width 21 height 17
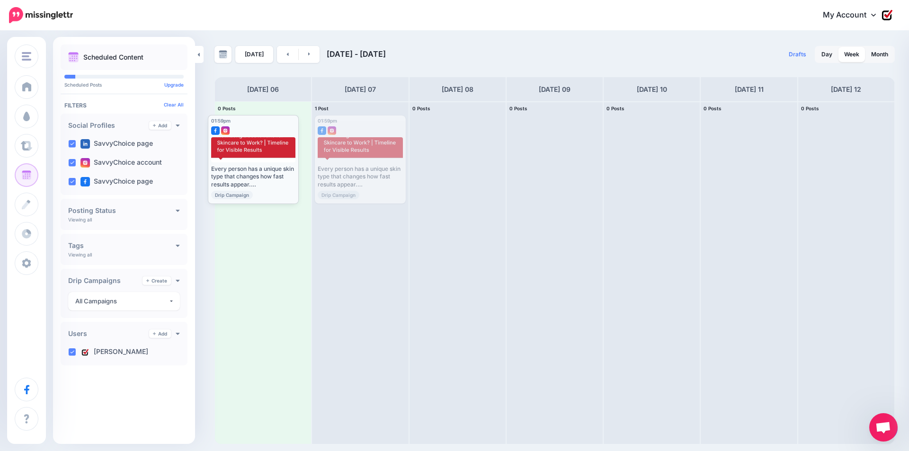
drag, startPoint x: 366, startPoint y: 175, endPoint x: 259, endPoint y: 174, distance: 107.1
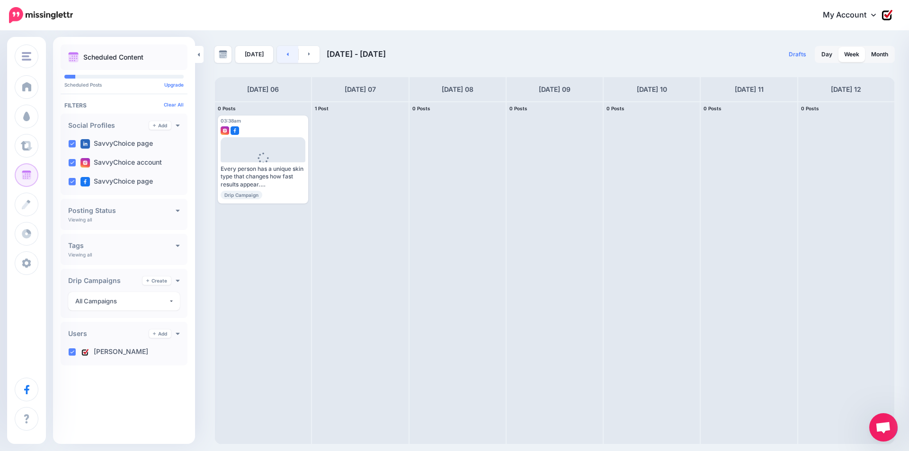
click at [280, 54] on link at bounding box center [287, 54] width 21 height 17
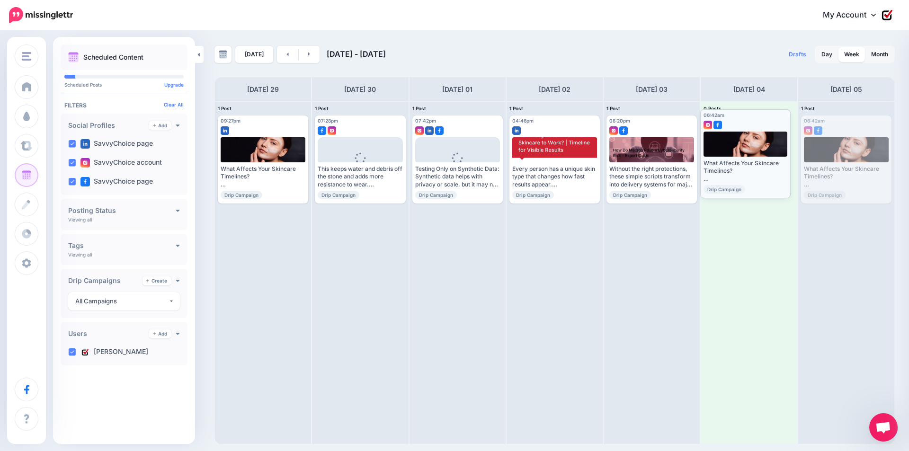
drag, startPoint x: 846, startPoint y: 169, endPoint x: 745, endPoint y: 162, distance: 101.1
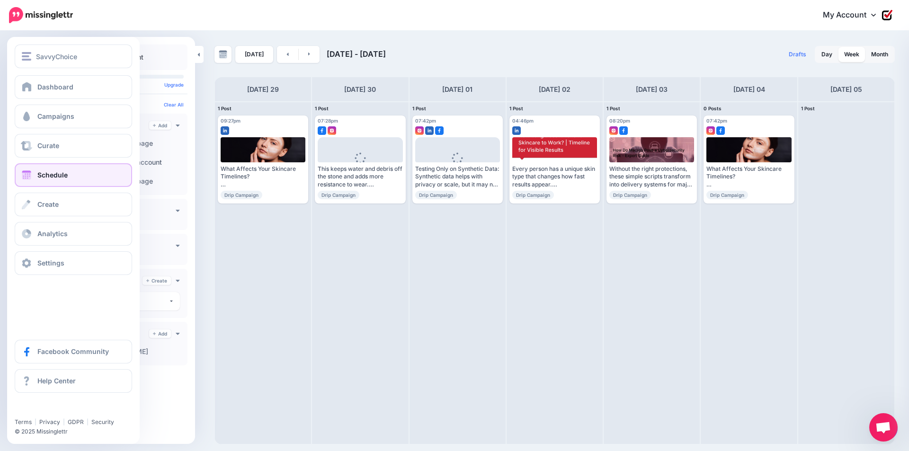
click at [60, 176] on span "Schedule" at bounding box center [52, 175] width 30 height 8
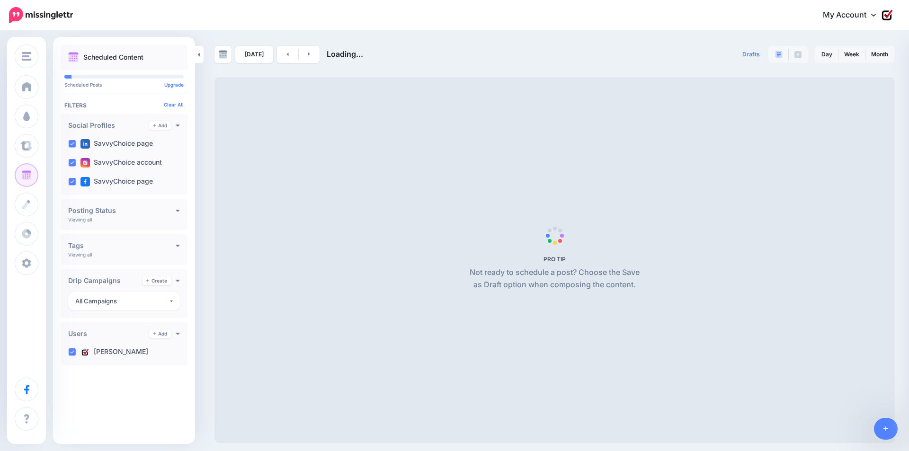
click at [68, 119] on div "Social Profiles Add Viewing all SavvyChoice page SavvyChoice account SavvyChoic…" at bounding box center [124, 154] width 127 height 81
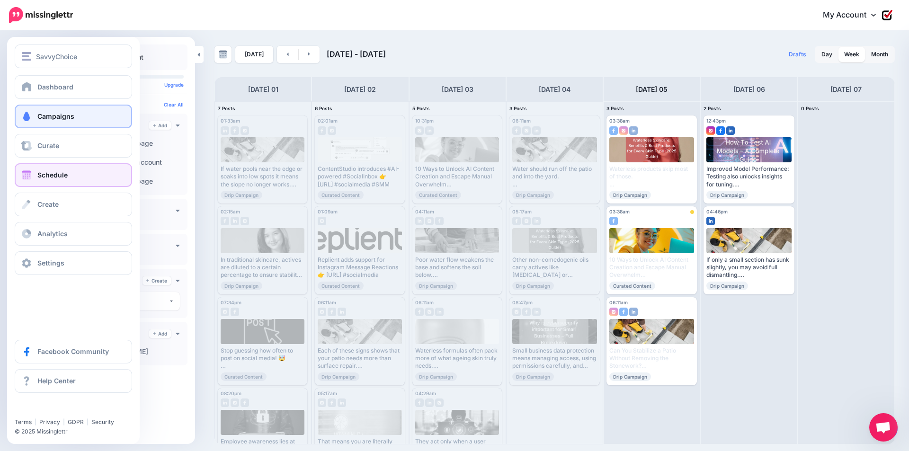
click at [41, 118] on span "Campaigns" at bounding box center [55, 116] width 37 height 8
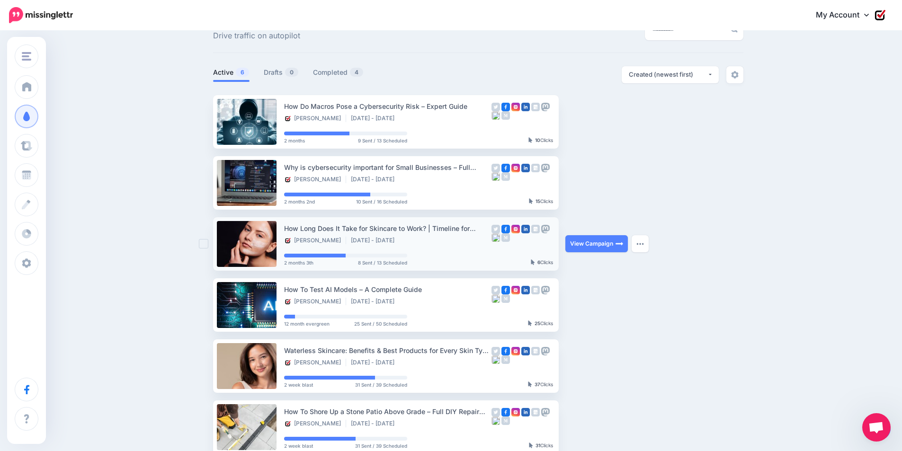
scroll to position [47, 0]
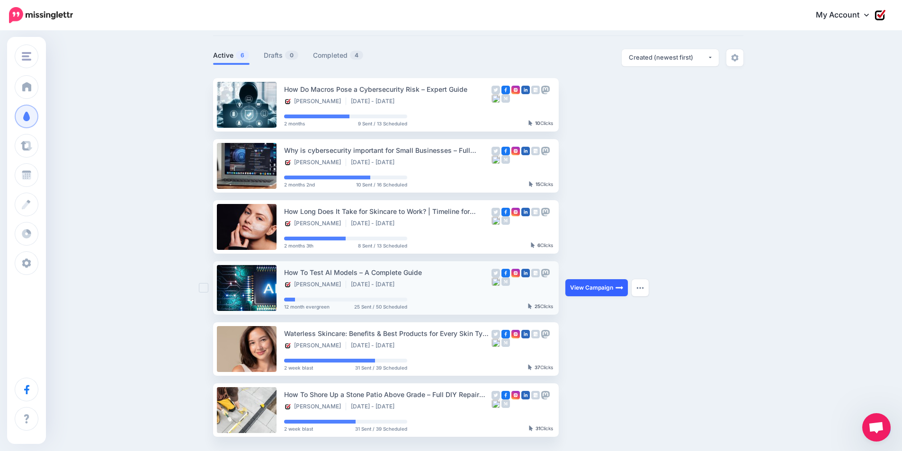
click at [593, 287] on link "View Campaign" at bounding box center [597, 287] width 63 height 17
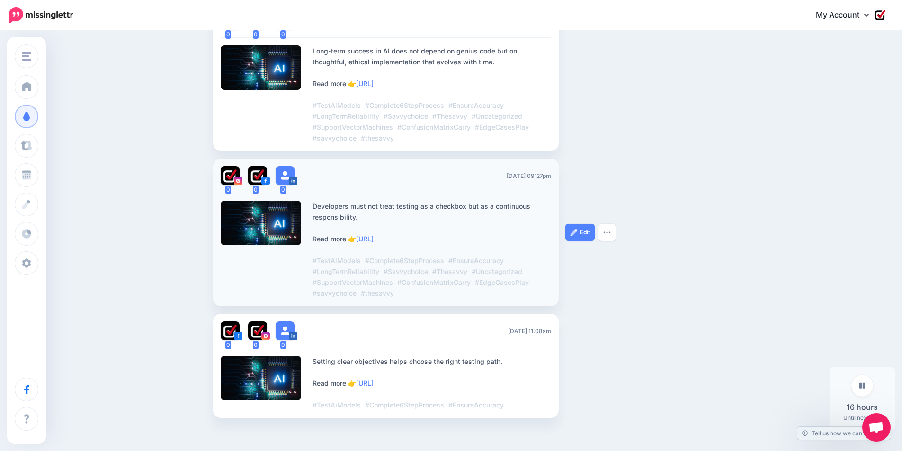
scroll to position [3405, 0]
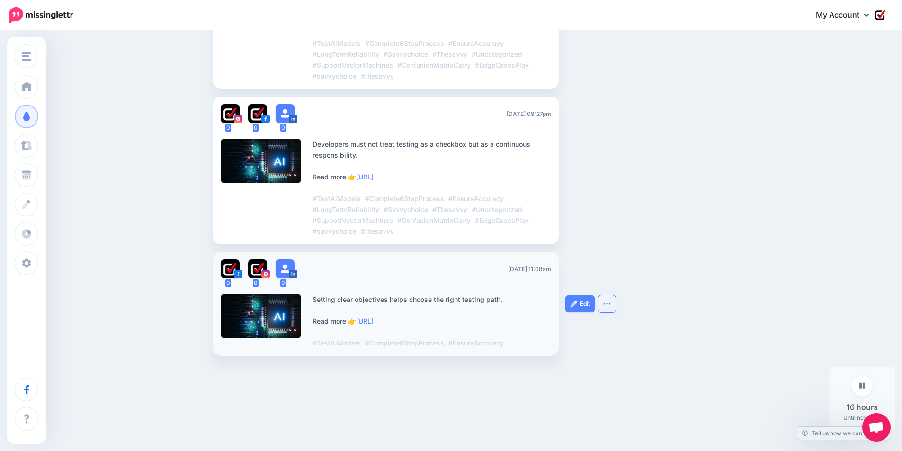
click at [611, 307] on button "button" at bounding box center [607, 304] width 17 height 17
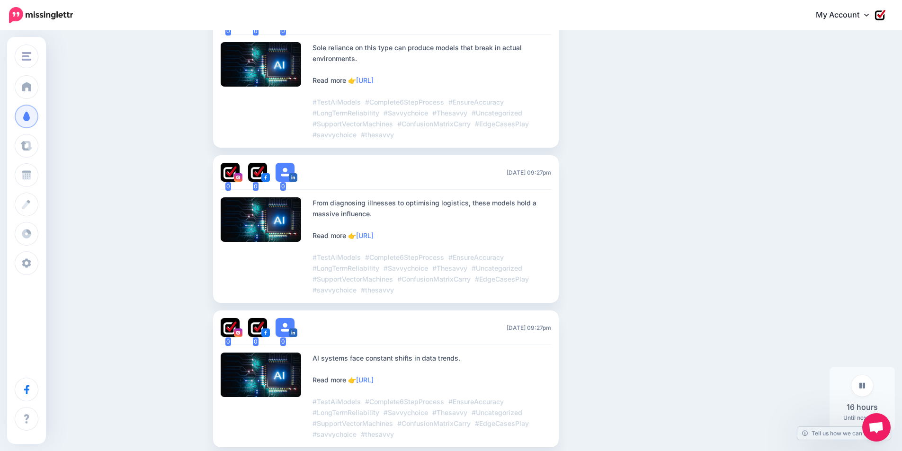
scroll to position [1511, 0]
